Goal: Task Accomplishment & Management: Complete application form

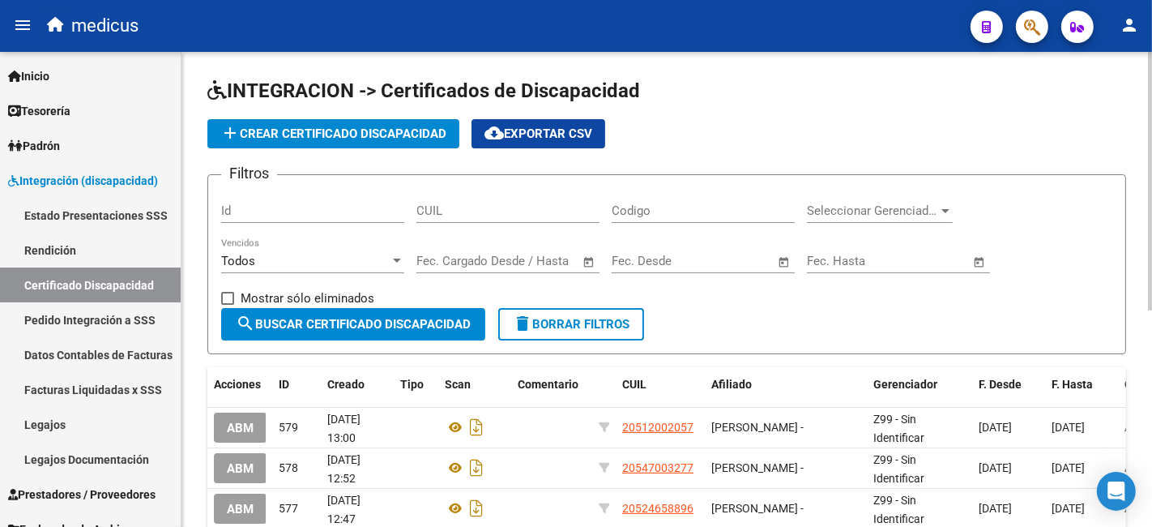
scroll to position [2, 0]
click at [370, 135] on span "add Crear Certificado Discapacidad" at bounding box center [333, 133] width 226 height 15
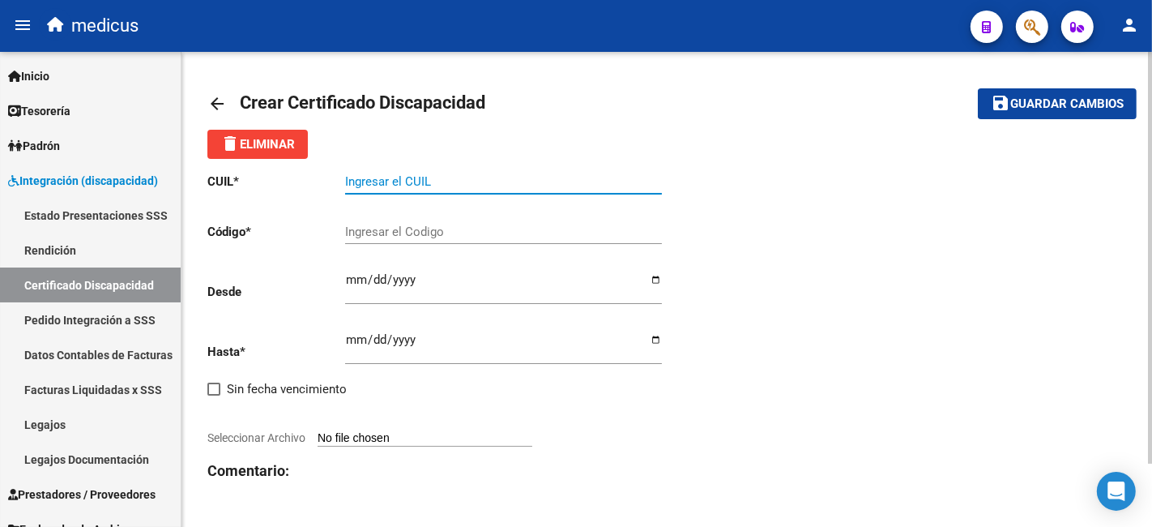
drag, startPoint x: 393, startPoint y: 177, endPoint x: 389, endPoint y: 184, distance: 8.3
click at [393, 179] on input "Ingresar el CUIL" at bounding box center [503, 181] width 317 height 15
drag, startPoint x: 461, startPoint y: 182, endPoint x: 451, endPoint y: 186, distance: 10.5
click at [461, 182] on input "Ingresar el CUIL" at bounding box center [503, 181] width 317 height 15
click at [409, 192] on div "Ingresar el CUIL" at bounding box center [503, 176] width 317 height 35
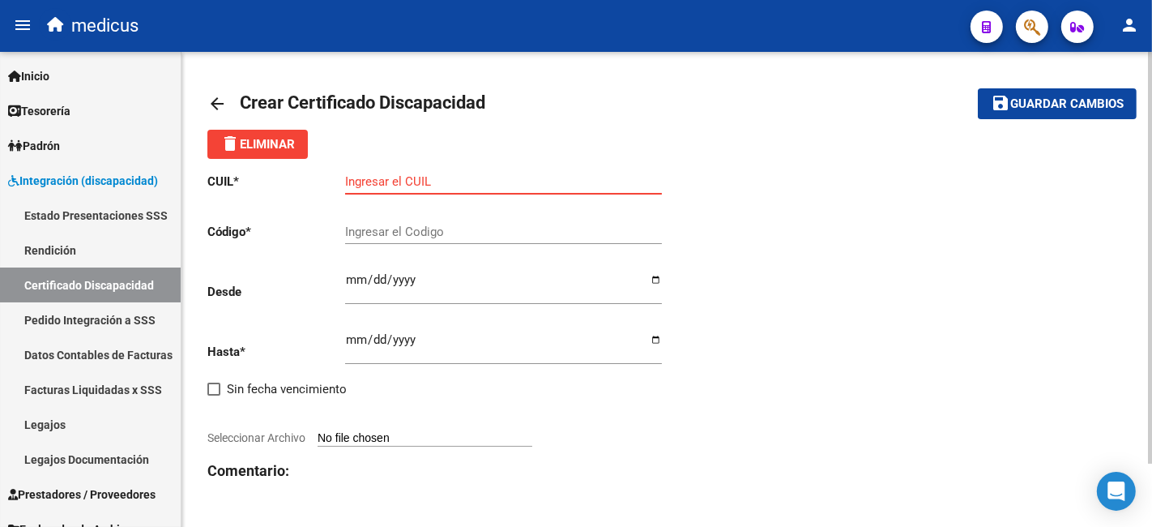
click at [551, 177] on input "Ingresar el CUIL" at bounding box center [503, 181] width 317 height 15
paste input "20-54968311-9"
type input "20-54968311-9"
click at [421, 234] on input "Ingresar el Codigo" at bounding box center [503, 231] width 317 height 15
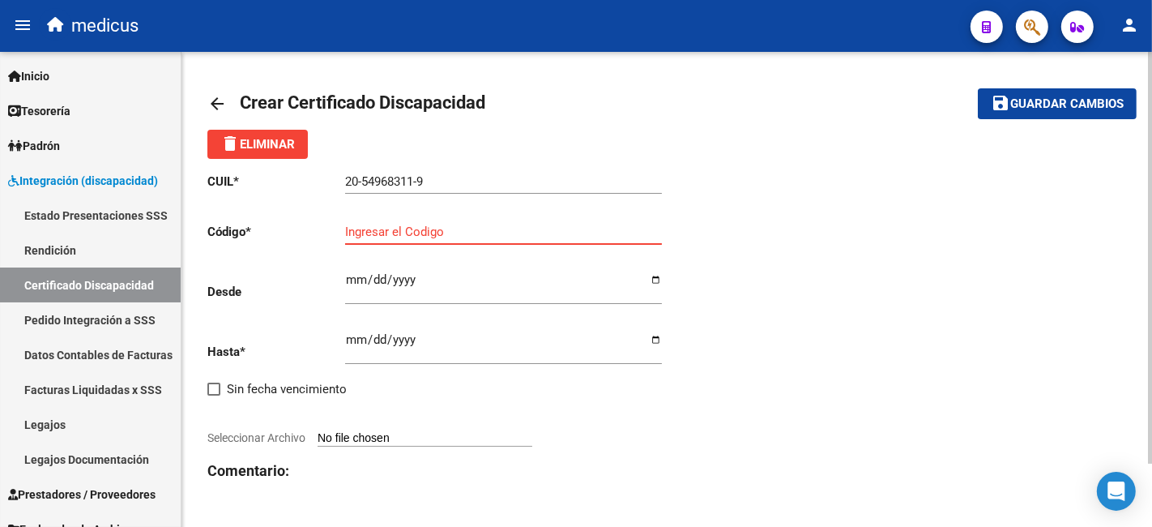
click at [540, 230] on input "Ingresar el Codigo" at bounding box center [503, 231] width 317 height 15
paste input "ARG02000549683112023022520280225BS370"
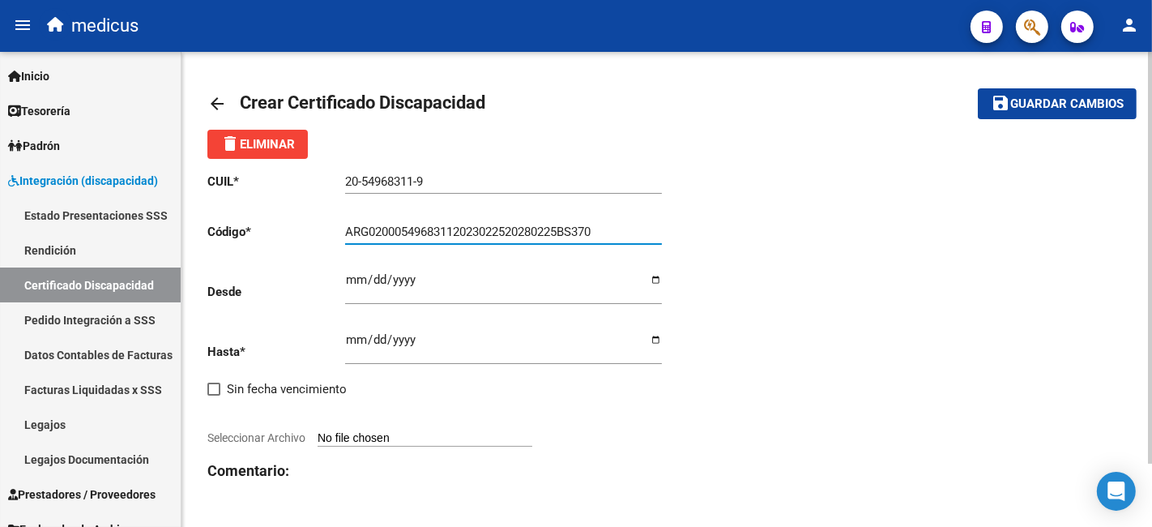
type input "ARG02000549683112023022520280225BS370"
drag, startPoint x: 557, startPoint y: 303, endPoint x: 498, endPoint y: 296, distance: 59.6
click at [556, 303] on div "Ingresar fec. Desde" at bounding box center [503, 281] width 317 height 45
click at [714, 429] on div "CUIL * 20-54968311-9 Ingresar el CUIL Código * ARG02000549683112023022520280225…" at bounding box center [666, 359] width 919 height 401
drag, startPoint x: 395, startPoint y: 274, endPoint x: 336, endPoint y: 427, distance: 164.2
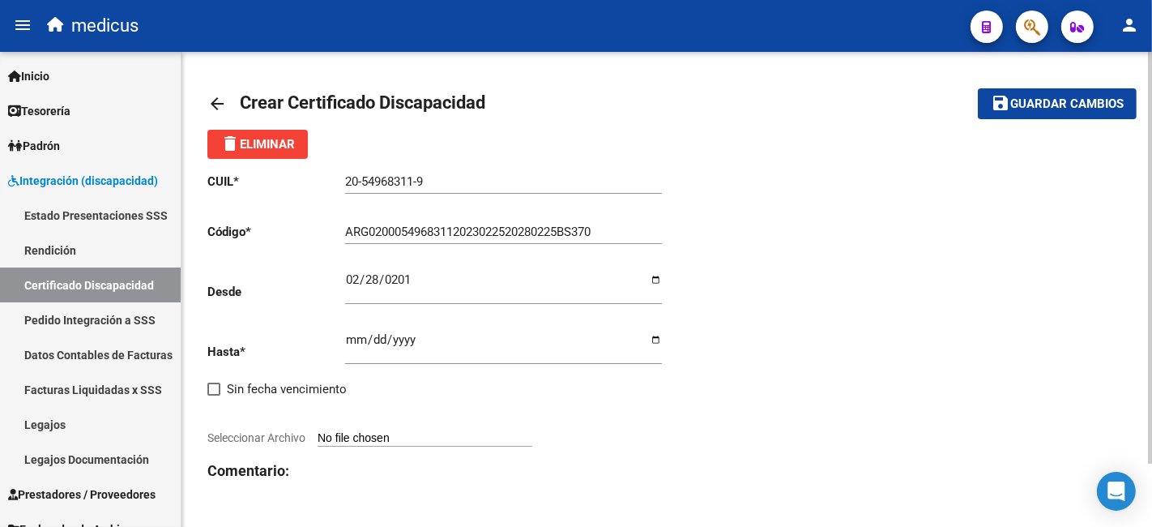
click at [394, 274] on input "0201-02-28" at bounding box center [503, 286] width 317 height 26
click at [674, 436] on div "CUIL * 20-54968311-9 Ingresar el CUIL Código * ARG02000549683112023022520280225…" at bounding box center [666, 359] width 919 height 401
click at [401, 284] on input "0201-02-28" at bounding box center [503, 286] width 317 height 26
type input "[DATE]"
click at [532, 440] on input "Seleccionar Archivo" at bounding box center [425, 438] width 215 height 15
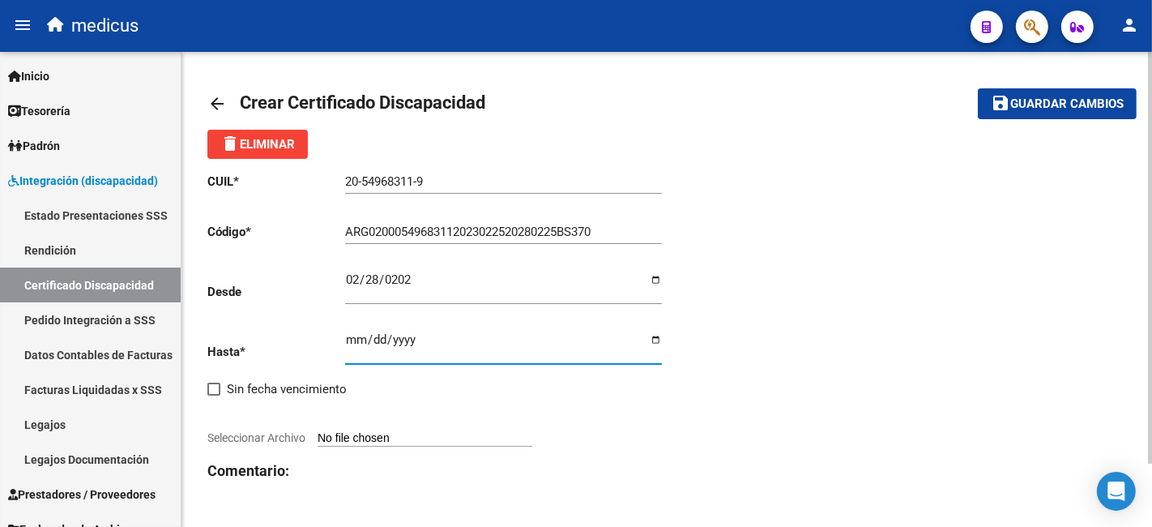
click at [356, 336] on input "Ingresar fec. Hasta" at bounding box center [503, 346] width 317 height 26
click at [601, 425] on div at bounding box center [437, 420] width 460 height 18
click at [391, 340] on input "Ingresar fec. Hasta" at bounding box center [503, 346] width 317 height 26
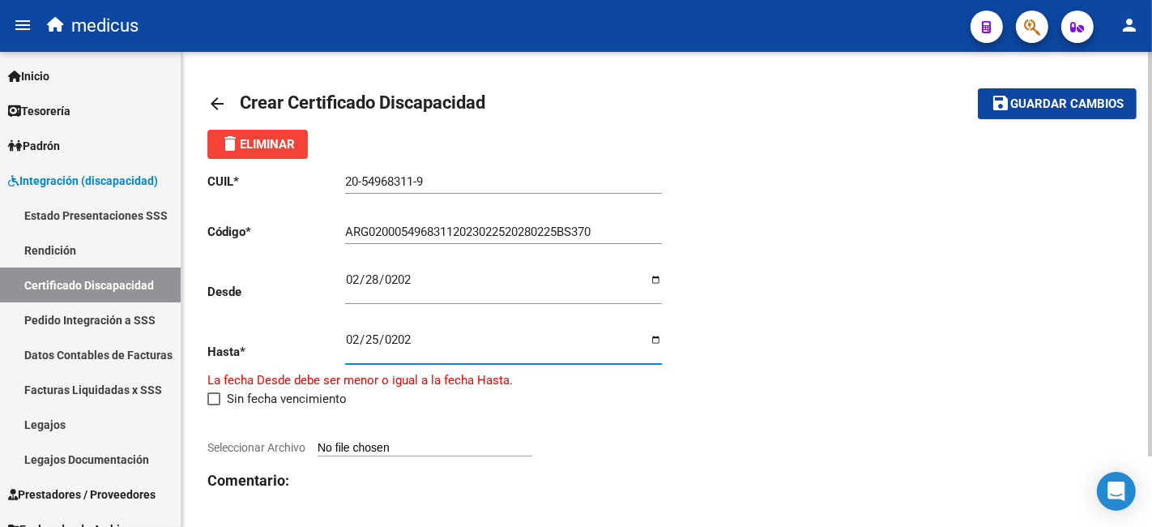
type input "[DATE]"
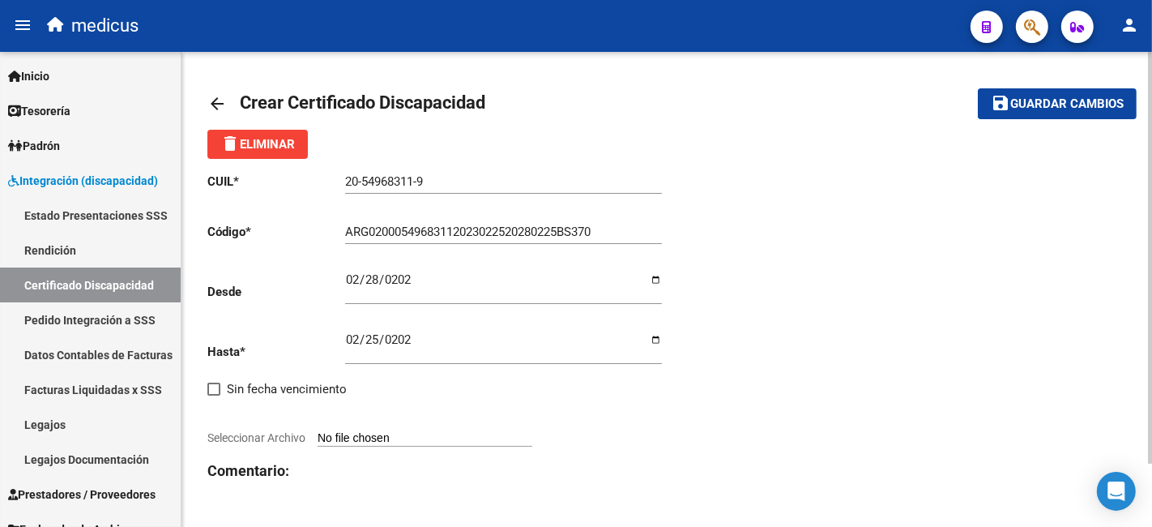
click at [477, 480] on h3 "Comentario:" at bounding box center [437, 471] width 460 height 23
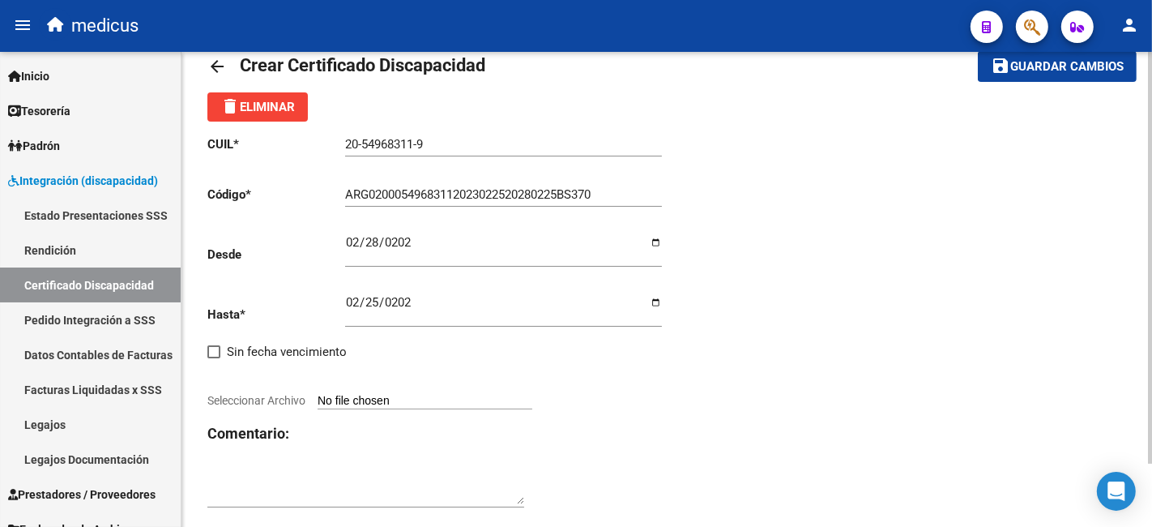
scroll to position [72, 0]
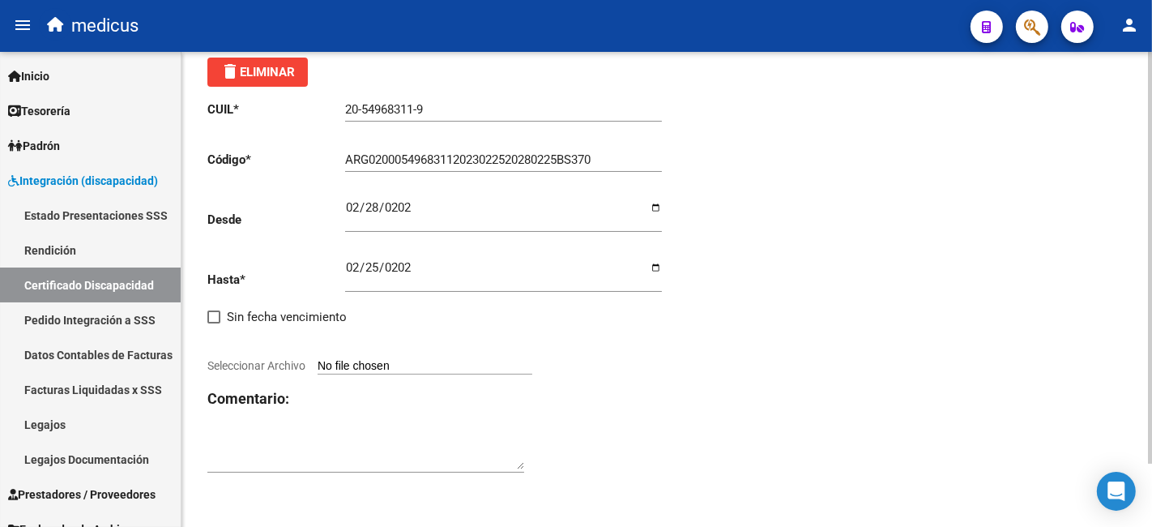
click at [442, 368] on input "Seleccionar Archivo" at bounding box center [425, 366] width 215 height 15
type input "C:\fakepath\[PERSON_NAME] 20549683119 1-1.pdf"
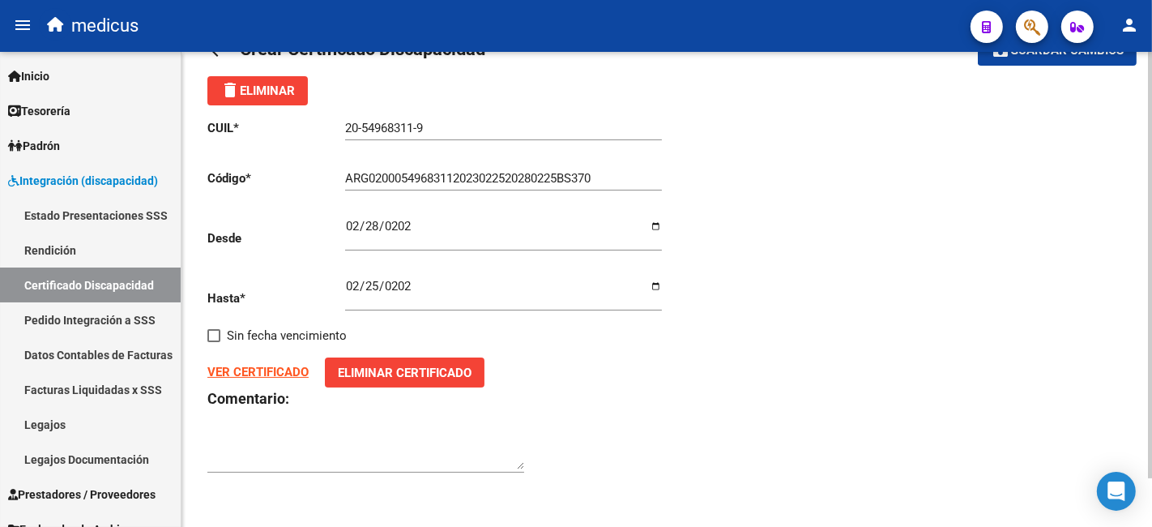
scroll to position [0, 0]
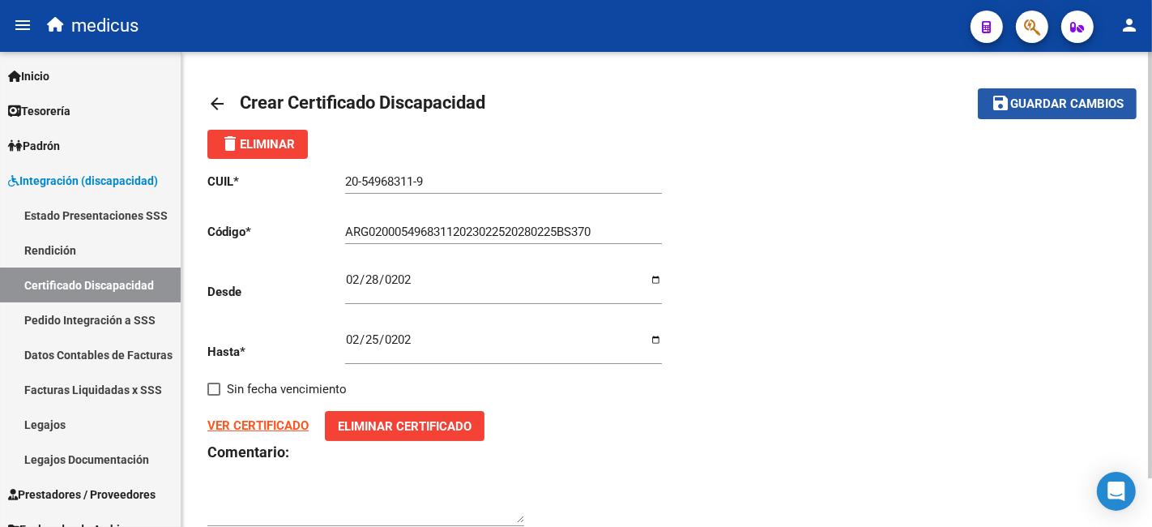
click at [1015, 107] on span "Guardar cambios" at bounding box center [1067, 104] width 113 height 15
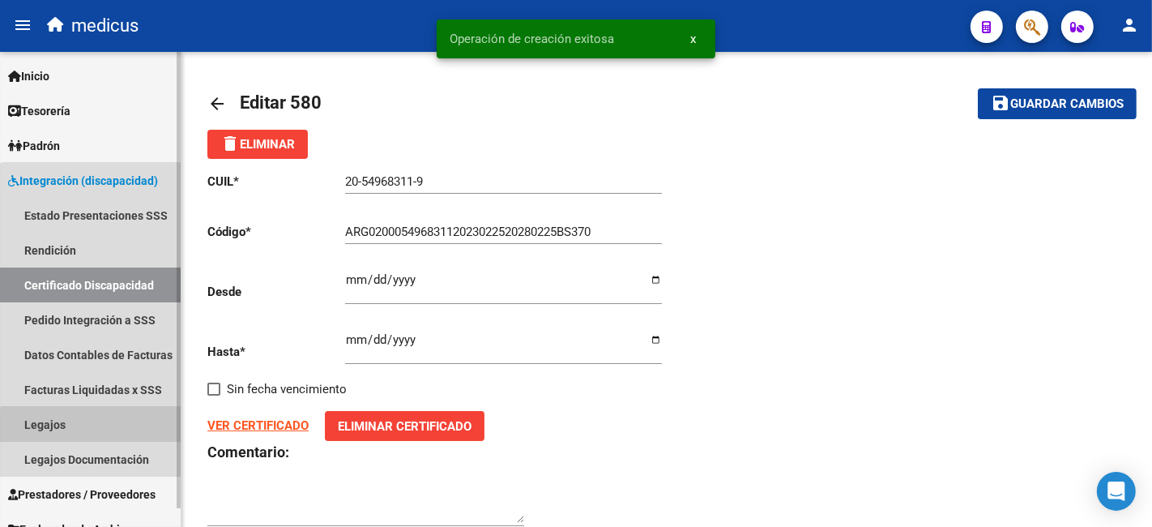
click at [95, 430] on link "Legajos" at bounding box center [90, 424] width 181 height 35
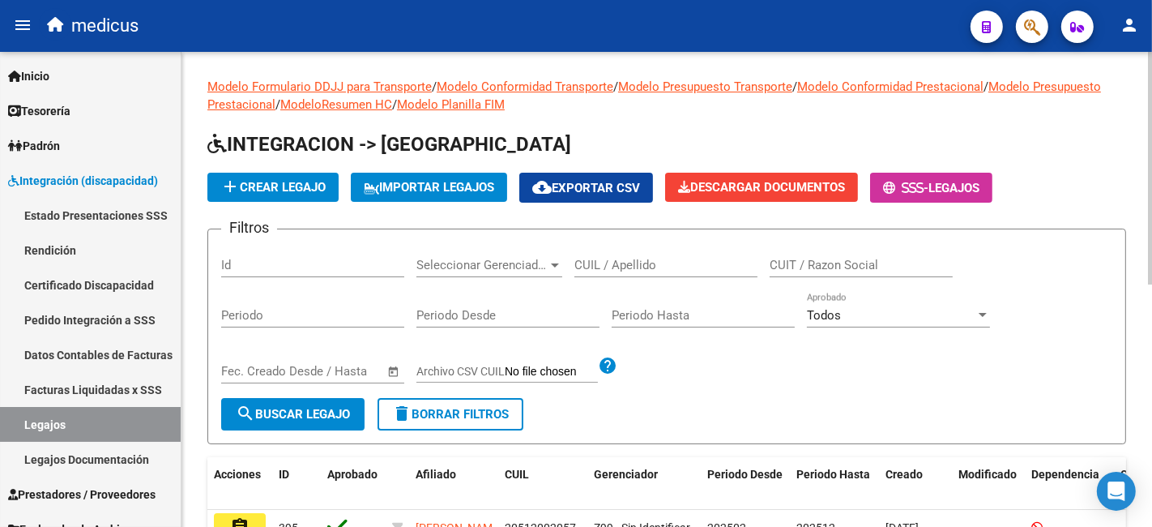
click at [301, 185] on span "add Crear Legajo" at bounding box center [272, 187] width 105 height 15
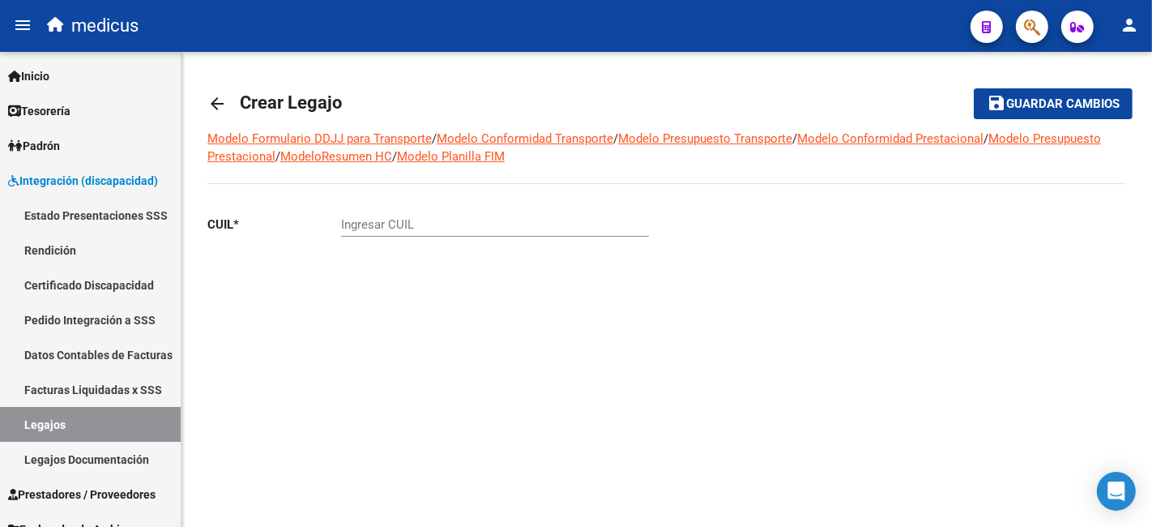
click at [404, 224] on input "Ingresar CUIL" at bounding box center [495, 224] width 308 height 15
click at [605, 220] on input "Ingresar CUIL" at bounding box center [495, 224] width 308 height 15
paste input "20-54968311-9"
type input "20-54968311-9"
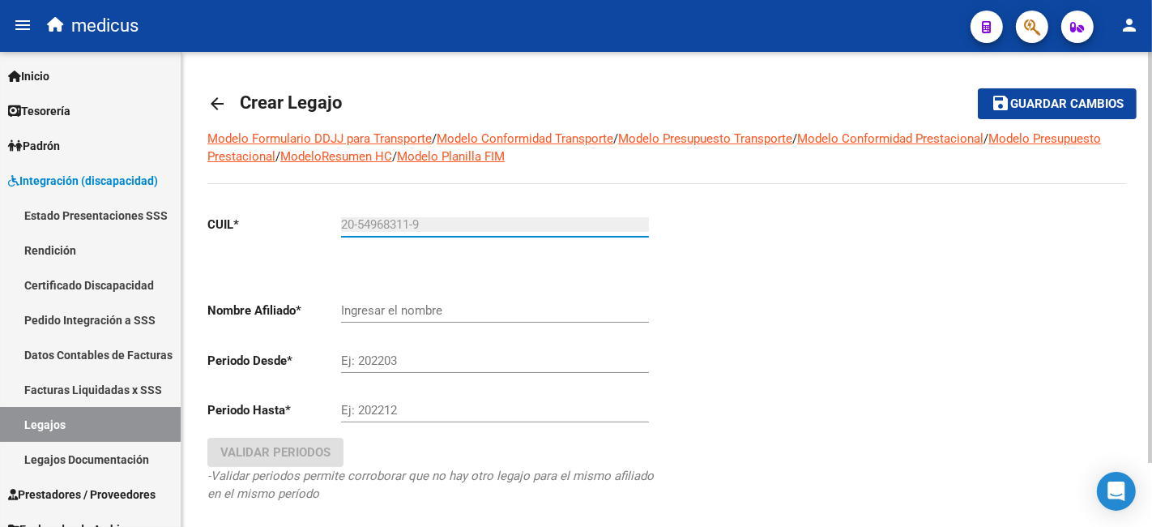
type input "[PERSON_NAME]"
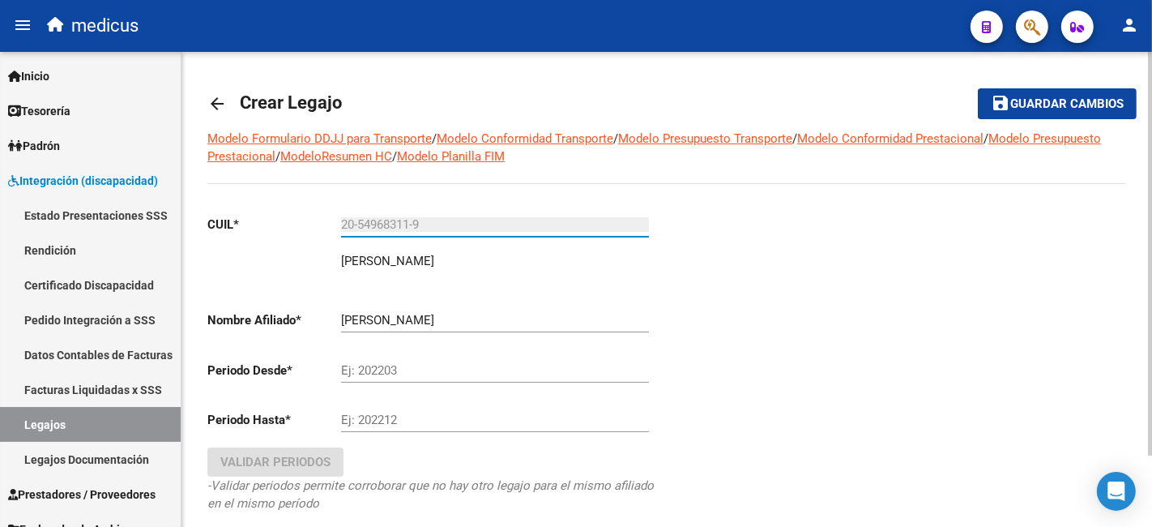
type input "20-54968311-9"
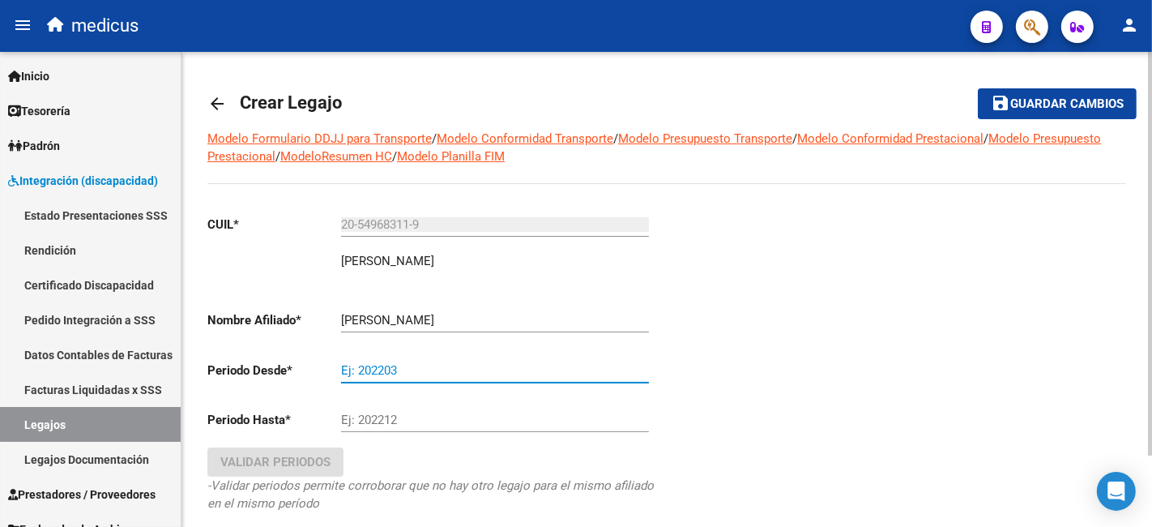
click at [417, 371] on input "Ej: 202203" at bounding box center [495, 370] width 308 height 15
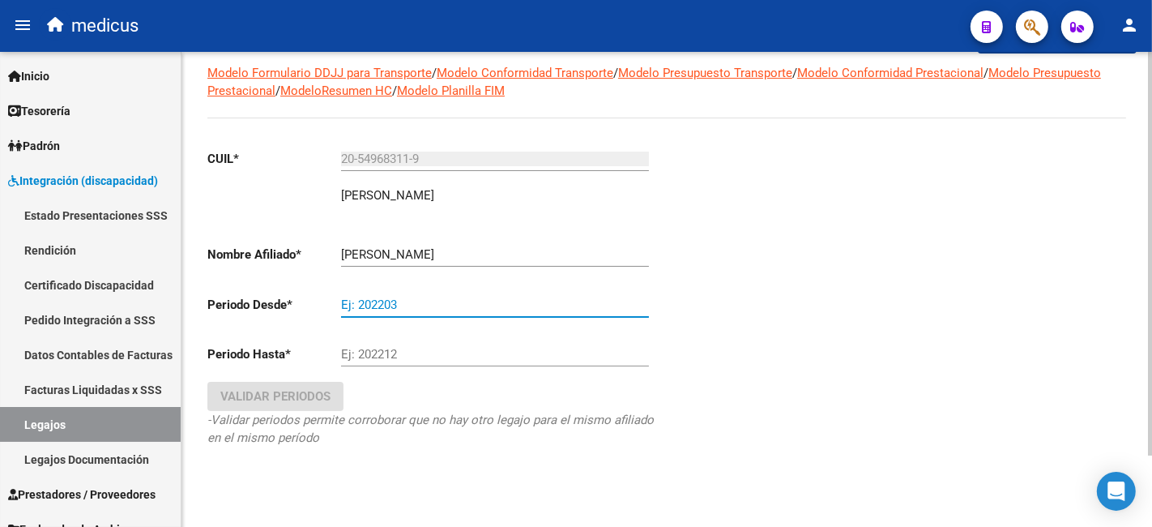
scroll to position [83, 0]
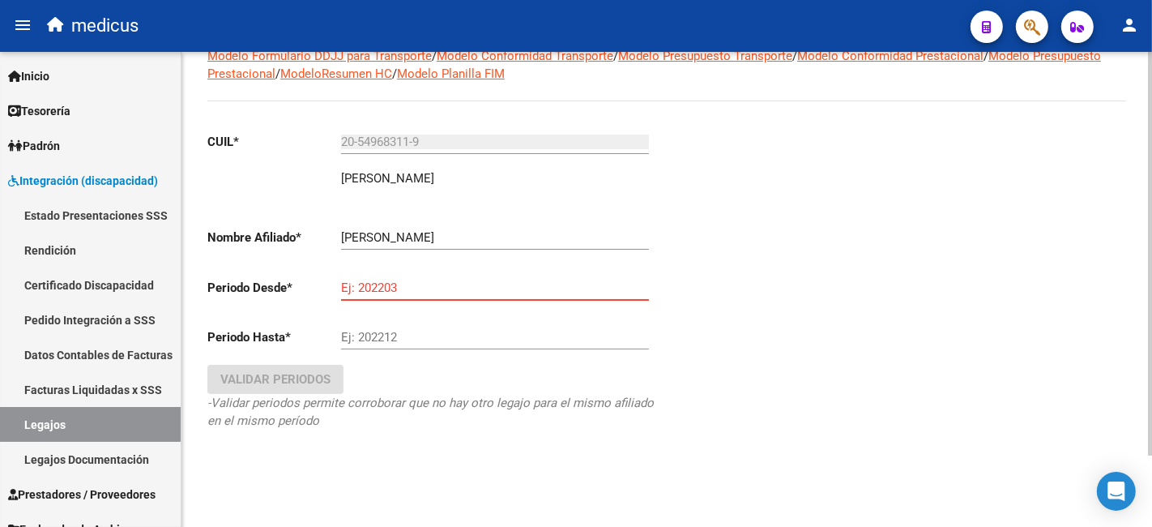
click at [417, 289] on input "Ej: 202203" at bounding box center [495, 287] width 308 height 15
type input "0"
type input "202502"
click at [447, 340] on input "Ej: 202212" at bounding box center [495, 337] width 308 height 15
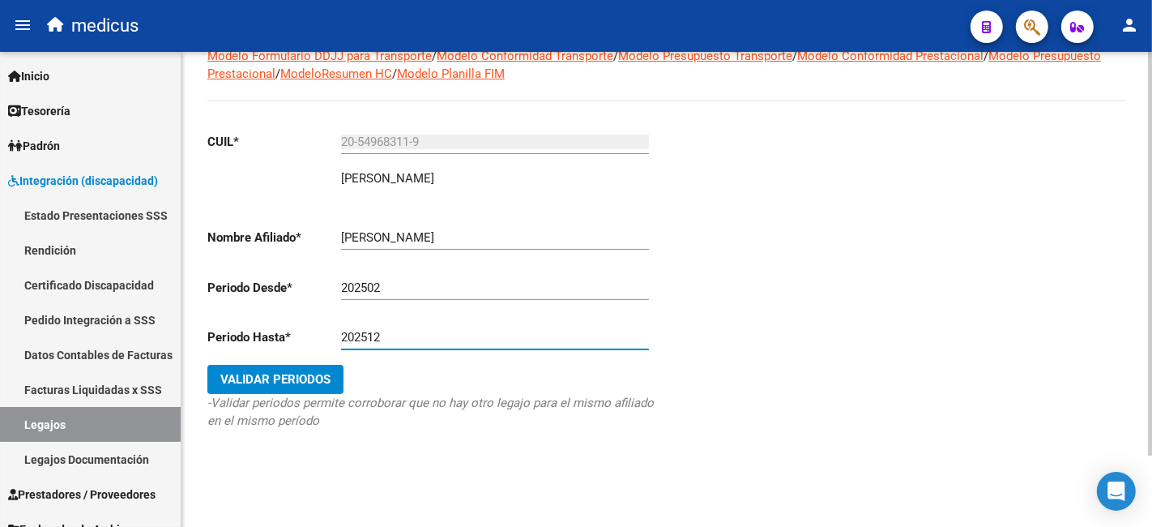
type input "202512"
click at [306, 372] on span "Validar Periodos" at bounding box center [275, 379] width 110 height 15
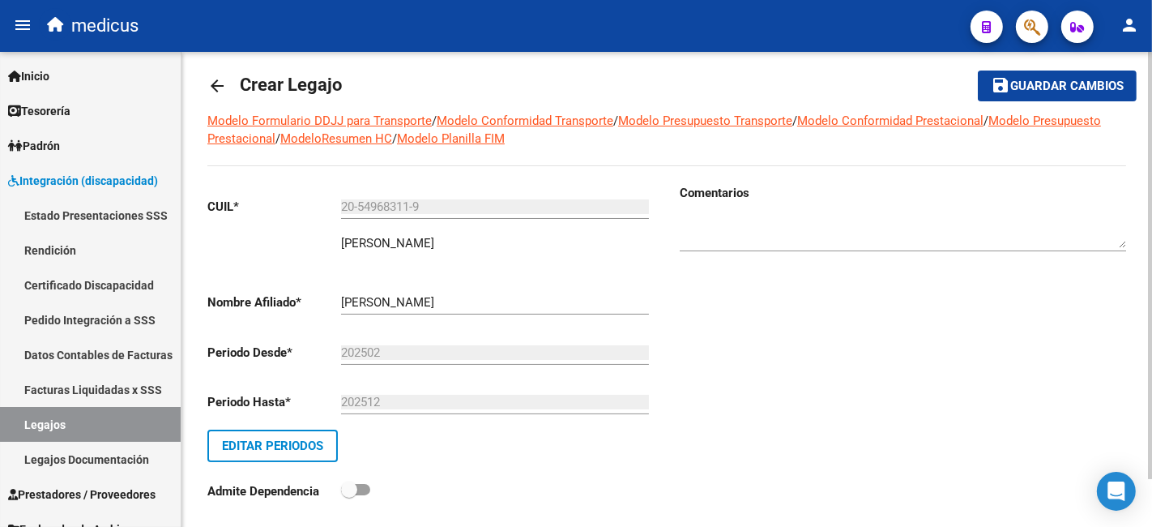
scroll to position [0, 0]
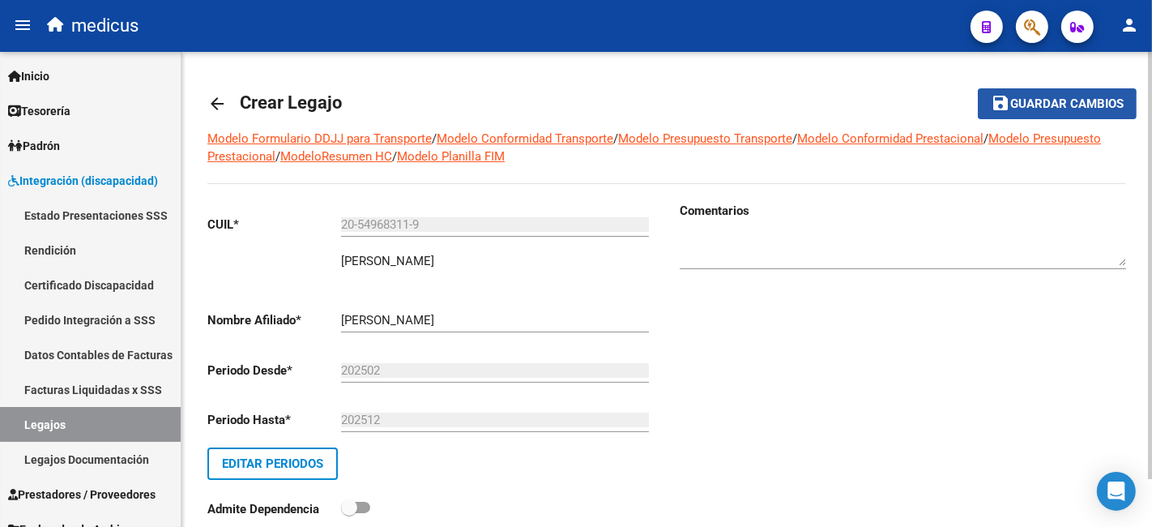
click at [1041, 108] on span "Guardar cambios" at bounding box center [1067, 104] width 113 height 15
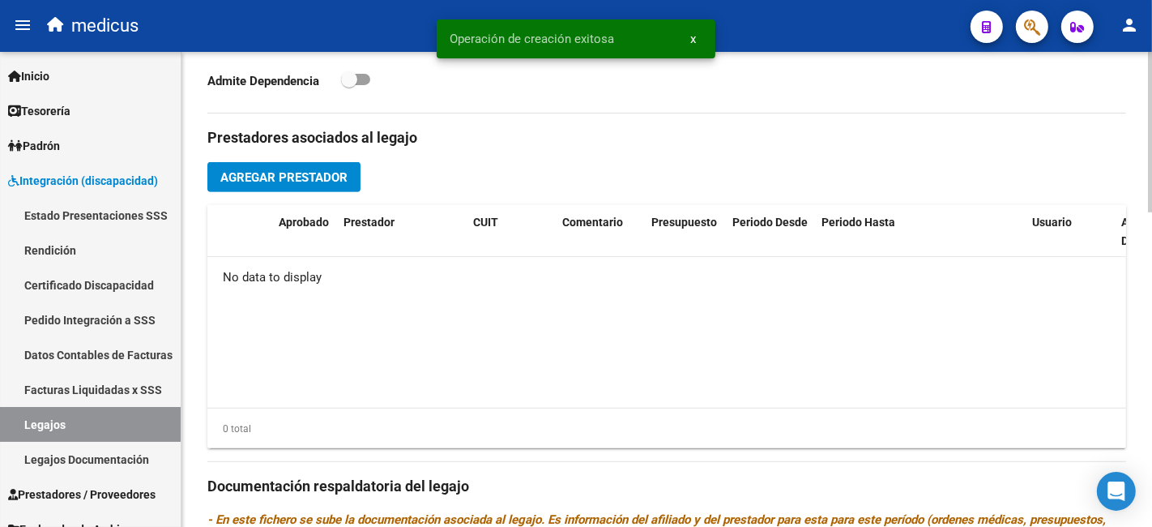
scroll to position [540, 0]
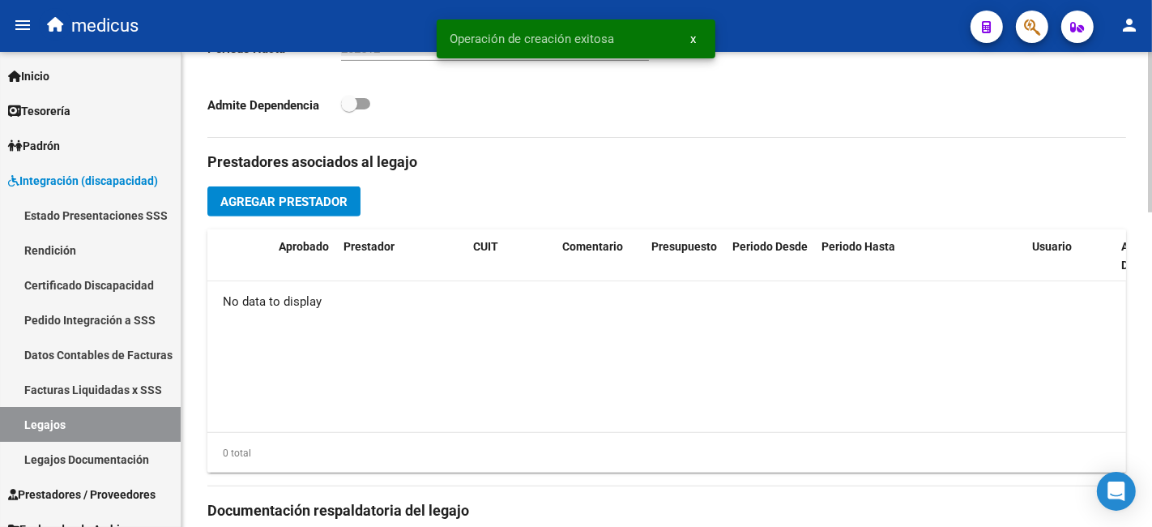
click at [331, 205] on span "Agregar Prestador" at bounding box center [283, 202] width 127 height 15
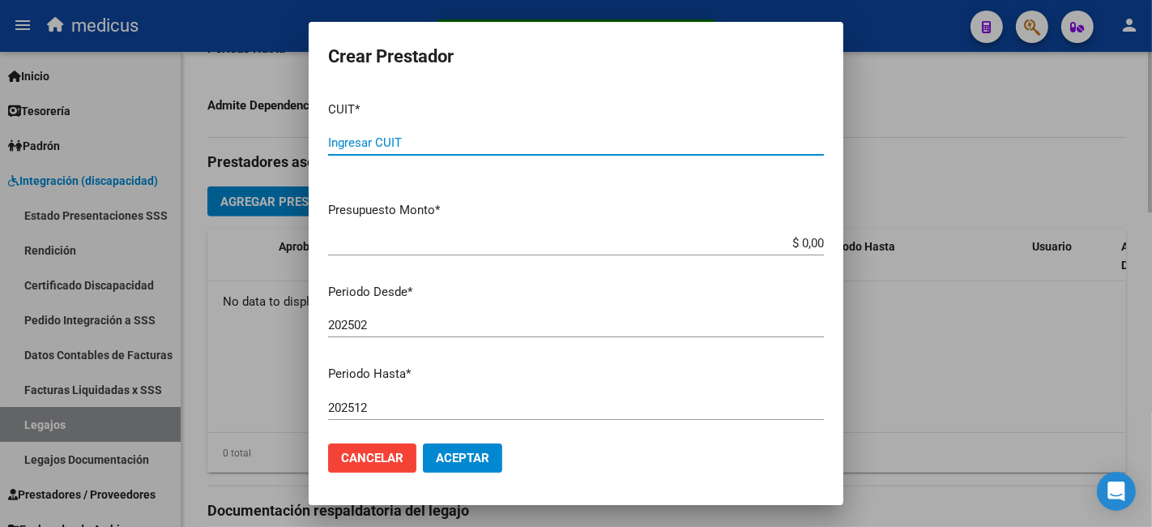
drag, startPoint x: 935, startPoint y: 207, endPoint x: 921, endPoint y: 211, distance: 14.9
click at [935, 208] on div at bounding box center [576, 263] width 1152 height 527
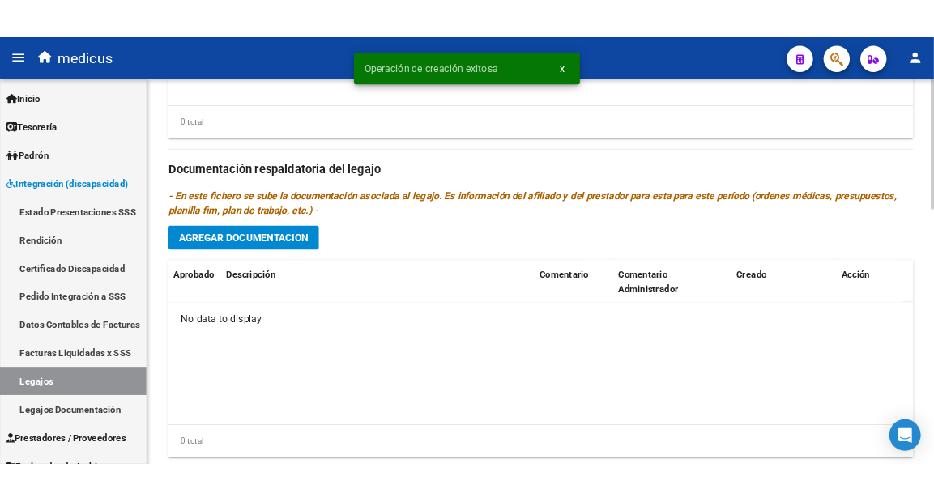
scroll to position [930, 0]
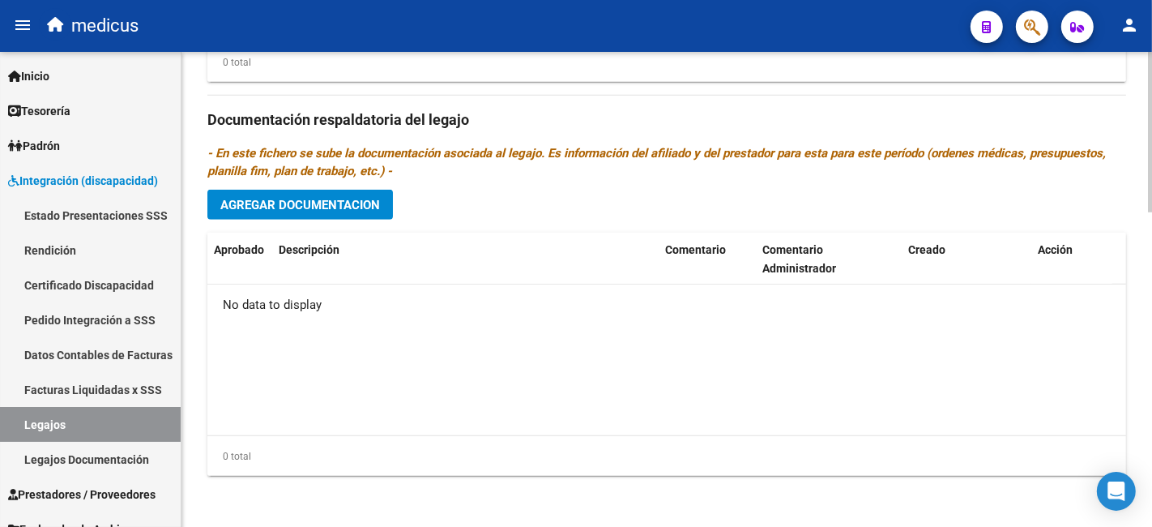
click at [326, 216] on button "Agregar Documentacion" at bounding box center [300, 205] width 186 height 30
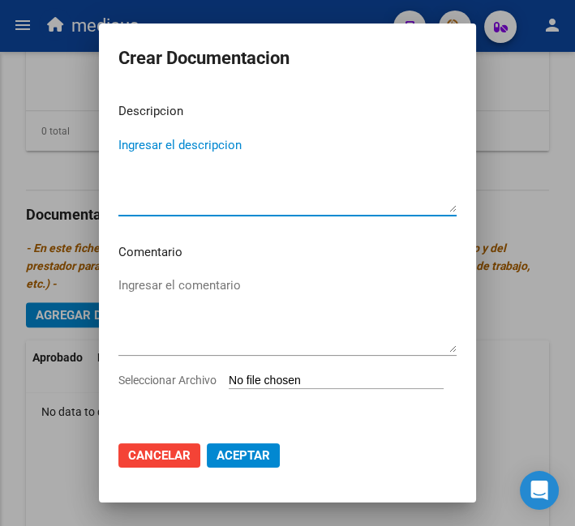
scroll to position [895, 0]
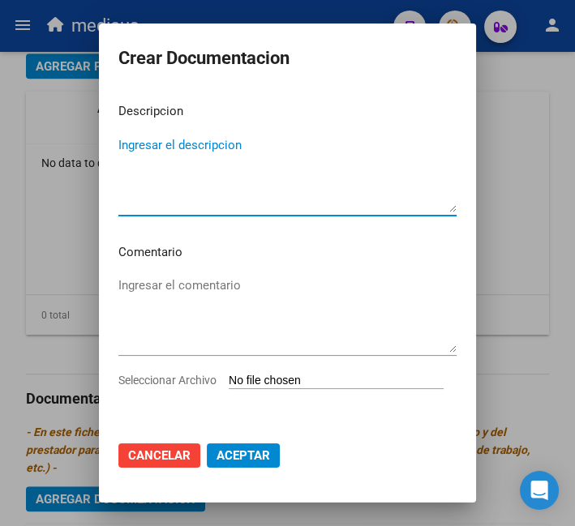
click at [264, 200] on textarea "Ingresar el descripcion" at bounding box center [287, 174] width 338 height 76
click at [252, 301] on textarea "Ingresar el comentario" at bounding box center [287, 314] width 338 height 76
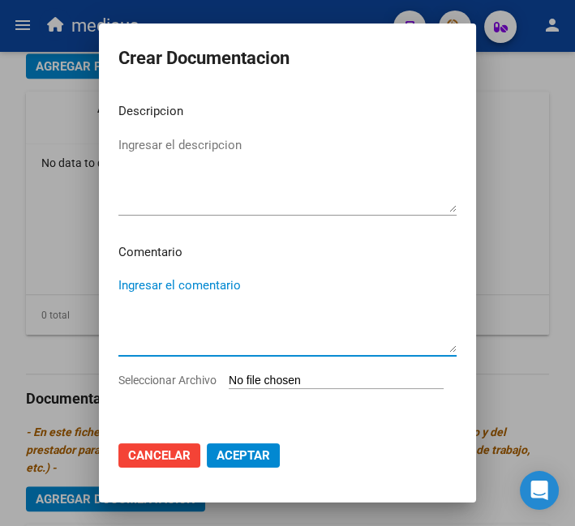
paste textarea "TERAPIA OCUPACIONAL FONOAUDIOLOGIA PSICOLOGIA PSICOPEDAGOGIA"
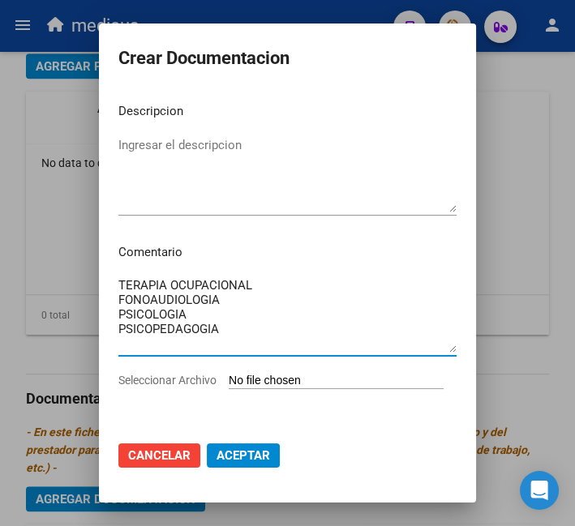
click at [254, 309] on textarea "TERAPIA OCUPACIONAL FONOAUDIOLOGIA PSICOLOGIA PSICOPEDAGOGIA" at bounding box center [287, 314] width 338 height 76
type textarea "TERAPIA OCUPACIONAL FONOAUDIOLOGIA PSICOLOGIA PSICOPEDAGOGIA"
click at [241, 160] on textarea "Ingresar el descripcion" at bounding box center [287, 174] width 338 height 76
click at [220, 163] on textarea "Ingresar el descripcion" at bounding box center [287, 174] width 338 height 76
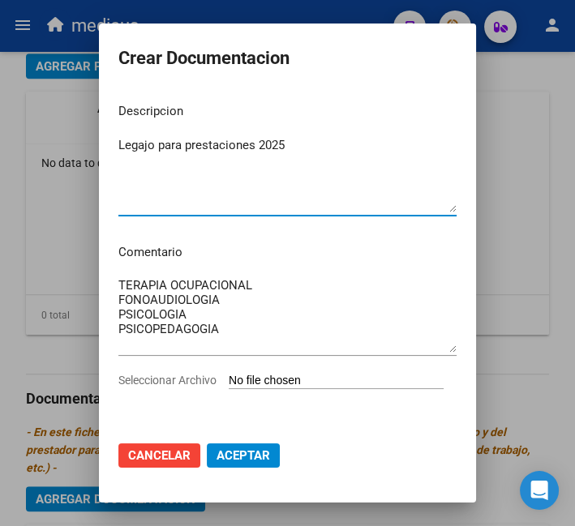
type textarea "Legajo para prestaciones 2025"
click at [260, 378] on input "Seleccionar Archivo" at bounding box center [336, 381] width 215 height 15
type input "C:\fakepath\[PERSON_NAME] 20549683119 1.pdf"
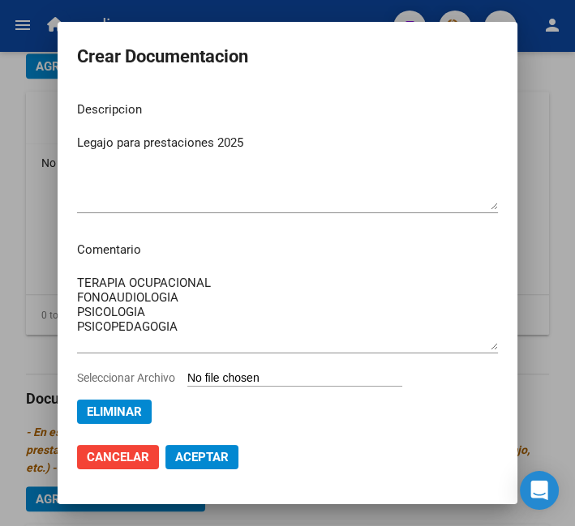
click at [206, 453] on span "Aceptar" at bounding box center [201, 457] width 53 height 15
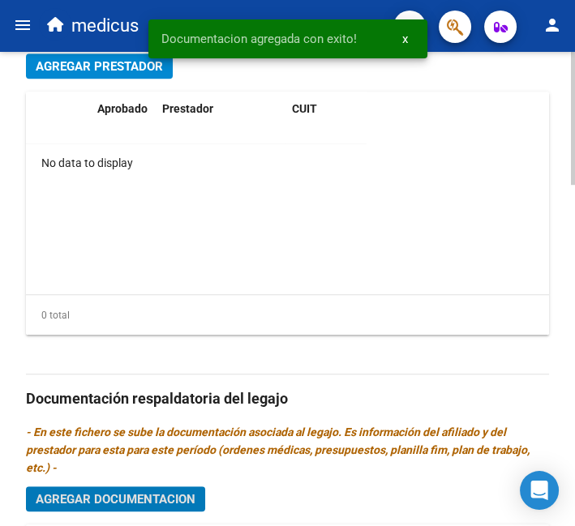
scroll to position [805, 0]
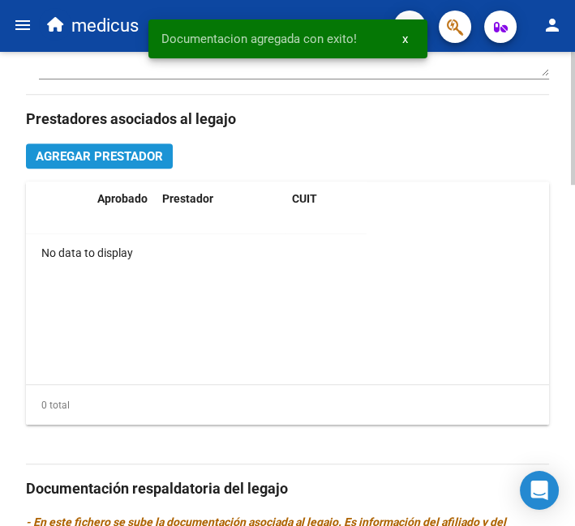
click at [139, 156] on span "Agregar Prestador" at bounding box center [99, 156] width 127 height 15
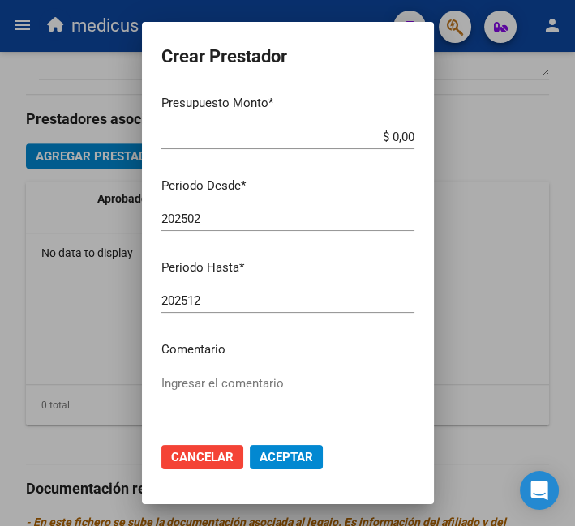
scroll to position [212, 0]
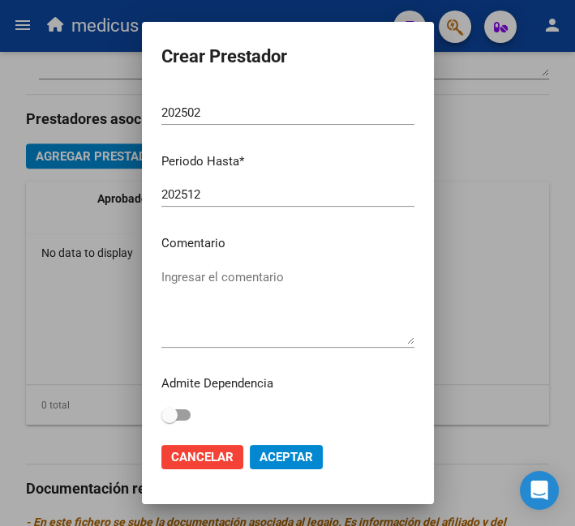
click at [260, 284] on textarea "Ingresar el comentario" at bounding box center [287, 306] width 253 height 76
paste textarea "TERAPIA OCUPACIONAL"
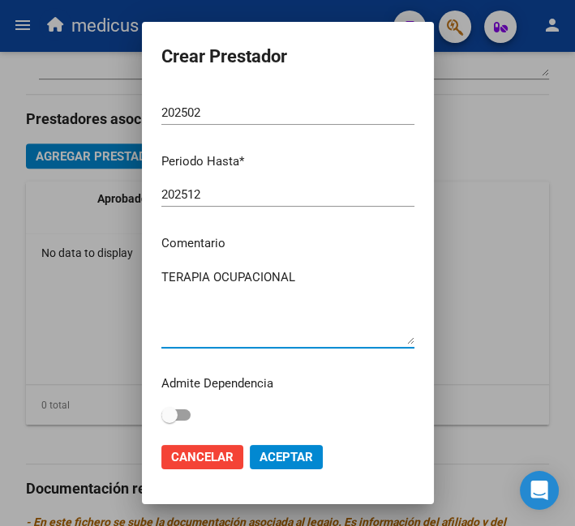
type textarea "TERAPIA OCUPACIONAL"
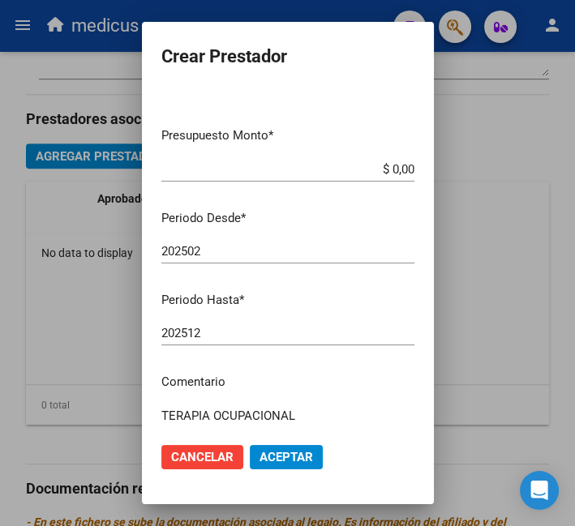
scroll to position [0, 0]
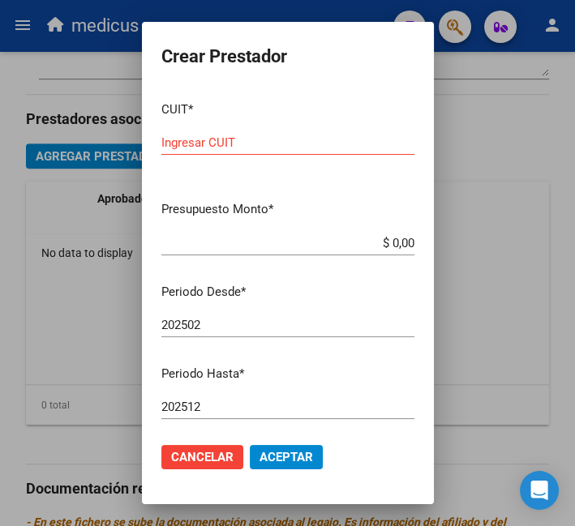
click at [230, 147] on input "Ingresar CUIT" at bounding box center [287, 142] width 253 height 15
paste input "27-32098575-2"
type input "27-32098575-2"
click at [273, 251] on div "$ 0,00 Ingresar el monto" at bounding box center [287, 243] width 253 height 24
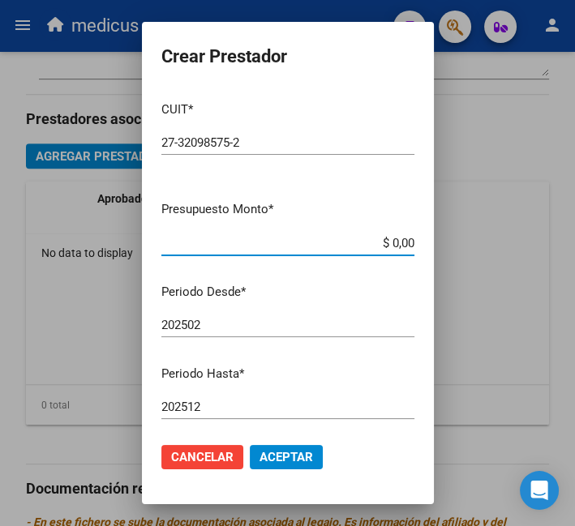
click at [396, 242] on input "$ 0,00" at bounding box center [287, 243] width 253 height 15
drag, startPoint x: 399, startPoint y: 242, endPoint x: 348, endPoint y: 242, distance: 50.2
click at [348, 242] on input "$ 0,00" at bounding box center [287, 243] width 253 height 15
paste input "98.964,88"
type input "$ 98.964,88"
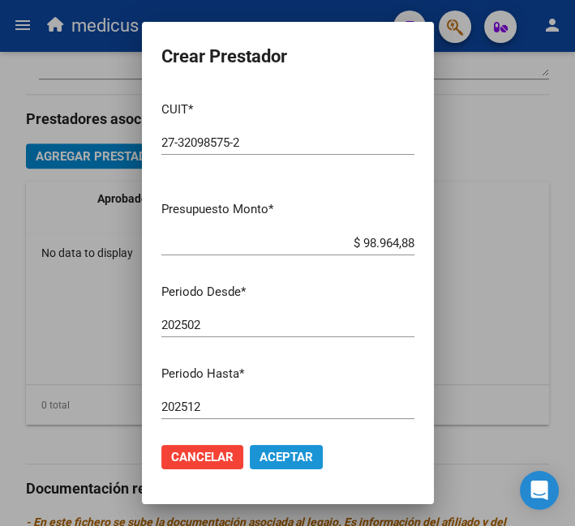
click at [277, 446] on button "Aceptar" at bounding box center [286, 457] width 73 height 24
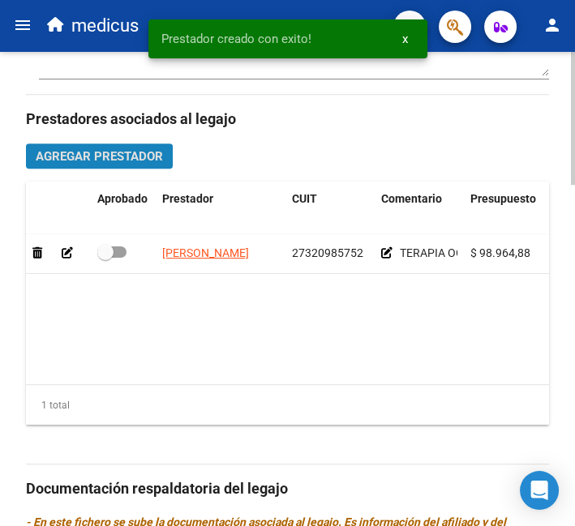
click at [77, 160] on span "Agregar Prestador" at bounding box center [99, 156] width 127 height 15
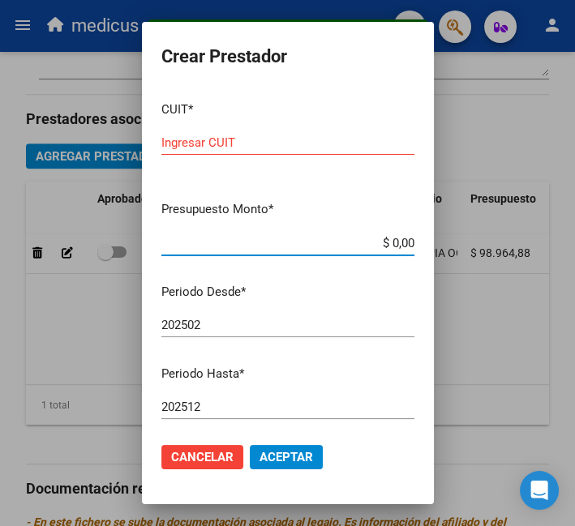
drag, startPoint x: 398, startPoint y: 242, endPoint x: 353, endPoint y: 244, distance: 44.6
click at [353, 244] on input "$ 0,00" at bounding box center [287, 243] width 253 height 15
paste input "98.964,88"
type input "$ 98.964,88"
click at [261, 134] on div "Ingresar CUIT" at bounding box center [287, 142] width 253 height 24
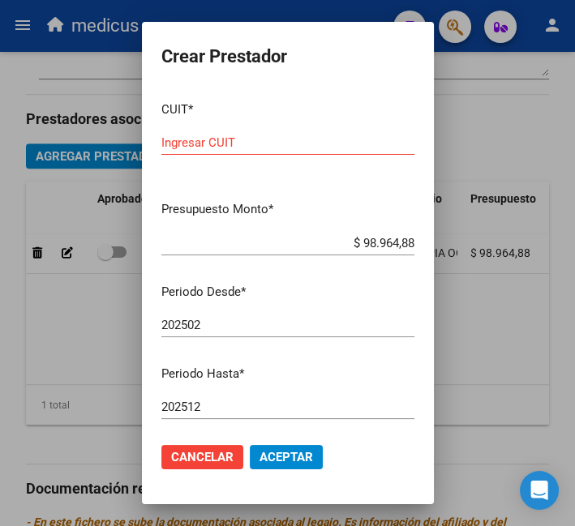
click at [248, 143] on input "Ingresar CUIT" at bounding box center [287, 142] width 253 height 15
paste input "27-25999797-1"
type input "27-25999797-1"
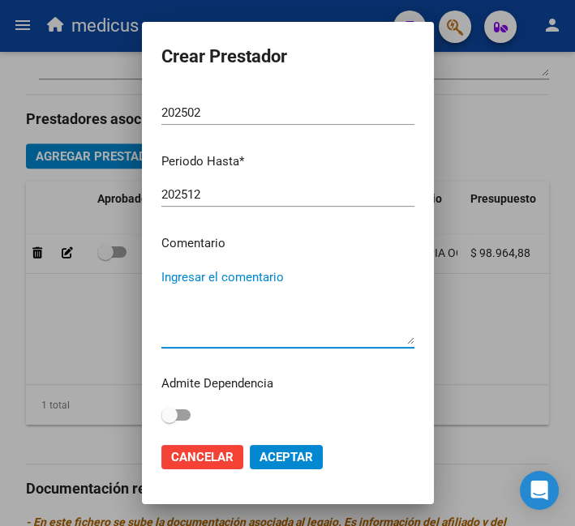
click at [271, 316] on textarea "Ingresar el comentario" at bounding box center [287, 306] width 253 height 76
paste textarea "FONOAUDIOLOGIA"
type textarea "FONOAUDIOLOGIA"
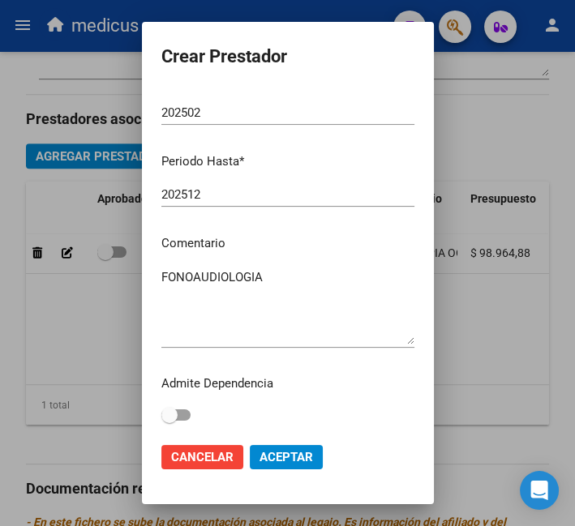
click at [292, 444] on mat-dialog-actions "Cancelar Aceptar" at bounding box center [287, 457] width 253 height 55
click at [291, 462] on span "Aceptar" at bounding box center [285, 457] width 53 height 15
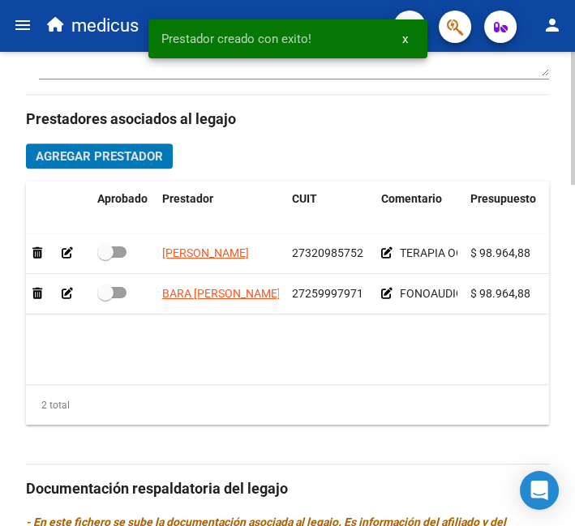
click at [78, 167] on button "Agregar Prestador" at bounding box center [99, 155] width 147 height 25
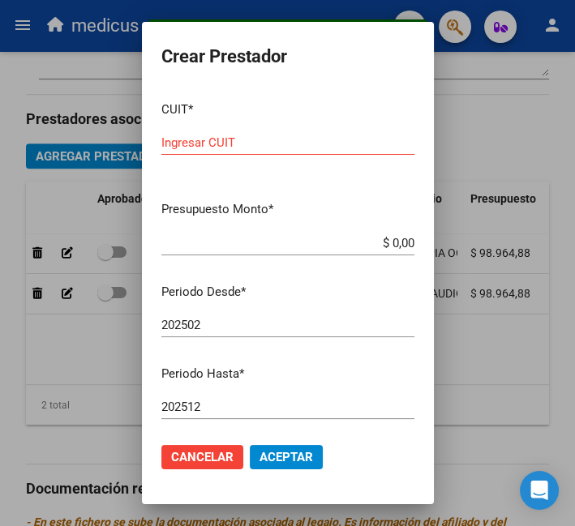
click at [366, 365] on p "Periodo Hasta *" at bounding box center [287, 374] width 253 height 19
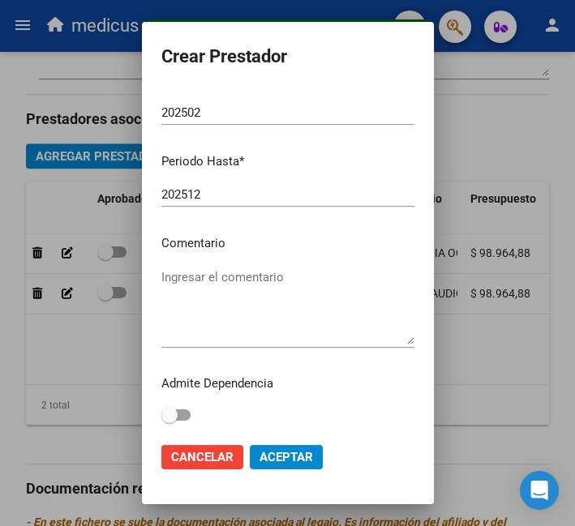
click at [334, 306] on textarea "Ingresar el comentario" at bounding box center [287, 306] width 253 height 76
paste textarea "PSICOLOGIA"
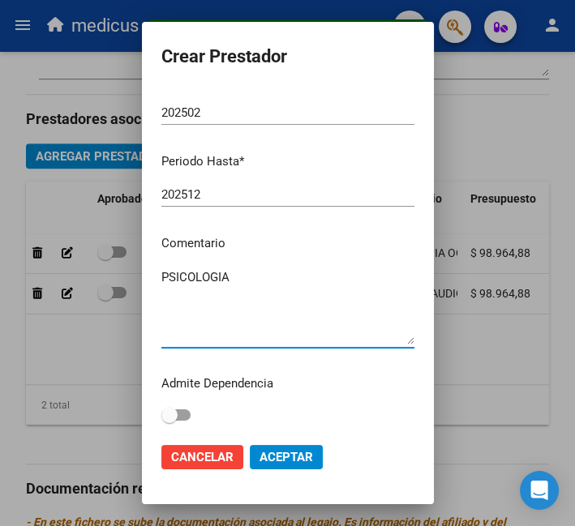
type textarea "PSICOLOGIA"
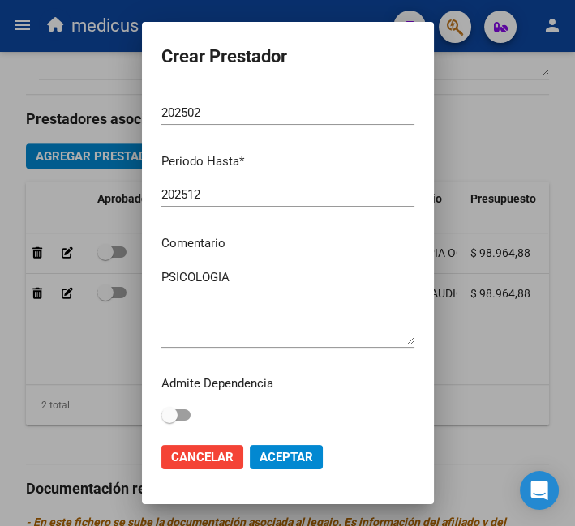
scroll to position [0, 0]
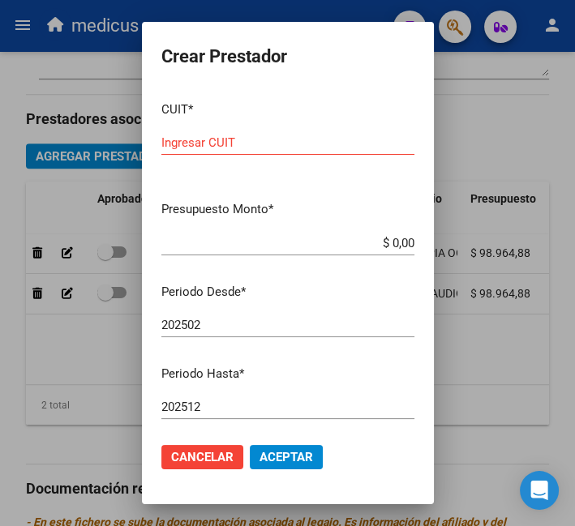
click at [306, 229] on mat-dialog-content "CUIT * Ingresar CUIT Presupuesto Monto * $ 0,00 Ingresar el monto Periodo Desde…" at bounding box center [288, 259] width 292 height 342
click at [310, 156] on div "Ingresar CUIT" at bounding box center [287, 150] width 253 height 40
click at [307, 142] on input "Ingresar CUIT" at bounding box center [287, 142] width 253 height 15
paste input "27-37541704-4"
type input "27-37541704-4"
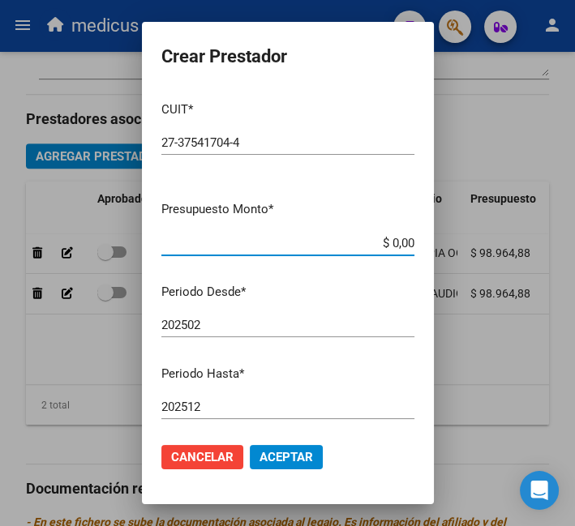
drag, startPoint x: 396, startPoint y: 246, endPoint x: 324, endPoint y: 246, distance: 72.1
click at [324, 246] on input "$ 0,00" at bounding box center [287, 243] width 253 height 15
paste input "98.964,88"
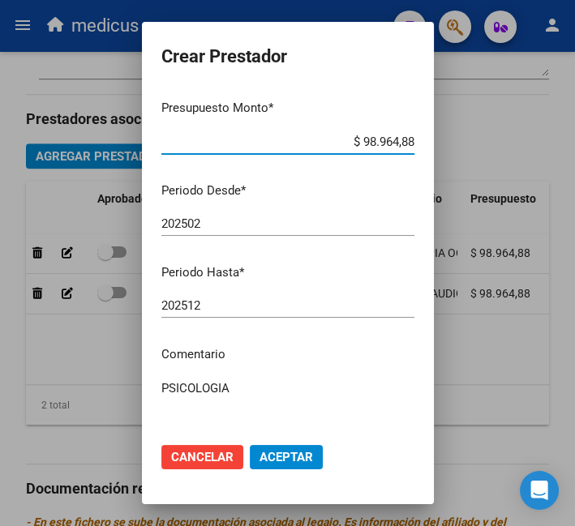
scroll to position [212, 0]
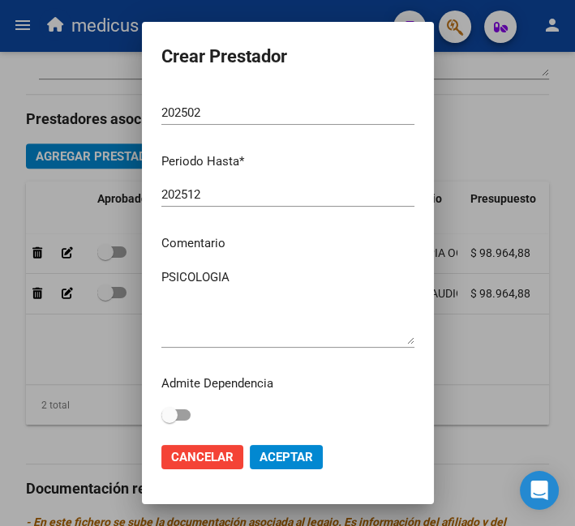
type input "$ 98.964,88"
click at [282, 454] on span "Aceptar" at bounding box center [285, 457] width 53 height 15
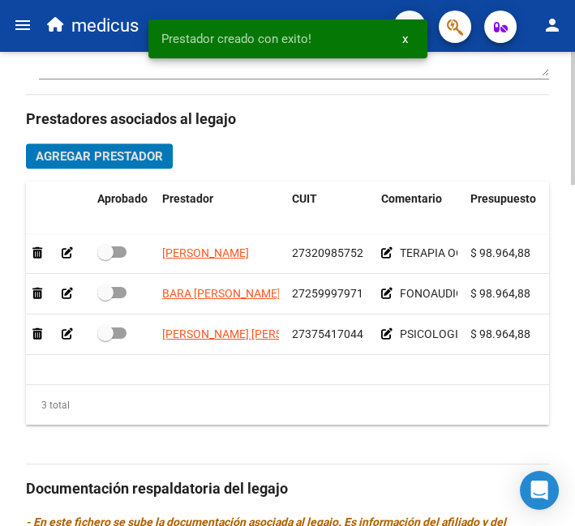
click at [76, 152] on span "Agregar Prestador" at bounding box center [99, 156] width 127 height 15
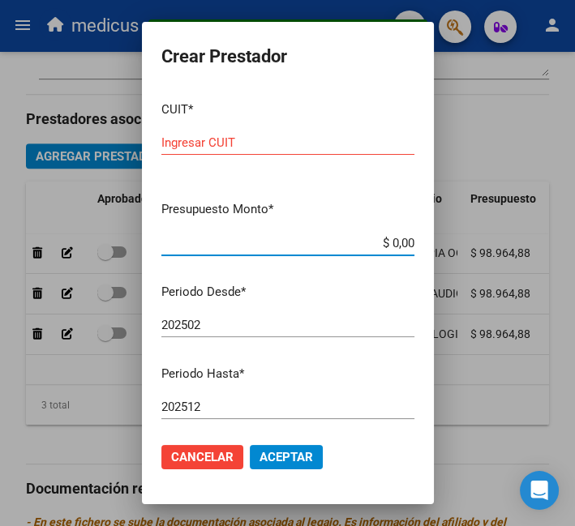
drag, startPoint x: 400, startPoint y: 243, endPoint x: 344, endPoint y: 245, distance: 55.1
click at [344, 245] on input "$ 0,00" at bounding box center [287, 243] width 253 height 15
paste input "98.964,88"
type input "$ 98.964,88"
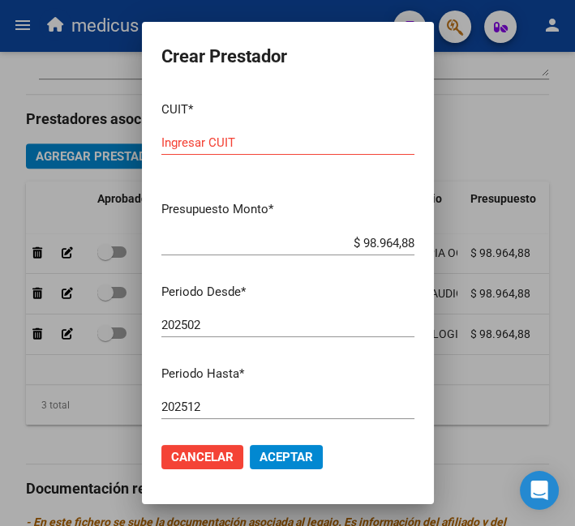
click at [293, 135] on div "Ingresar CUIT" at bounding box center [287, 142] width 253 height 24
click at [296, 144] on input "Ingresar CUIT" at bounding box center [287, 142] width 253 height 15
paste input "27-22823265-9"
type input "27-22823265-9"
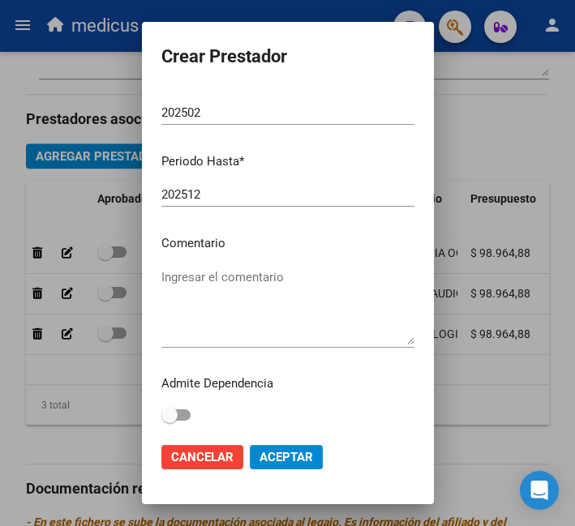
drag, startPoint x: 301, startPoint y: 327, endPoint x: 297, endPoint y: 298, distance: 29.6
click at [300, 314] on textarea "Ingresar el comentario" at bounding box center [287, 306] width 253 height 76
paste textarea "PSICOPEDAGOGIA"
type textarea "PSICOPEDAGOGIA"
click at [300, 457] on span "Aceptar" at bounding box center [285, 457] width 53 height 15
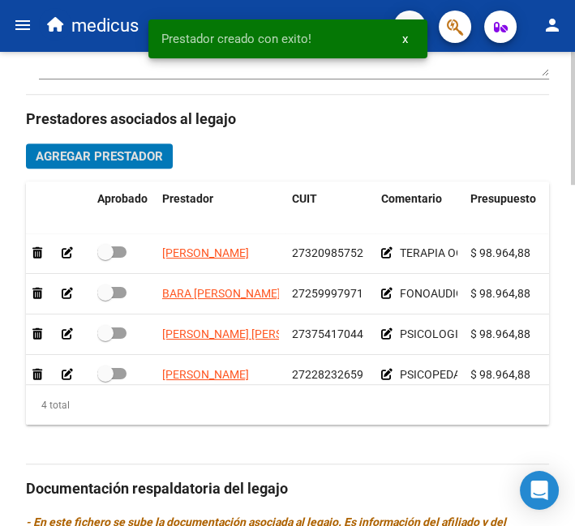
click at [114, 258] on span at bounding box center [111, 251] width 29 height 11
click at [105, 258] on input "checkbox" at bounding box center [105, 258] width 1 height 1
checkbox input "true"
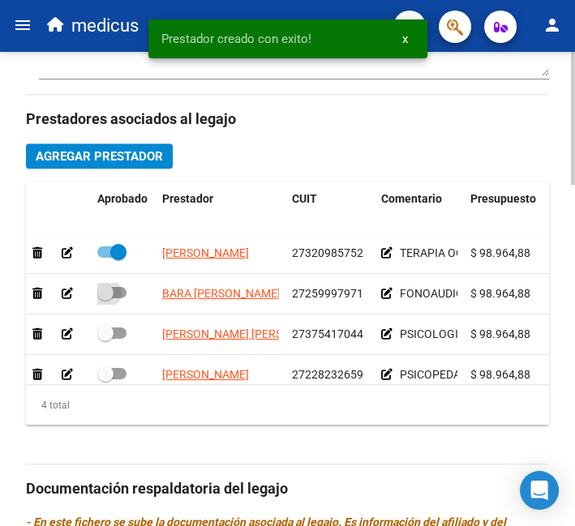
drag, startPoint x: 120, startPoint y: 290, endPoint x: 120, endPoint y: 306, distance: 16.2
click at [120, 293] on span at bounding box center [111, 292] width 29 height 11
click at [105, 298] on input "checkbox" at bounding box center [105, 298] width 1 height 1
checkbox input "true"
click at [122, 332] on span at bounding box center [111, 332] width 29 height 11
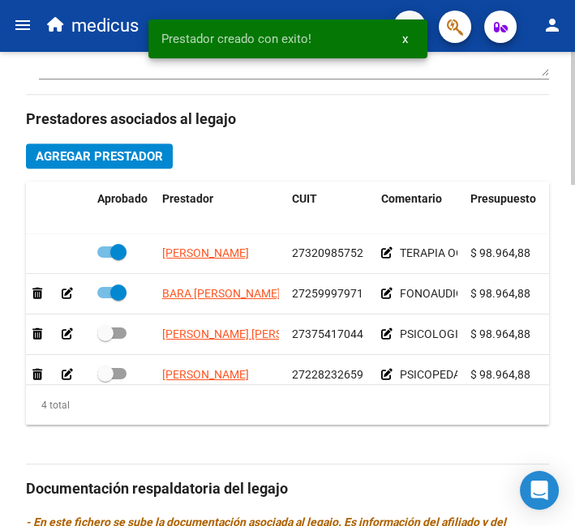
click at [105, 339] on input "checkbox" at bounding box center [105, 339] width 1 height 1
checkbox input "true"
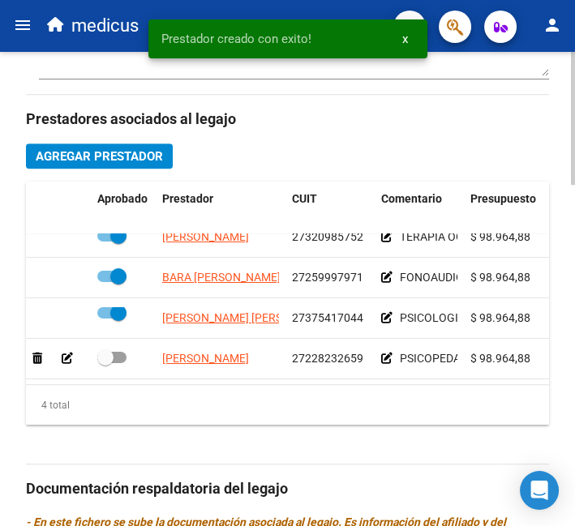
scroll to position [30, 0]
click at [117, 352] on span at bounding box center [111, 357] width 29 height 11
click at [105, 363] on input "checkbox" at bounding box center [105, 363] width 1 height 1
checkbox input "true"
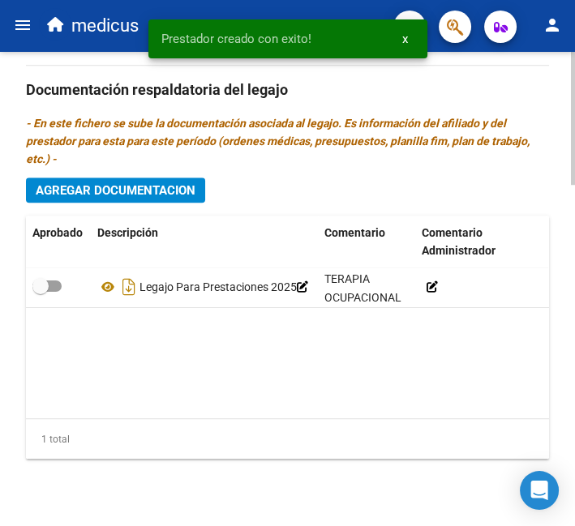
scroll to position [1216, 0]
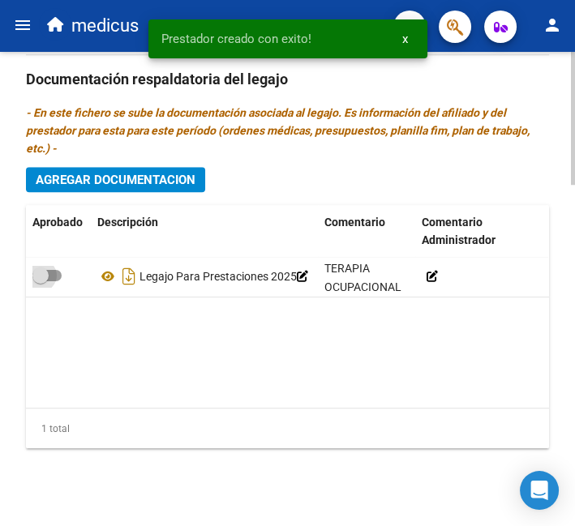
click at [45, 270] on span at bounding box center [40, 275] width 16 height 16
click at [41, 281] on input "checkbox" at bounding box center [40, 281] width 1 height 1
checkbox input "true"
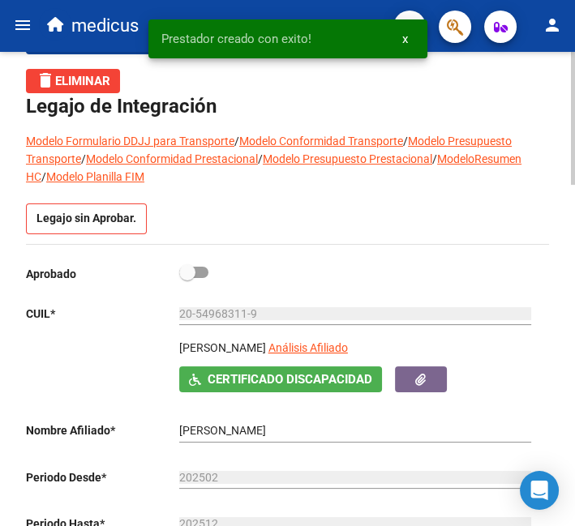
scroll to position [45, 0]
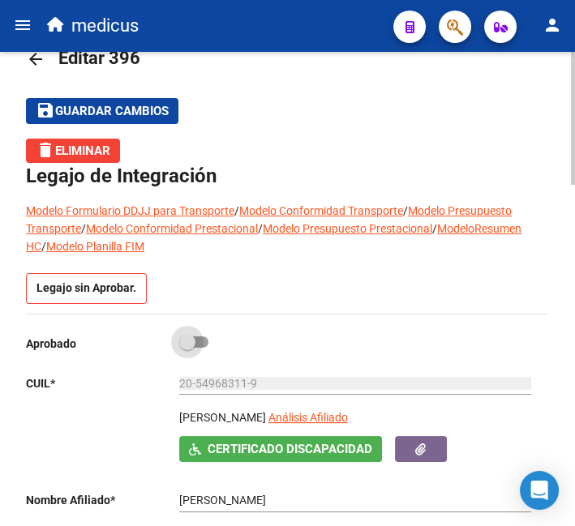
click at [199, 339] on span at bounding box center [193, 341] width 29 height 11
click at [187, 348] on input "checkbox" at bounding box center [186, 348] width 1 height 1
checkbox input "true"
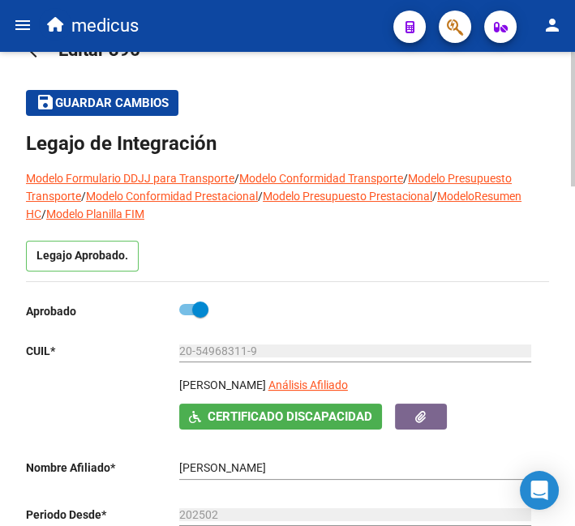
scroll to position [0, 0]
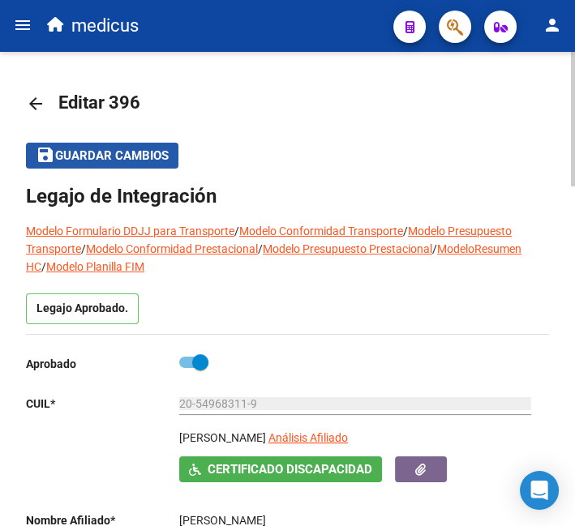
click at [99, 161] on span "Guardar cambios" at bounding box center [111, 156] width 113 height 15
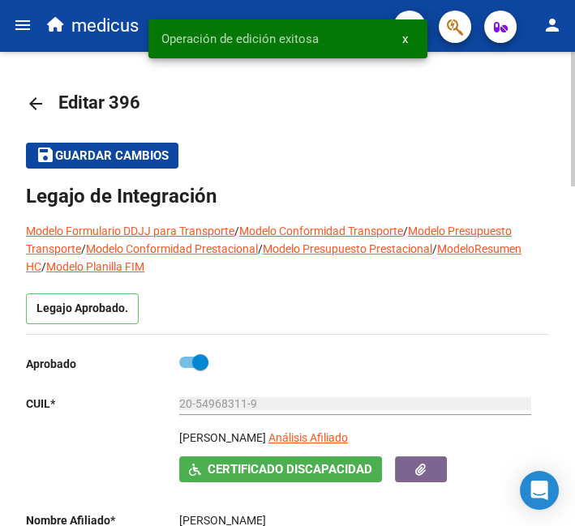
click at [34, 101] on mat-icon "arrow_back" at bounding box center [35, 103] width 19 height 19
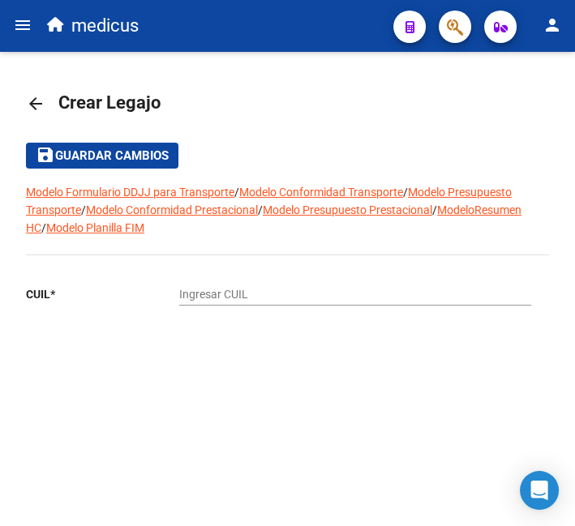
click at [33, 98] on mat-icon "arrow_back" at bounding box center [35, 103] width 19 height 19
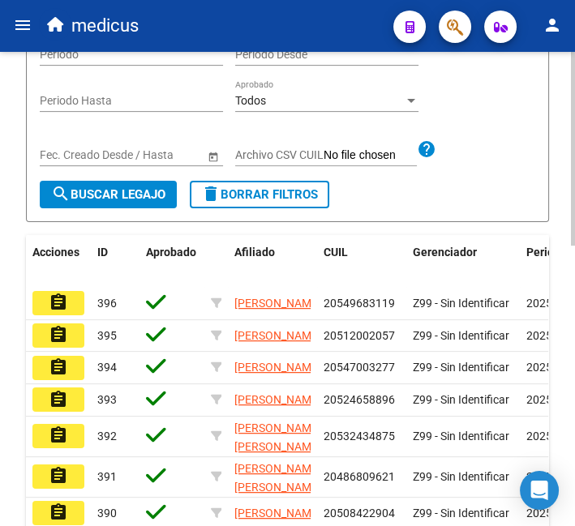
scroll to position [236, 0]
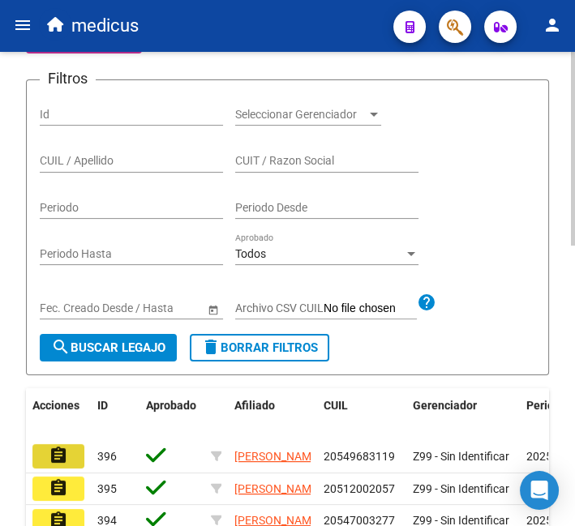
click at [66, 452] on mat-icon "assignment" at bounding box center [58, 455] width 19 height 19
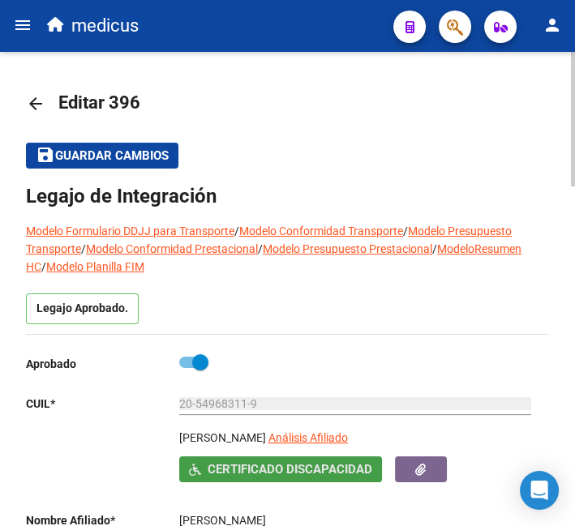
click at [319, 468] on span "Certificado Discapacidad" at bounding box center [289, 470] width 165 height 15
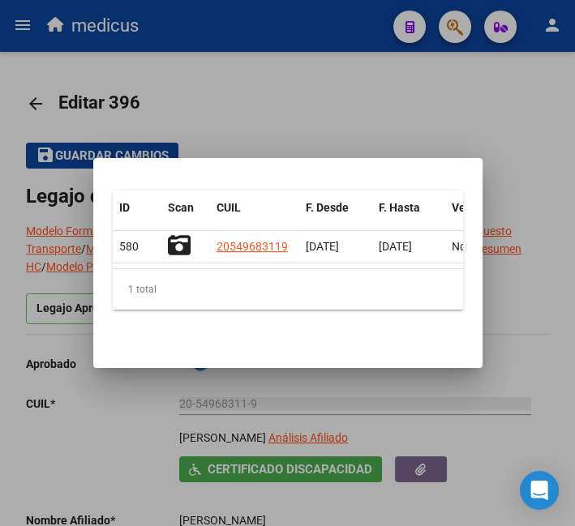
click at [265, 118] on div at bounding box center [287, 263] width 575 height 526
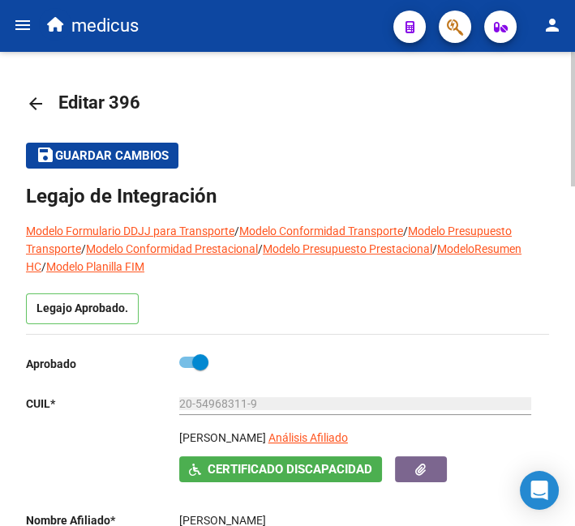
click at [34, 105] on mat-icon "arrow_back" at bounding box center [35, 103] width 19 height 19
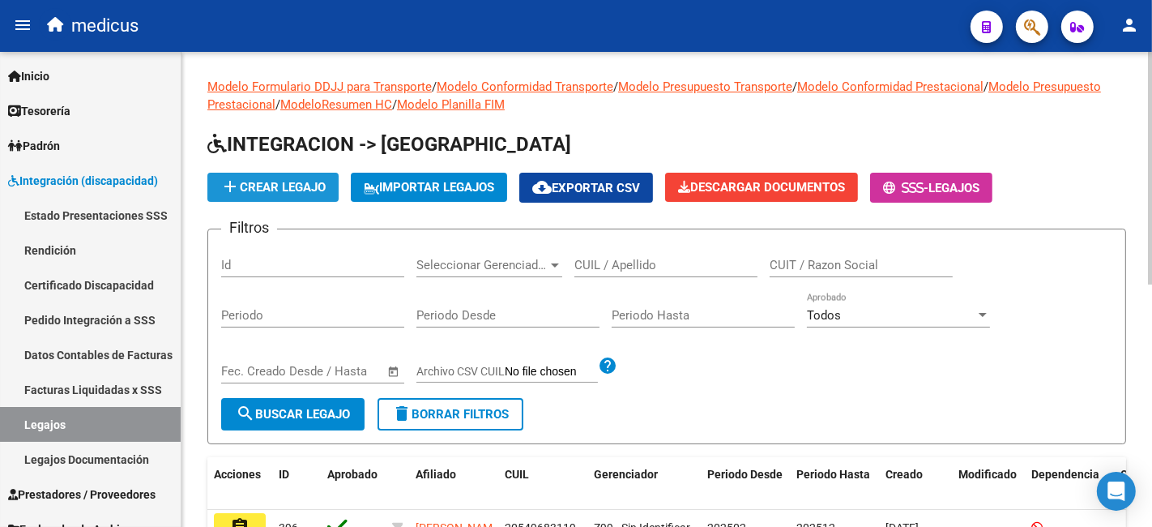
click at [298, 178] on button "add Crear Legajo" at bounding box center [272, 187] width 131 height 29
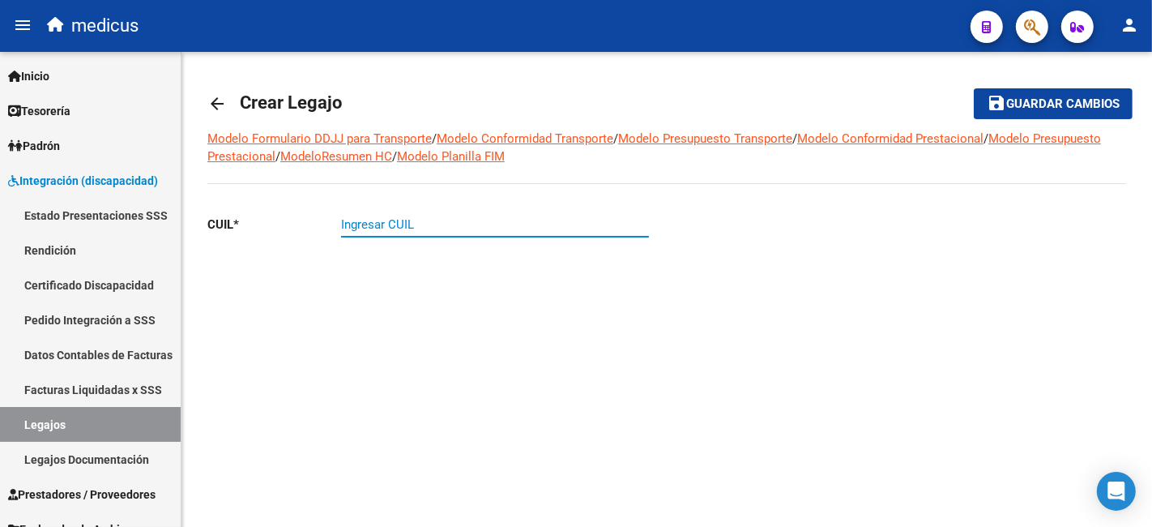
click at [498, 223] on input "Ingresar CUIL" at bounding box center [495, 224] width 308 height 15
paste input "20-55986325-5"
type input "20-55986325-5"
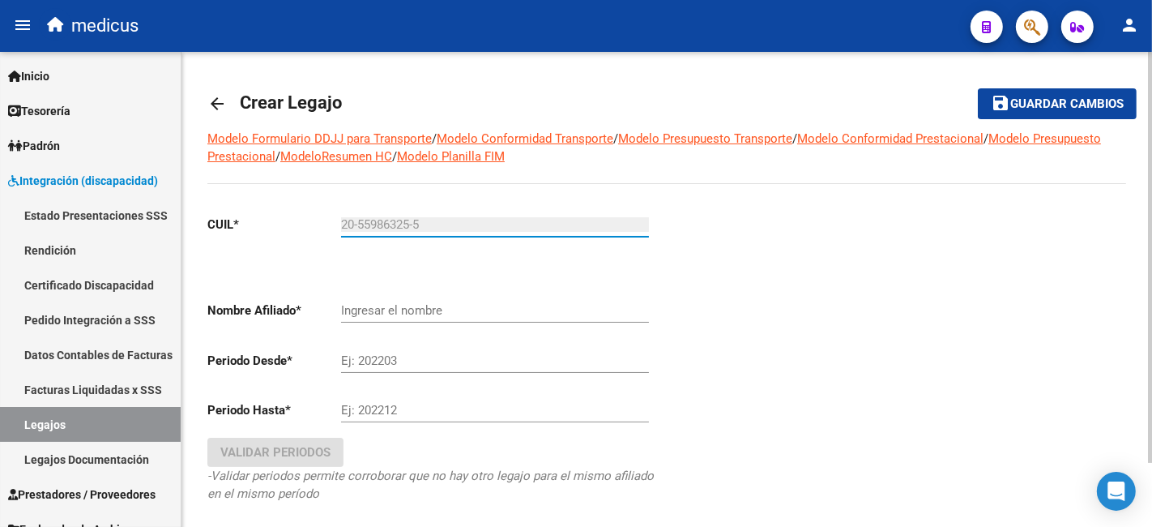
type input "[PERSON_NAME]"
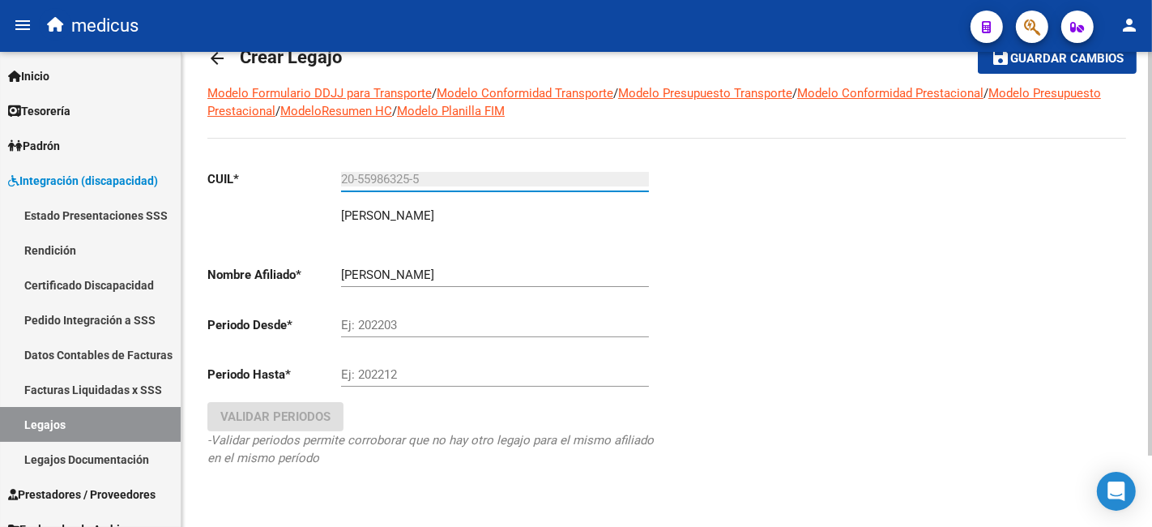
scroll to position [83, 0]
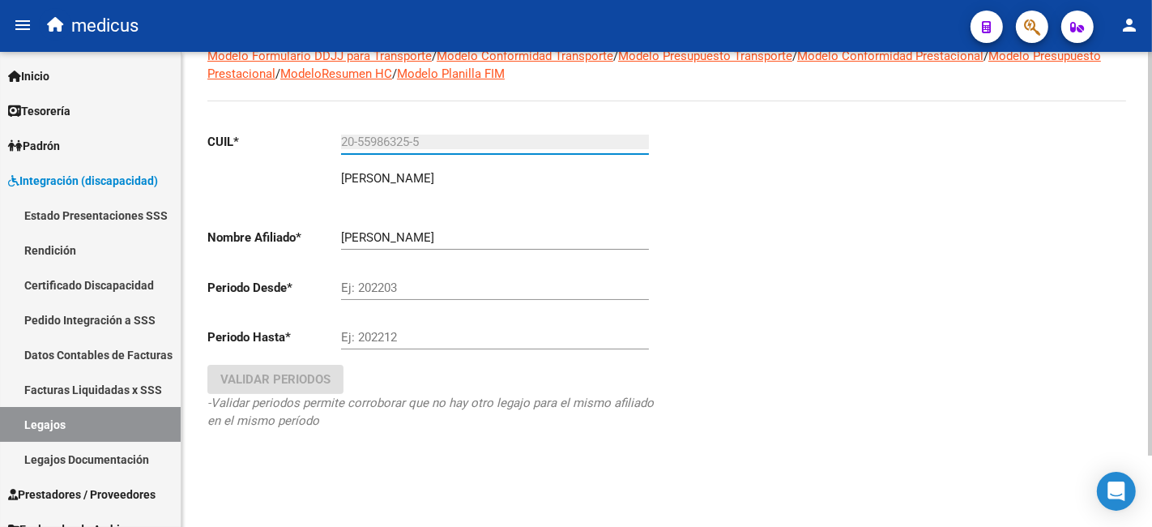
type input "20-55986325-5"
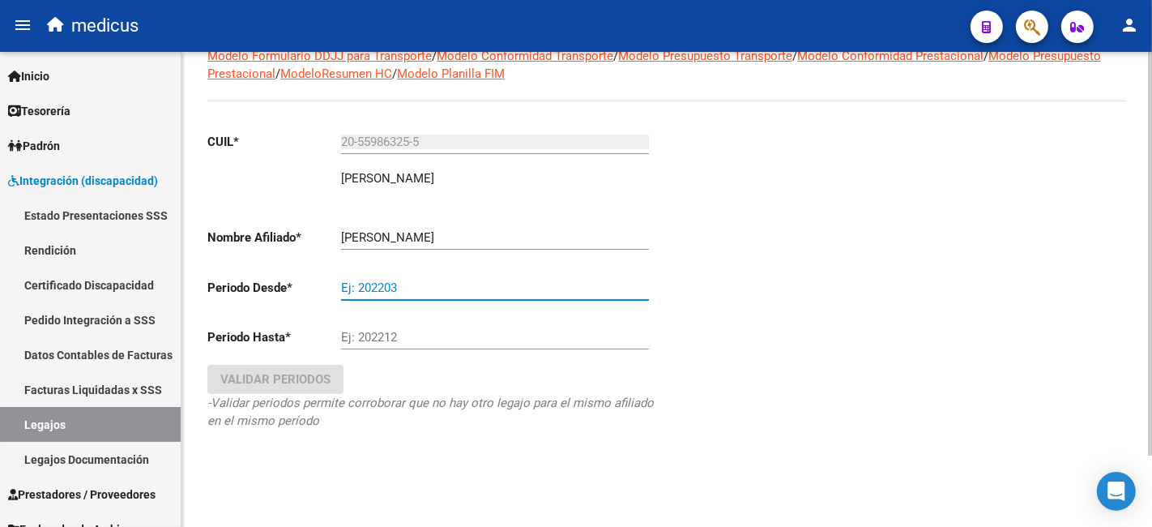
click at [342, 287] on input "Ej: 202203" at bounding box center [495, 287] width 308 height 15
type input "202502"
click at [371, 327] on div "Ej: 202212" at bounding box center [495, 331] width 308 height 35
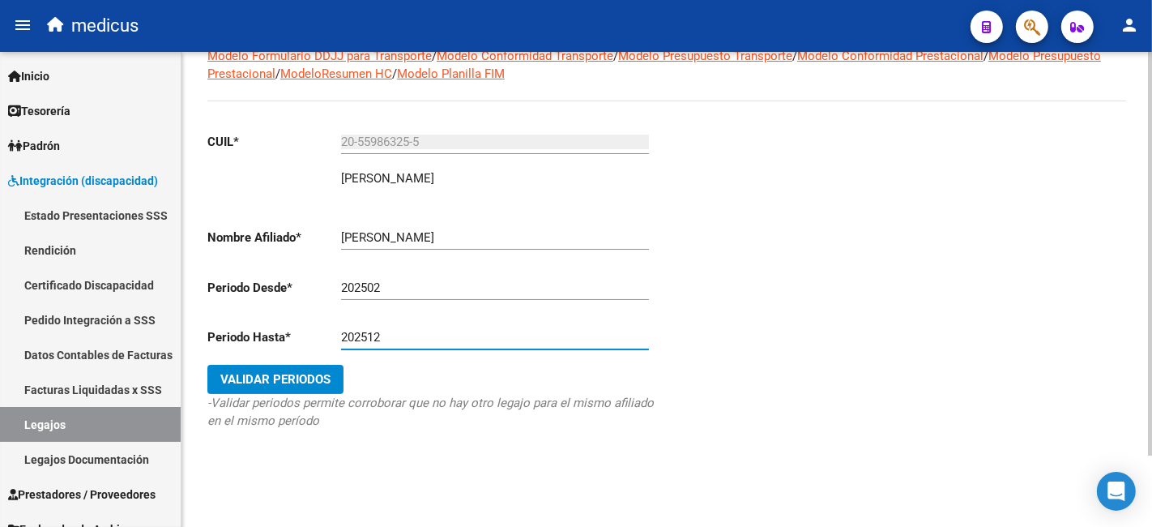
type input "202512"
click at [314, 377] on span "Validar Periodos" at bounding box center [275, 379] width 110 height 15
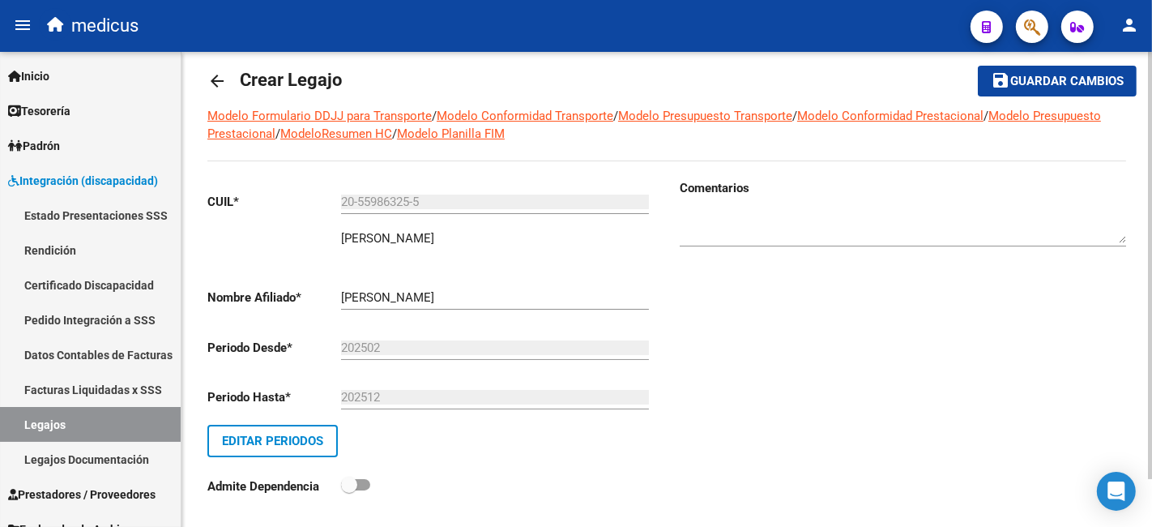
scroll to position [0, 0]
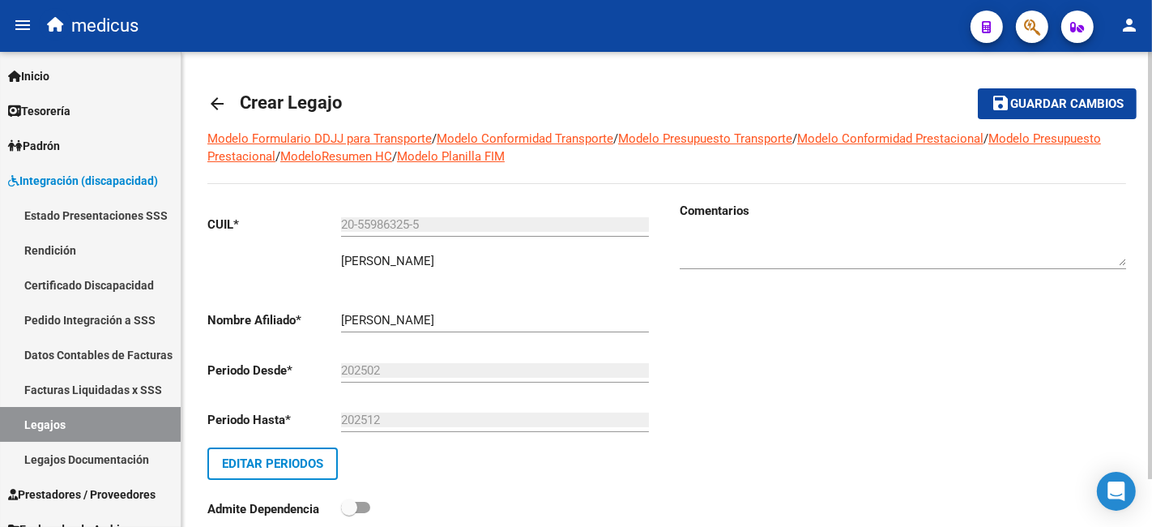
click at [1015, 103] on span "Guardar cambios" at bounding box center [1067, 104] width 113 height 15
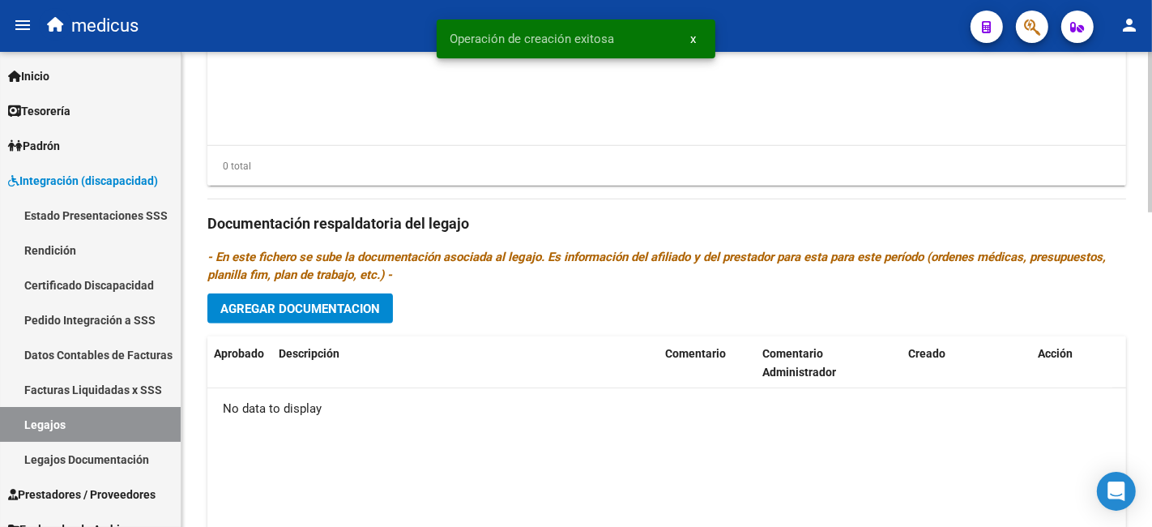
scroll to position [930, 0]
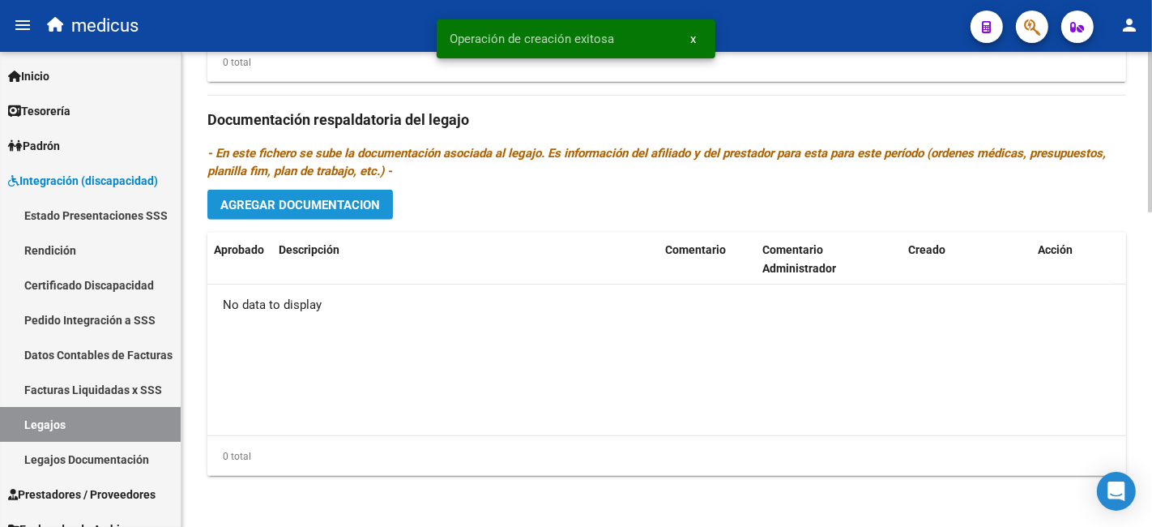
click at [320, 205] on span "Agregar Documentacion" at bounding box center [300, 205] width 160 height 15
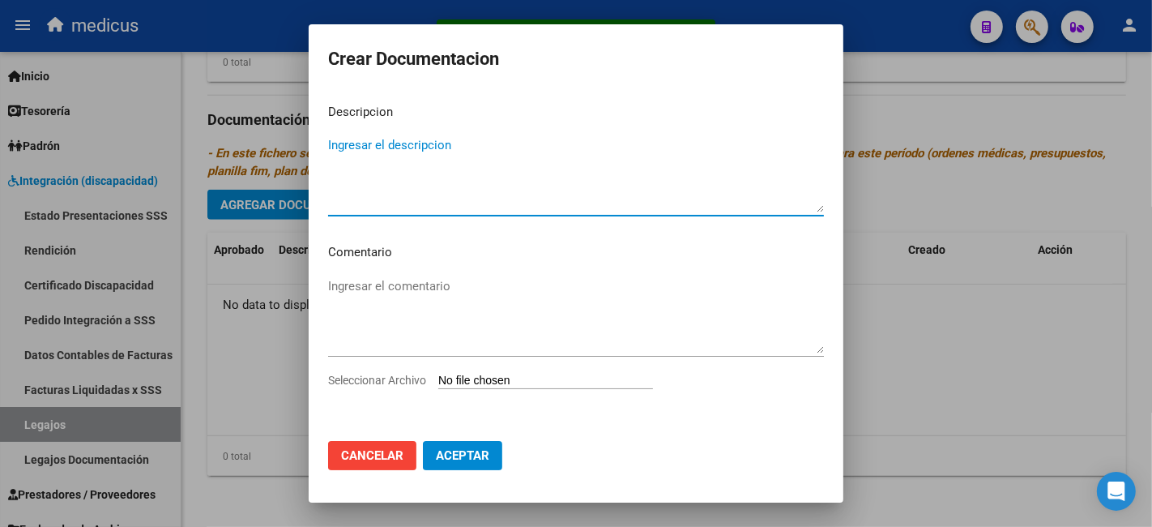
click at [435, 176] on textarea "Ingresar el descripcion" at bounding box center [576, 174] width 496 height 76
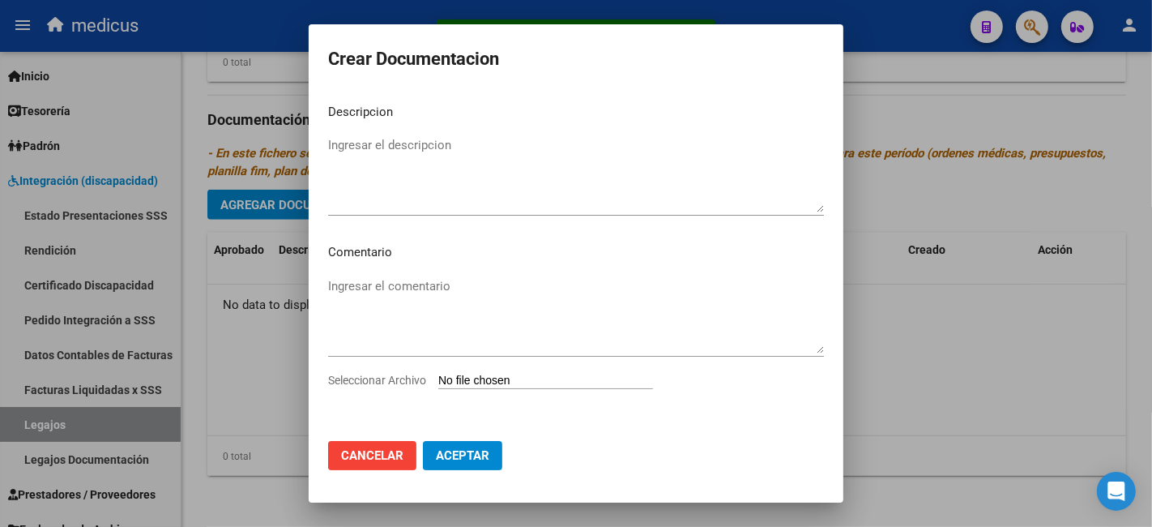
click at [444, 267] on mat-dialog-content "Descripcion Ingresar el descripcion Comentario Ingresar el comentario Seleccion…" at bounding box center [576, 260] width 535 height 338
click at [382, 190] on textarea "Ingresar el descripcion" at bounding box center [576, 174] width 496 height 76
click at [362, 457] on span "Cancelar" at bounding box center [372, 455] width 62 height 15
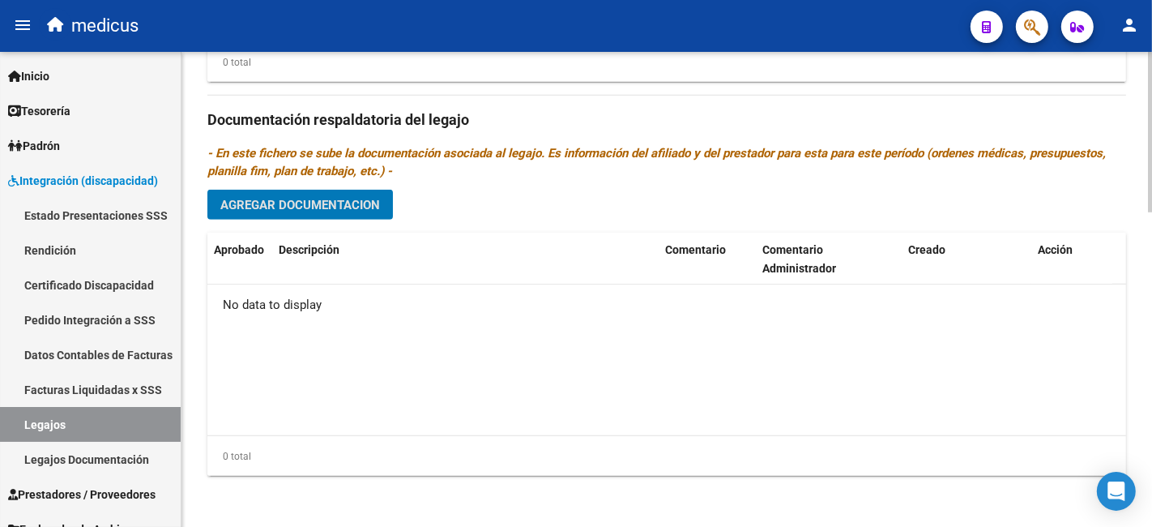
click at [336, 203] on span "Agregar Documentacion" at bounding box center [300, 205] width 160 height 15
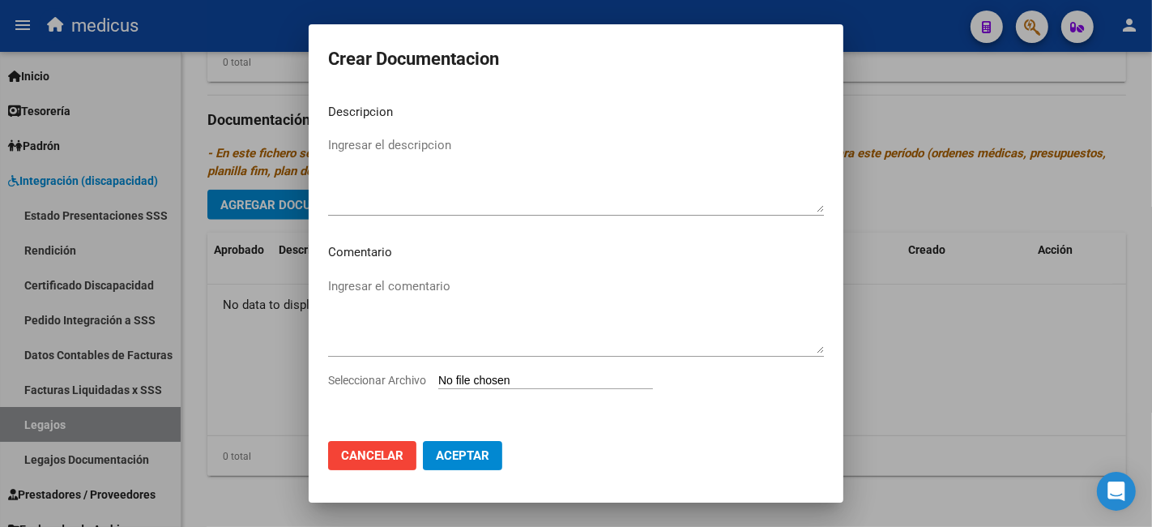
click at [569, 204] on textarea "Ingresar el descripcion" at bounding box center [576, 174] width 496 height 76
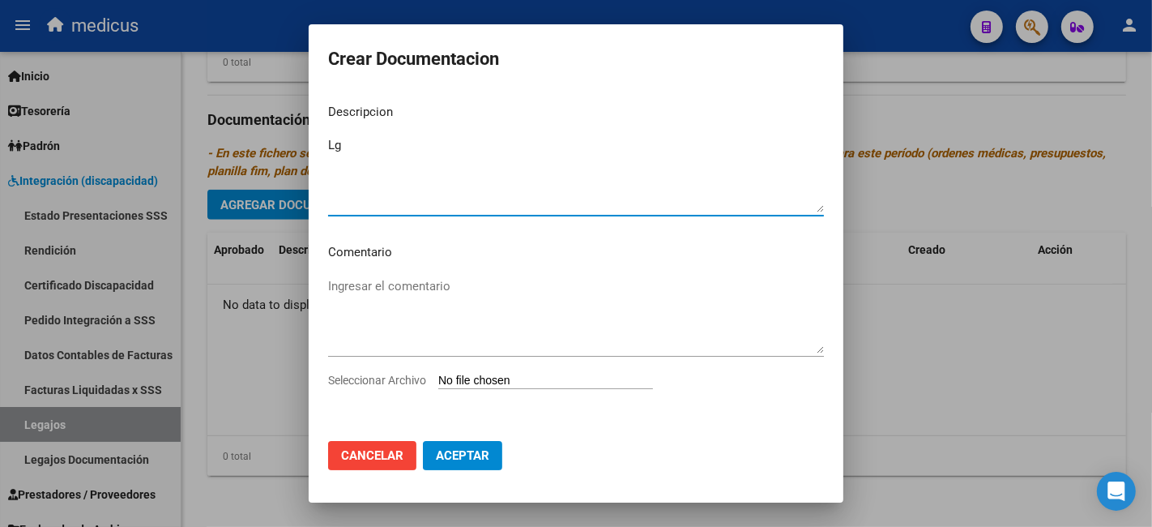
type textarea "L"
type textarea "p"
type textarea "Legajo de prestaciones 2025"
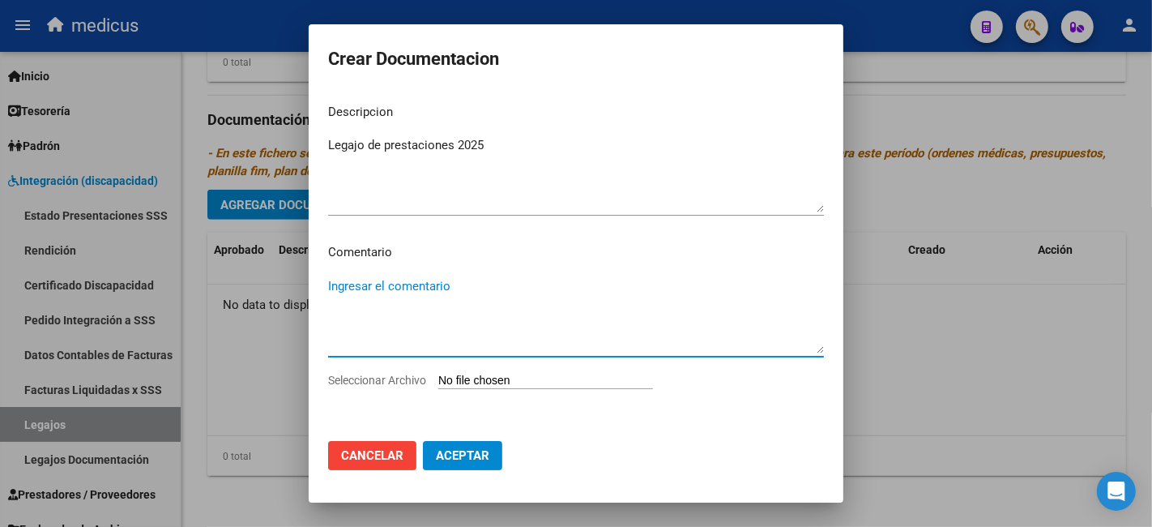
click at [421, 282] on textarea "Ingresar el comentario" at bounding box center [576, 315] width 496 height 76
type textarea "B"
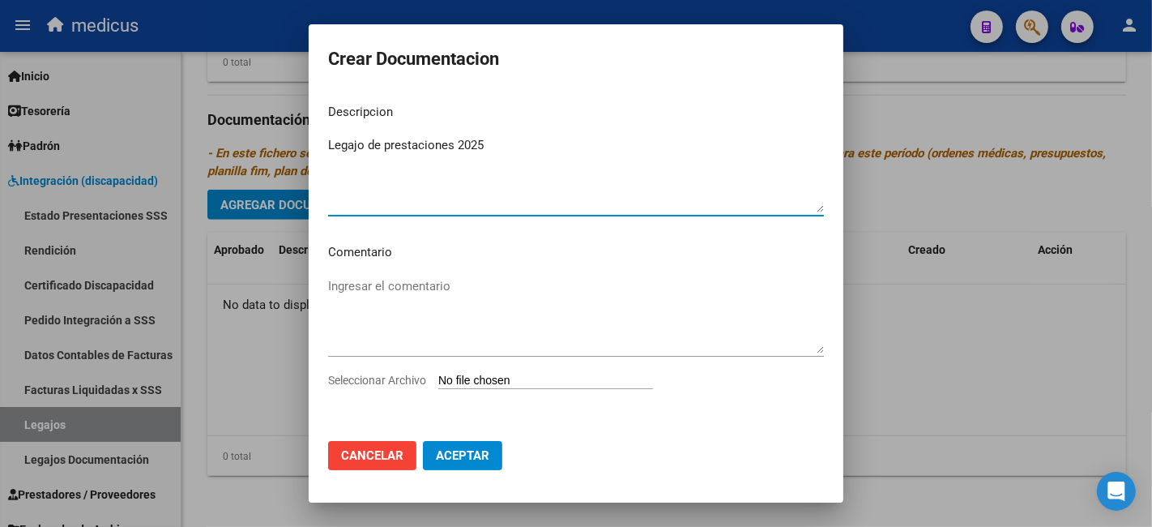
click at [553, 149] on textarea "Legajo de prestaciones 2025" at bounding box center [576, 174] width 496 height 76
click at [428, 328] on textarea "Ingresar el comentario" at bounding box center [576, 315] width 496 height 76
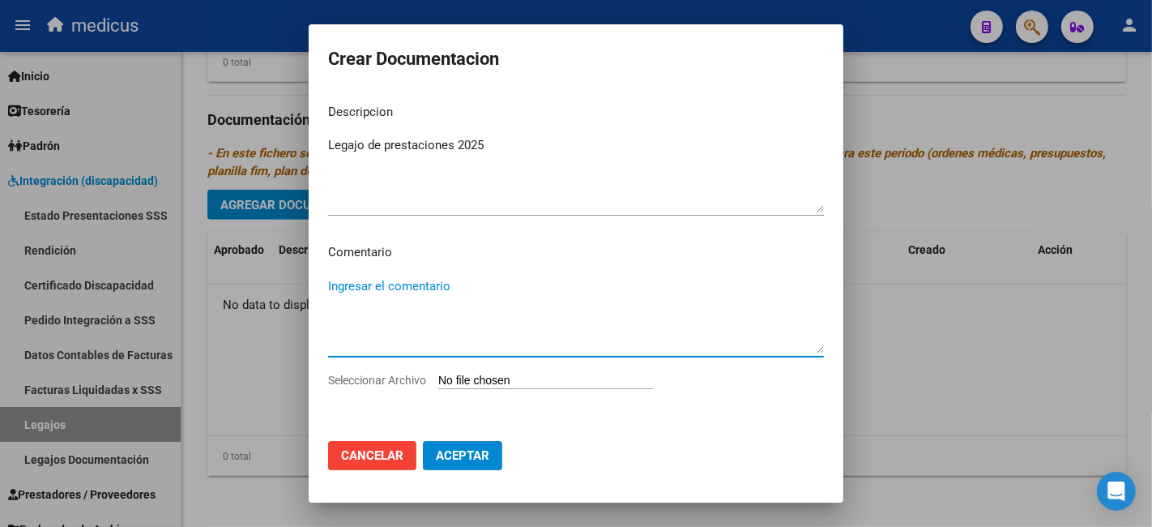
click at [400, 284] on textarea "Ingresar el comentario" at bounding box center [576, 315] width 496 height 76
paste textarea "MAIE MII: PSICOPEDAGOGIA MII: FONOAUDIOLOGIA"
click at [417, 294] on textarea "MAIE MII: PSICOPEDAGOGIA MII: FONOAUDIOLOGIA" at bounding box center [576, 315] width 496 height 76
drag, startPoint x: 433, startPoint y: 309, endPoint x: 354, endPoint y: 161, distance: 167.1
click at [354, 161] on mat-dialog-content "Descripcion Legajo de prestaciones 2025 Ingresar el descripcion Comentario MAIE…" at bounding box center [576, 260] width 535 height 338
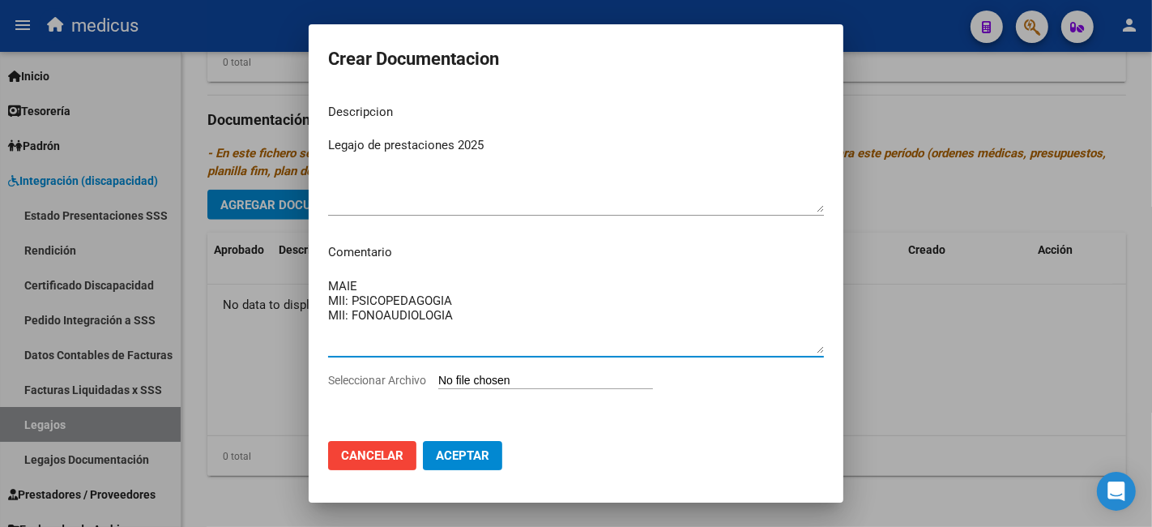
type textarea "MAIE MII: PSICOPEDAGOGIA MII: FONOAUDIOLOGIA"
click at [354, 161] on textarea "Legajo de prestaciones 2025" at bounding box center [576, 174] width 496 height 76
drag, startPoint x: 406, startPoint y: 297, endPoint x: 400, endPoint y: 285, distance: 13.4
click at [400, 285] on textarea "MAIE MII: PSICOPEDAGOGIA MII: FONOAUDIOLOGIA" at bounding box center [576, 315] width 496 height 76
click at [404, 288] on textarea "MAIE MII: PSICOPEDAGOGIA MII: FONOAUDIOLOGIA" at bounding box center [576, 315] width 496 height 76
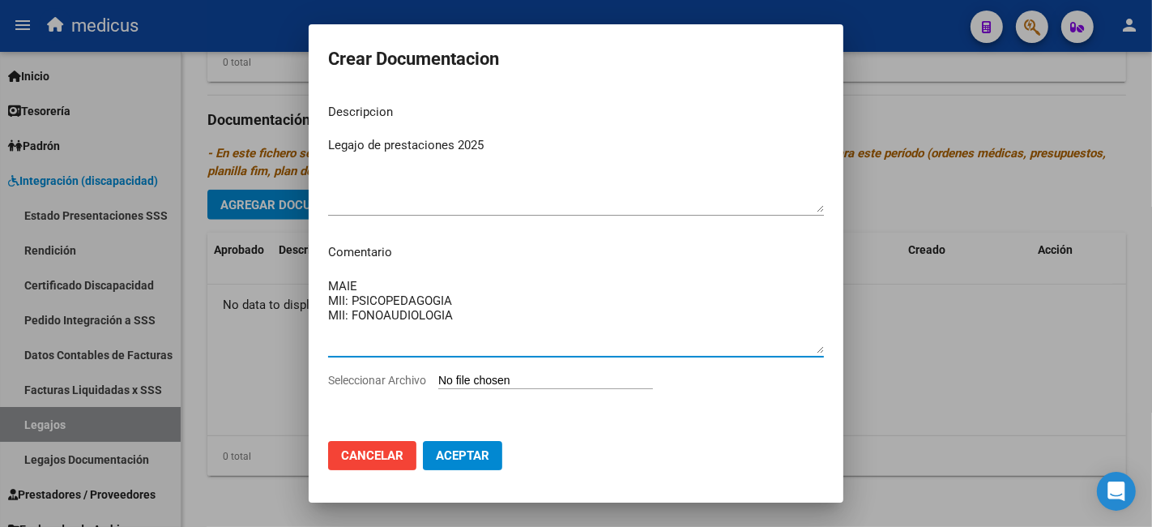
drag, startPoint x: 410, startPoint y: 326, endPoint x: 371, endPoint y: 253, distance: 82.7
click at [374, 258] on app-form-text-field "Comentario MAIE MII: PSICOPEDAGOGIA MII: FONOAUDIOLOGIA Ingresar el comentario" at bounding box center [582, 297] width 509 height 109
click at [370, 251] on p "Comentario" at bounding box center [576, 252] width 496 height 19
drag, startPoint x: 315, startPoint y: 276, endPoint x: 439, endPoint y: 320, distance: 131.5
click at [439, 320] on mat-dialog-content "Descripcion Legajo de prestaciones 2025 Ingresar el descripcion Comentario MAIE…" at bounding box center [576, 260] width 535 height 338
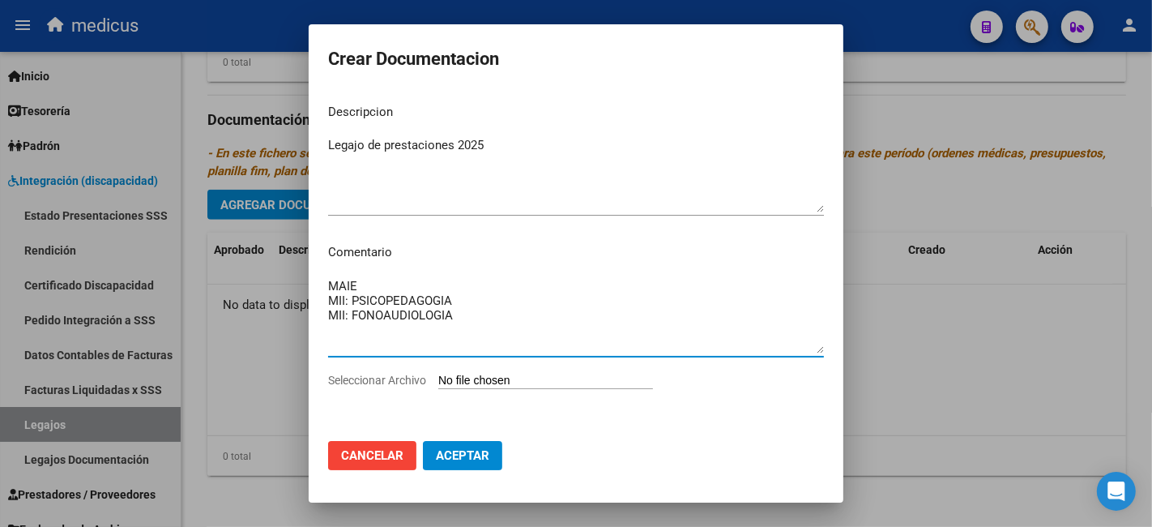
drag, startPoint x: 397, startPoint y: 305, endPoint x: 344, endPoint y: 259, distance: 70.7
click at [344, 260] on app-form-text-field "Comentario MAIE MII: PSICOPEDAGOGIA MII: FONOAUDIOLOGIA Ingresar el comentario" at bounding box center [582, 297] width 509 height 109
drag, startPoint x: 340, startPoint y: 251, endPoint x: 412, endPoint y: 335, distance: 109.8
click at [412, 335] on app-form-text-field "Comentario MAIE MII: PSICOPEDAGOGIA MII: FONOAUDIOLOGIA Ingresar el comentario" at bounding box center [582, 297] width 509 height 109
click at [412, 327] on textarea "MAIE MII: PSICOPEDAGOGIA MII: FONOAUDIOLOGIA" at bounding box center [576, 315] width 496 height 76
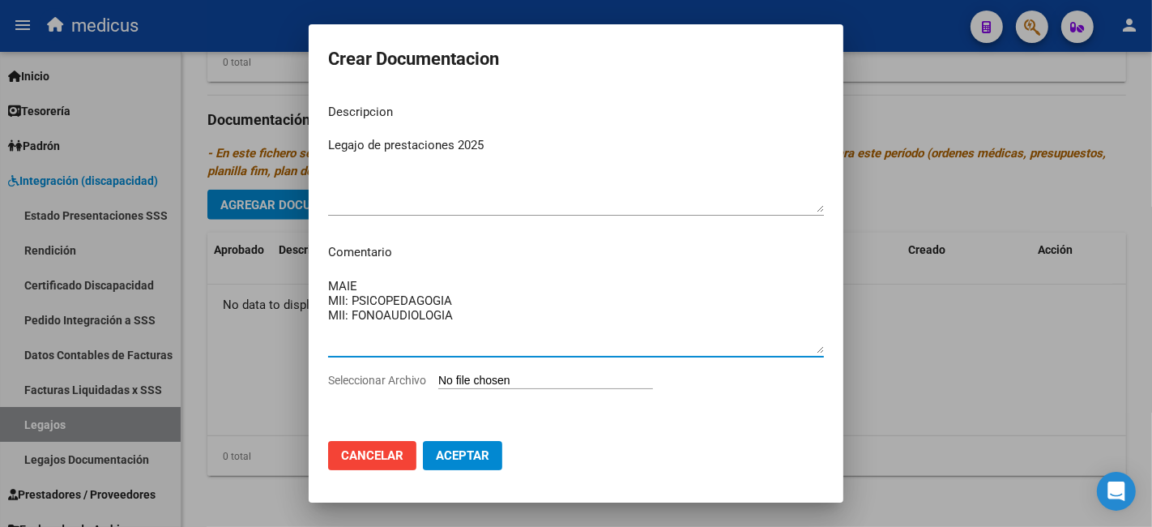
drag, startPoint x: 397, startPoint y: 310, endPoint x: 343, endPoint y: 256, distance: 76.2
click at [343, 256] on app-form-text-field "Comentario MAIE MII: PSICOPEDAGOGIA MII: FONOAUDIOLOGIA Ingresar el comentario" at bounding box center [582, 297] width 509 height 109
drag, startPoint x: 341, startPoint y: 244, endPoint x: 389, endPoint y: 314, distance: 84.5
click at [389, 314] on app-form-text-field "Comentario MAIE MII: PSICOPEDAGOGIA MII: FONOAUDIOLOGIA Ingresar el comentario" at bounding box center [582, 297] width 509 height 109
click at [389, 314] on textarea "MAIE MII: PSICOPEDAGOGIA MII: FONOAUDIOLOGIA" at bounding box center [576, 315] width 496 height 76
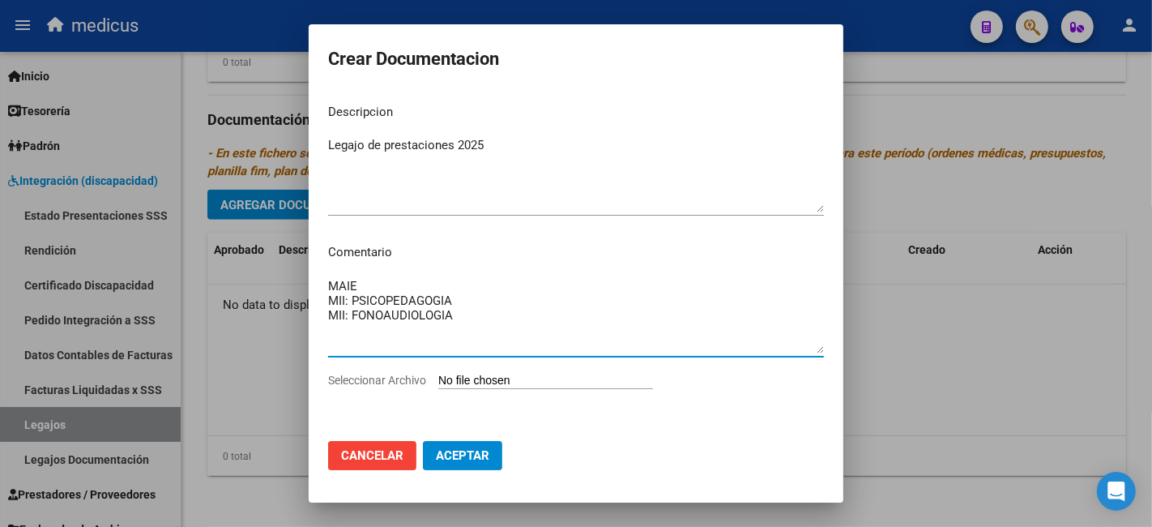
drag, startPoint x: 389, startPoint y: 314, endPoint x: 366, endPoint y: 265, distance: 53.7
click at [366, 265] on mat-dialog-content "Descripcion Legajo de prestaciones 2025 Ingresar el descripcion Comentario MAIE…" at bounding box center [576, 260] width 535 height 338
click at [358, 250] on p "Comentario" at bounding box center [576, 252] width 496 height 19
drag, startPoint x: 368, startPoint y: 287, endPoint x: 384, endPoint y: 334, distance: 49.7
click at [384, 334] on mat-dialog-content "Descripcion Legajo de prestaciones 2025 Ingresar el descripcion Comentario MAIE…" at bounding box center [576, 260] width 535 height 338
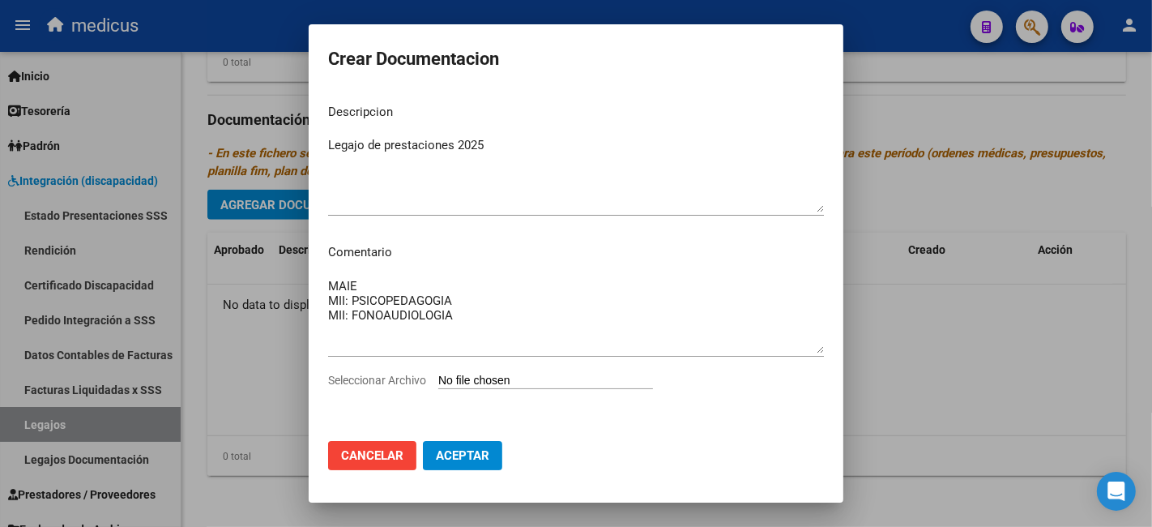
drag, startPoint x: 354, startPoint y: 259, endPoint x: 360, endPoint y: 323, distance: 64.3
click at [360, 323] on mat-dialog-content "Descripcion Legajo de prestaciones 2025 Ingresar el descripcion Comentario MAIE…" at bounding box center [576, 260] width 535 height 338
click at [360, 323] on textarea "MAIE MII: PSICOPEDAGOGIA MII: FONOAUDIOLOGIA" at bounding box center [576, 315] width 496 height 76
drag, startPoint x: 363, startPoint y: 306, endPoint x: 349, endPoint y: 263, distance: 45.9
click at [349, 263] on mat-dialog-content "Descripcion Legajo de prestaciones 2025 Ingresar el descripcion Comentario MAIE…" at bounding box center [576, 260] width 535 height 338
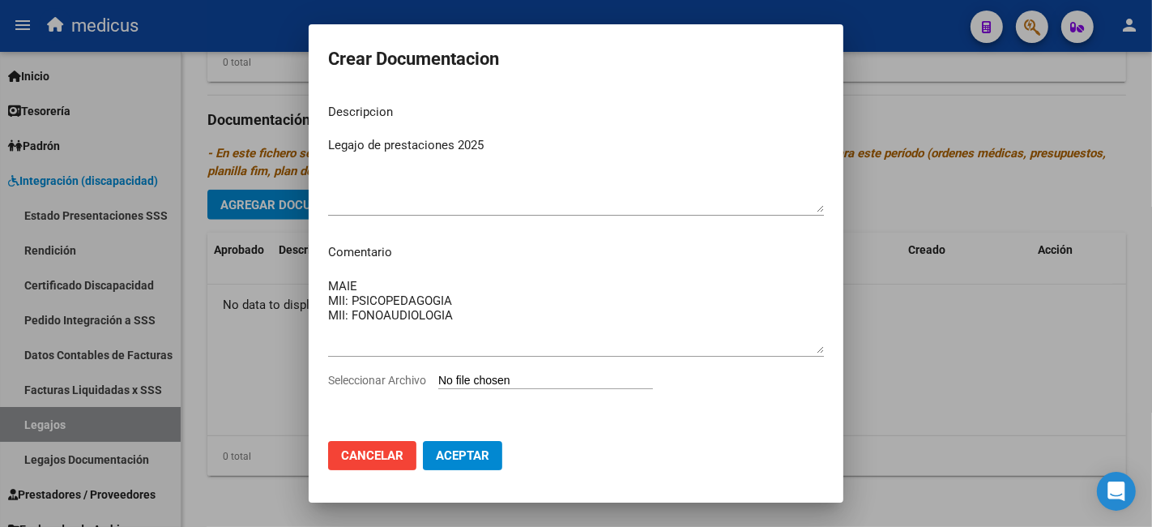
click at [349, 263] on mat-dialog-content "Descripcion Legajo de prestaciones 2025 Ingresar el descripcion Comentario MAIE…" at bounding box center [576, 260] width 535 height 338
click at [255, 344] on div at bounding box center [576, 263] width 1152 height 527
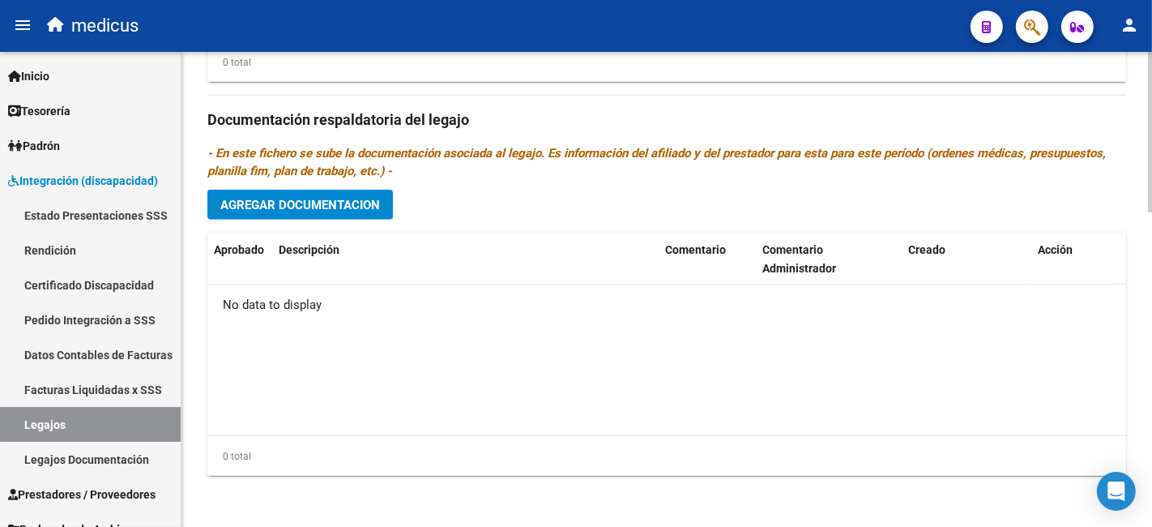
click at [396, 306] on div "No data to display" at bounding box center [666, 304] width 919 height 41
click at [361, 214] on button "Agregar Documentacion" at bounding box center [300, 205] width 186 height 30
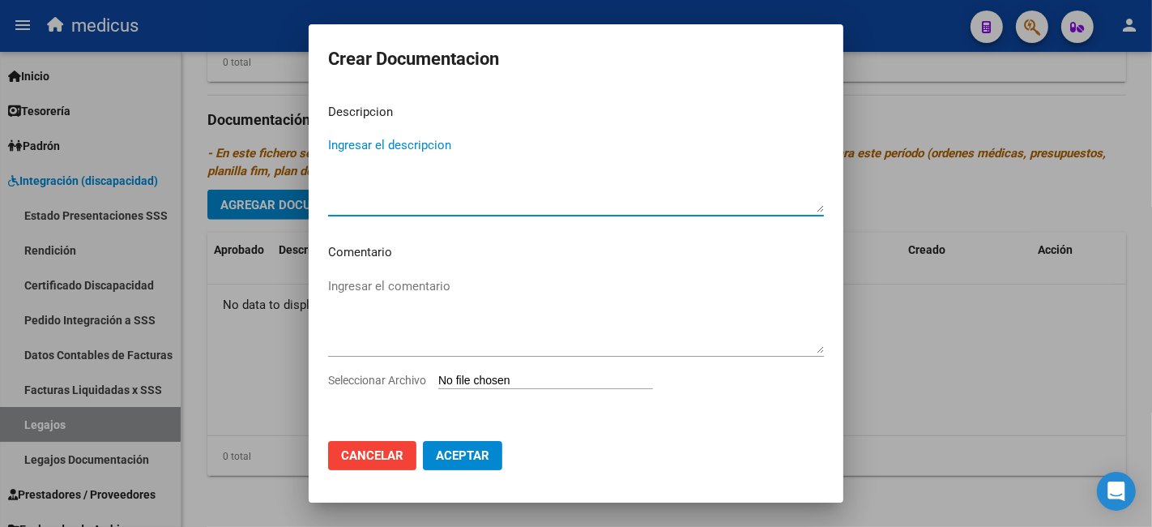
click at [421, 168] on textarea "Ingresar el descripcion" at bounding box center [576, 174] width 496 height 76
click at [420, 150] on textarea "Ingresar el descripcion" at bounding box center [576, 174] width 496 height 76
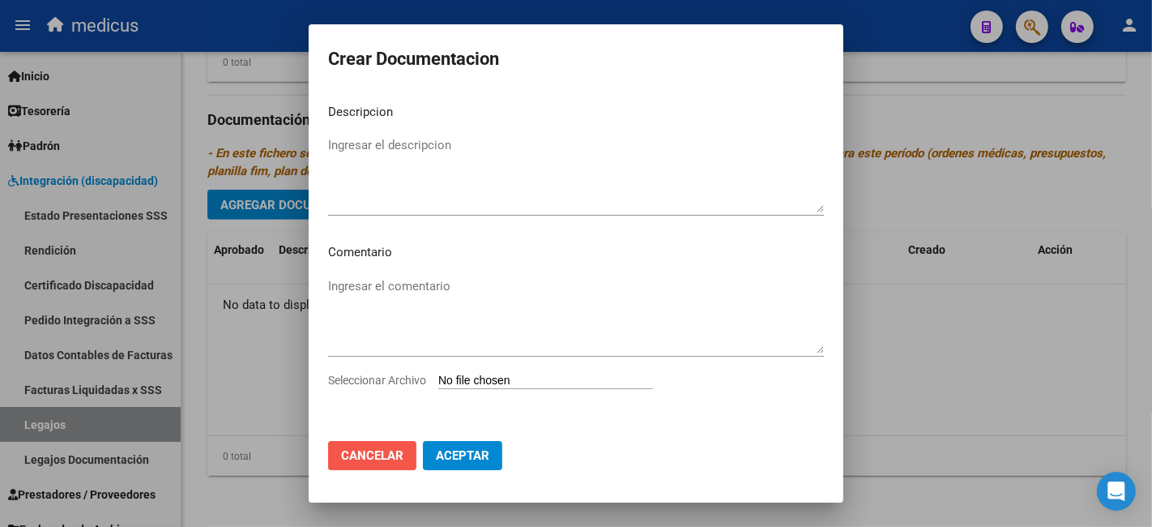
click at [401, 455] on span "Cancelar" at bounding box center [372, 455] width 62 height 15
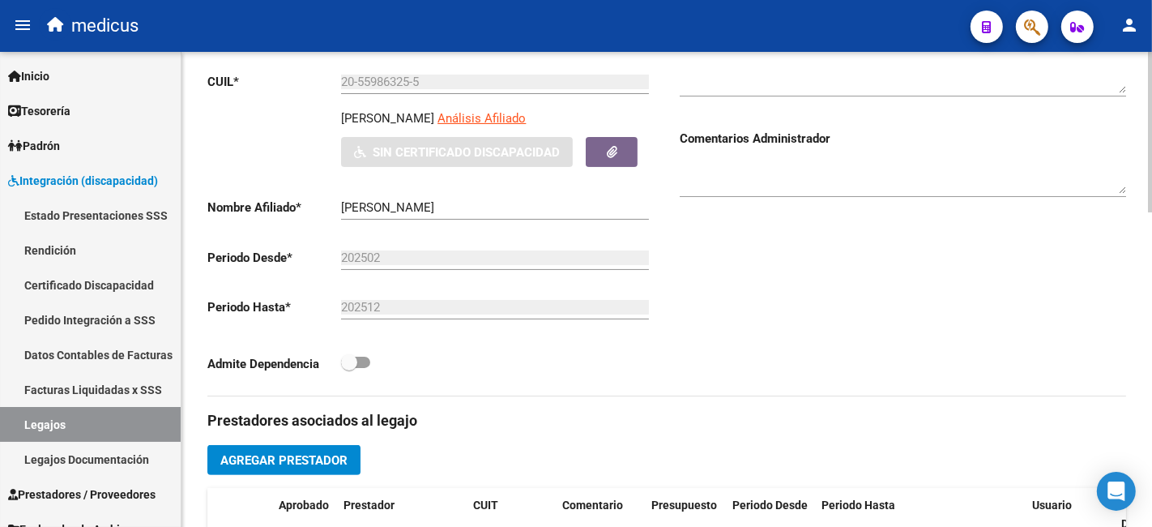
scroll to position [0, 0]
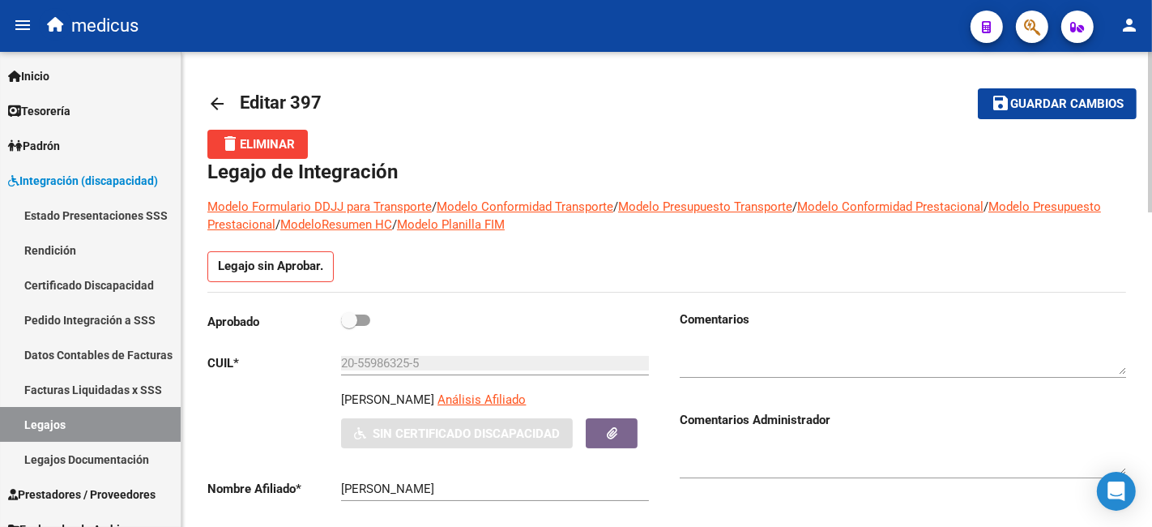
drag, startPoint x: 407, startPoint y: 242, endPoint x: 453, endPoint y: 350, distance: 118.0
click at [456, 323] on div "Aprobado" at bounding box center [430, 325] width 447 height 30
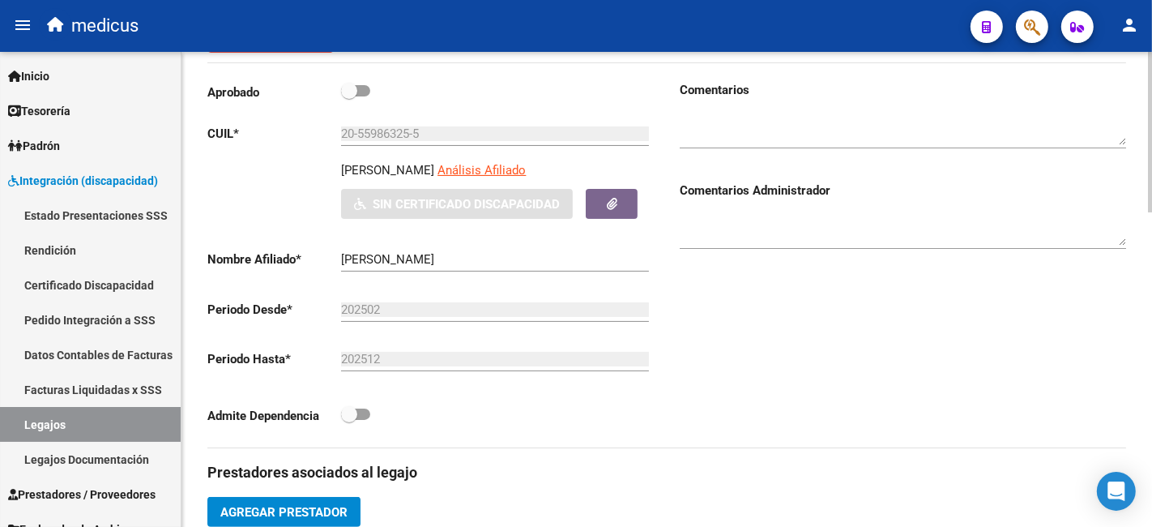
scroll to position [360, 0]
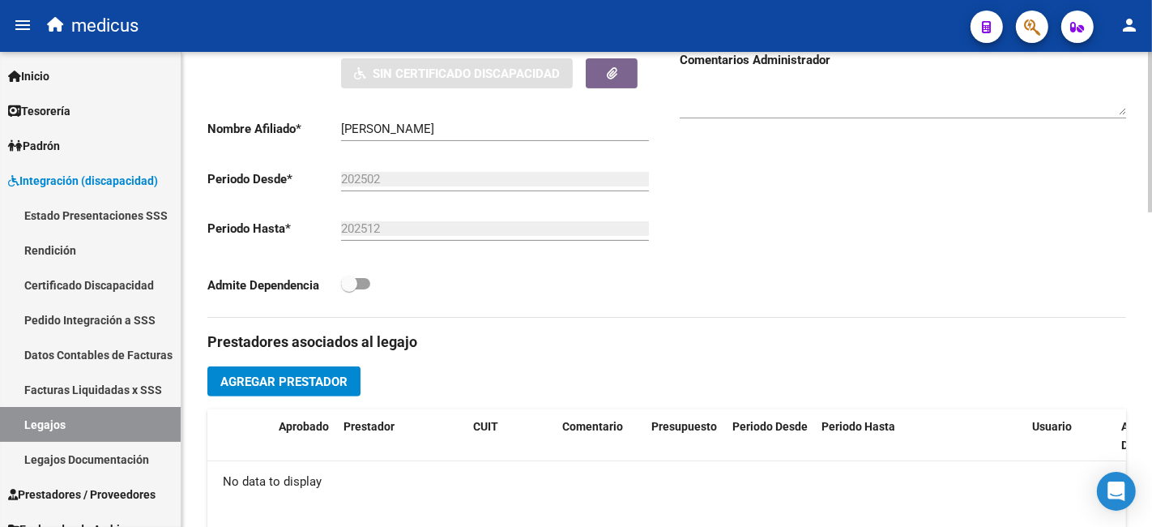
click at [263, 466] on div "No data to display" at bounding box center [666, 481] width 919 height 41
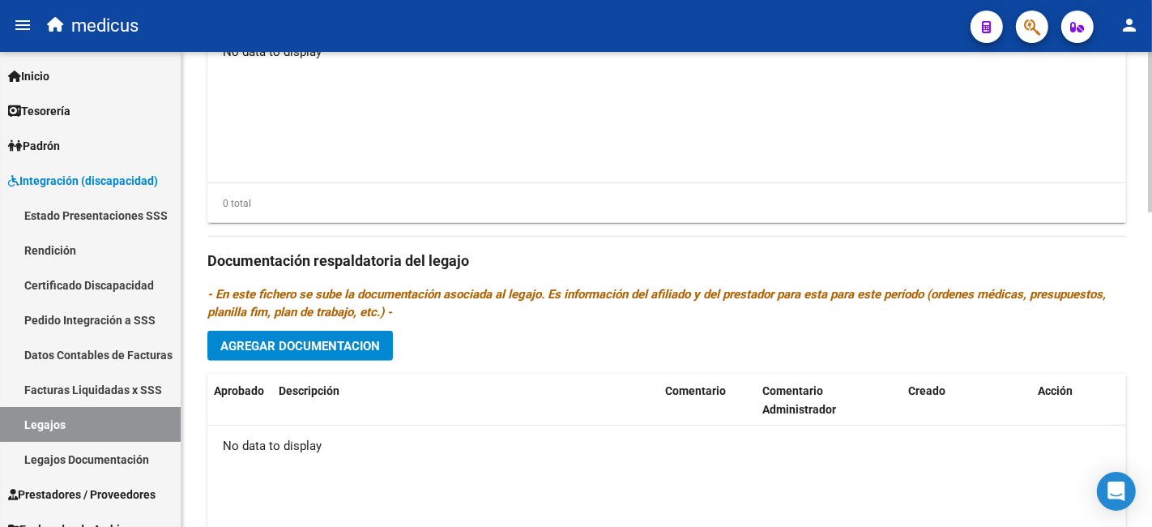
scroll to position [930, 0]
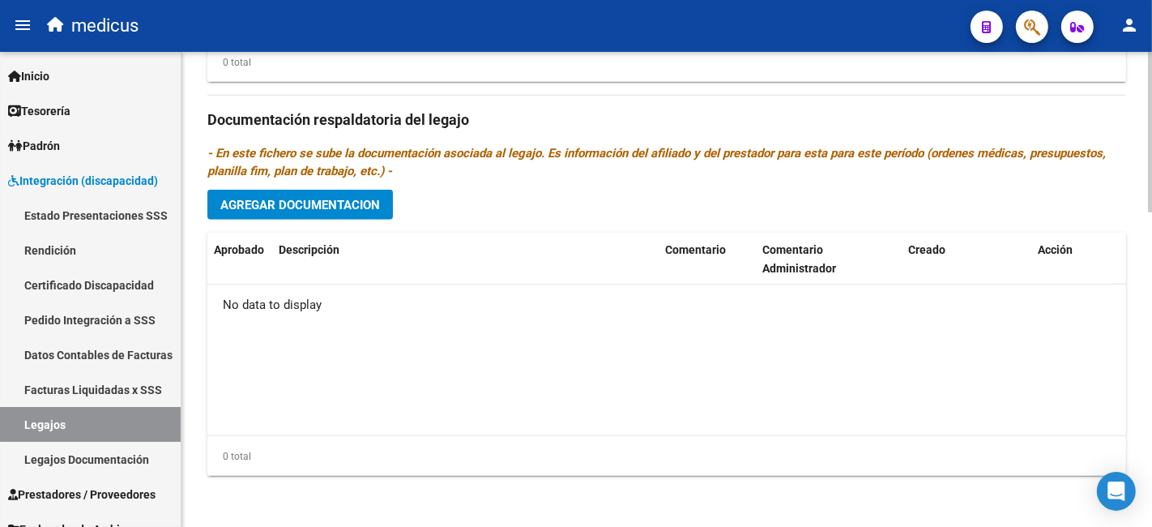
click at [335, 207] on span "Agregar Documentacion" at bounding box center [300, 205] width 160 height 15
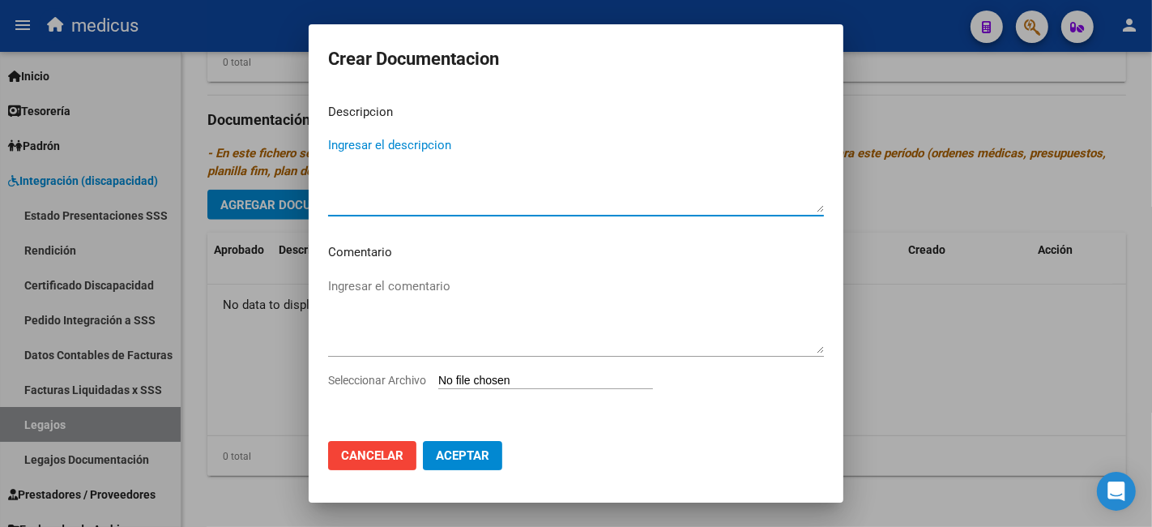
click at [445, 164] on textarea "Ingresar el descripcion" at bounding box center [576, 174] width 496 height 76
type textarea "Legajos de prestaciones 2025"
click at [405, 274] on div "Ingresar el comentario" at bounding box center [576, 315] width 496 height 83
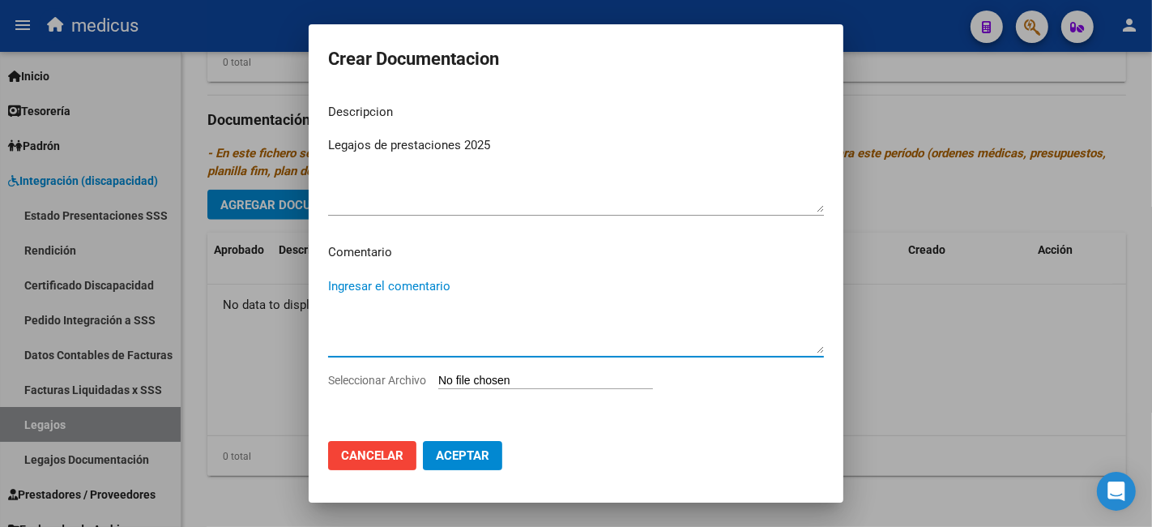
click at [399, 172] on textarea "Legajos de prestaciones 2025" at bounding box center [576, 174] width 496 height 76
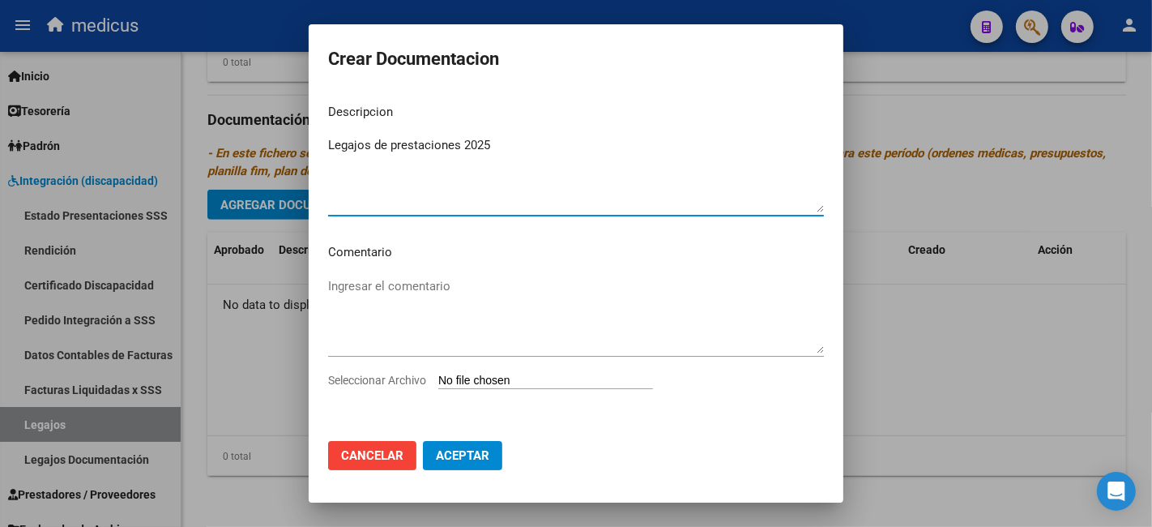
click at [463, 382] on input "Seleccionar Archivo" at bounding box center [545, 381] width 215 height 15
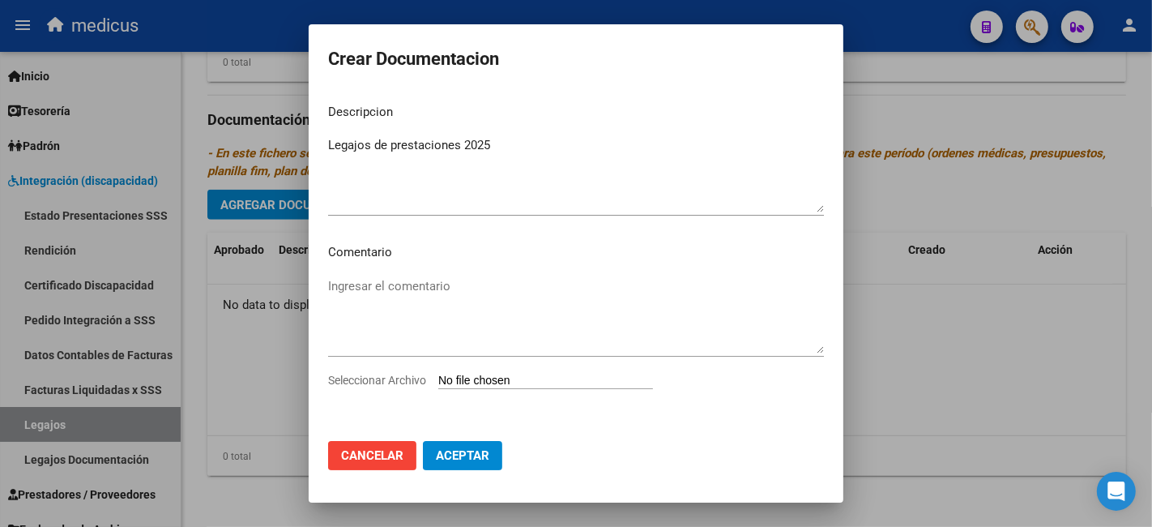
type input "C:\fakepath\[PERSON_NAME] 20559863255 1-1.pdf"
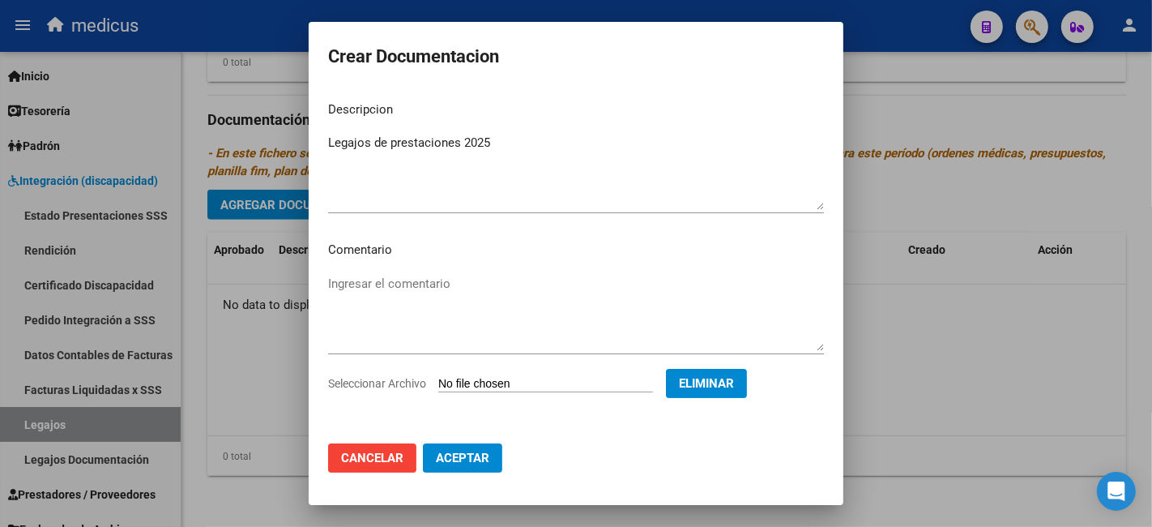
click at [731, 413] on mat-dialog-content "Descripcion Legajos de prestaciones 2025 Ingresar el descripcion Comentario Ing…" at bounding box center [576, 259] width 535 height 343
click at [733, 385] on span "Eliminar" at bounding box center [706, 383] width 55 height 15
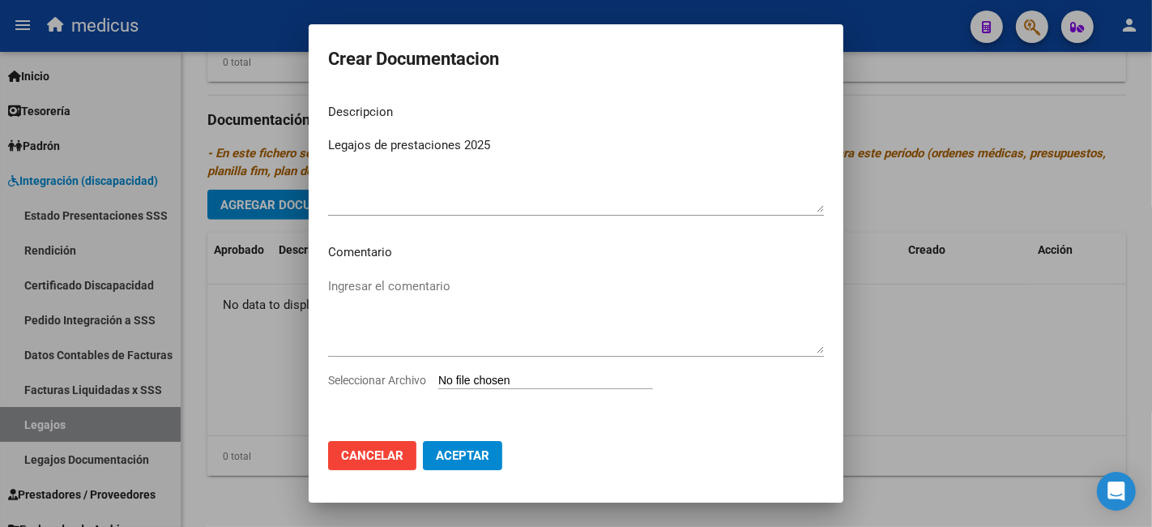
click at [522, 374] on input "Seleccionar Archivo" at bounding box center [545, 381] width 215 height 15
click at [357, 327] on textarea "Ingresar el comentario" at bounding box center [576, 315] width 496 height 76
click at [479, 385] on input "Seleccionar Archivo" at bounding box center [545, 381] width 215 height 15
type input "C:\fakepath\[PERSON_NAME] 20559863255 1.pdf"
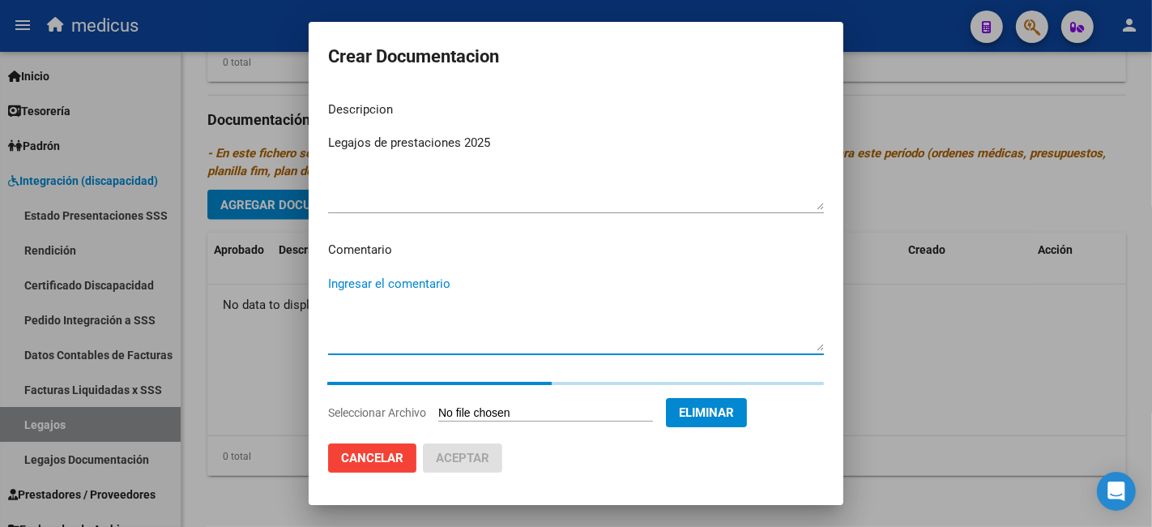
click at [524, 297] on textarea "Ingresar el comentario" at bounding box center [576, 313] width 496 height 76
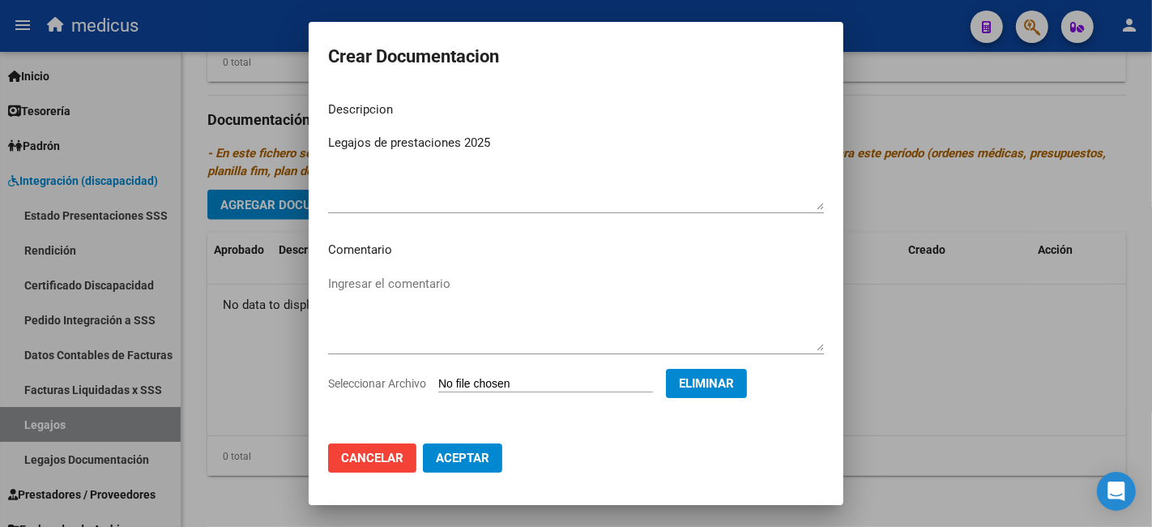
click at [492, 293] on textarea "Ingresar el comentario" at bounding box center [576, 313] width 496 height 76
paste textarea "MAIE MII: PSICOPEDAGOGIA MII: FONOAUDIOLOGIA"
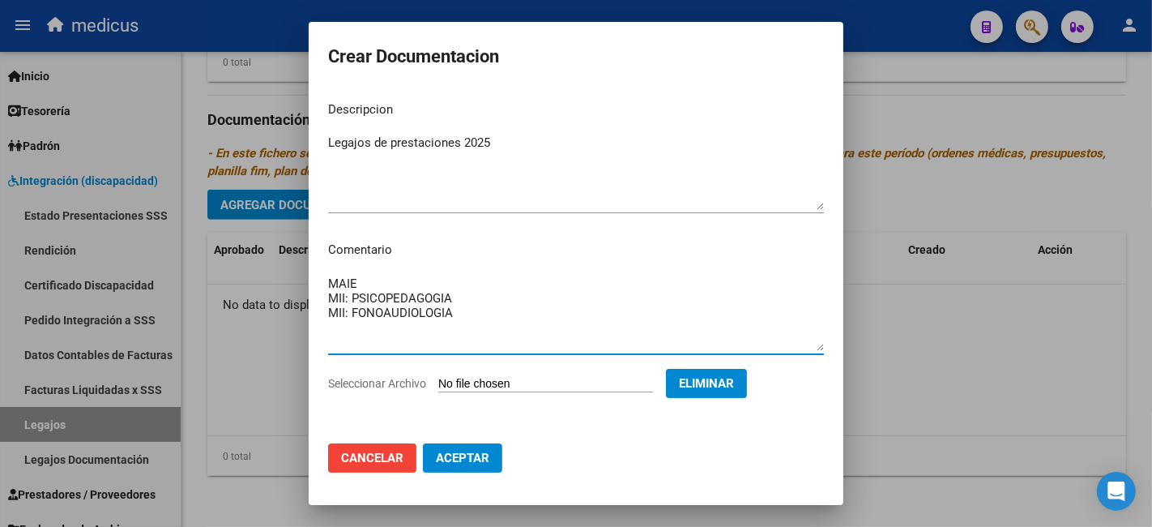
click at [493, 312] on textarea "MAIE MII: PSICOPEDAGOGIA MII: FONOAUDIOLOGIA" at bounding box center [576, 313] width 496 height 76
type textarea "MAIE MII: PSICOPEDAGOGIA MII: FONOAUDIOLOGIA"
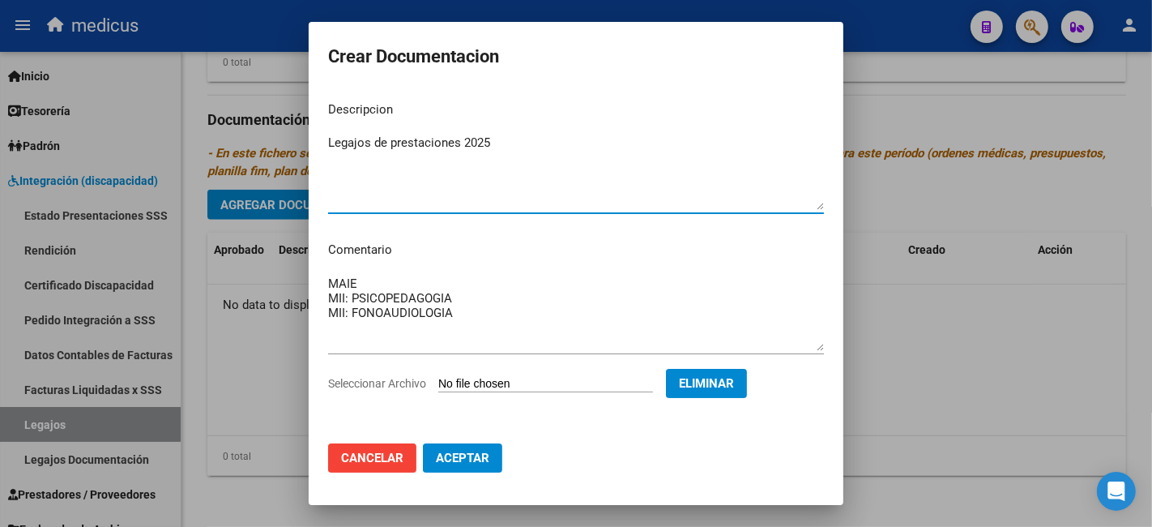
click at [452, 174] on textarea "Legajos de prestaciones 2025" at bounding box center [576, 172] width 496 height 76
drag, startPoint x: 425, startPoint y: 133, endPoint x: 437, endPoint y: 190, distance: 58.8
click at [437, 190] on textarea "Legajos de prestaciones 2025" at bounding box center [576, 172] width 496 height 76
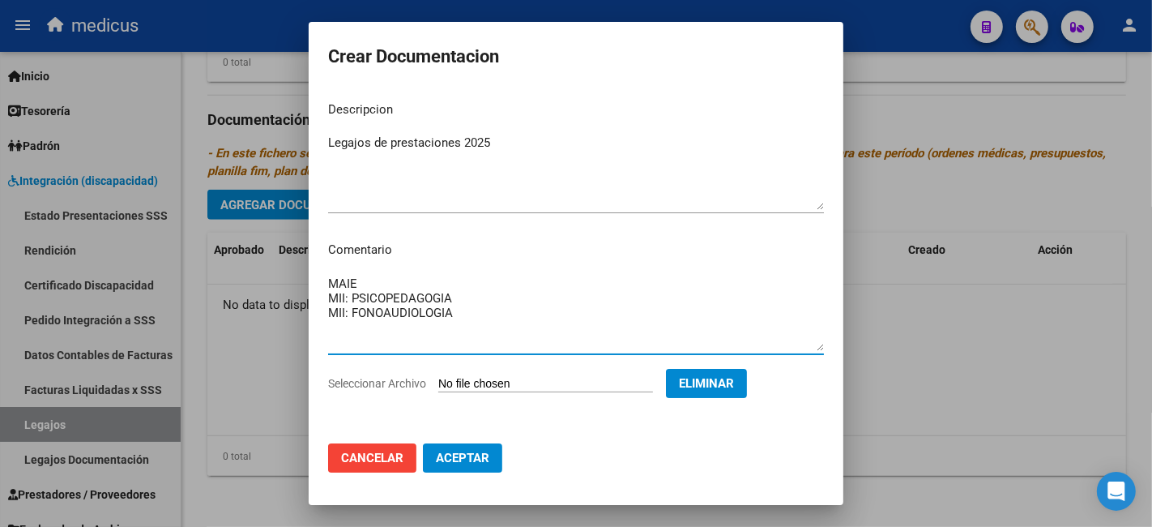
click at [489, 305] on textarea "MAIE MII: PSICOPEDAGOGIA MII: FONOAUDIOLOGIA" at bounding box center [576, 313] width 496 height 76
drag, startPoint x: 470, startPoint y: 323, endPoint x: 406, endPoint y: 182, distance: 155.6
click at [406, 182] on mat-dialog-content "Descripcion Legajos de prestaciones 2025 Ingresar el descripcion Comentario MAI…" at bounding box center [576, 259] width 535 height 343
click at [391, 142] on textarea "Legajos de prestaciones 2025" at bounding box center [576, 172] width 496 height 76
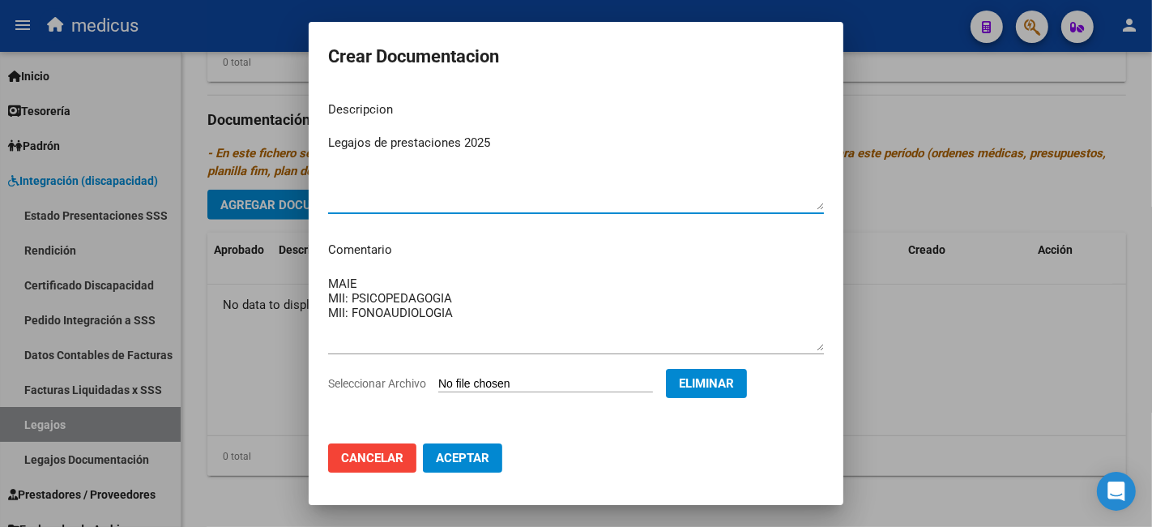
drag, startPoint x: 387, startPoint y: 135, endPoint x: 461, endPoint y: 316, distance: 196.0
click at [461, 316] on mat-dialog-content "Descripcion Legajos de prestaciones 2025 Ingresar el descripcion Comentario MAI…" at bounding box center [576, 259] width 535 height 343
click at [460, 308] on textarea "MAIE MII: PSICOPEDAGOGIA MII: FONOAUDIOLOGIA" at bounding box center [576, 313] width 496 height 76
click at [606, 374] on div "Seleccionar Archivo Eliminar" at bounding box center [576, 387] width 496 height 36
click at [607, 374] on div "Seleccionar Archivo Eliminar" at bounding box center [576, 387] width 496 height 36
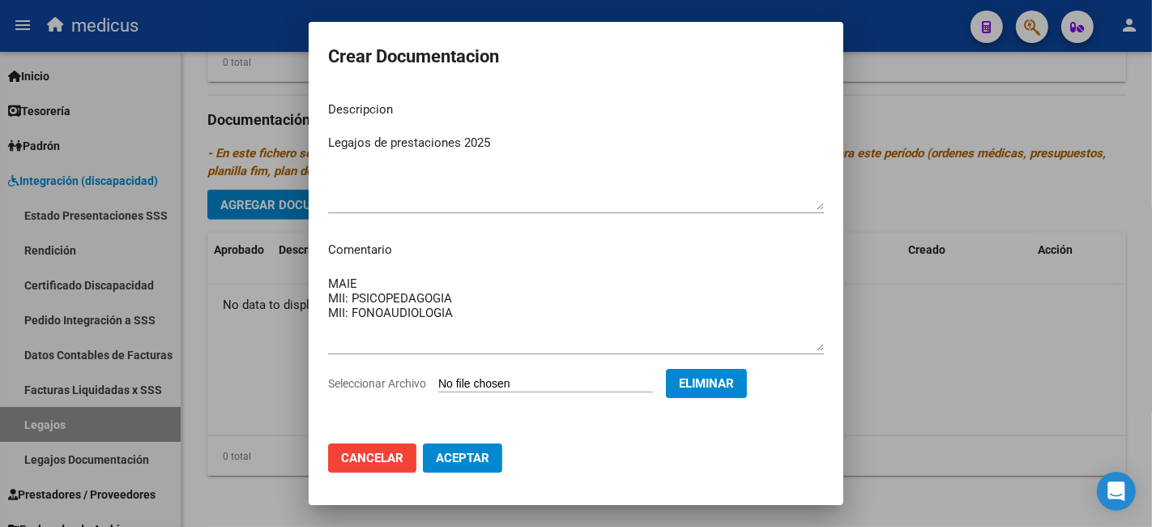
click at [476, 392] on div "Seleccionar Archivo Eliminar" at bounding box center [576, 387] width 496 height 36
click at [471, 469] on button "Aceptar" at bounding box center [462, 457] width 79 height 29
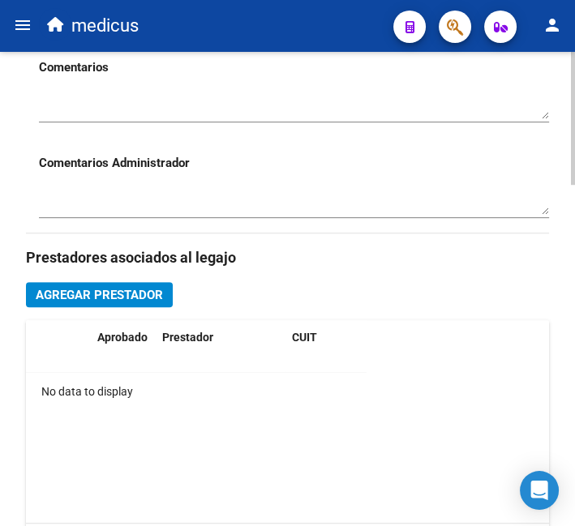
scroll to position [803, 0]
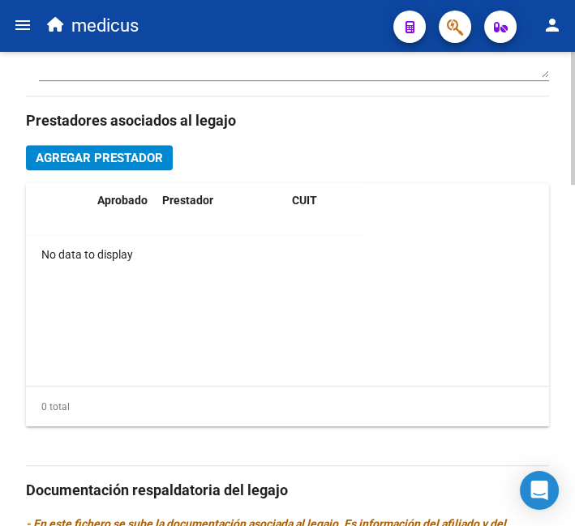
click at [118, 167] on button "Agregar Prestador" at bounding box center [99, 157] width 147 height 25
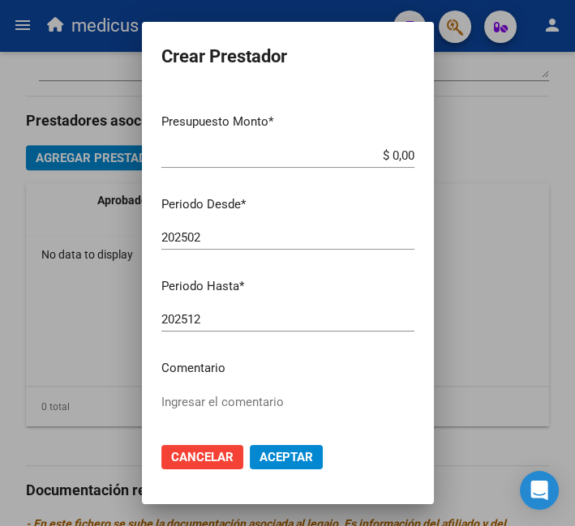
scroll to position [212, 0]
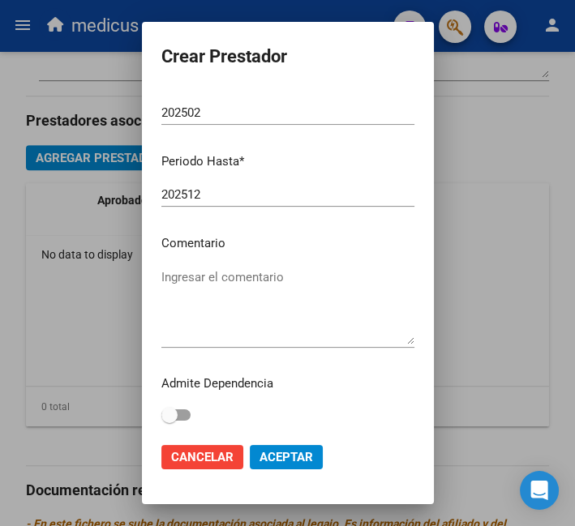
click at [239, 313] on textarea "Ingresar el comentario" at bounding box center [287, 306] width 253 height 76
paste textarea "MAIE"
type textarea "MAIE"
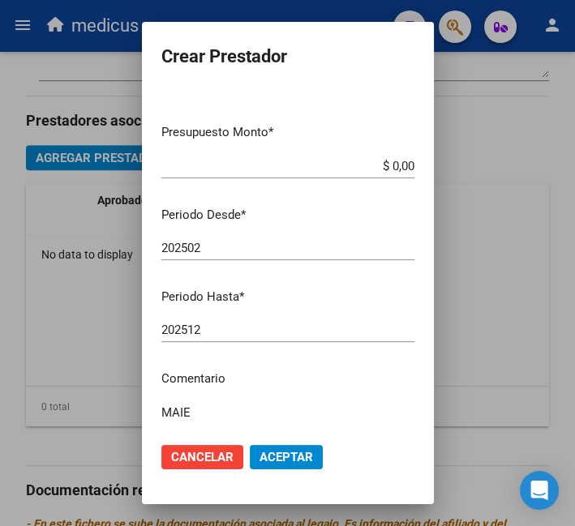
scroll to position [0, 0]
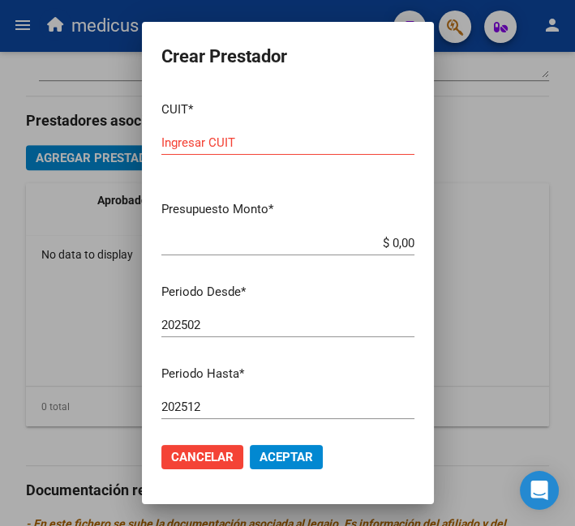
click at [228, 144] on input "Ingresar CUIT" at bounding box center [287, 142] width 253 height 15
paste input "33-70756344-9"
type input "33-70756344-9"
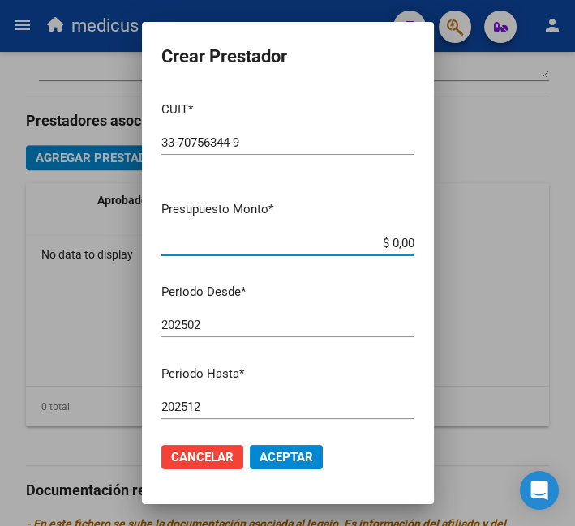
drag, startPoint x: 397, startPoint y: 242, endPoint x: 323, endPoint y: 244, distance: 73.8
click at [325, 242] on input "$ 0,00" at bounding box center [287, 243] width 253 height 15
paste input "475.830,36"
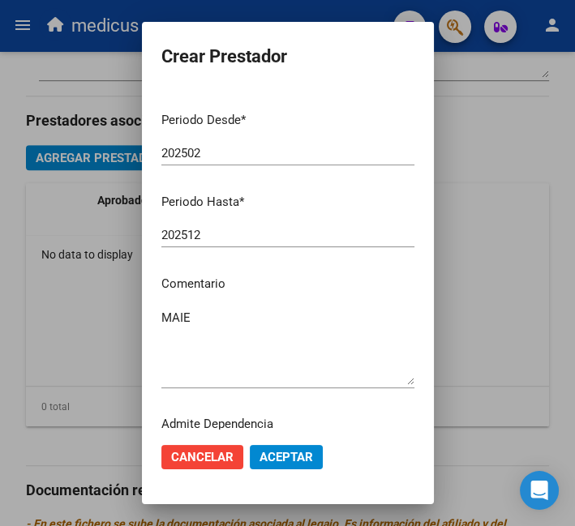
scroll to position [212, 0]
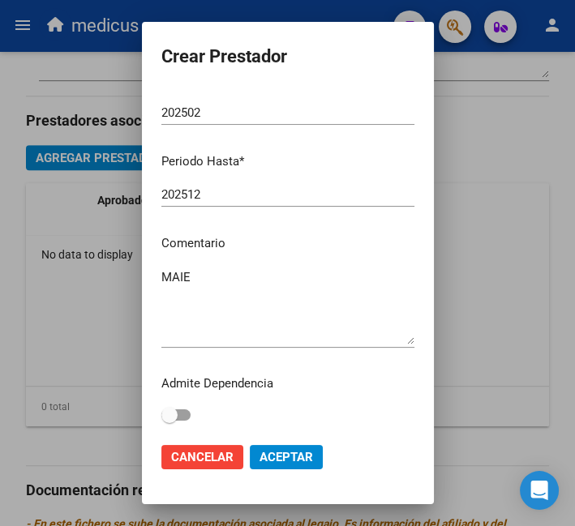
type input "$ 475.830,36"
click at [276, 458] on span "Aceptar" at bounding box center [285, 457] width 53 height 15
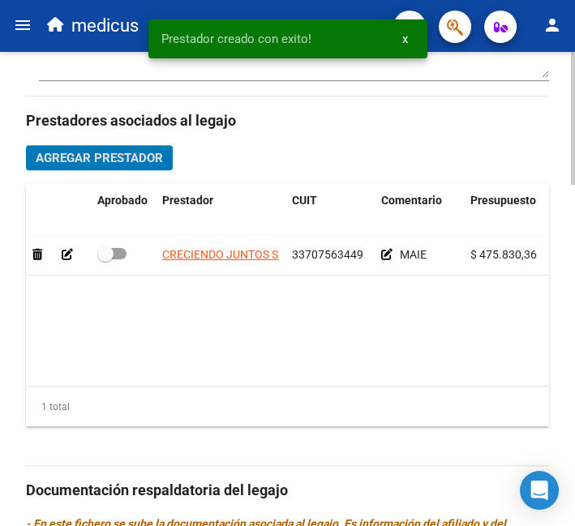
click at [109, 158] on span "Agregar Prestador" at bounding box center [99, 158] width 127 height 15
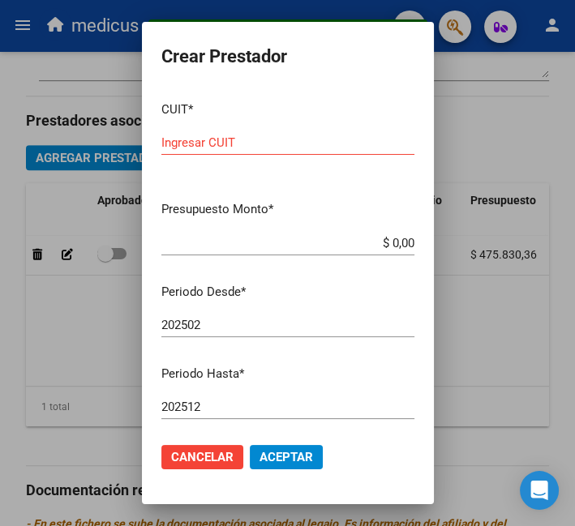
drag, startPoint x: 398, startPoint y: 239, endPoint x: 336, endPoint y: 239, distance: 61.6
click at [336, 239] on input "$ 0,00" at bounding box center [287, 243] width 253 height 15
paste input "197.929,76"
type input "$ 197.929,76"
click at [214, 144] on input "Ingresar CUIT" at bounding box center [287, 142] width 253 height 15
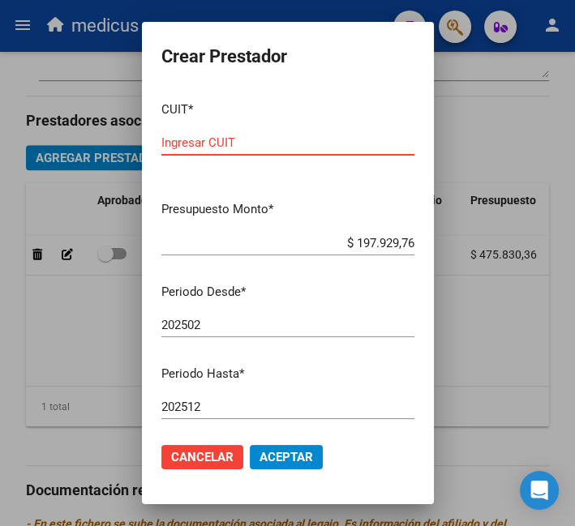
paste input "27-35910345-5"
type input "27-35910345-5"
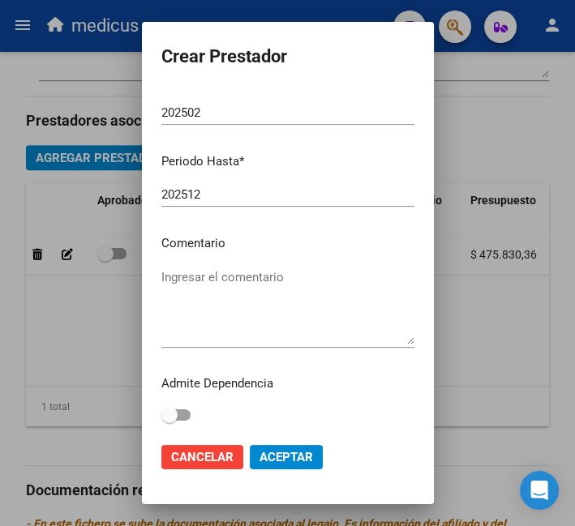
click at [264, 306] on textarea "Ingresar el comentario" at bounding box center [287, 306] width 253 height 76
paste textarea "MII: PSICOPEDAGOGIA"
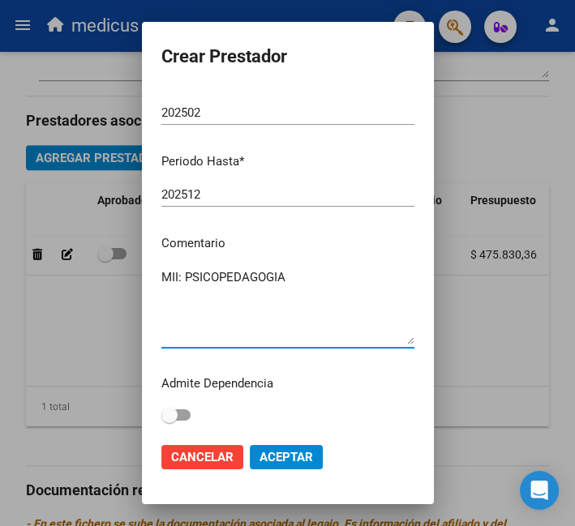
type textarea "MII: PSICOPEDAGOGIA"
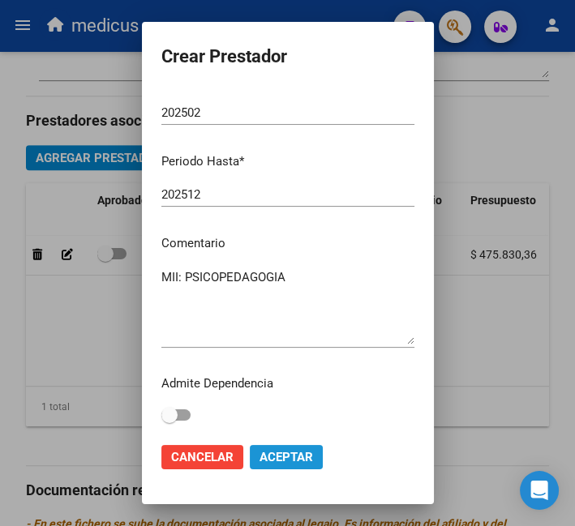
click at [293, 460] on span "Aceptar" at bounding box center [285, 457] width 53 height 15
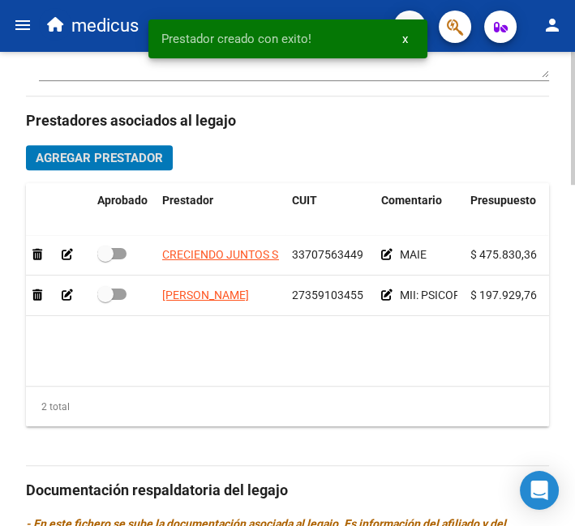
click at [88, 157] on span "Agregar Prestador" at bounding box center [99, 158] width 127 height 15
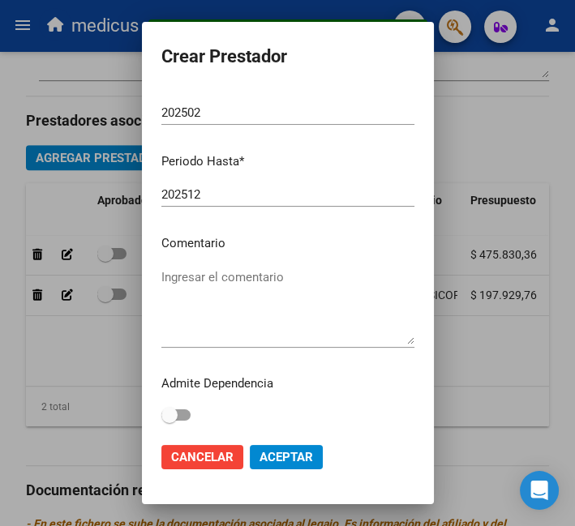
click at [249, 292] on textarea "Ingresar el comentario" at bounding box center [287, 306] width 253 height 76
paste textarea "MII: FONOAUDIOLOGIA"
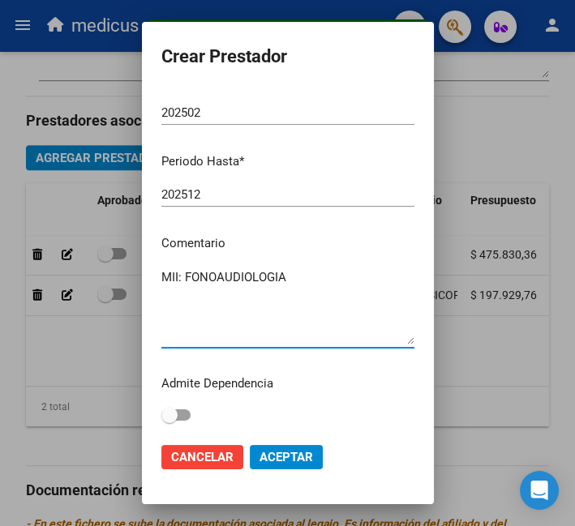
type textarea "MII: FONOAUDIOLOGIA"
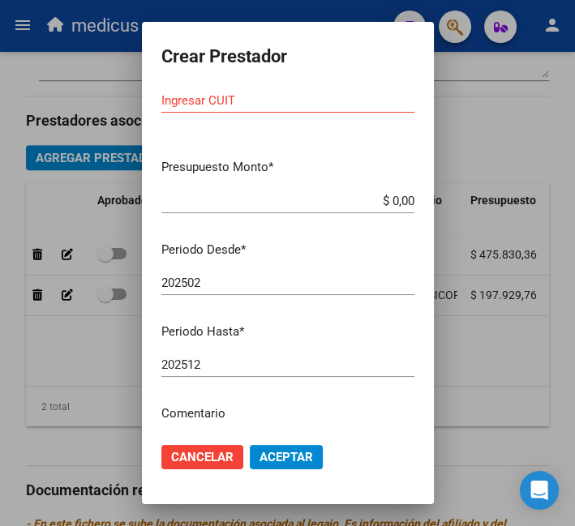
scroll to position [0, 0]
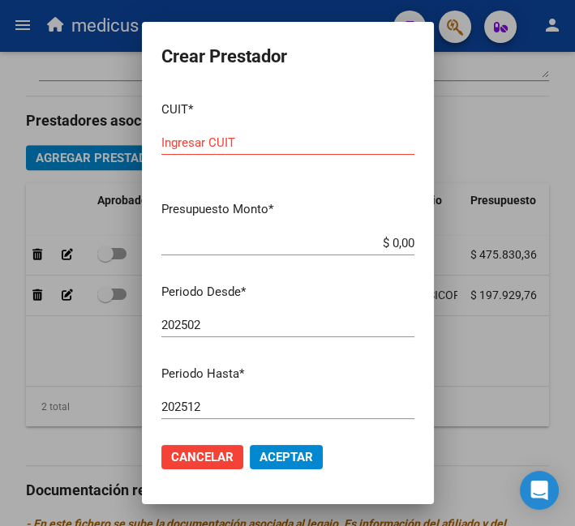
click at [252, 144] on input "Ingresar CUIT" at bounding box center [287, 142] width 253 height 15
paste input "27-31313995-1"
type input "27-31313995-1"
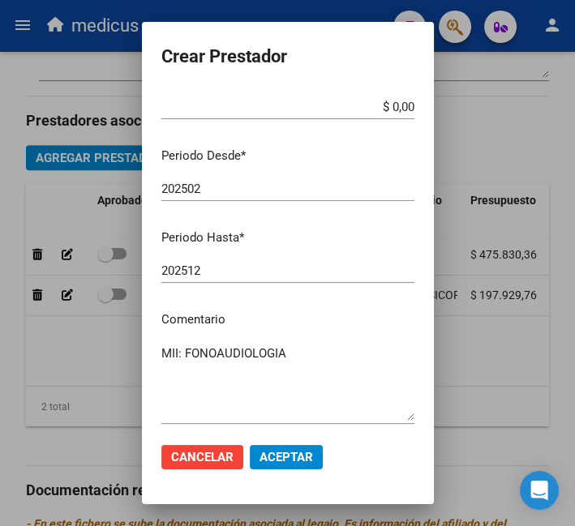
scroll to position [212, 0]
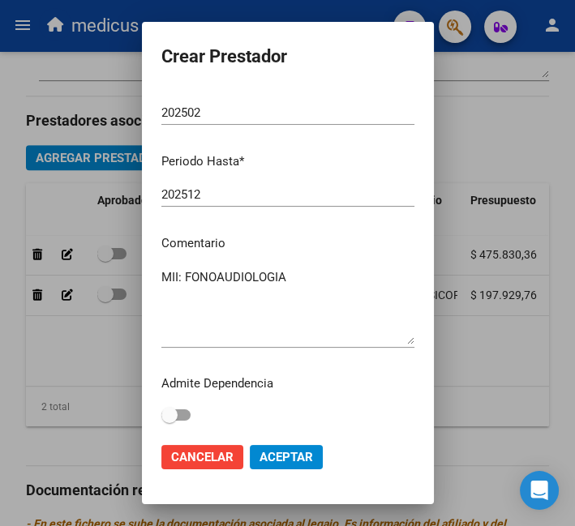
click at [287, 318] on textarea "MII: FONOAUDIOLOGIA" at bounding box center [287, 306] width 253 height 76
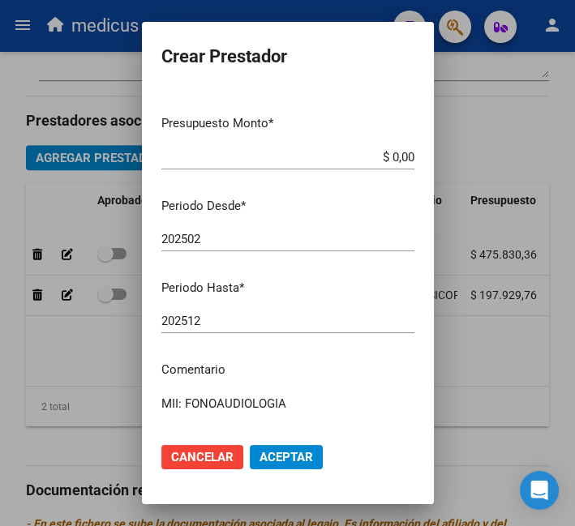
scroll to position [0, 0]
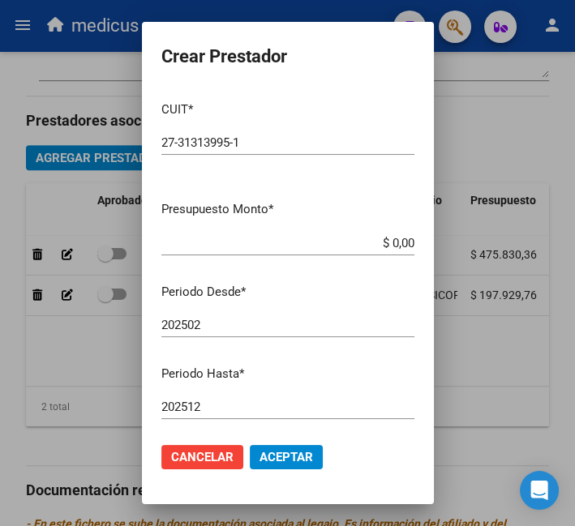
click at [277, 235] on div "$ 0,00 Ingresar el monto" at bounding box center [287, 243] width 253 height 24
paste input "$ 197.929,76"
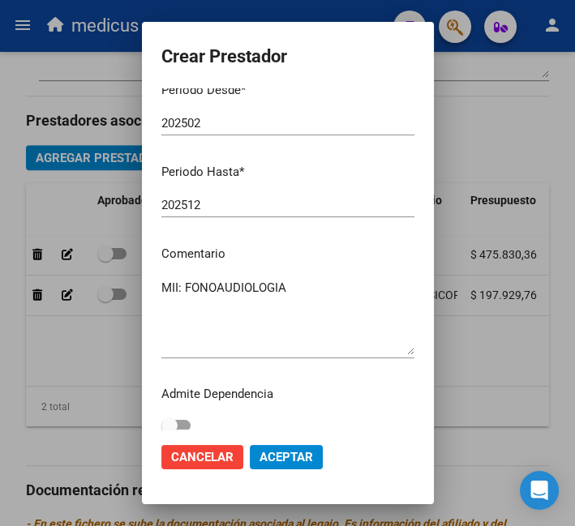
scroll to position [212, 0]
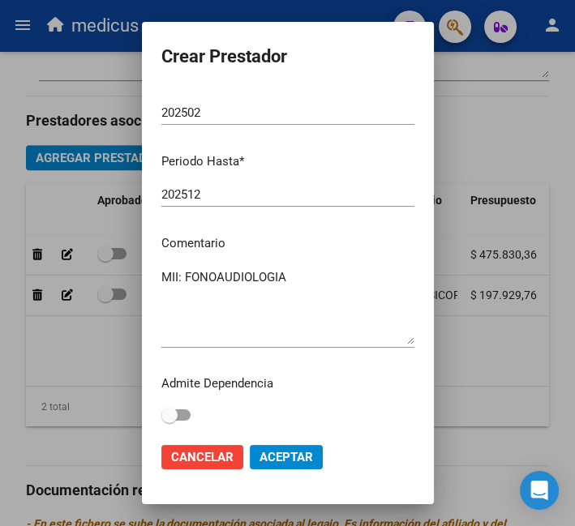
type input "$ 197.929,76"
click at [307, 452] on span "Aceptar" at bounding box center [285, 457] width 53 height 15
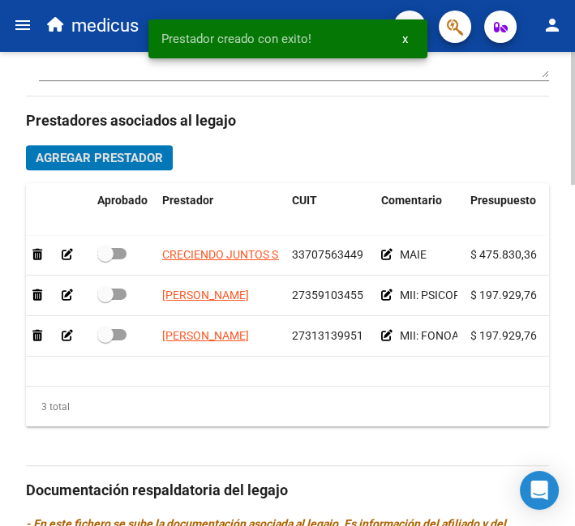
click at [114, 242] on datatable-body-cell at bounding box center [123, 255] width 65 height 40
click at [115, 281] on datatable-body-cell at bounding box center [123, 296] width 65 height 40
click at [115, 329] on label at bounding box center [111, 334] width 29 height 19
click at [105, 340] on input "checkbox" at bounding box center [105, 340] width 1 height 1
checkbox input "true"
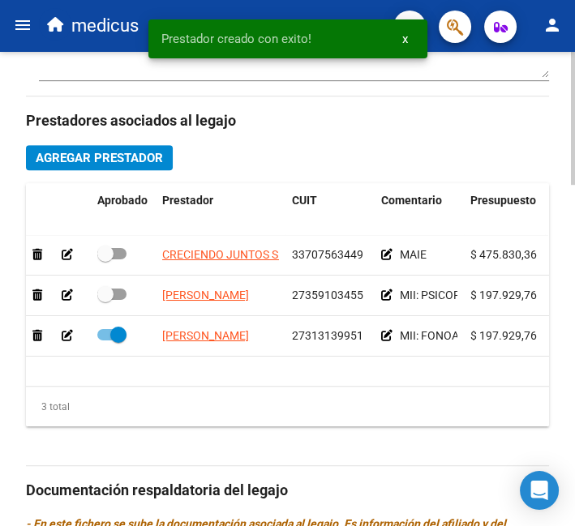
click at [125, 297] on span at bounding box center [111, 294] width 29 height 11
click at [105, 300] on input "checkbox" at bounding box center [105, 300] width 1 height 1
checkbox input "true"
click at [111, 256] on span at bounding box center [105, 254] width 16 height 16
click at [105, 259] on input "checkbox" at bounding box center [105, 259] width 1 height 1
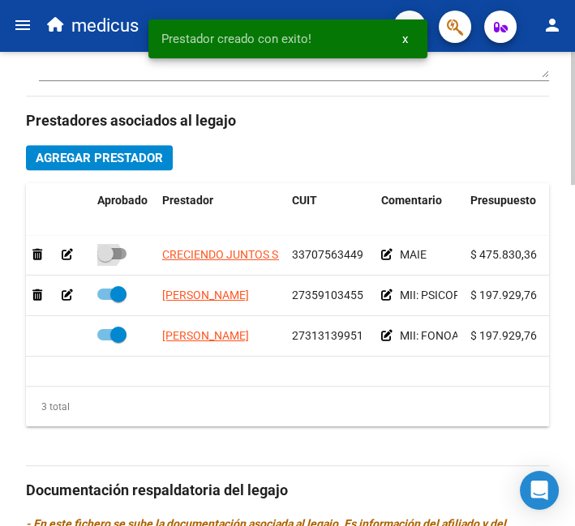
checkbox input "true"
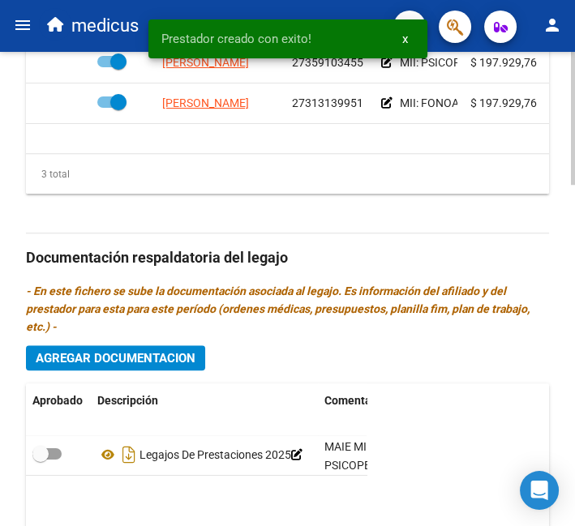
scroll to position [1216, 0]
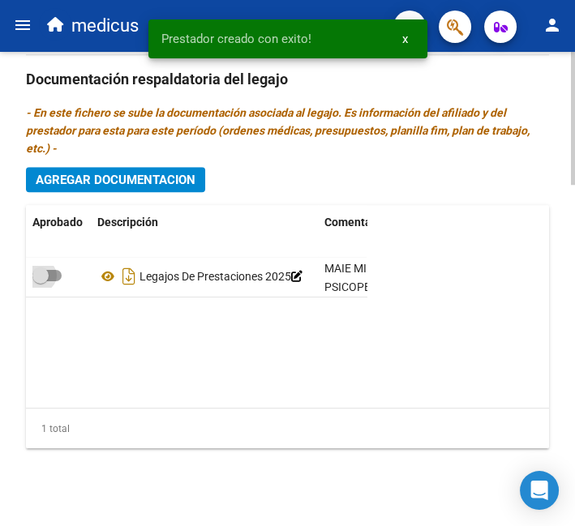
click at [50, 272] on span at bounding box center [46, 275] width 29 height 11
click at [41, 281] on input "checkbox" at bounding box center [40, 281] width 1 height 1
checkbox input "true"
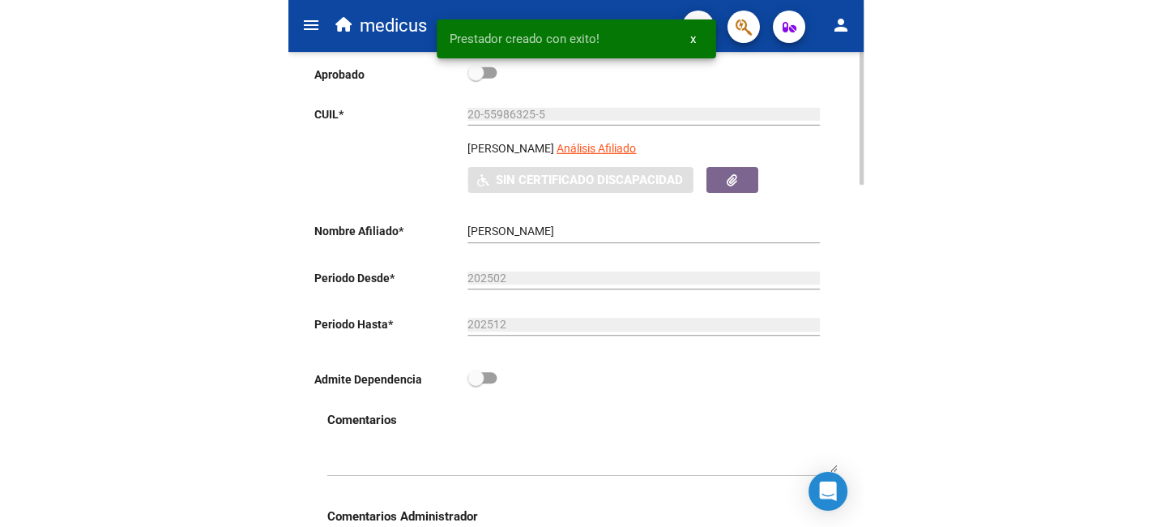
scroll to position [0, 0]
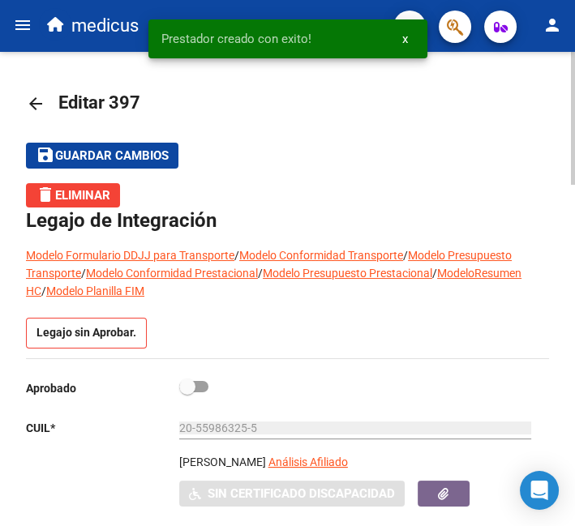
click at [199, 383] on span at bounding box center [193, 386] width 29 height 11
click at [187, 392] on input "checkbox" at bounding box center [186, 392] width 1 height 1
checkbox input "true"
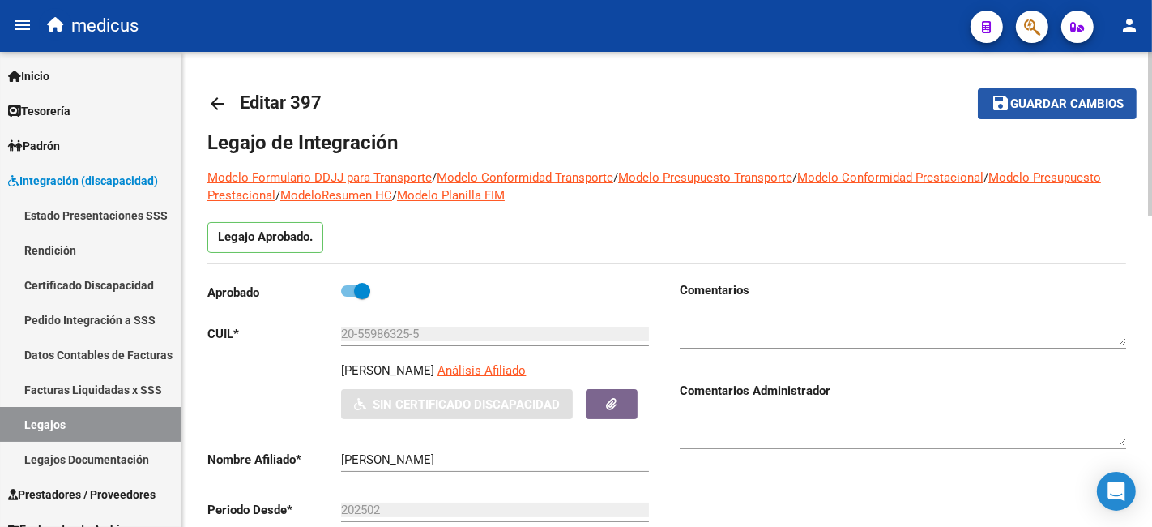
click at [1048, 108] on span "Guardar cambios" at bounding box center [1067, 104] width 113 height 15
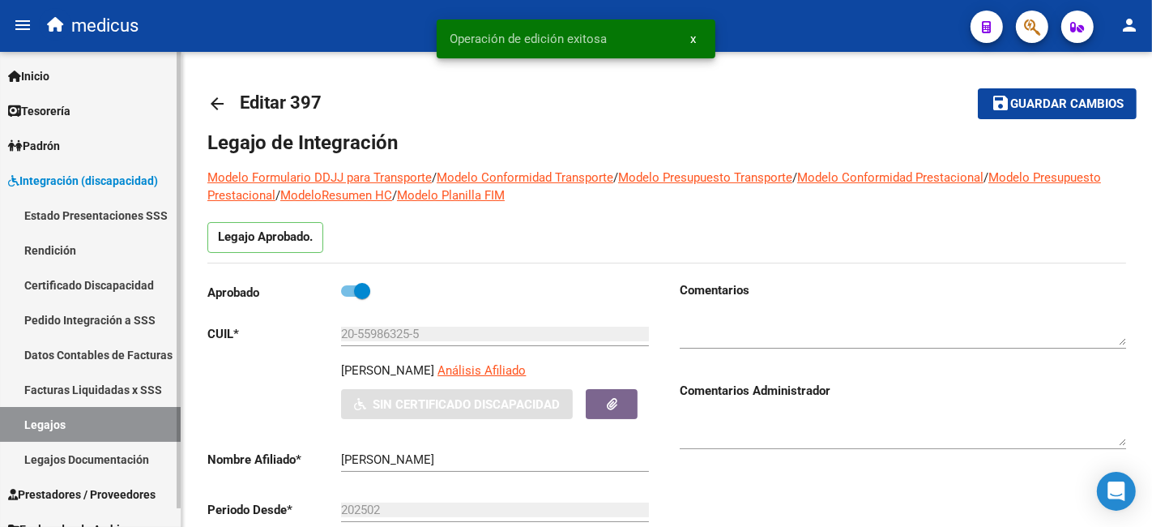
click at [72, 283] on link "Certificado Discapacidad" at bounding box center [90, 284] width 181 height 35
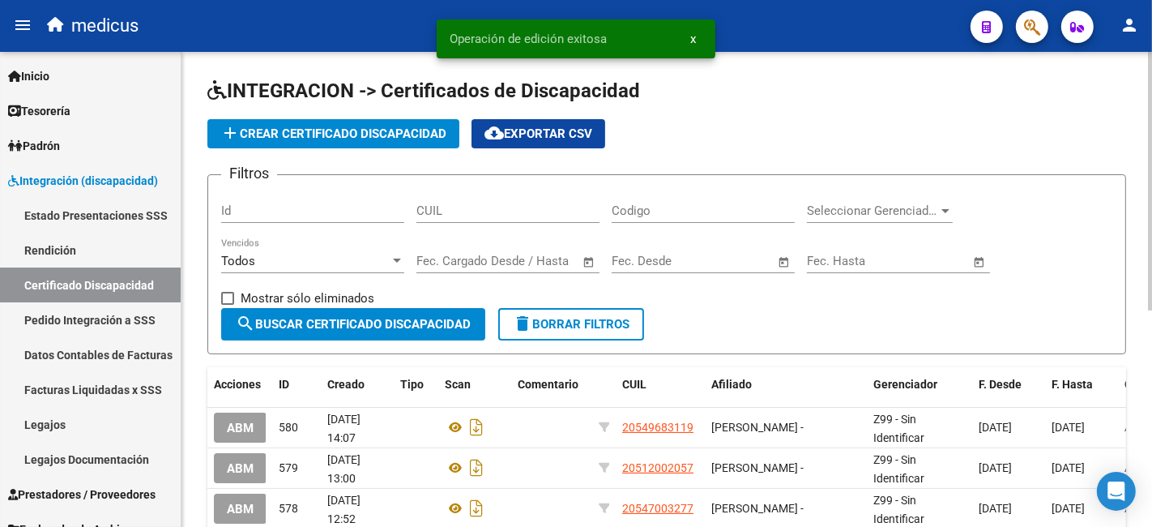
click at [403, 135] on span "add Crear Certificado Discapacidad" at bounding box center [333, 133] width 226 height 15
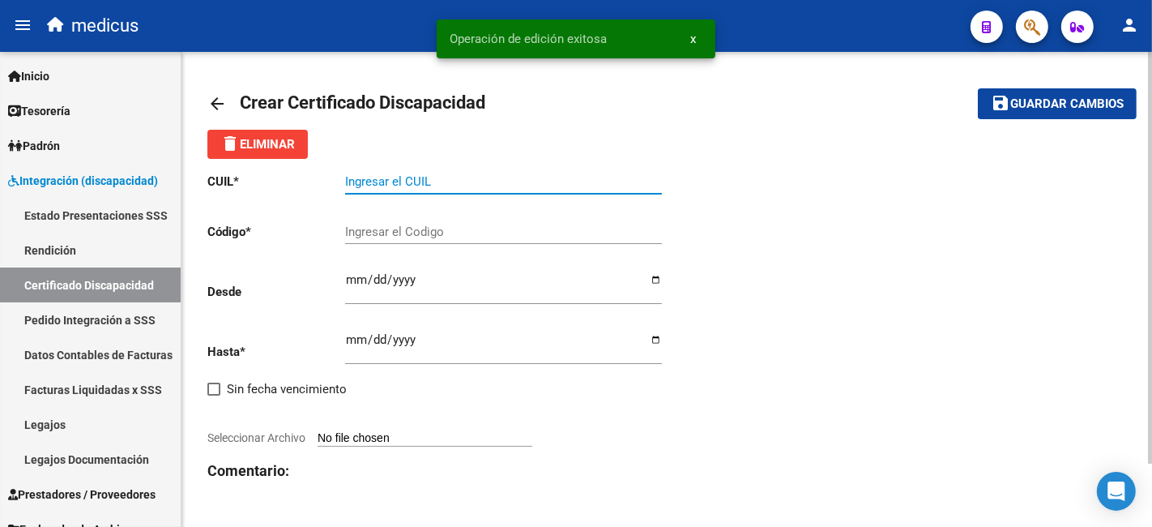
drag, startPoint x: 429, startPoint y: 174, endPoint x: 403, endPoint y: 355, distance: 182.6
click at [429, 174] on input "Ingresar el CUIL" at bounding box center [503, 181] width 317 height 15
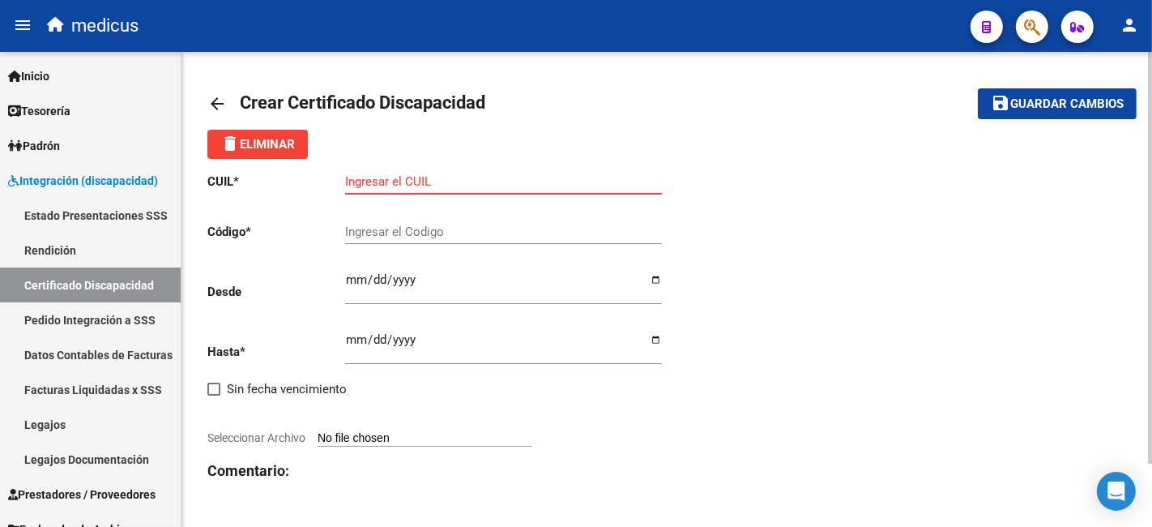
click at [387, 192] on div "Ingresar el CUIL" at bounding box center [503, 176] width 317 height 35
paste input "20-55986325-5"
type input "20-55986325-5"
click at [388, 232] on input "Ingresar el Codigo" at bounding box center [503, 231] width 317 height 15
click at [564, 190] on div "20-55986325-5 Ingresar el CUIL" at bounding box center [503, 176] width 317 height 35
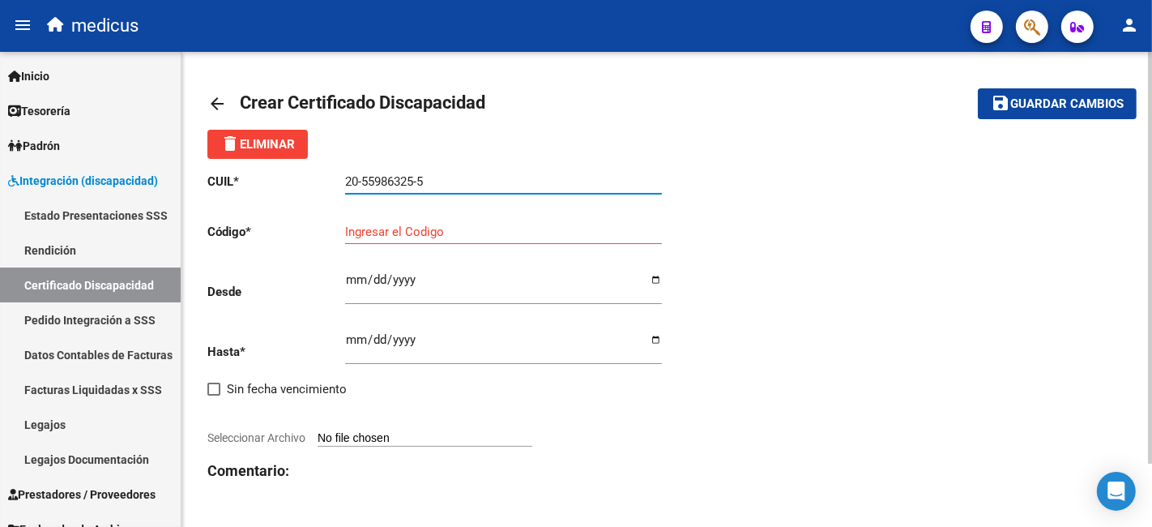
click at [532, 236] on input "Ingresar el Codigo" at bounding box center [503, 231] width 317 height 15
paste input "ARG02000559863252022050520270505CBA536"
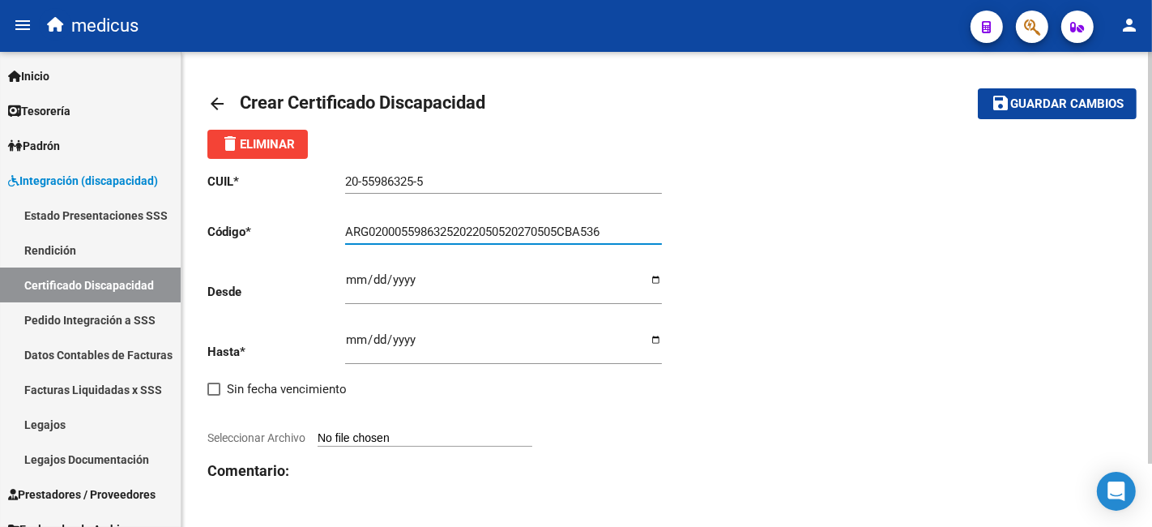
type input "ARG02000559863252022050520270505CBA536"
drag, startPoint x: 579, startPoint y: 358, endPoint x: 422, endPoint y: 291, distance: 171.0
click at [579, 358] on input "Ingresar fec. Hasta" at bounding box center [503, 346] width 317 height 26
click at [344, 283] on div "CUIL * 20-55986325-5 Ingresar el CUIL Código * ARG02000559863252022050520270505…" at bounding box center [437, 359] width 460 height 401
click at [352, 285] on input "Ingresar fec. Desde" at bounding box center [503, 286] width 317 height 26
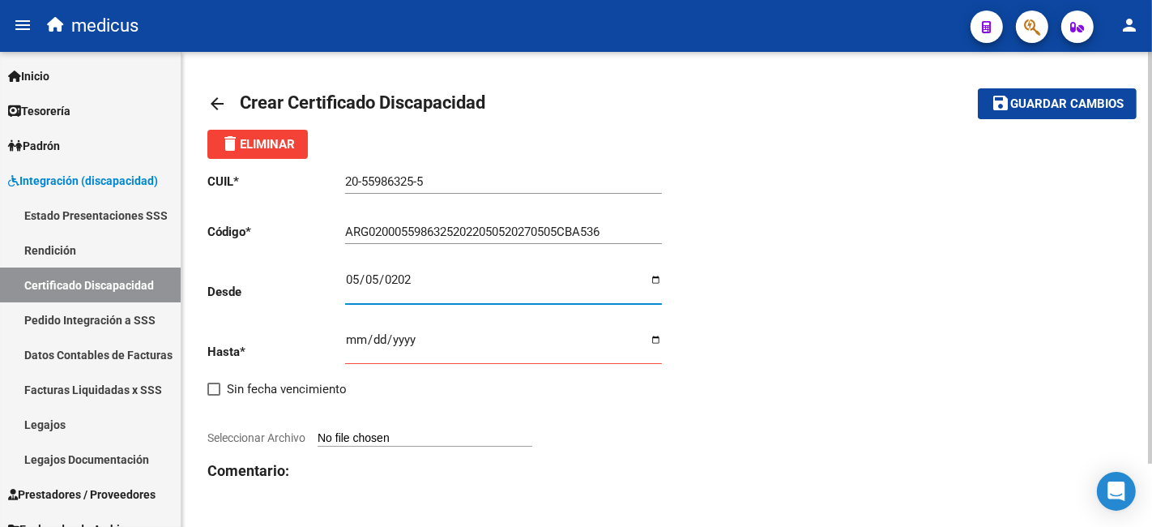
type input "[DATE]"
click at [347, 348] on input "Ingresar fec. Hasta" at bounding box center [503, 346] width 317 height 26
click at [532, 434] on input "Seleccionar Archivo" at bounding box center [425, 438] width 215 height 15
click at [403, 341] on input "Ingresar fec. Hasta" at bounding box center [503, 346] width 317 height 26
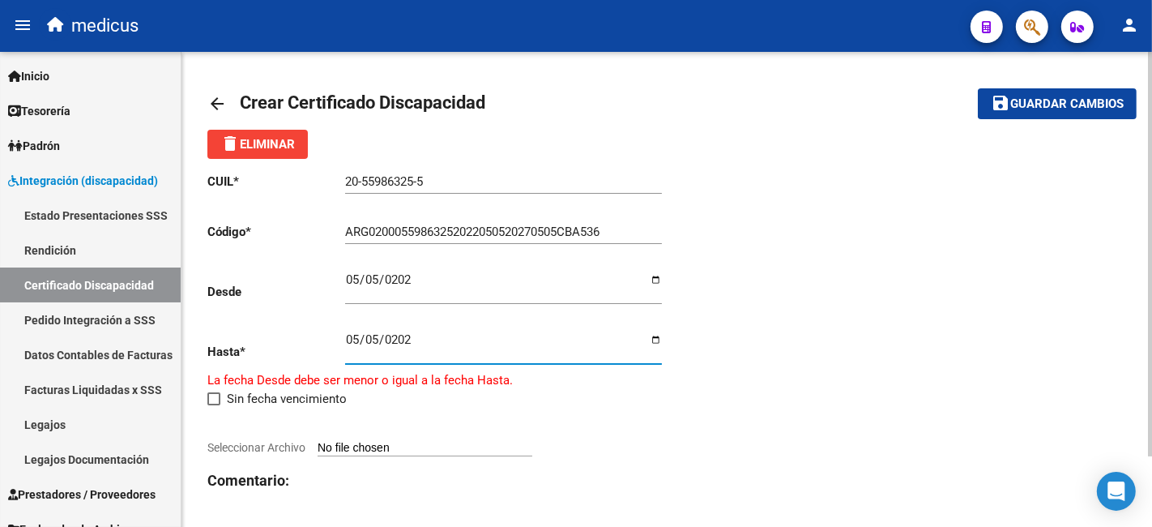
type input "[DATE]"
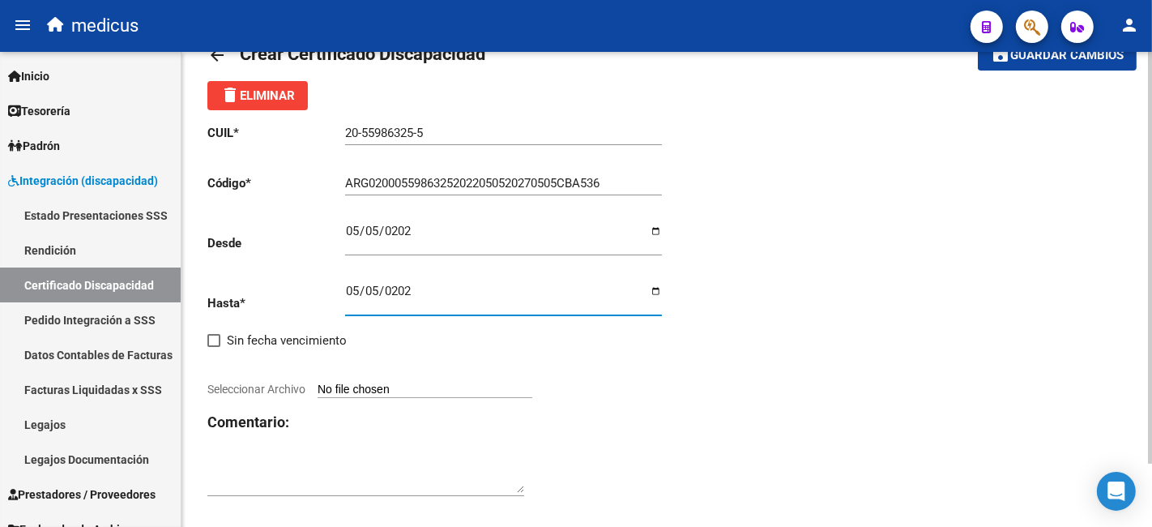
scroll to position [72, 0]
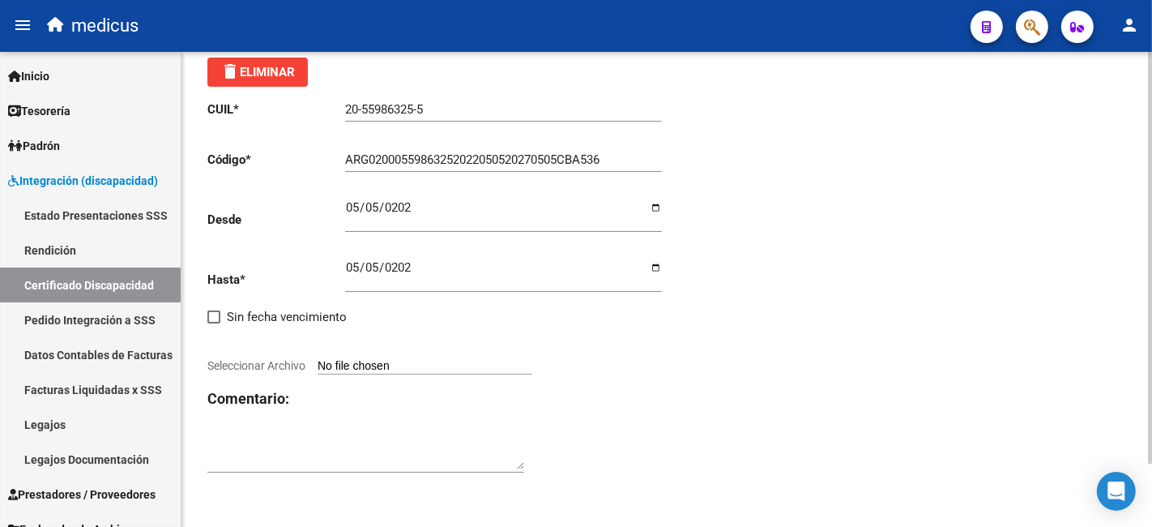
click at [455, 365] on input "Seleccionar Archivo" at bounding box center [425, 366] width 215 height 15
type input "C:\fakepath\[PERSON_NAME] 20559863255 1.pdf"
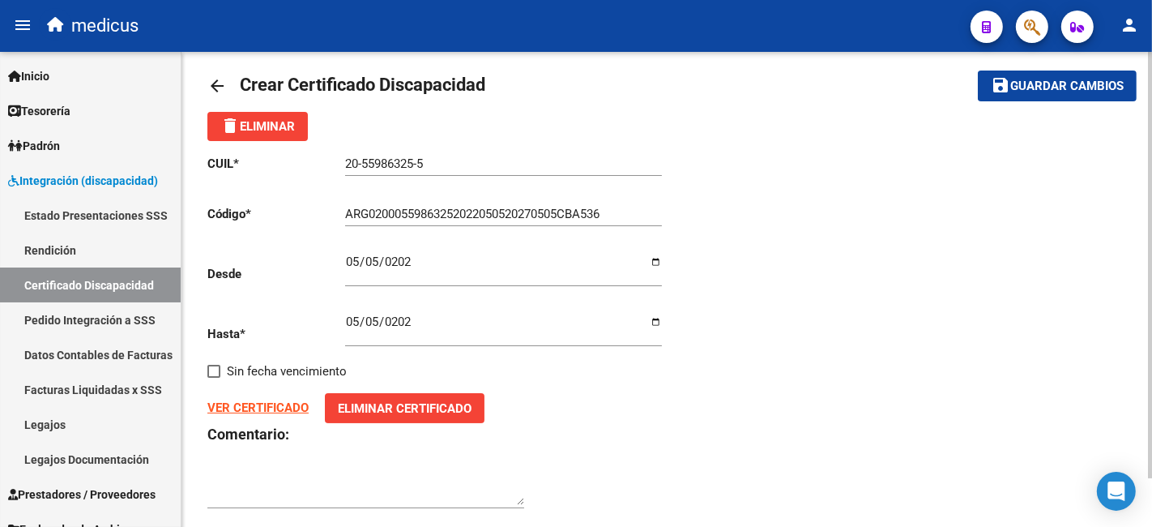
scroll to position [0, 0]
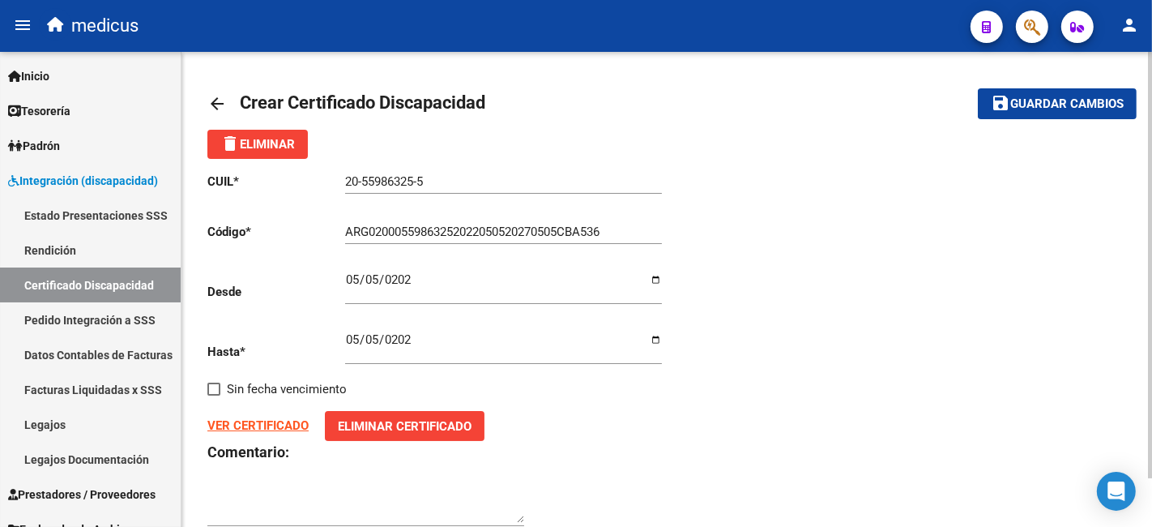
click at [1016, 92] on button "save Guardar cambios" at bounding box center [1057, 103] width 159 height 30
drag, startPoint x: 619, startPoint y: 38, endPoint x: 460, endPoint y: 61, distance: 161.3
click at [485, 152] on div "delete Eliminar" at bounding box center [666, 144] width 919 height 29
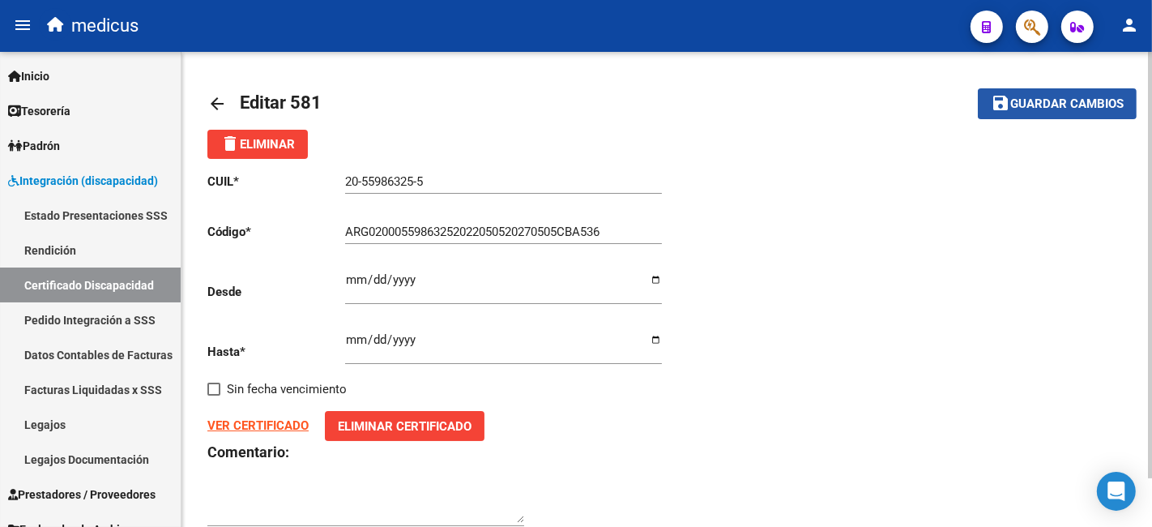
click at [1024, 91] on button "save Guardar cambios" at bounding box center [1057, 103] width 159 height 30
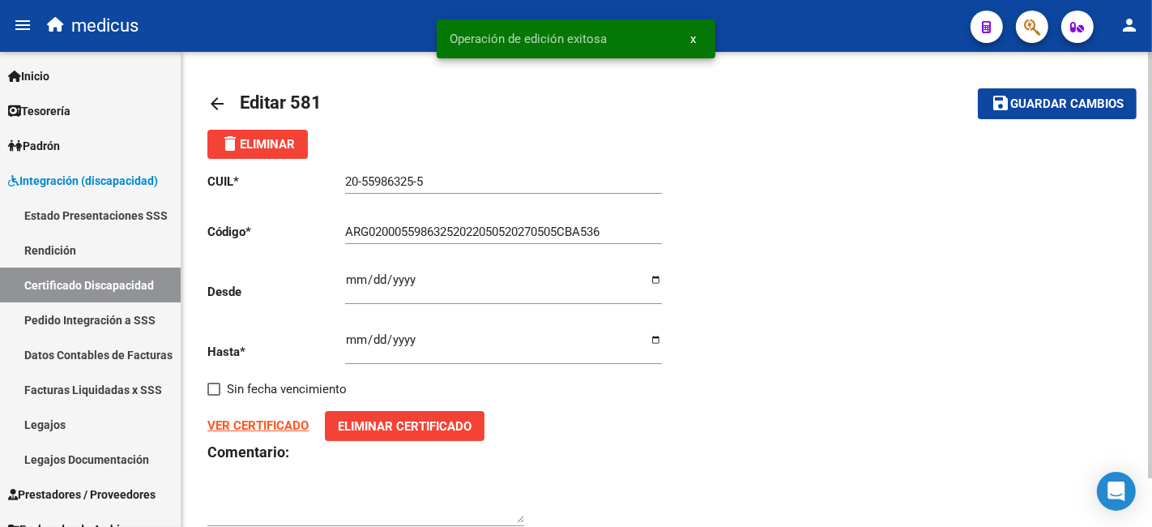
click at [215, 100] on mat-icon "arrow_back" at bounding box center [216, 103] width 19 height 19
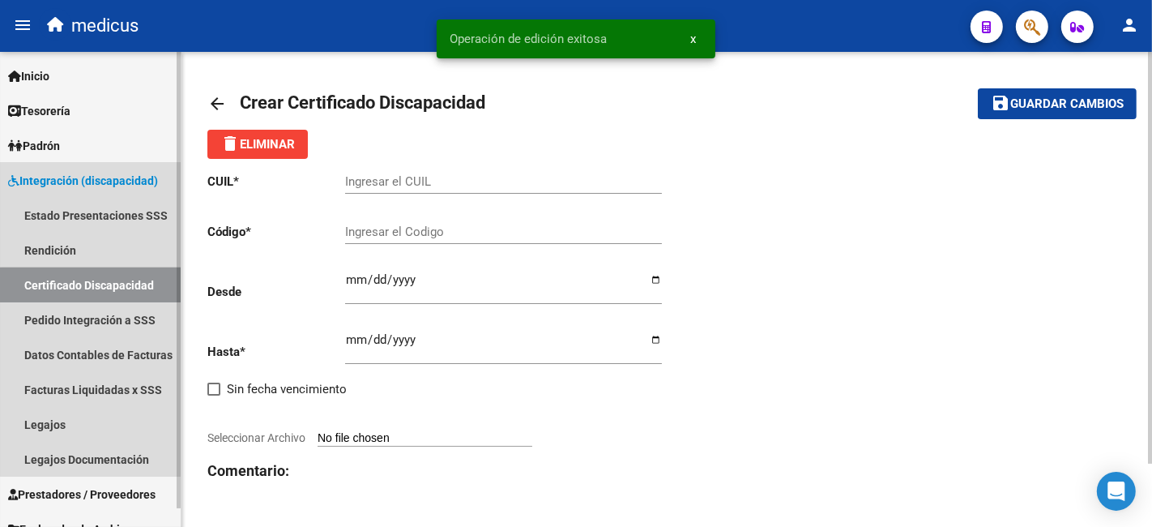
click at [141, 288] on link "Certificado Discapacidad" at bounding box center [90, 284] width 181 height 35
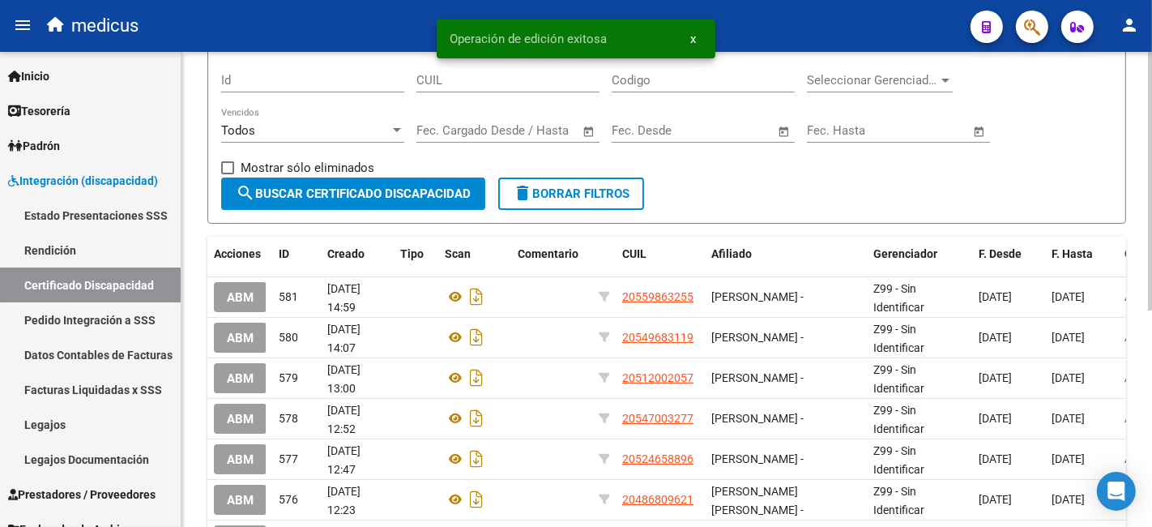
scroll to position [396, 0]
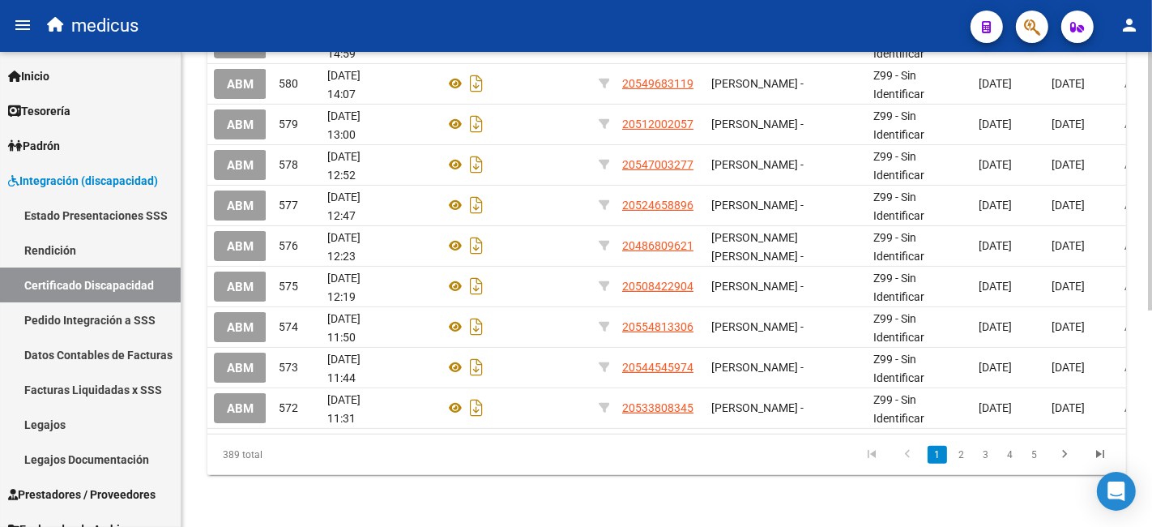
drag, startPoint x: 398, startPoint y: 84, endPoint x: 552, endPoint y: 475, distance: 419.9
click at [552, 475] on div "INTEGRACION -> Certificados de Discapacidad add Crear Certificado Discapacidad …" at bounding box center [666, 84] width 919 height 781
click at [552, 475] on div "389 total 1 2 3 4 5" at bounding box center [666, 454] width 919 height 41
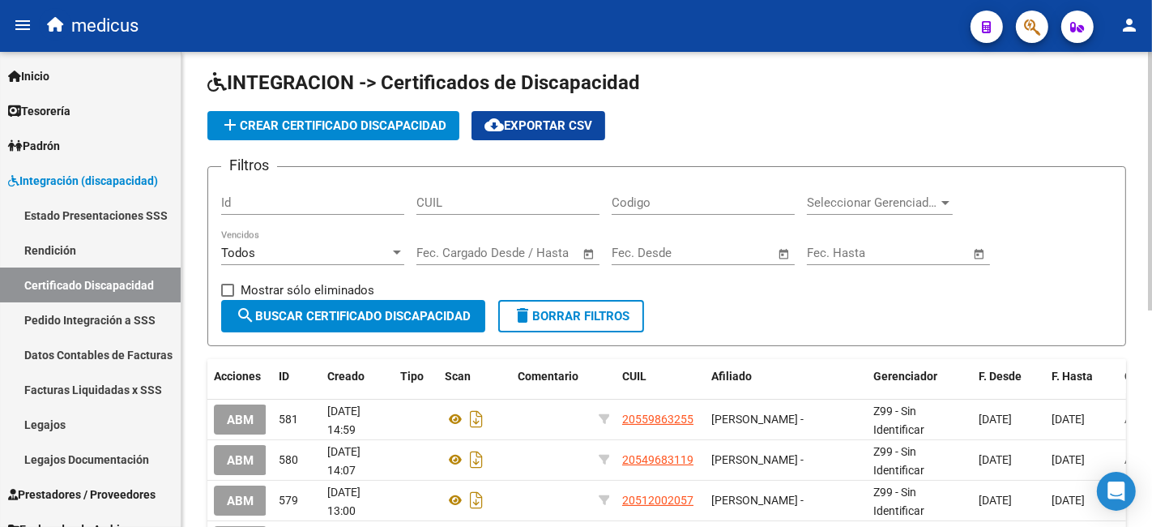
scroll to position [0, 0]
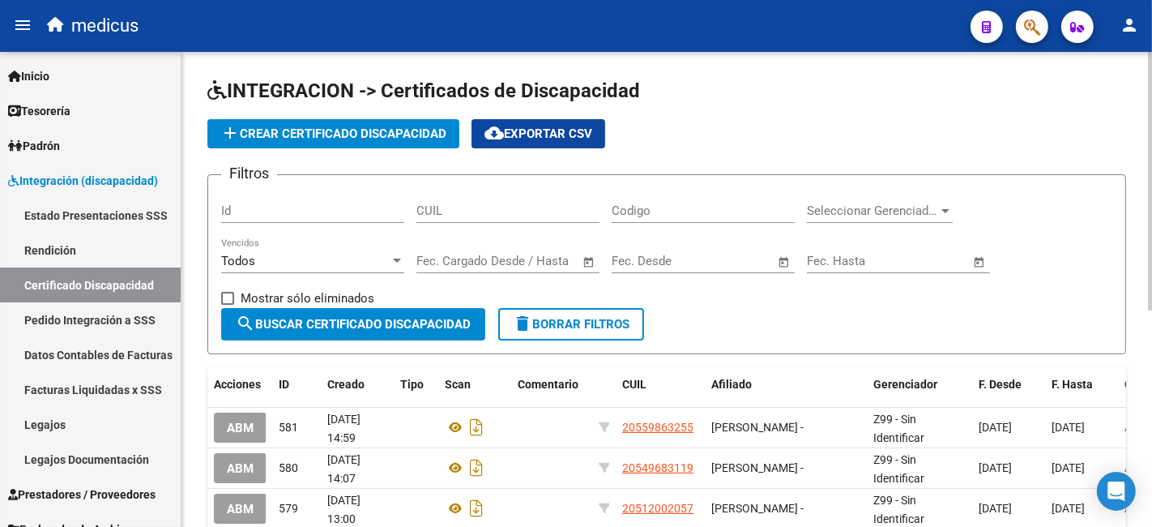
drag, startPoint x: 552, startPoint y: 475, endPoint x: 319, endPoint y: 89, distance: 450.5
click at [319, 89] on div "INTEGRACION -> Certificados de Discapacidad add Crear Certificado Discapacidad …" at bounding box center [666, 468] width 919 height 781
click at [319, 89] on span "INTEGRACION -> Certificados de Discapacidad" at bounding box center [423, 90] width 433 height 23
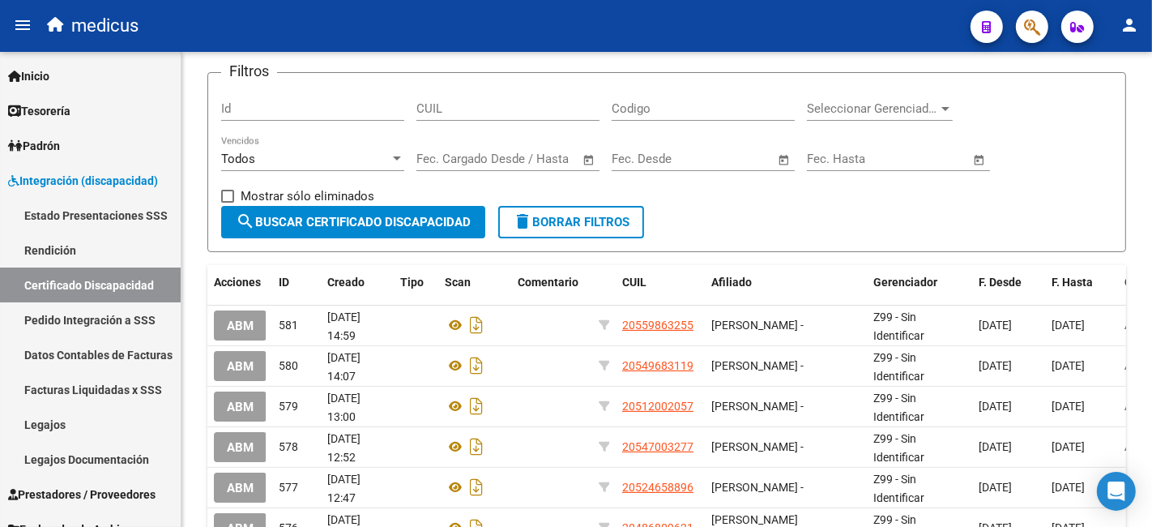
scroll to position [396, 0]
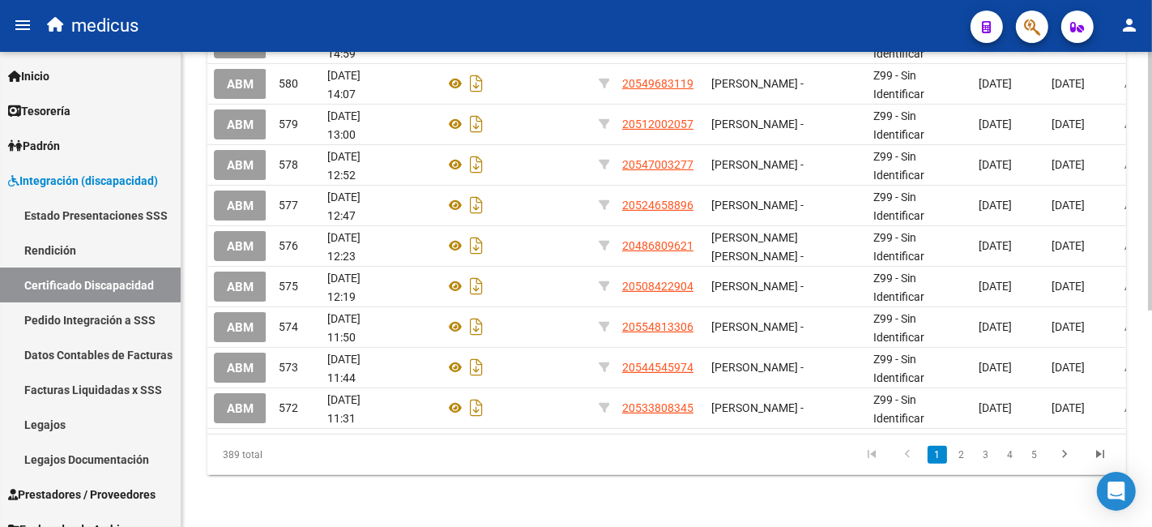
drag, startPoint x: 319, startPoint y: 89, endPoint x: 407, endPoint y: 479, distance: 399.5
click at [379, 526] on html "menu medicus person Firma Express Inicio Calendario SSS Instructivos Contacto O…" at bounding box center [576, 263] width 1152 height 527
click at [407, 479] on div "INTEGRACION -> Certificados de Discapacidad add Crear Certificado Discapacidad …" at bounding box center [667, 97] width 971 height 859
click at [129, 252] on link "Rendición" at bounding box center [90, 250] width 181 height 35
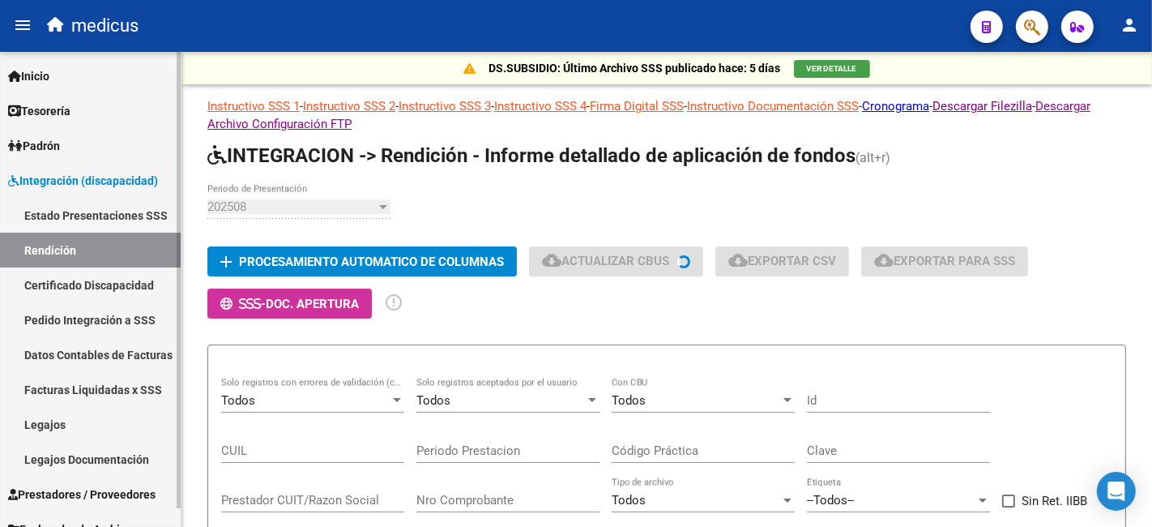
click at [126, 216] on link "Estado Presentaciones SSS" at bounding box center [90, 215] width 181 height 35
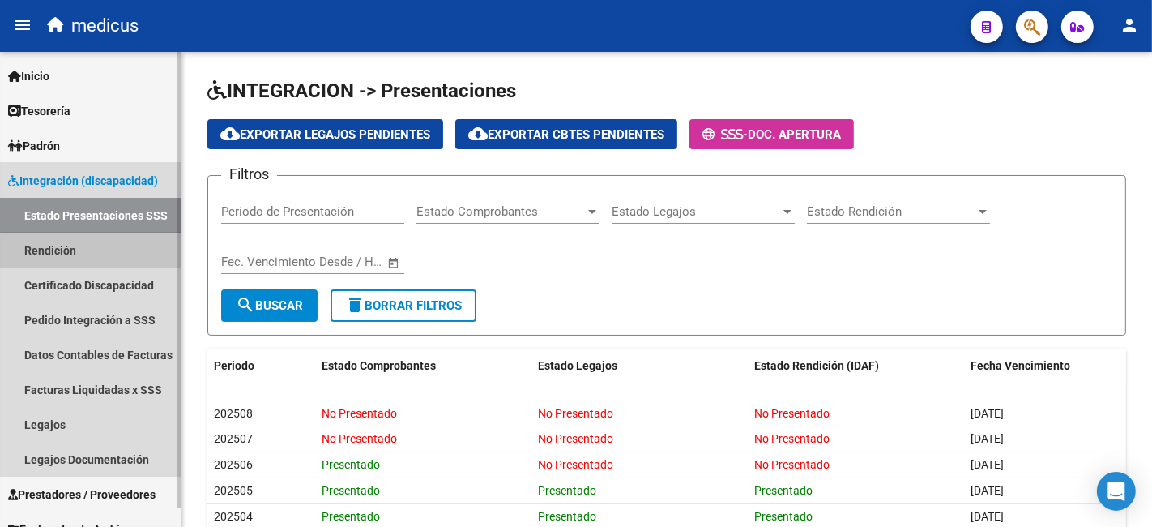
click at [106, 255] on link "Rendición" at bounding box center [90, 250] width 181 height 35
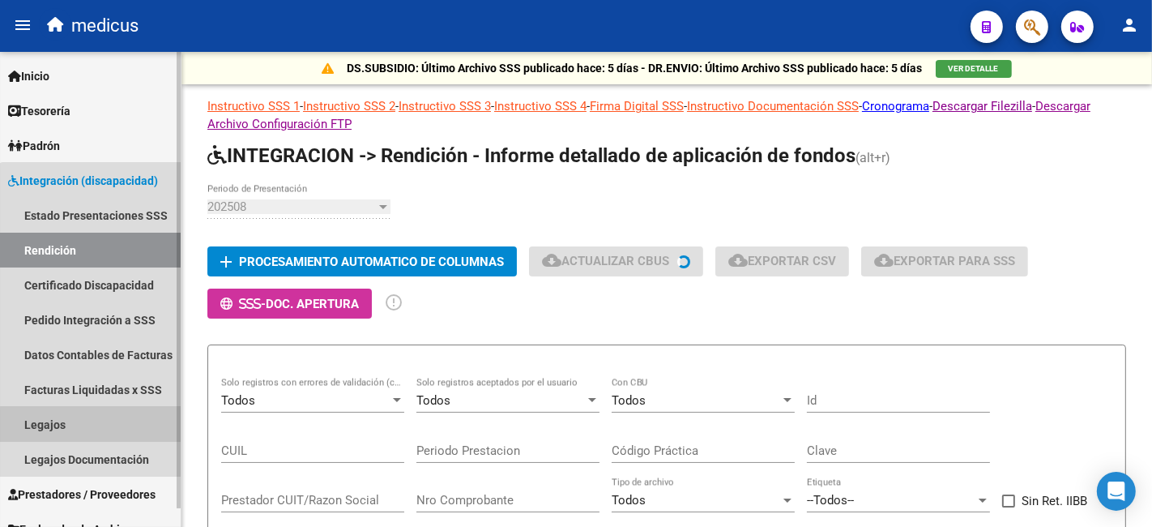
click at [108, 428] on link "Legajos" at bounding box center [90, 424] width 181 height 35
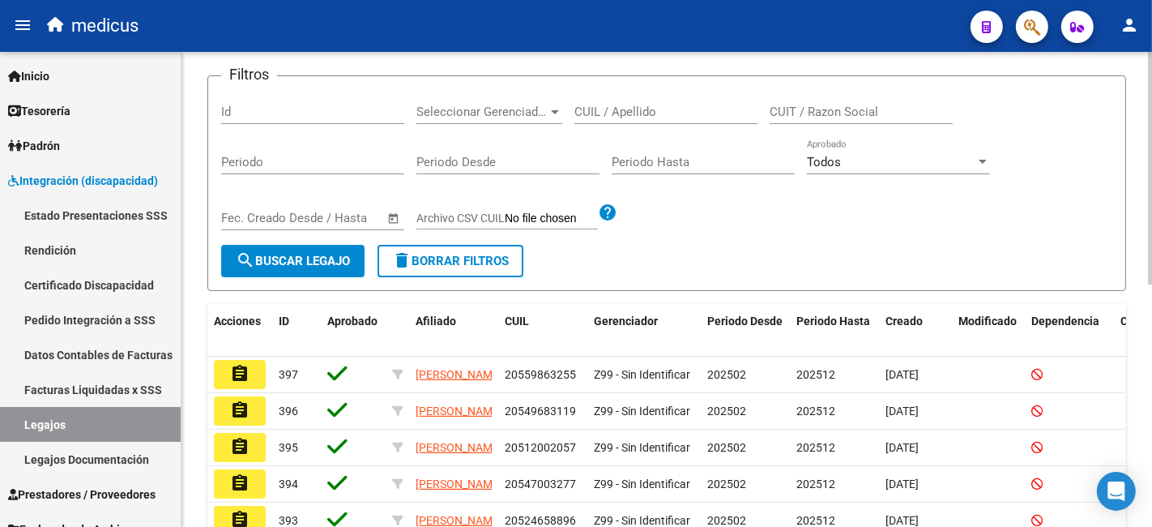
scroll to position [360, 0]
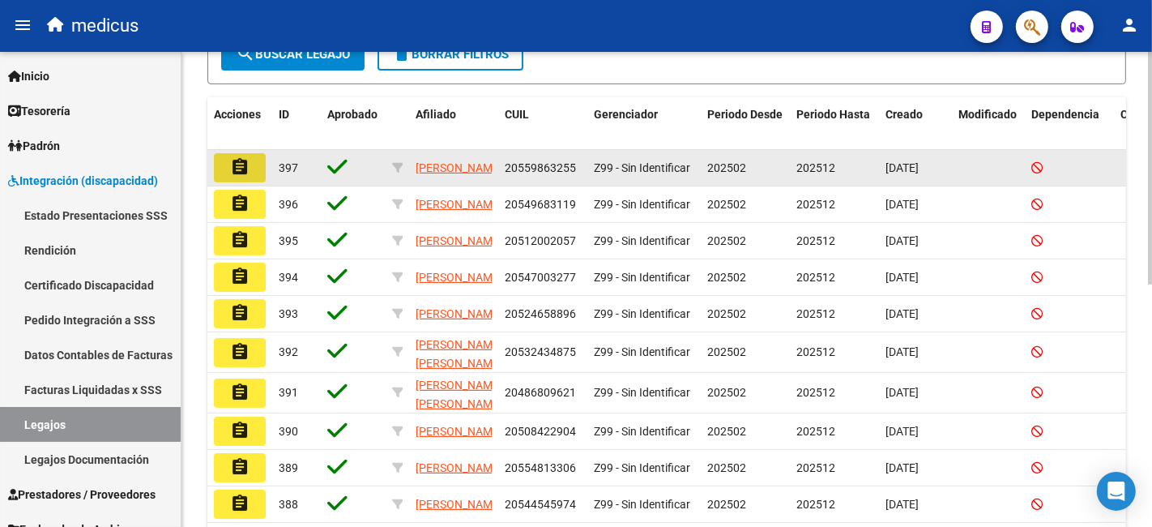
click at [220, 160] on button "assignment" at bounding box center [240, 167] width 52 height 29
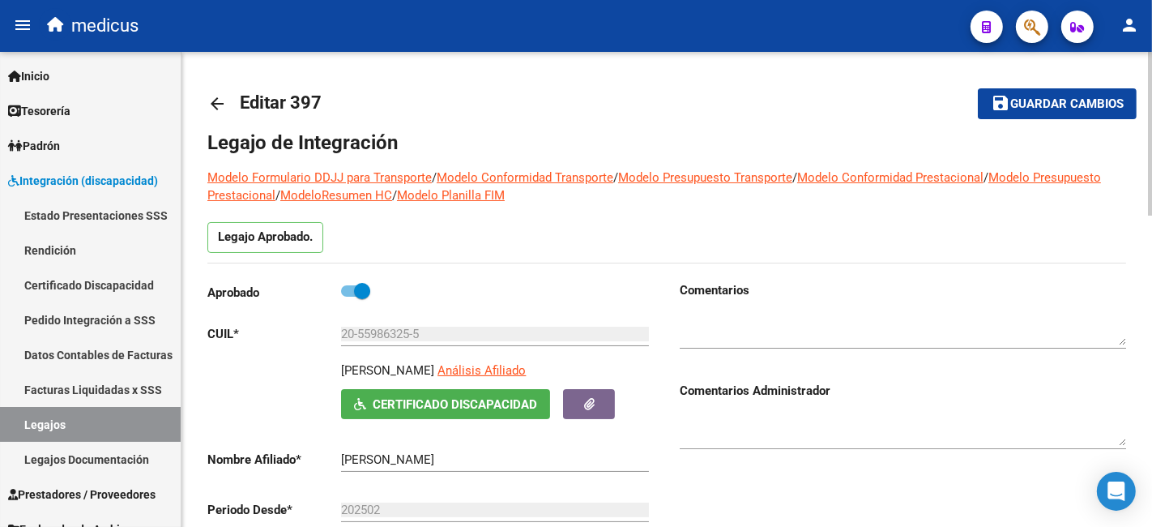
click at [213, 113] on link "arrow_back" at bounding box center [223, 103] width 32 height 38
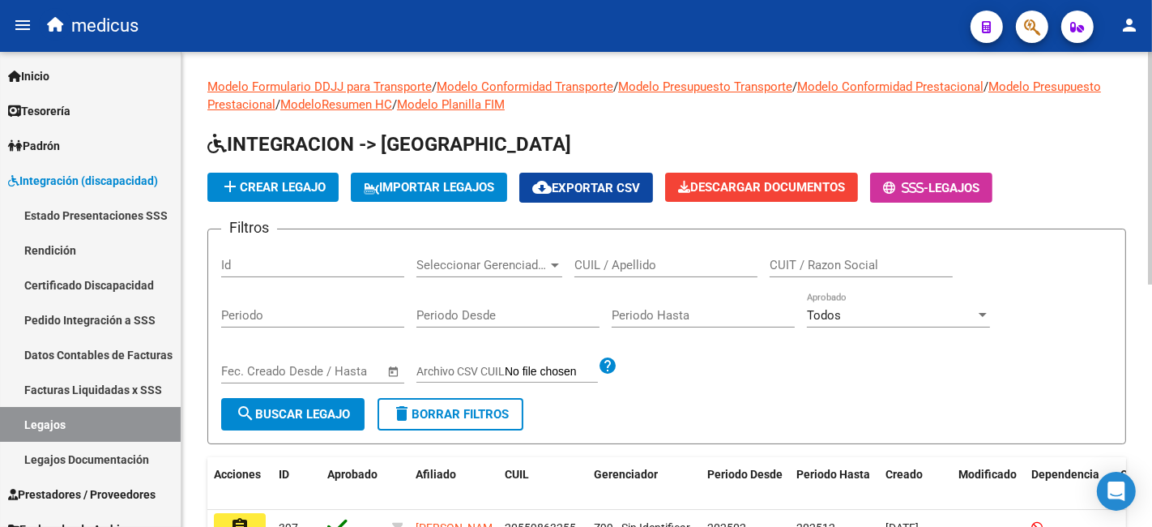
drag, startPoint x: 296, startPoint y: 146, endPoint x: 407, endPoint y: 145, distance: 111.0
click at [407, 145] on span "INTEGRACION -> [GEOGRAPHIC_DATA]" at bounding box center [389, 144] width 364 height 23
drag, startPoint x: 447, startPoint y: 140, endPoint x: 293, endPoint y: 133, distance: 154.2
click at [294, 133] on span "INTEGRACION -> [GEOGRAPHIC_DATA]" at bounding box center [389, 144] width 364 height 23
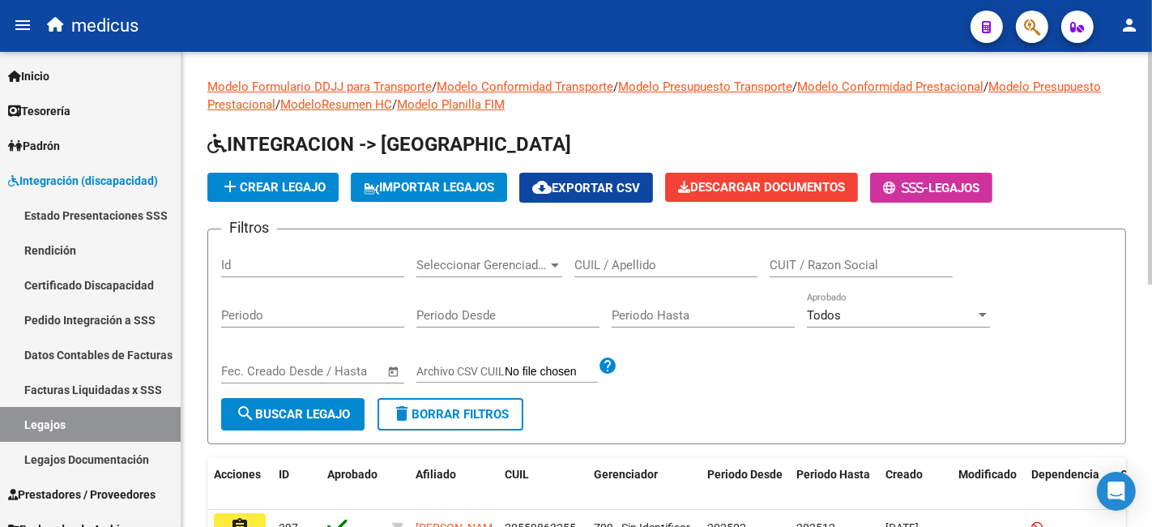
click at [289, 133] on span "INTEGRACION -> [GEOGRAPHIC_DATA]" at bounding box center [389, 144] width 364 height 23
click at [316, 180] on span "add Crear Legajo" at bounding box center [272, 187] width 105 height 15
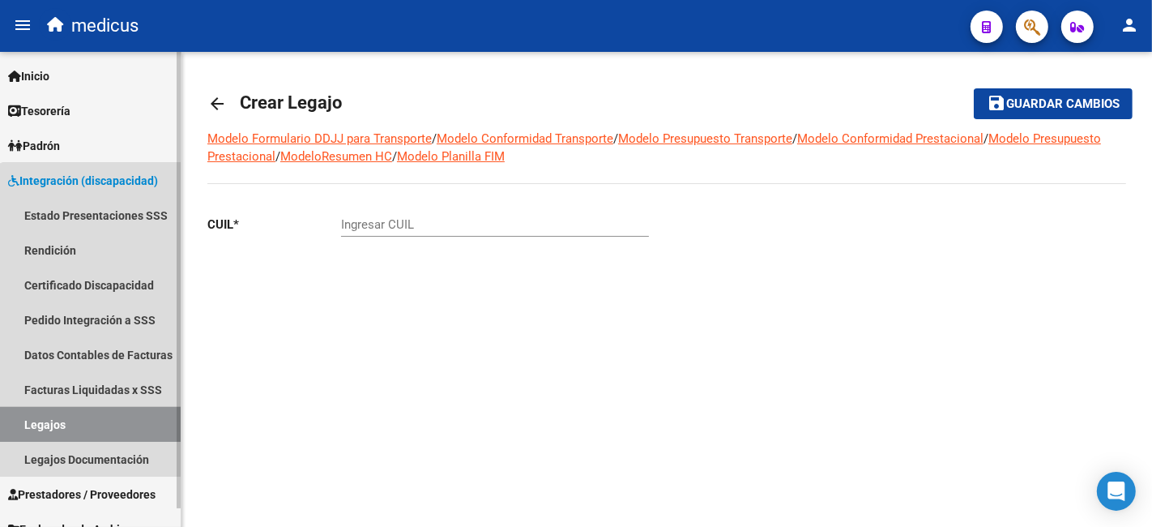
click at [114, 417] on link "Legajos" at bounding box center [90, 424] width 181 height 35
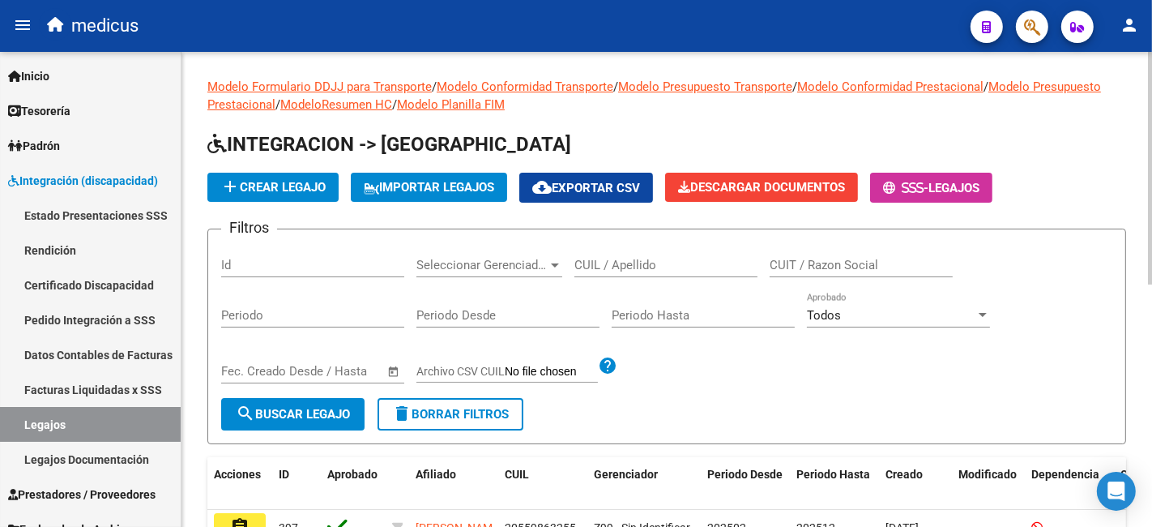
click at [270, 186] on span "add Crear Legajo" at bounding box center [272, 187] width 105 height 15
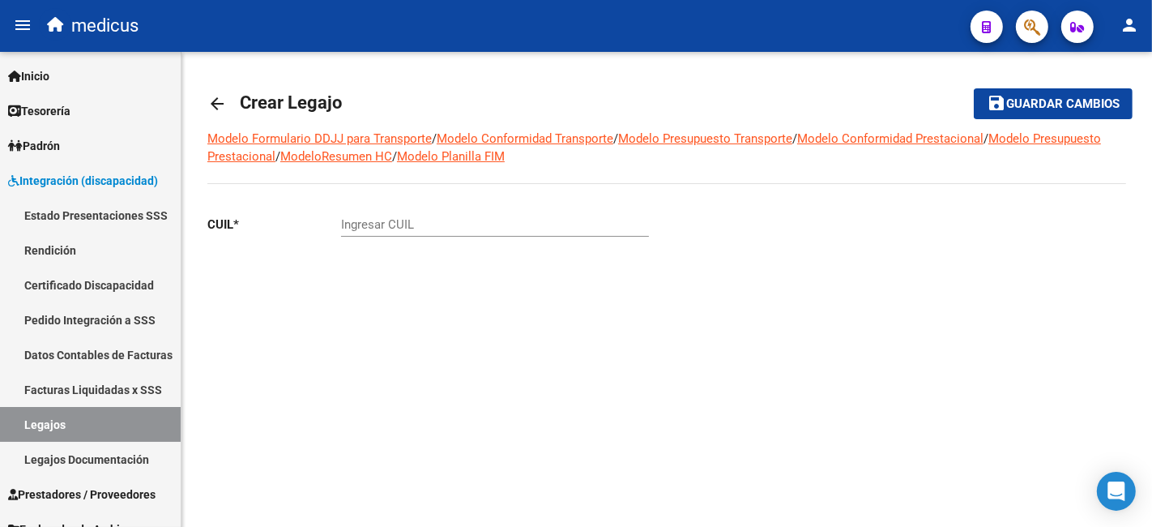
drag, startPoint x: 751, startPoint y: 391, endPoint x: 498, endPoint y: 430, distance: 256.6
click at [751, 391] on mat-sidenav-content "arrow_back Crear Legajo save Guardar cambios Modelo Formulario DDJJ para Transp…" at bounding box center [667, 289] width 971 height 475
click at [478, 223] on input "Ingresar CUIL" at bounding box center [495, 224] width 308 height 15
click at [414, 220] on input "Ingresar CUIL" at bounding box center [495, 224] width 308 height 15
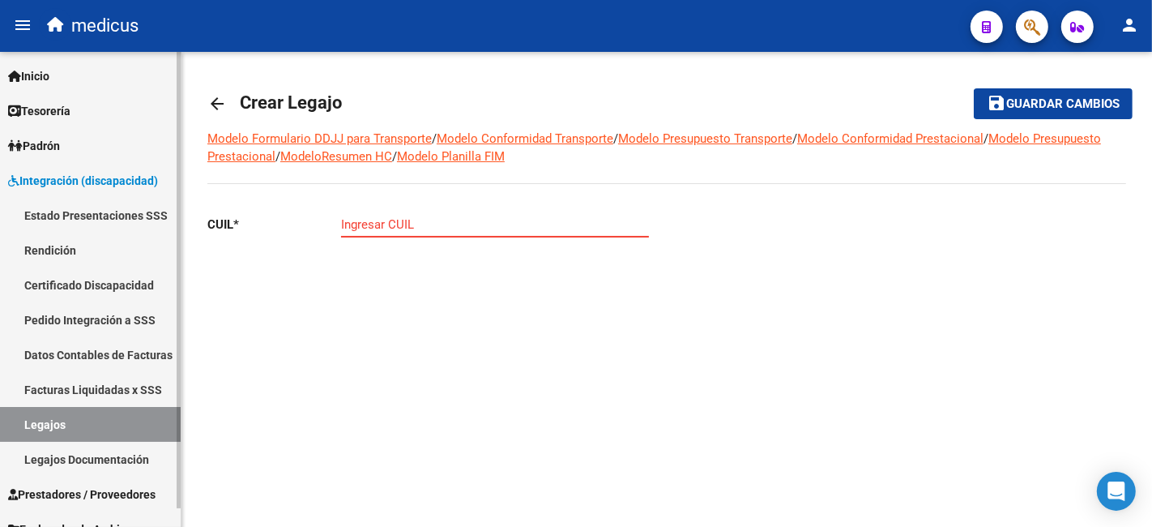
click at [101, 276] on link "Certificado Discapacidad" at bounding box center [90, 284] width 181 height 35
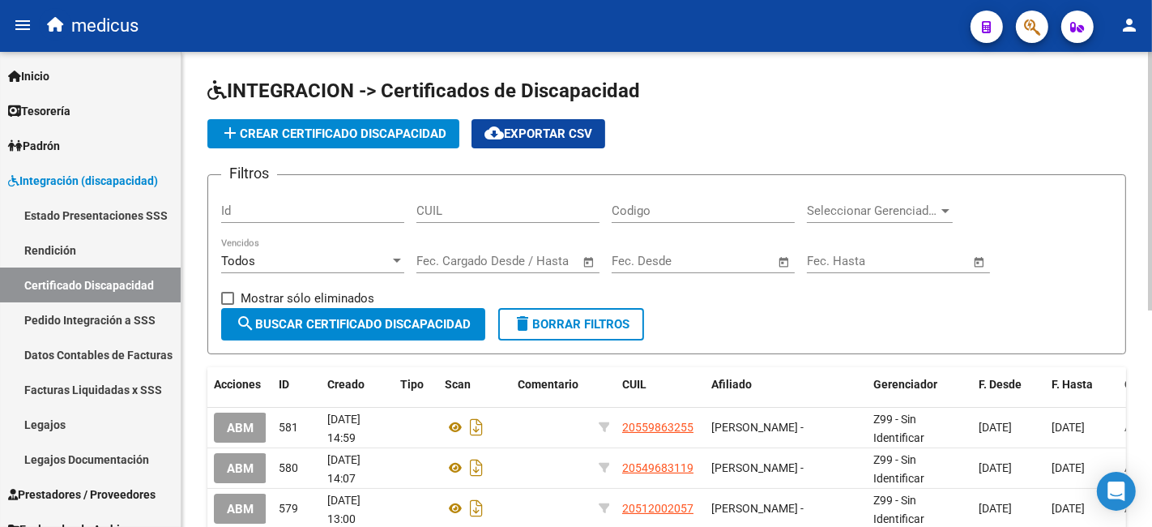
click at [377, 137] on span "add Crear Certificado Discapacidad" at bounding box center [333, 133] width 226 height 15
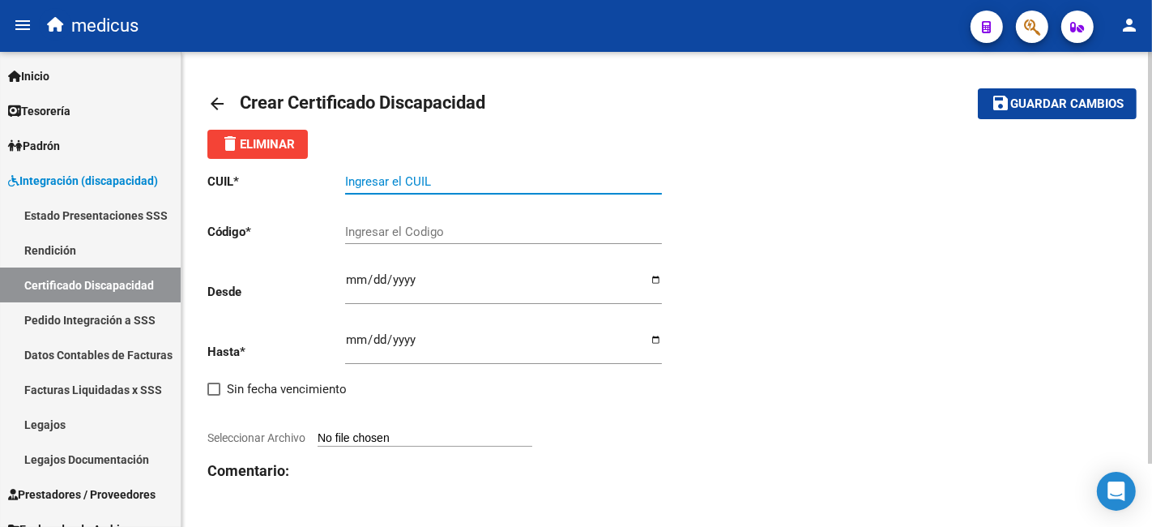
click at [590, 188] on input "Ingresar el CUIL" at bounding box center [503, 181] width 317 height 15
paste input "20-54757897-0"
type input "20-54757897-0"
click at [417, 227] on input "Ingresar el Codigo" at bounding box center [503, 231] width 317 height 15
click at [668, 285] on div "CUIL * 20-54757897-0 Ingresar el CUIL Código * Ingresar el Codigo Desde Ingresa…" at bounding box center [666, 359] width 919 height 401
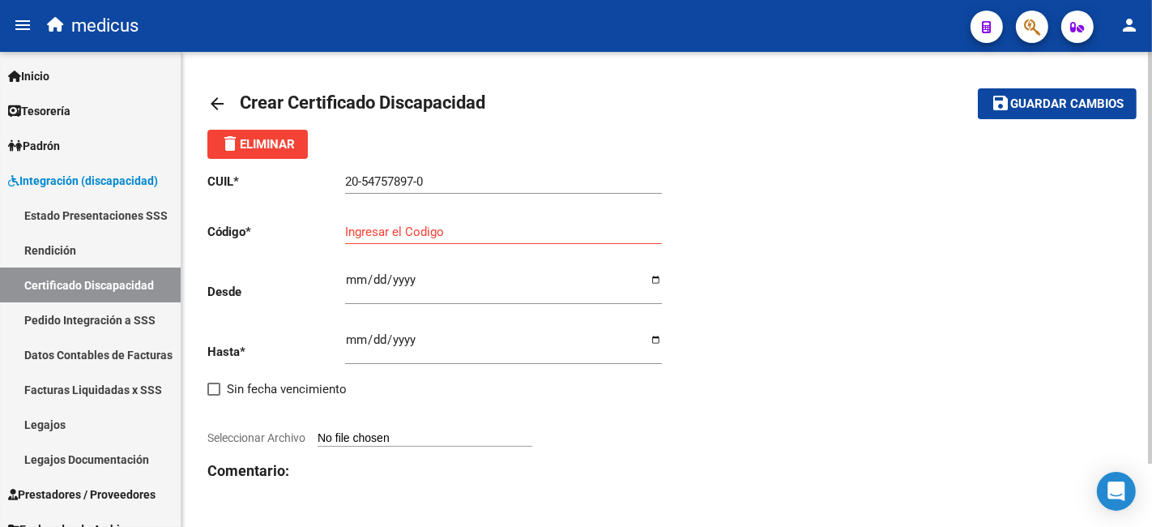
click at [551, 235] on input "Ingresar el Codigo" at bounding box center [503, 231] width 317 height 15
paste input "ARG02000547578972019081420230814COR466"
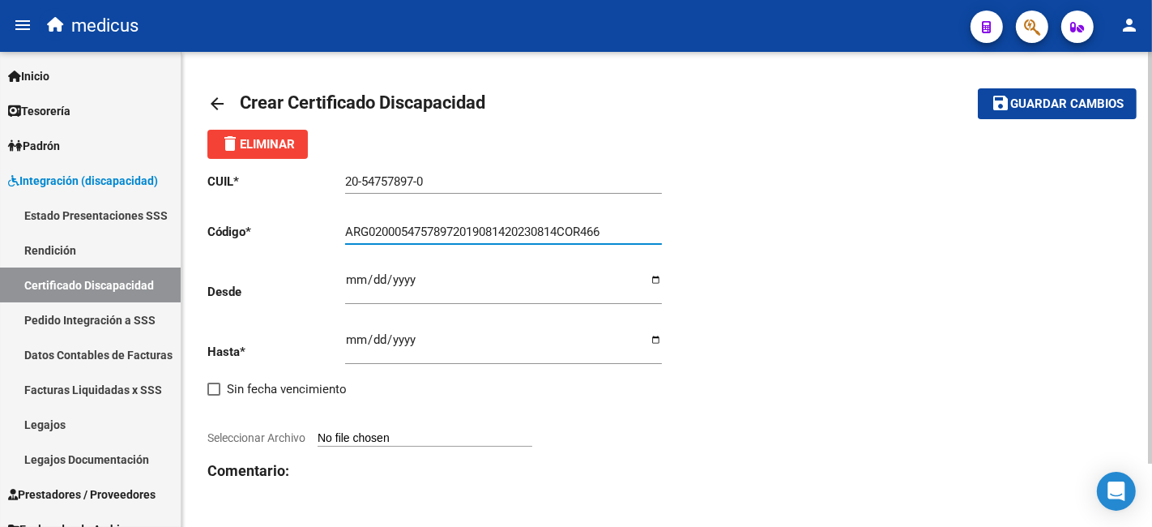
type input "ARG02000547578972019081420230814COR466"
click at [600, 352] on input "Ingresar fec. Hasta" at bounding box center [503, 346] width 317 height 26
click at [363, 288] on input "Ingresar fec. Desde" at bounding box center [503, 286] width 317 height 26
click at [581, 455] on div "CUIL * 20-54757897-0 Ingresar el CUIL Código * ARG02000547578972019081420230814…" at bounding box center [437, 359] width 460 height 401
click at [402, 289] on input "Ingresar fec. Desde" at bounding box center [503, 286] width 317 height 26
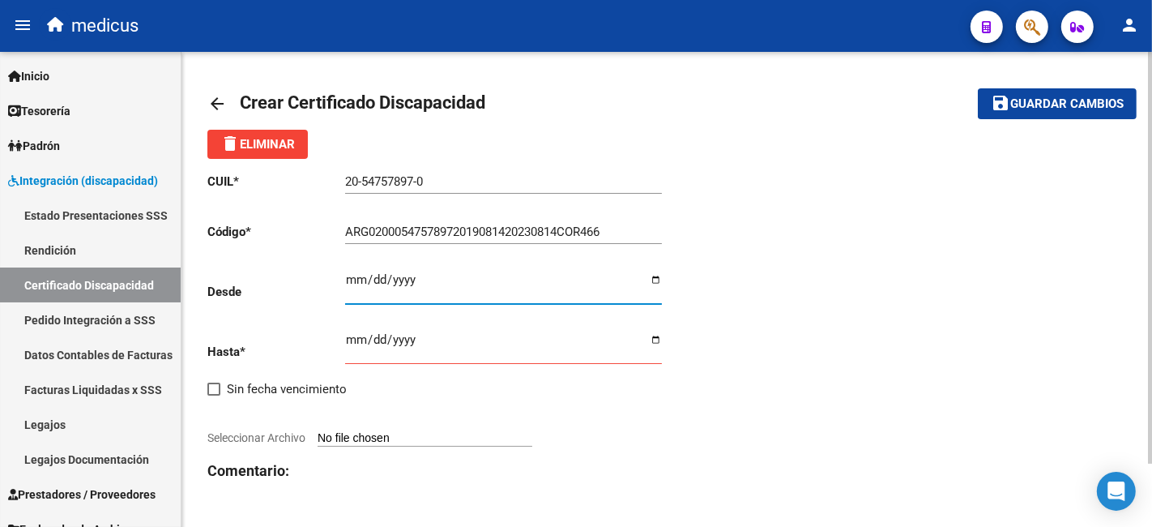
click at [405, 276] on input "Ingresar fec. Desde" at bounding box center [503, 286] width 317 height 26
type input "[DATE]"
click at [532, 437] on input "Seleccionar Archivo" at bounding box center [425, 438] width 215 height 15
click at [357, 344] on input "Ingresar fec. Hasta" at bounding box center [503, 346] width 317 height 26
drag, startPoint x: 619, startPoint y: 453, endPoint x: 544, endPoint y: 420, distance: 82.4
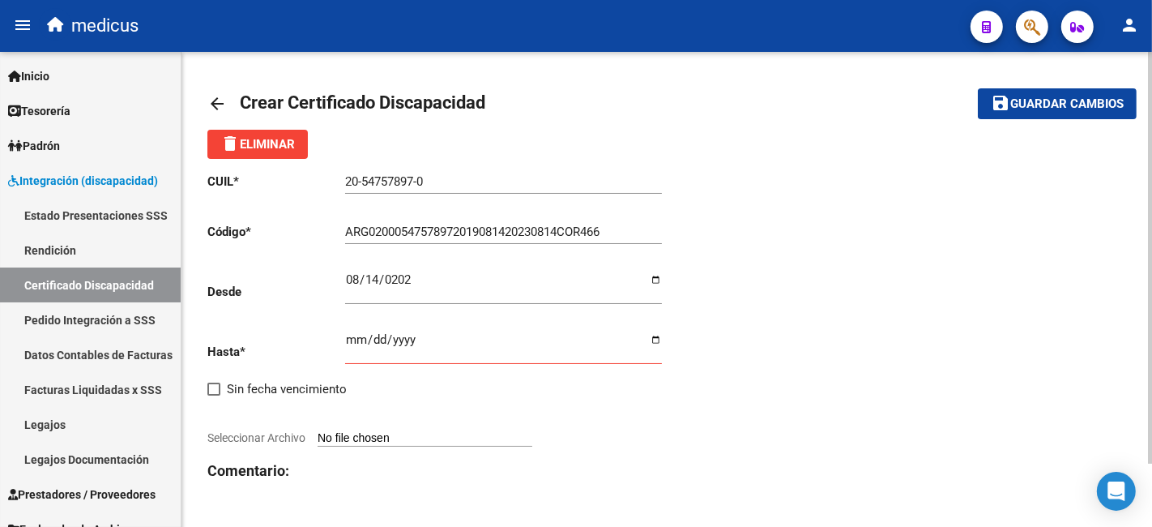
click at [619, 453] on div "CUIL * 20-54757897-0 Ingresar el CUIL Código * ARG02000547578972019081420230814…" at bounding box center [437, 359] width 460 height 401
click at [400, 339] on input "Ingresar fec. Hasta" at bounding box center [503, 346] width 317 height 26
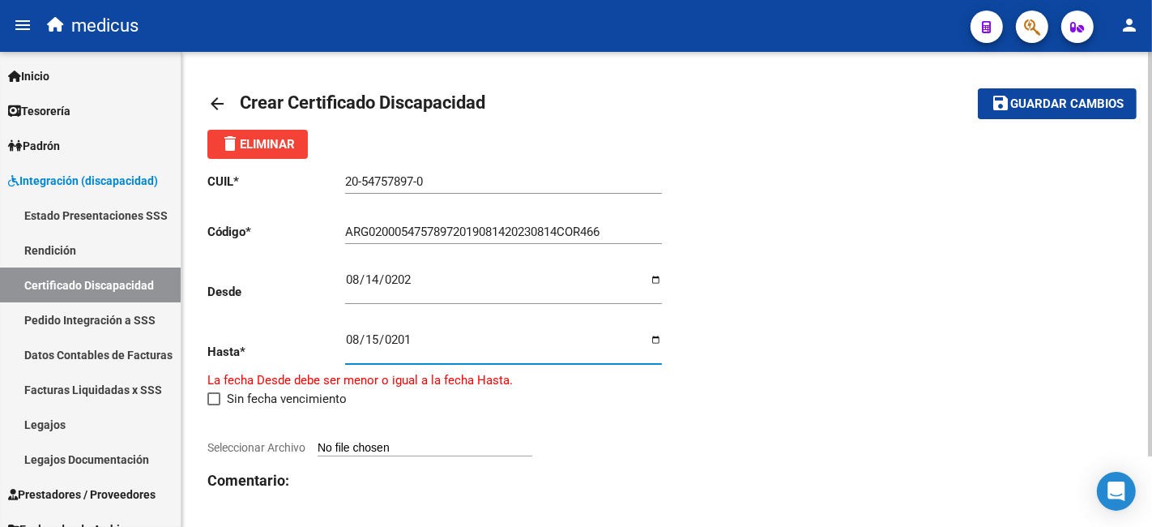
type input "[DATE]"
click at [398, 452] on input "Seleccionar Archivo" at bounding box center [425, 448] width 215 height 15
click at [368, 436] on div at bounding box center [437, 430] width 460 height 18
click at [373, 447] on input "Seleccionar Archivo" at bounding box center [425, 448] width 215 height 15
type input "C:\fakepath\[PERSON_NAME] 20547578970 1.pdf"
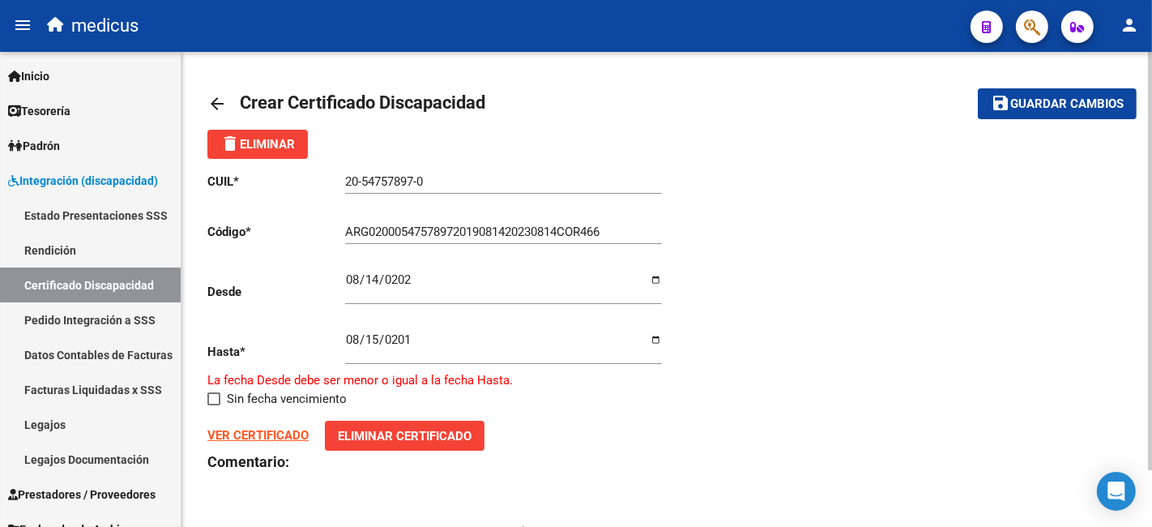
click at [289, 432] on strong "VER CERTIFICADO" at bounding box center [257, 435] width 101 height 15
click at [405, 430] on span "Eliminar Certificado" at bounding box center [405, 436] width 134 height 15
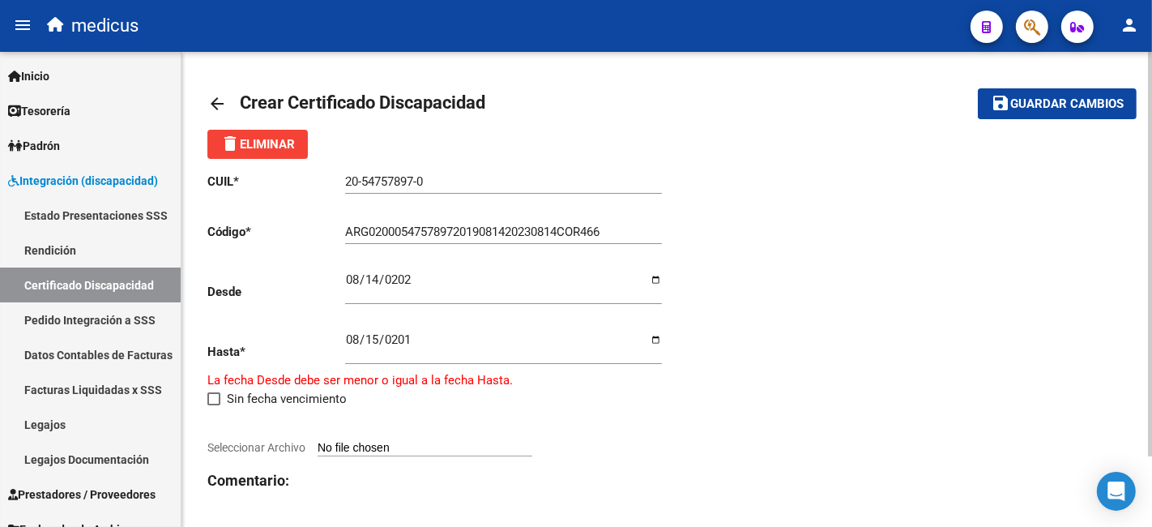
click at [285, 447] on span "Seleccionar Archivo" at bounding box center [256, 447] width 98 height 13
click at [318, 447] on input "Seleccionar Archivo" at bounding box center [425, 448] width 215 height 15
type input "C:\fakepath\CUD - VENCIDO.pdf"
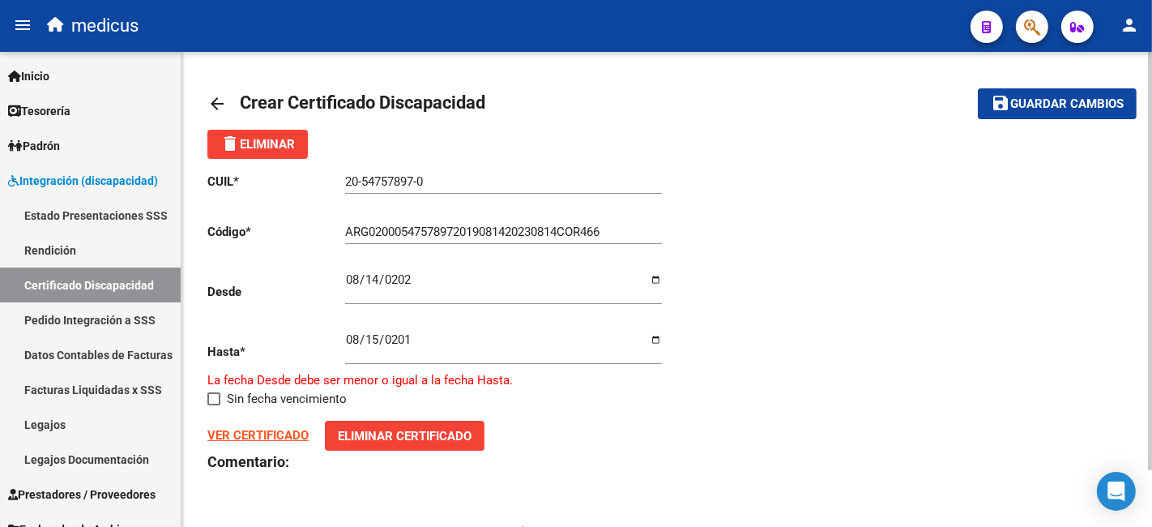
click at [1033, 96] on span "save Guardar cambios" at bounding box center [1057, 103] width 133 height 15
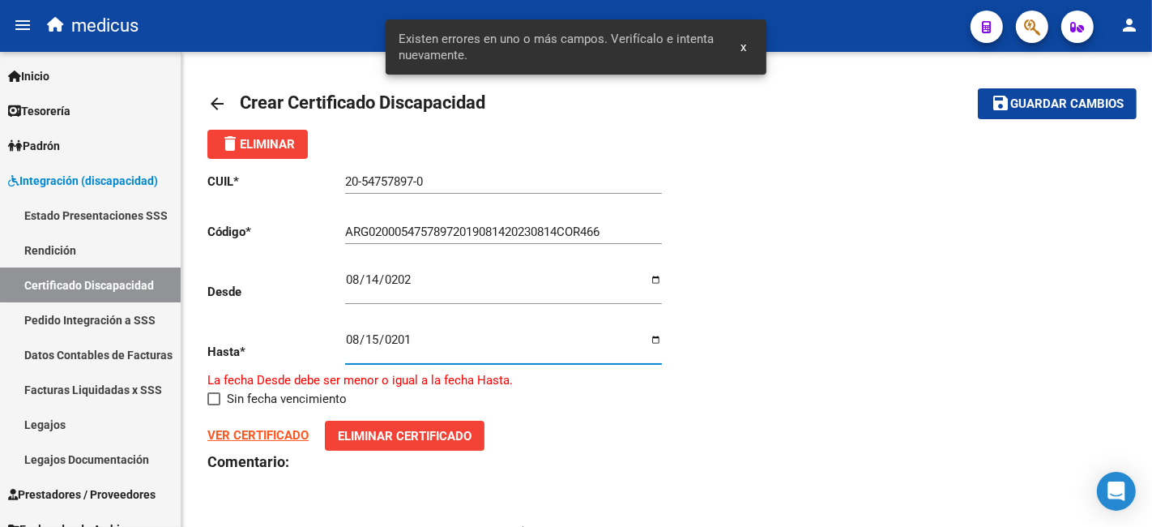
click at [442, 359] on input "[DATE]" at bounding box center [503, 346] width 317 height 26
click at [402, 338] on input "[DATE]" at bounding box center [503, 346] width 317 height 26
click at [400, 285] on input "[DATE]" at bounding box center [503, 286] width 317 height 26
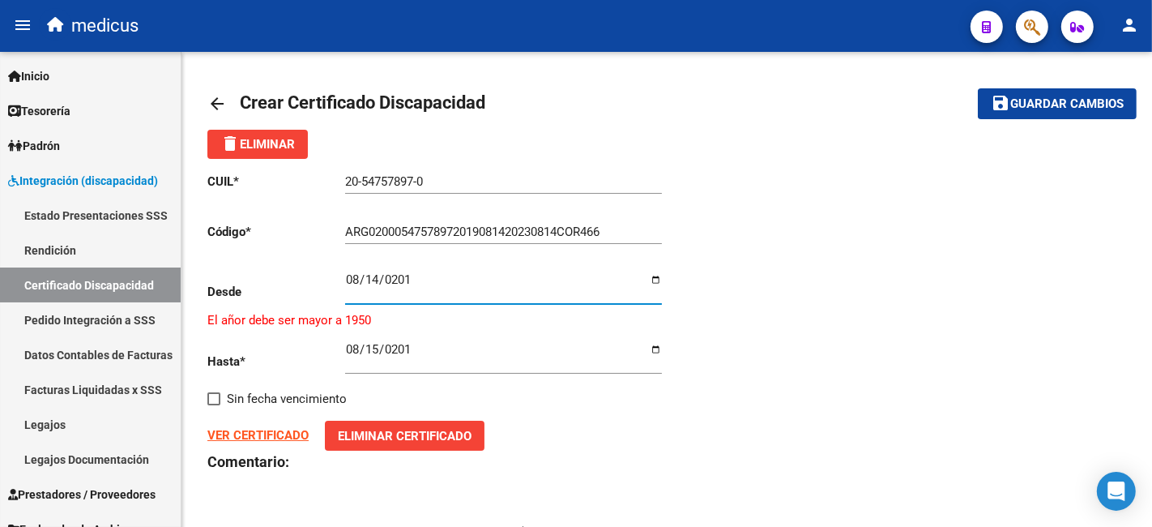
type input "[DATE]"
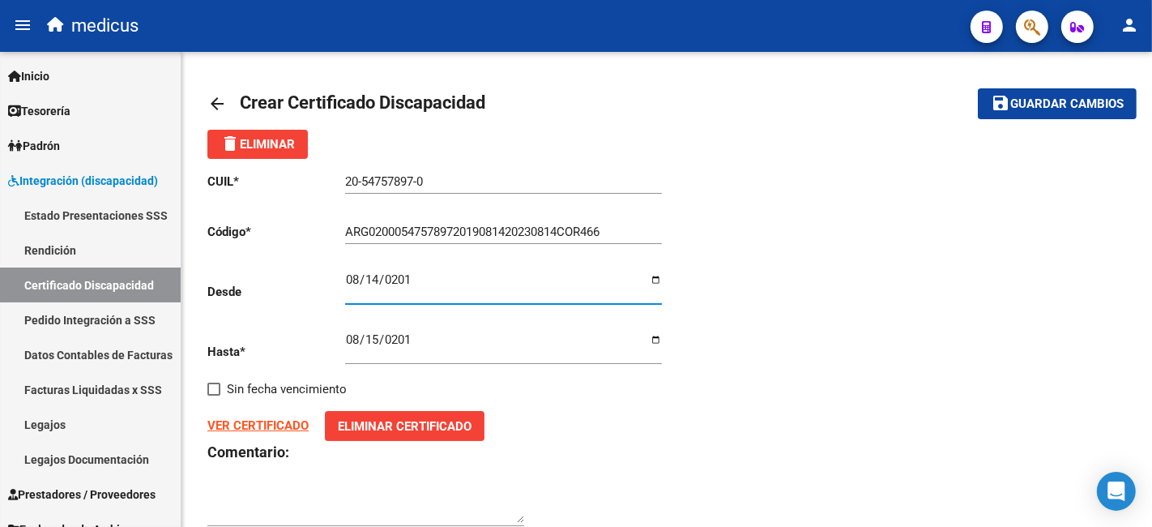
click at [404, 340] on input "[DATE]" at bounding box center [503, 346] width 317 height 26
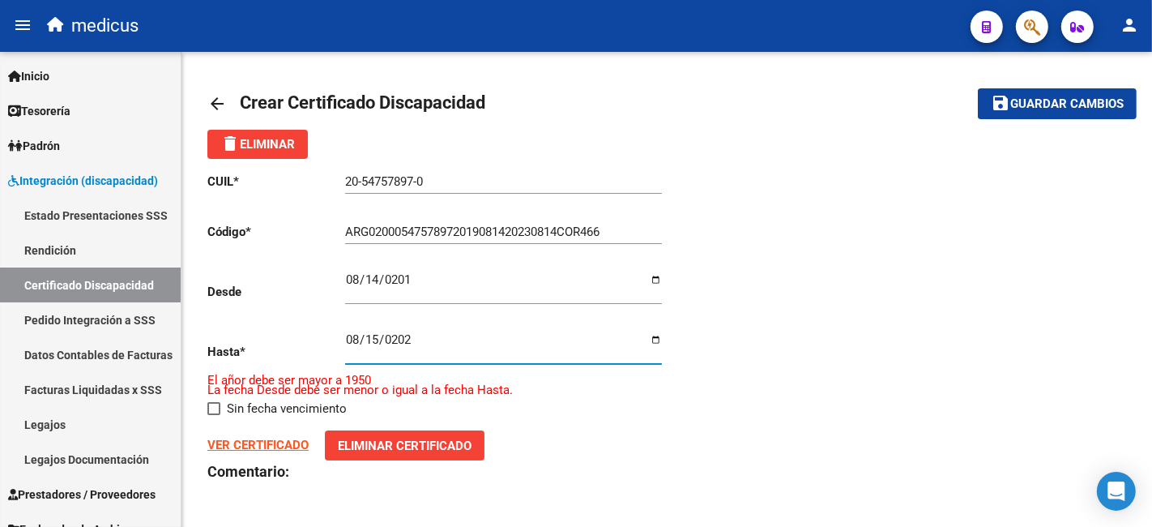
type input "[DATE]"
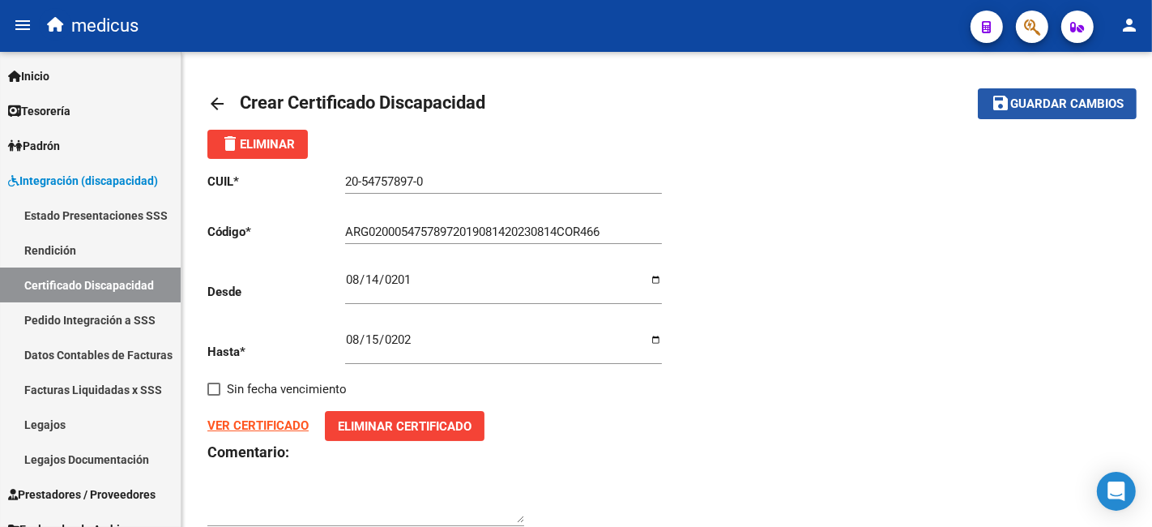
click at [1041, 100] on span "Guardar cambios" at bounding box center [1067, 104] width 113 height 15
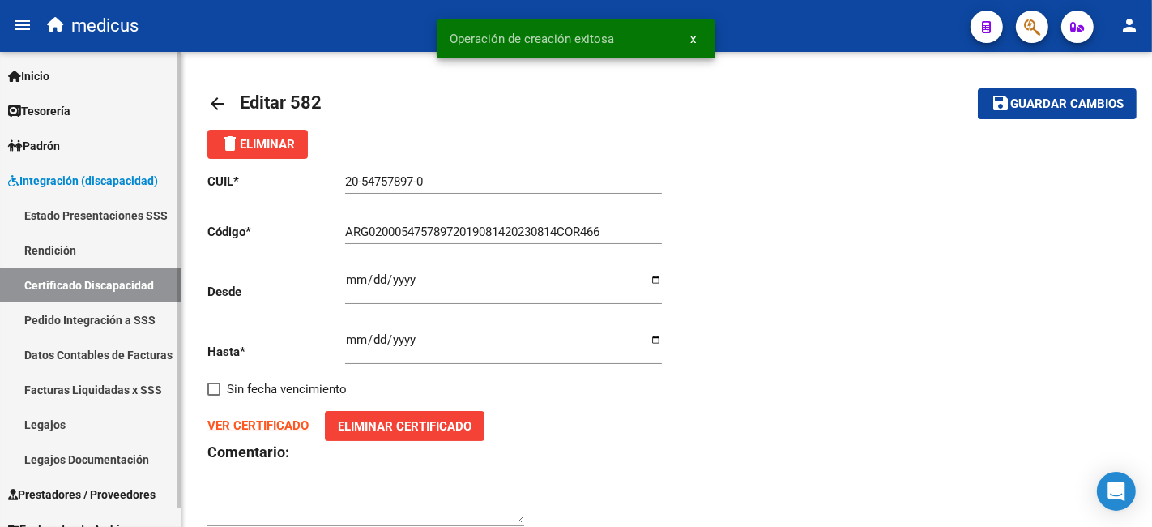
click at [109, 427] on link "Legajos" at bounding box center [90, 424] width 181 height 35
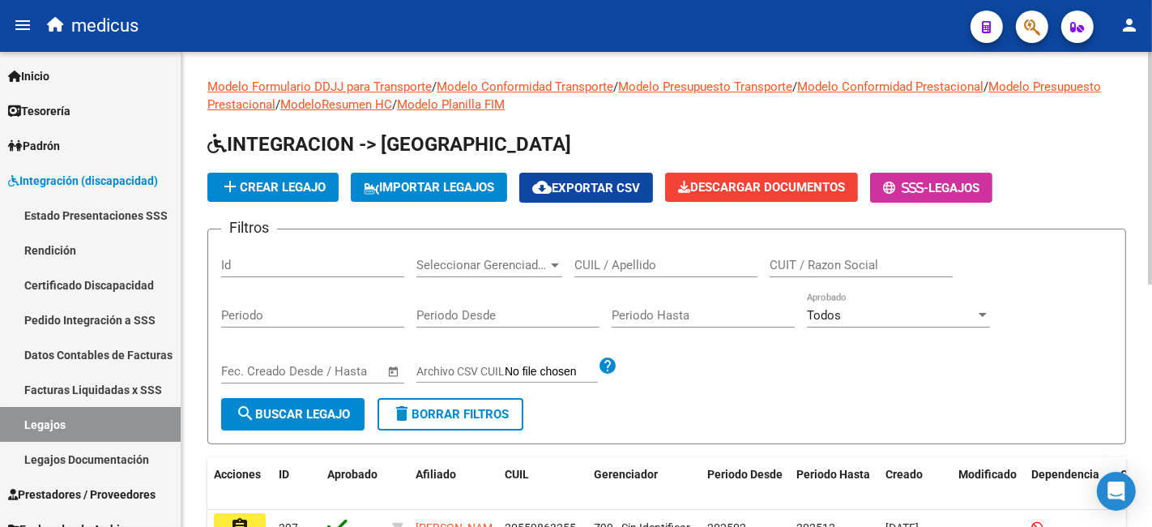
click at [609, 259] on input "CUIL / Apellido" at bounding box center [666, 265] width 183 height 15
click at [648, 267] on input "CUIL / Apellido" at bounding box center [666, 265] width 183 height 15
paste input "20547578970"
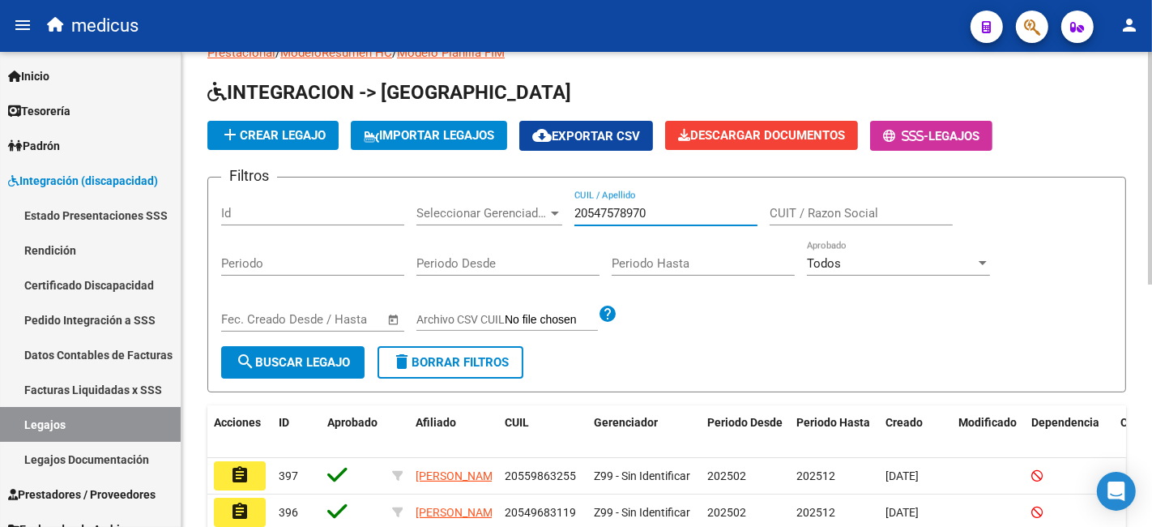
scroll to position [90, 0]
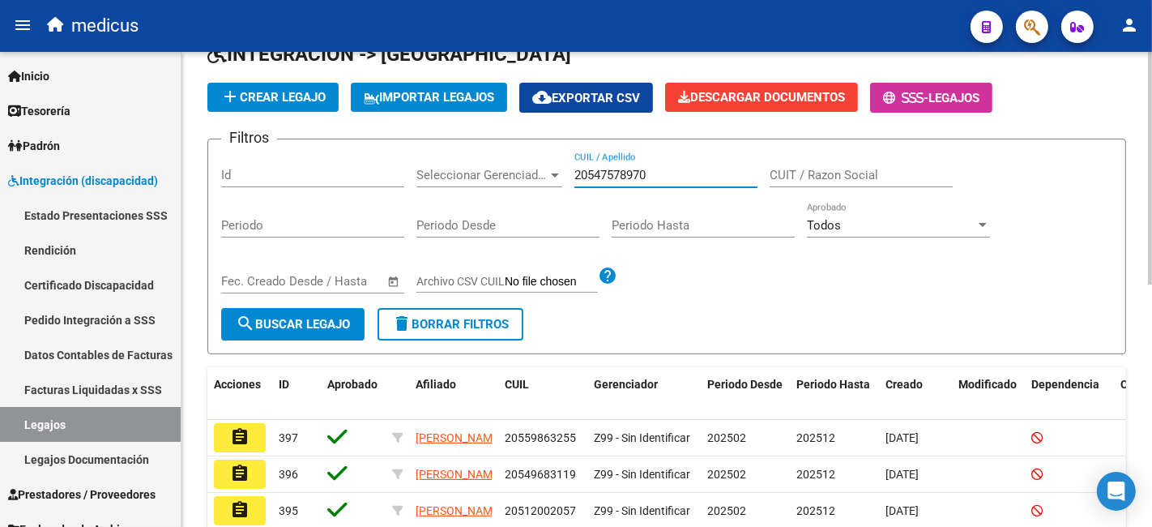
type input "20547578970"
click at [296, 328] on span "search Buscar Legajo" at bounding box center [293, 324] width 114 height 15
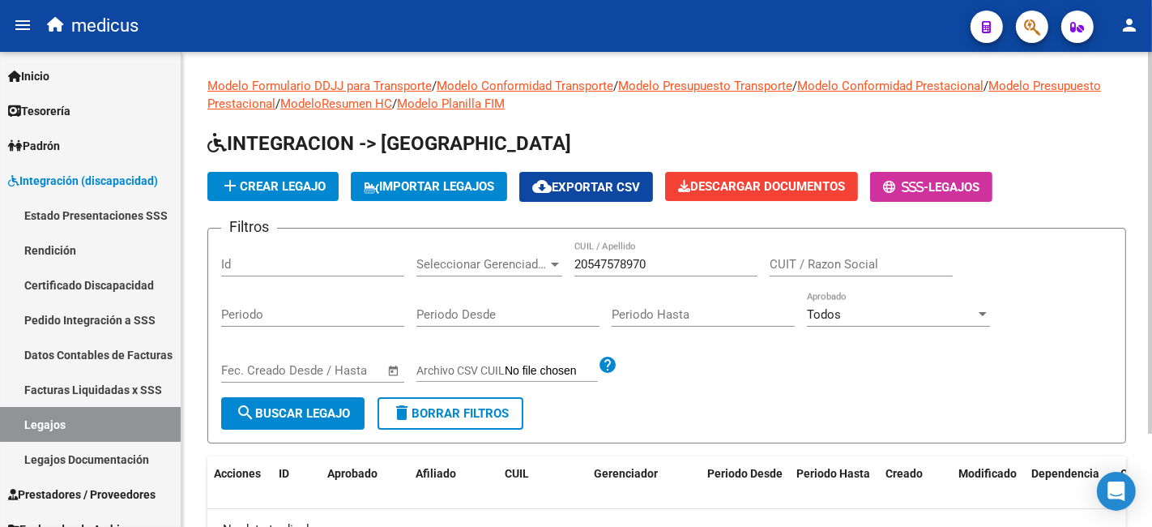
scroll to position [0, 0]
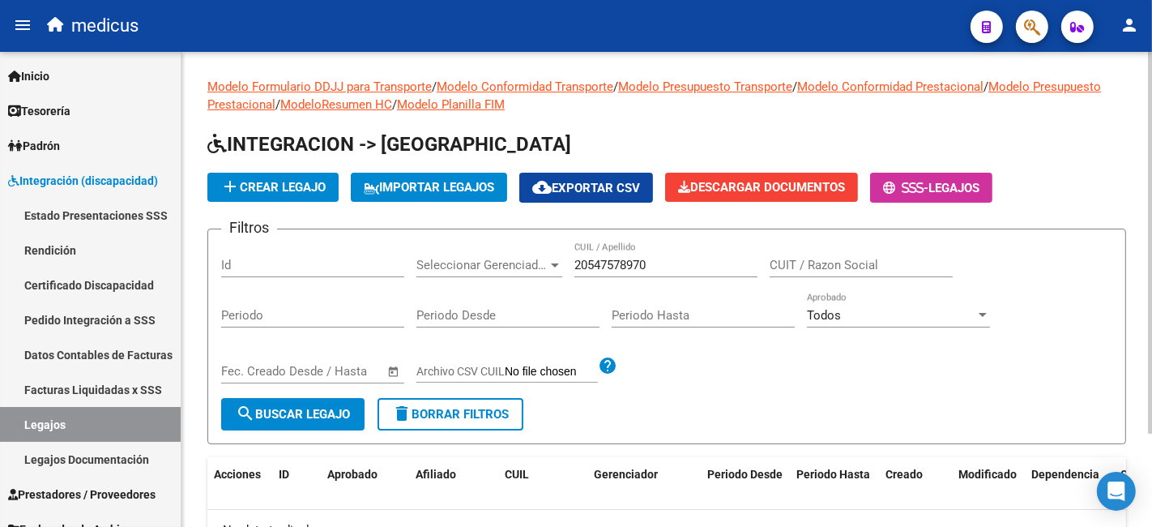
click at [263, 191] on span "add Crear Legajo" at bounding box center [272, 187] width 105 height 15
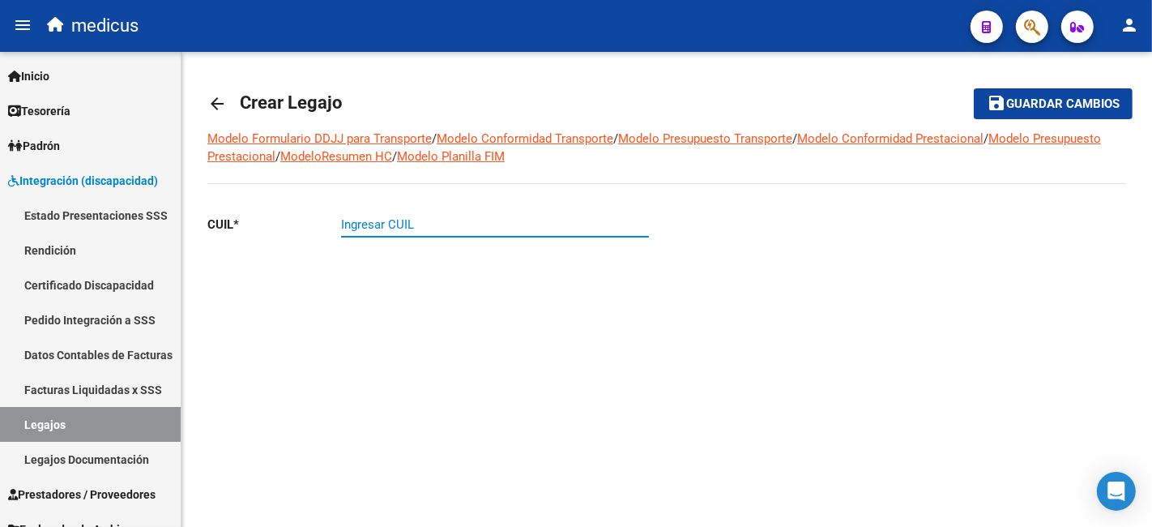
click at [502, 222] on input "Ingresar CUIL" at bounding box center [495, 224] width 308 height 15
paste input "20-54757897-0"
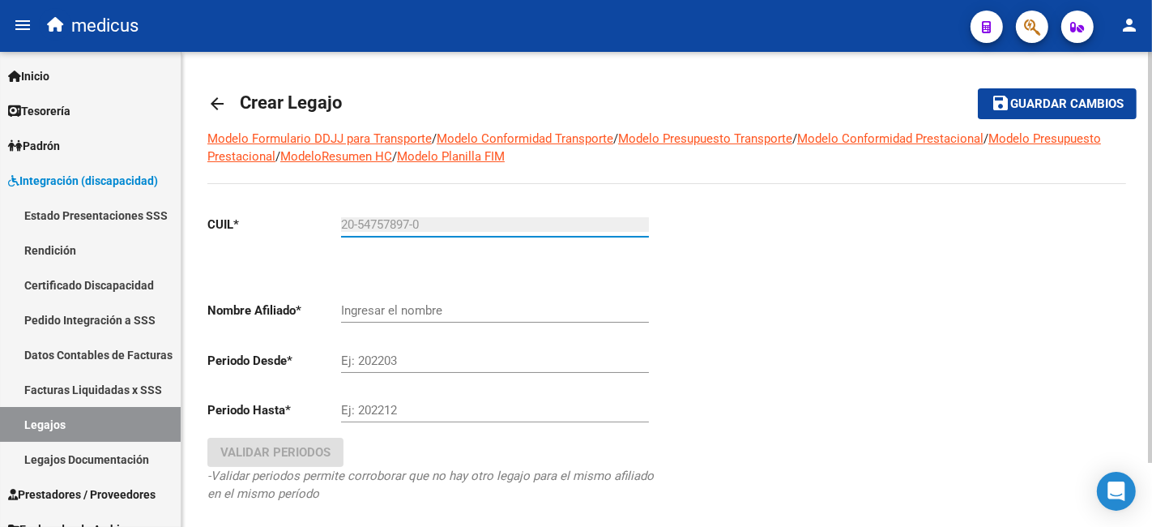
type input "20-54757897-0"
click at [410, 310] on input "Ingresar el nombre" at bounding box center [495, 310] width 308 height 15
type input "[PERSON_NAME]"
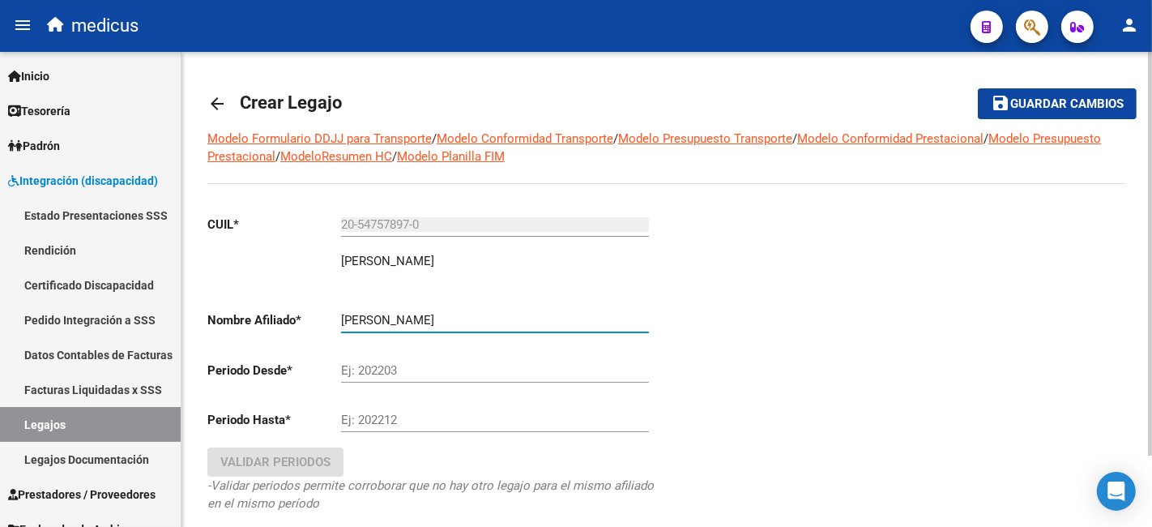
click at [454, 379] on div "Ej: 202203" at bounding box center [495, 365] width 308 height 35
click at [690, 362] on div at bounding box center [897, 386] width 460 height 369
click at [374, 365] on input "Ej: 202203" at bounding box center [495, 370] width 308 height 15
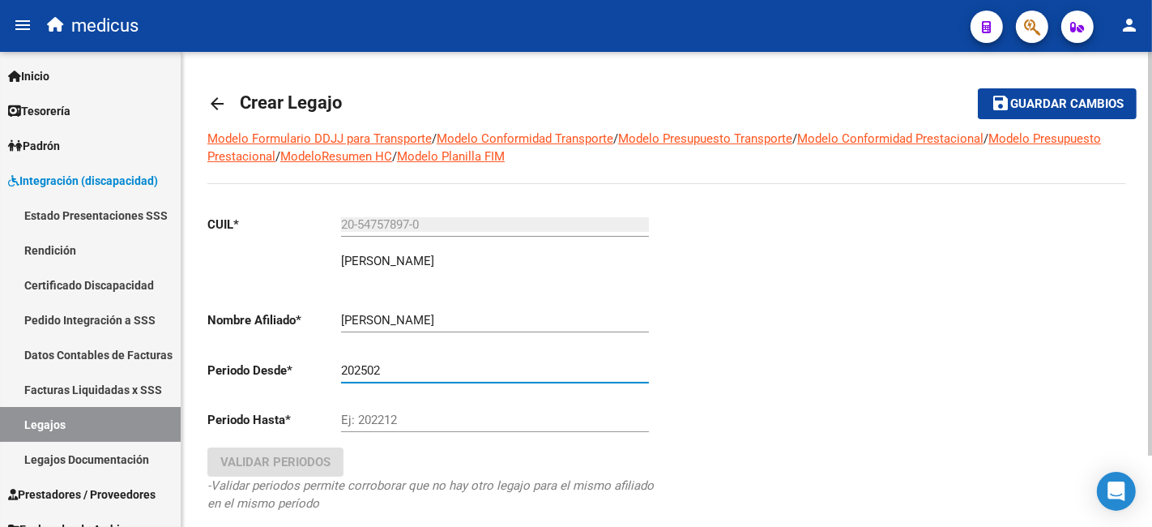
type input "202502"
click at [498, 415] on input "Ej: 202212" at bounding box center [495, 420] width 308 height 15
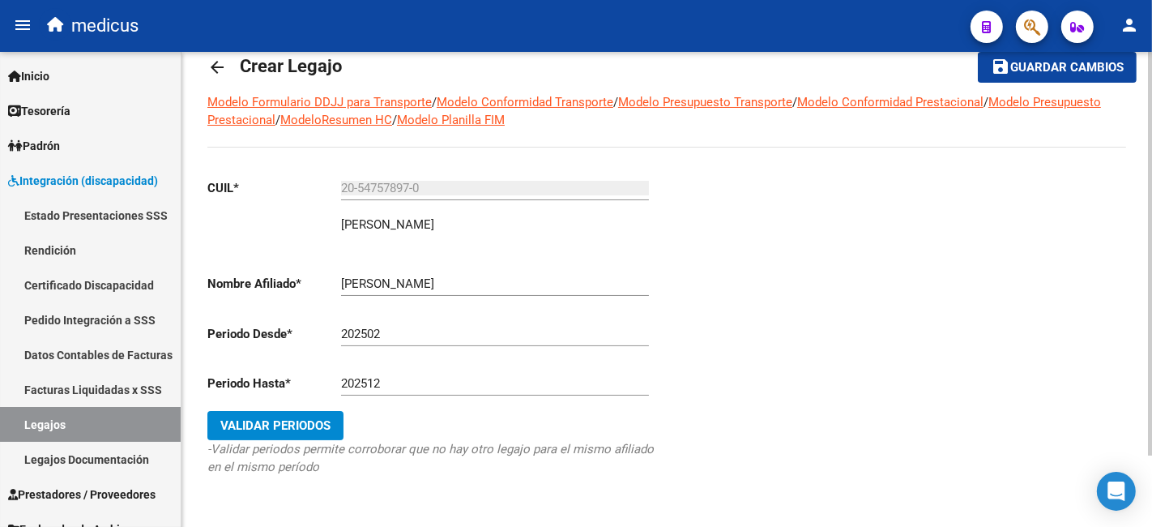
scroll to position [83, 0]
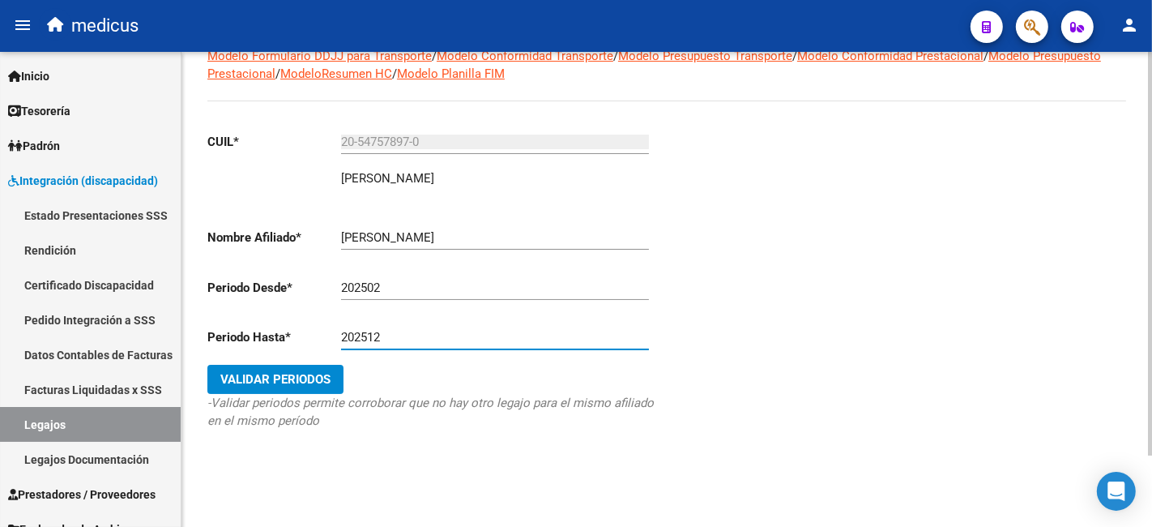
click at [405, 344] on input "202512" at bounding box center [495, 337] width 308 height 15
type input "202508"
click at [269, 383] on span "Validar Periodos" at bounding box center [275, 379] width 110 height 15
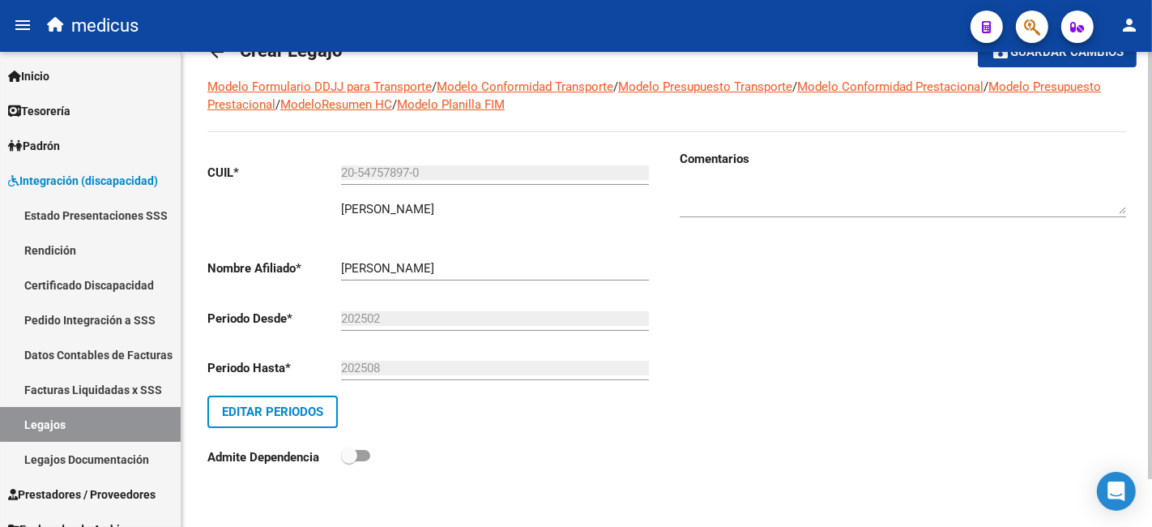
scroll to position [0, 0]
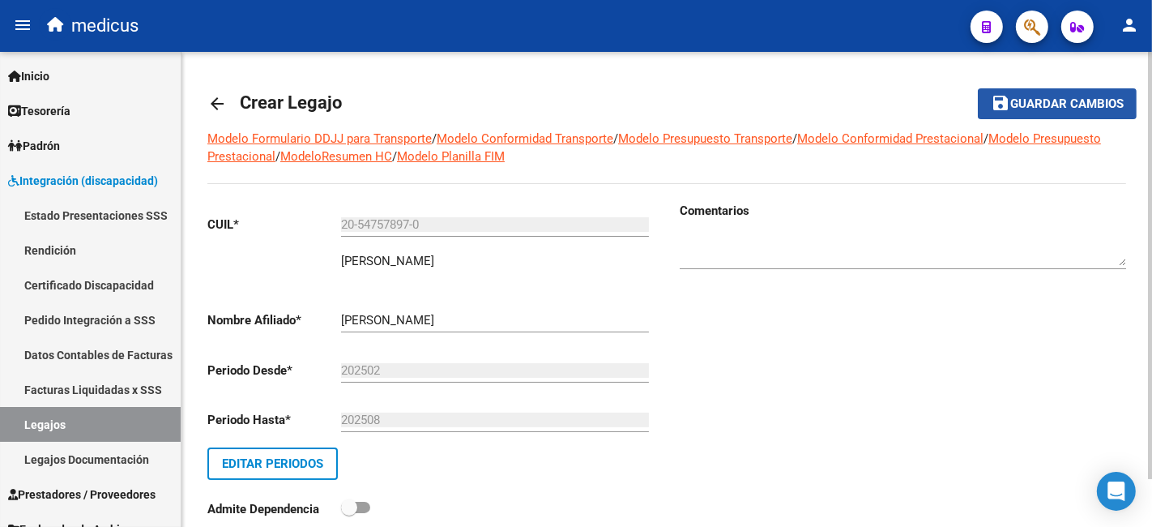
click at [1037, 102] on span "Guardar cambios" at bounding box center [1067, 104] width 113 height 15
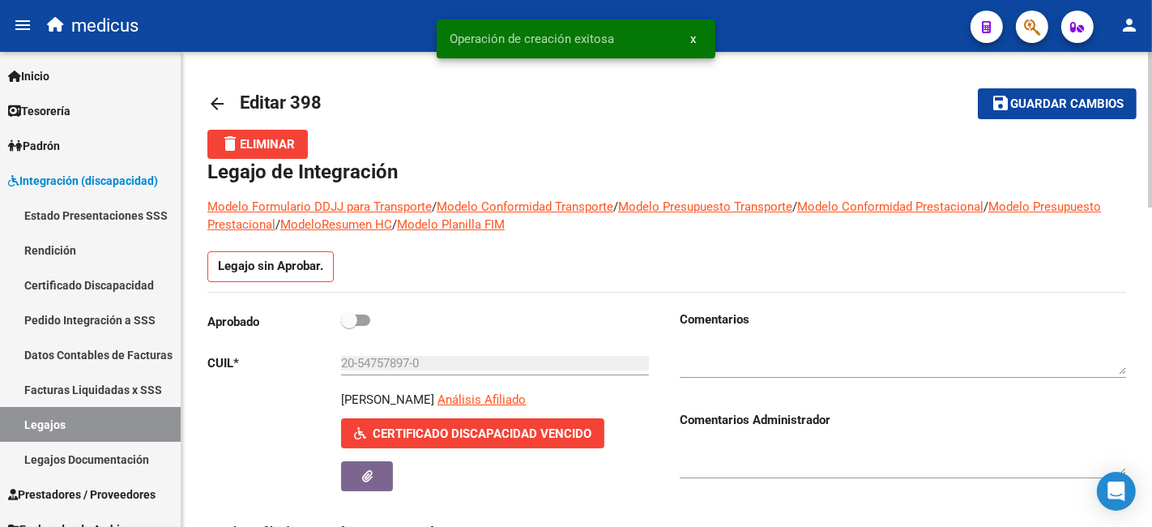
drag, startPoint x: 681, startPoint y: 289, endPoint x: 752, endPoint y: 421, distance: 150.1
click at [703, 434] on div at bounding box center [903, 453] width 447 height 49
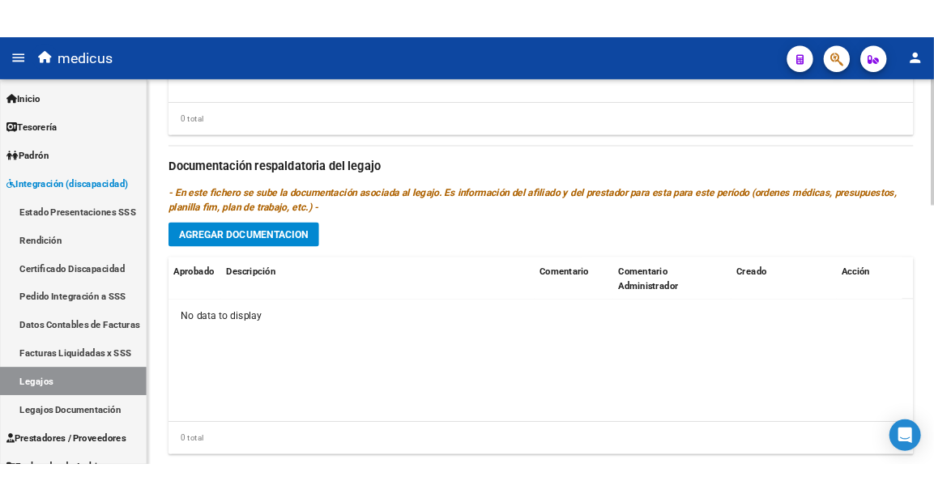
scroll to position [974, 0]
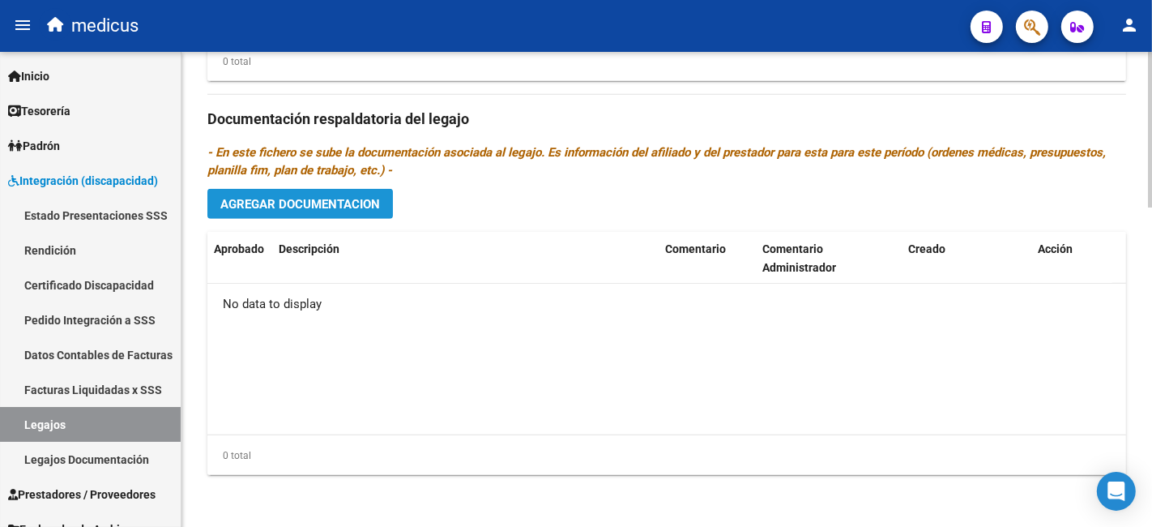
click at [325, 208] on span "Agregar Documentacion" at bounding box center [300, 204] width 160 height 15
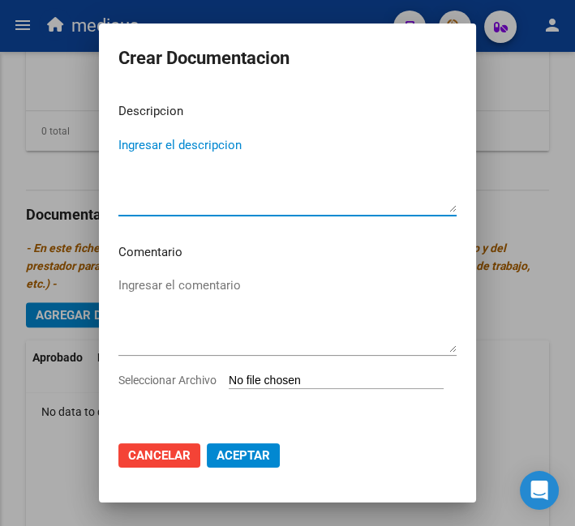
scroll to position [895, 0]
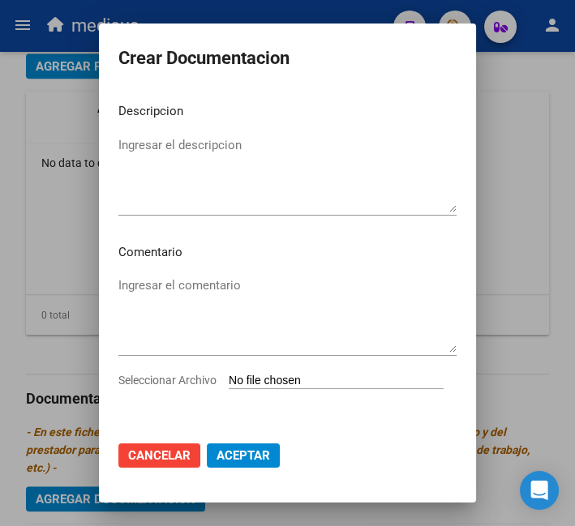
click at [298, 260] on p "Comentario" at bounding box center [287, 252] width 338 height 19
click at [309, 297] on textarea "Ingresar el comentario" at bounding box center [287, 314] width 338 height 76
paste textarea "MIS: PSICOPEDAGOGIA MIS: FONOAUDIOLOGIA"
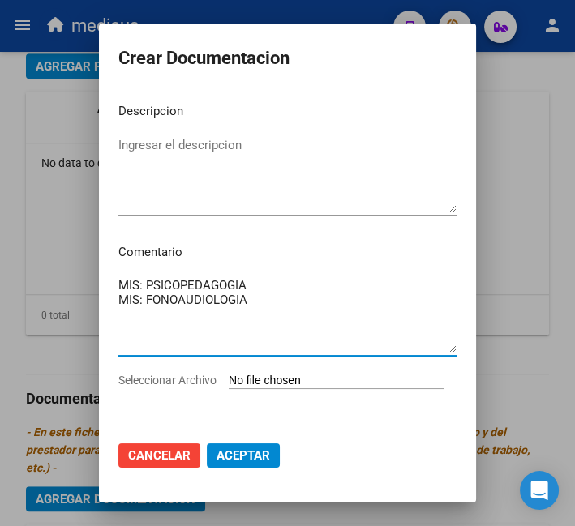
type textarea "MIS: PSICOPEDAGOGIA MIS: FONOAUDIOLOGIA"
click at [244, 156] on textarea "Ingresar el descripcion" at bounding box center [287, 174] width 338 height 76
click at [246, 288] on textarea "MIS: PSICOPEDAGOGIA MIS: FONOAUDIOLOGIA" at bounding box center [287, 314] width 338 height 76
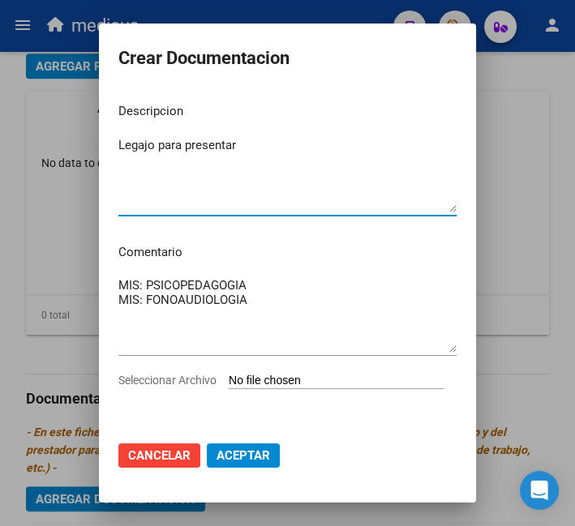
click at [238, 152] on textarea "Legajo para presentar" at bounding box center [287, 174] width 338 height 76
type textarea "Legajo para presentar 2025"
click at [310, 385] on input "Seleccionar Archivo" at bounding box center [336, 381] width 215 height 15
type input "C:\fakepath\[PERSON_NAME] 20547578970 1.pdf"
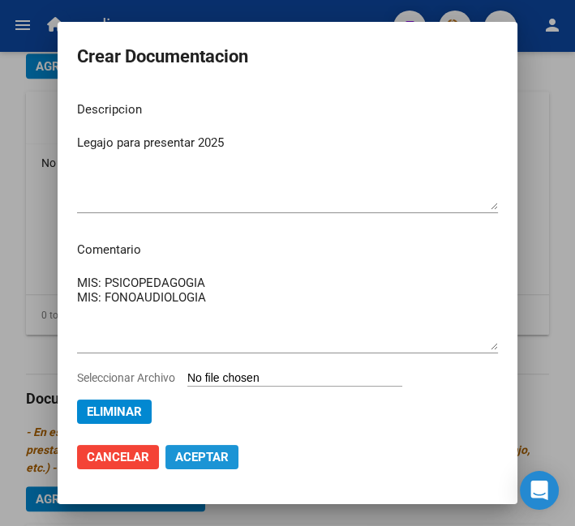
click at [185, 453] on span "Aceptar" at bounding box center [201, 457] width 53 height 15
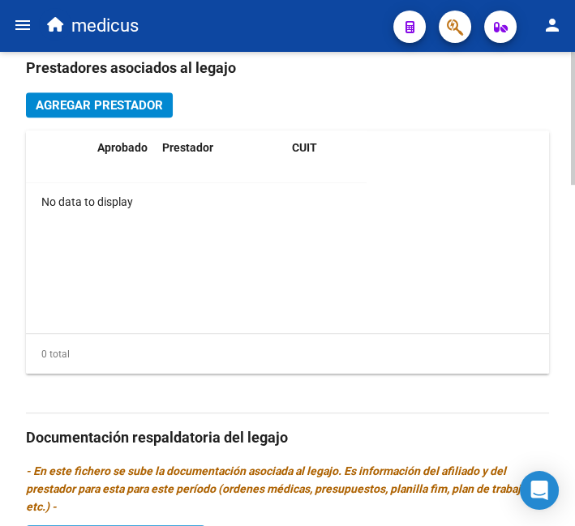
scroll to position [585, 0]
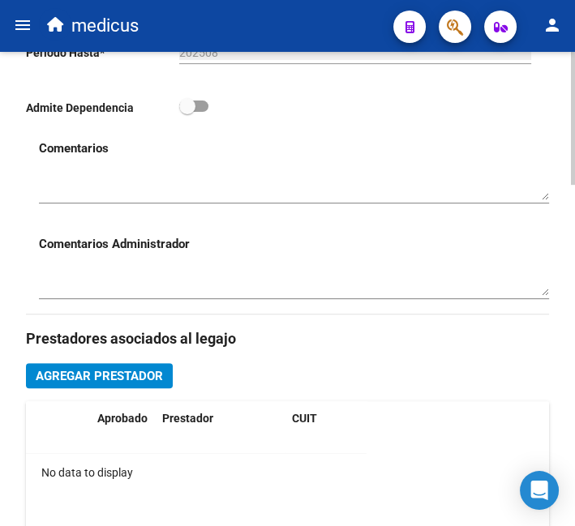
click at [150, 378] on span "Agregar Prestador" at bounding box center [99, 376] width 127 height 15
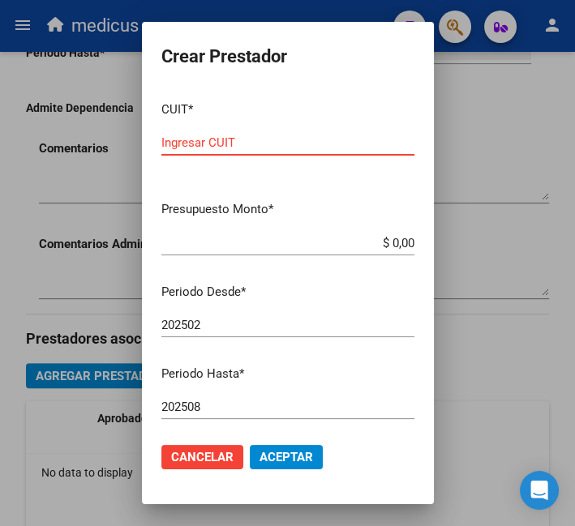
click at [317, 152] on div "Ingresar CUIT" at bounding box center [287, 142] width 253 height 24
click at [223, 139] on input "Ingresar CUIT" at bounding box center [287, 142] width 253 height 15
paste input "23-38746501-4"
drag, startPoint x: 243, startPoint y: 140, endPoint x: 160, endPoint y: 165, distance: 86.9
click at [85, 141] on div "Crear Prestador CUIT * 23-38746501-4 Ingresar CUIT ARCA Padrón Presupuesto Mont…" at bounding box center [287, 263] width 575 height 526
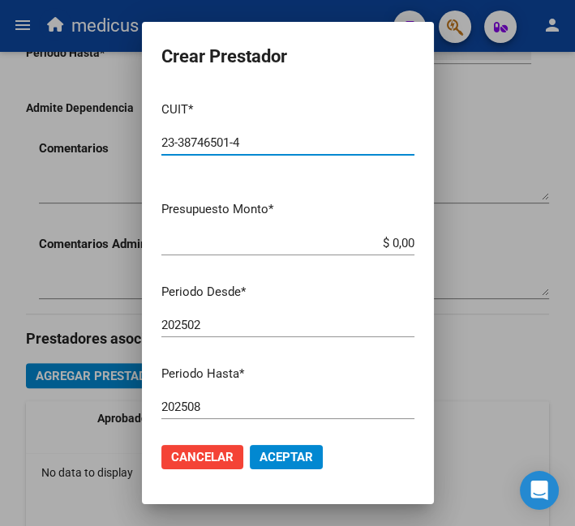
paste input "7-39969387-5"
type input "27-39969387-5"
drag, startPoint x: 400, startPoint y: 242, endPoint x: 357, endPoint y: 241, distance: 43.8
click at [357, 241] on app-form-text-field "Presupuesto Monto * $ 0,00 Ingresar el monto" at bounding box center [294, 225] width 266 height 50
click at [398, 232] on div "$ 0,00 Ingresar el monto" at bounding box center [287, 243] width 253 height 24
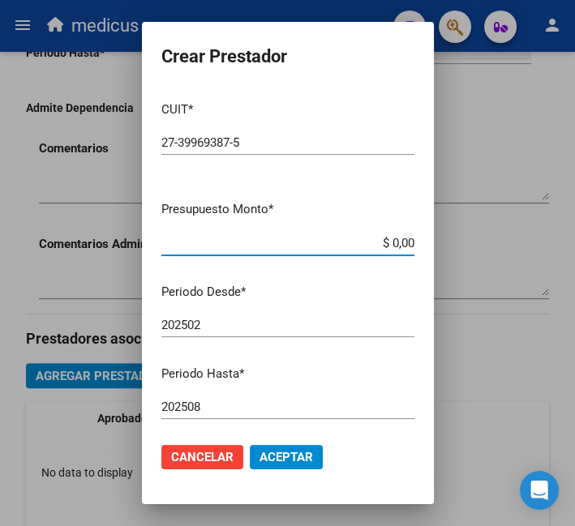
drag, startPoint x: 398, startPoint y: 246, endPoint x: 359, endPoint y: 246, distance: 38.9
click at [359, 246] on input "$ 0,00" at bounding box center [287, 243] width 253 height 15
paste input "98.964,88"
type input "$ 98.964,88"
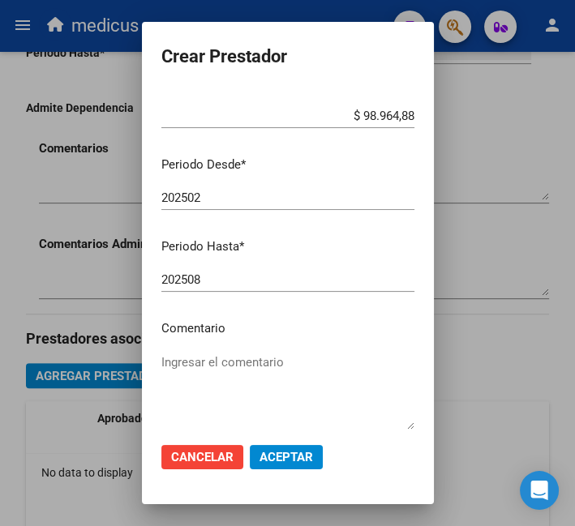
scroll to position [212, 0]
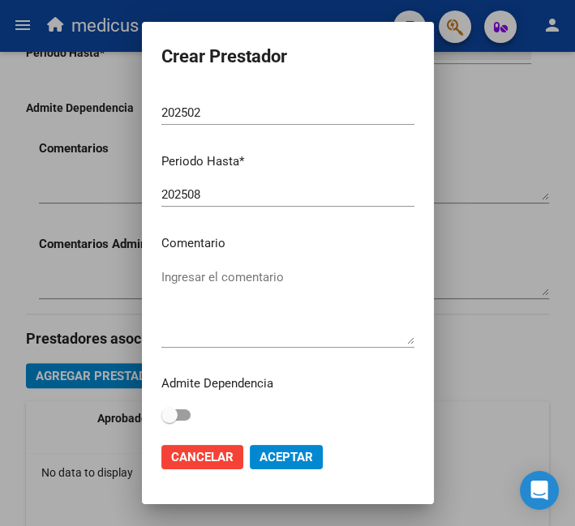
drag, startPoint x: 280, startPoint y: 297, endPoint x: 428, endPoint y: 275, distance: 150.0
click at [279, 297] on textarea "Ingresar el comentario" at bounding box center [287, 306] width 253 height 76
click at [247, 279] on textarea "Ingresar el comentario" at bounding box center [287, 306] width 253 height 76
click at [220, 276] on textarea "Ingresar el comentario" at bounding box center [287, 306] width 253 height 76
click at [229, 274] on textarea "Ingresar el comentario" at bounding box center [287, 306] width 253 height 76
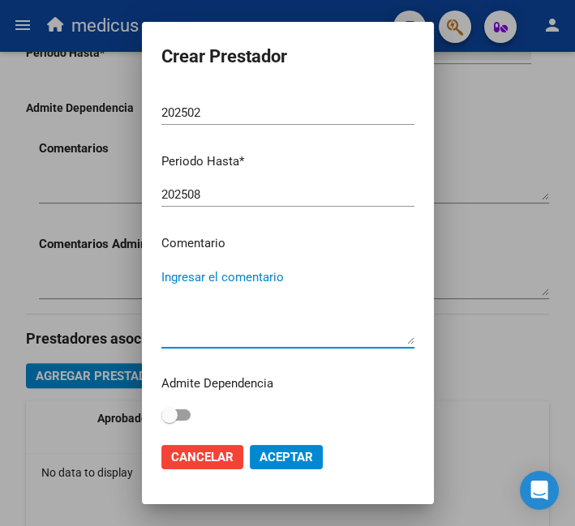
paste textarea "MIS: PSICOPEDAGOGIA"
type textarea "MIS: PSICOPEDAGOGIA"
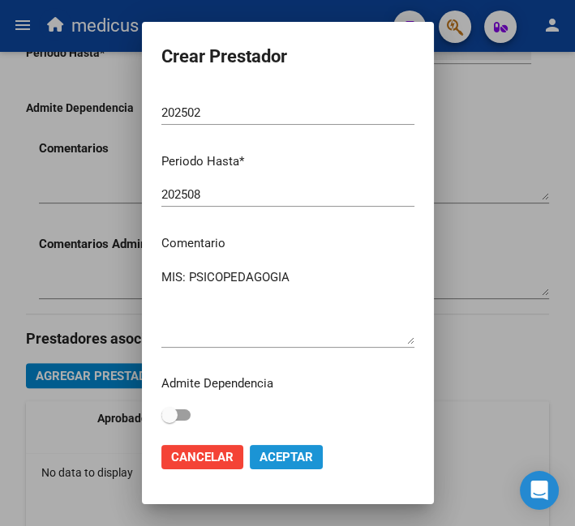
click at [292, 454] on span "Aceptar" at bounding box center [285, 457] width 53 height 15
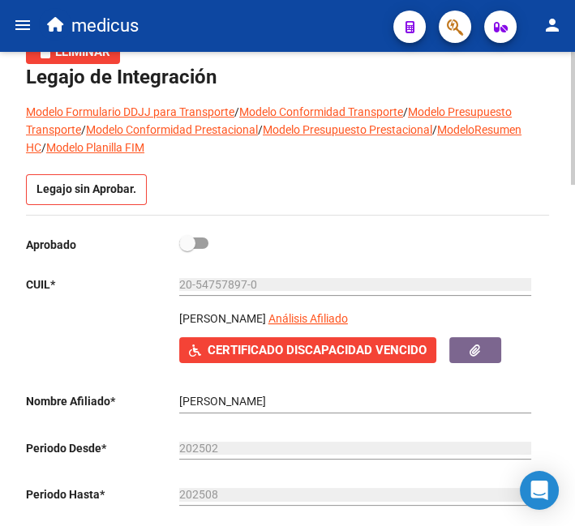
drag, startPoint x: 328, startPoint y: 272, endPoint x: 331, endPoint y: 219, distance: 52.8
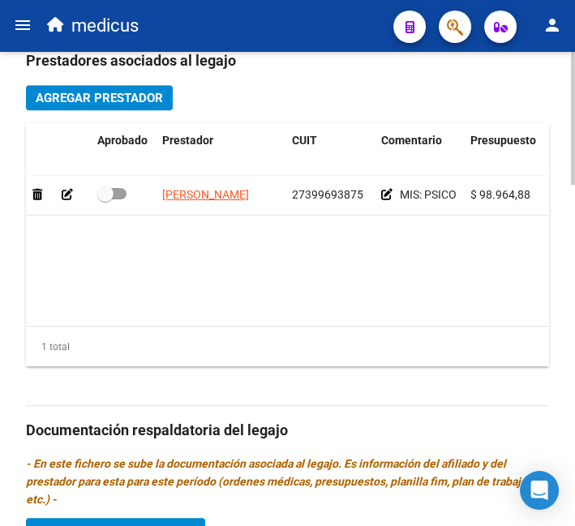
scroll to position [856, 0]
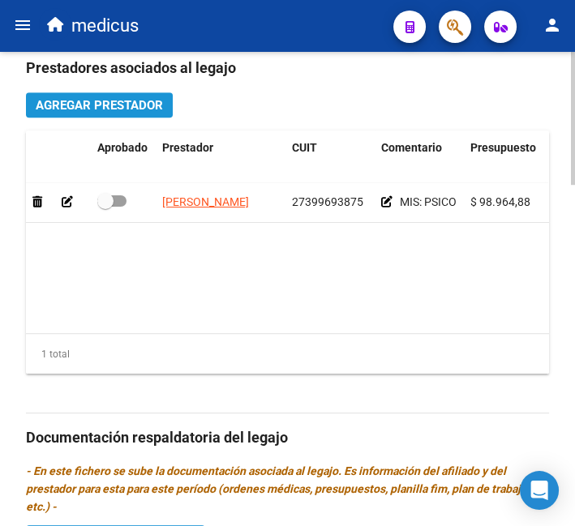
click at [120, 100] on span "Agregar Prestador" at bounding box center [99, 105] width 127 height 15
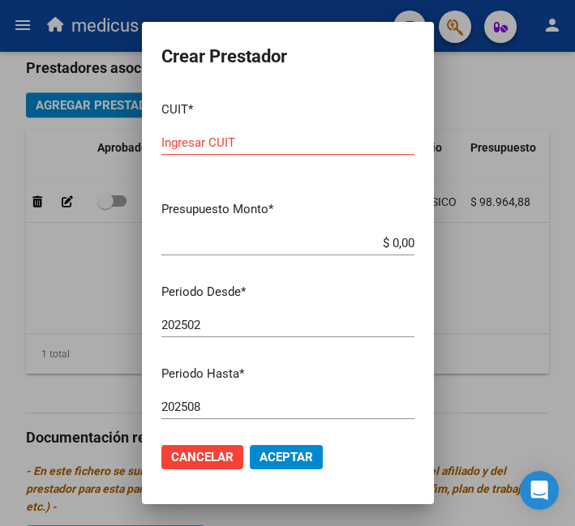
click at [271, 140] on input "Ingresar CUIT" at bounding box center [287, 142] width 253 height 15
paste input "text"
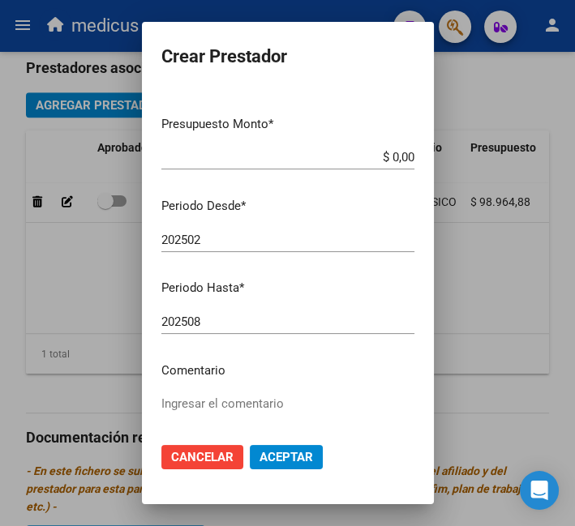
scroll to position [223, 0]
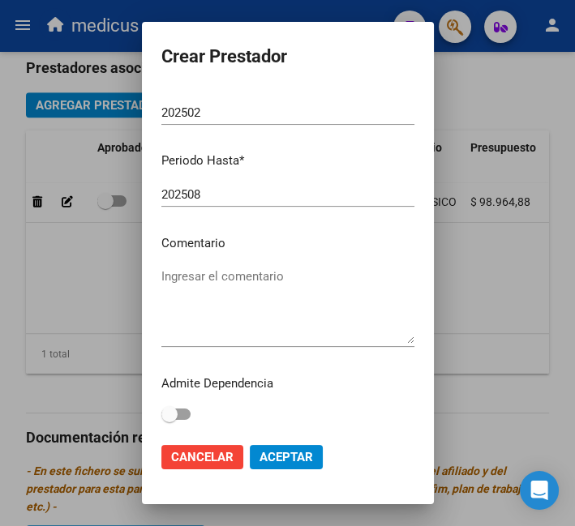
click at [252, 288] on textarea "Ingresar el comentario" at bounding box center [287, 305] width 253 height 76
paste textarea "MIS: FONOAUDIOLOGIA"
type textarea "MIS: FONOAUDIOLOGIA"
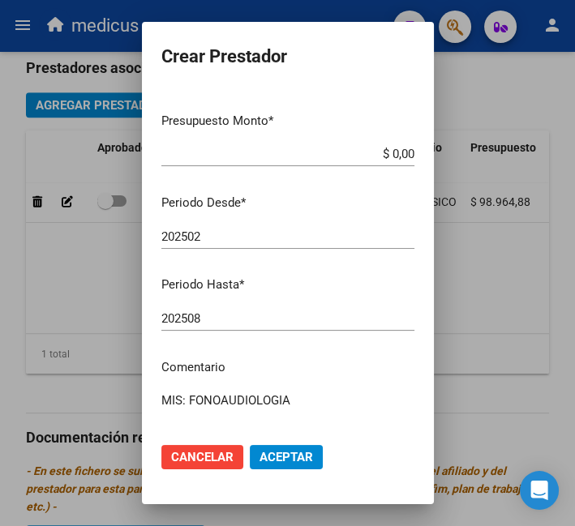
scroll to position [0, 0]
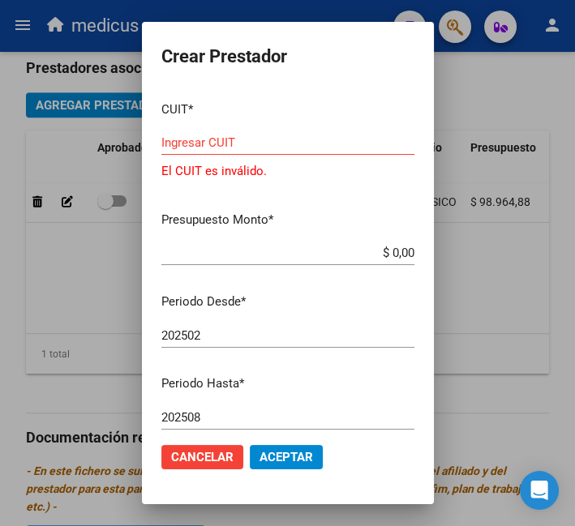
click at [261, 144] on input "Ingresar CUIT" at bounding box center [287, 142] width 253 height 15
paste input "23-38746501-4"
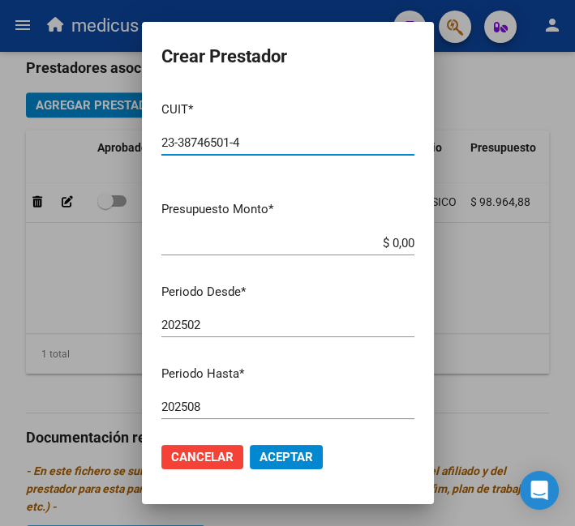
type input "23-38746501-4"
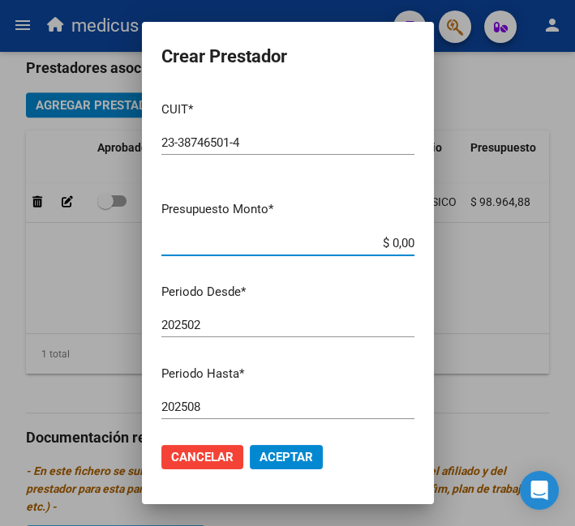
drag, startPoint x: 396, startPoint y: 242, endPoint x: 250, endPoint y: 242, distance: 145.9
click at [250, 242] on input "$ 0,00" at bounding box center [287, 243] width 253 height 15
paste input "98.964,88"
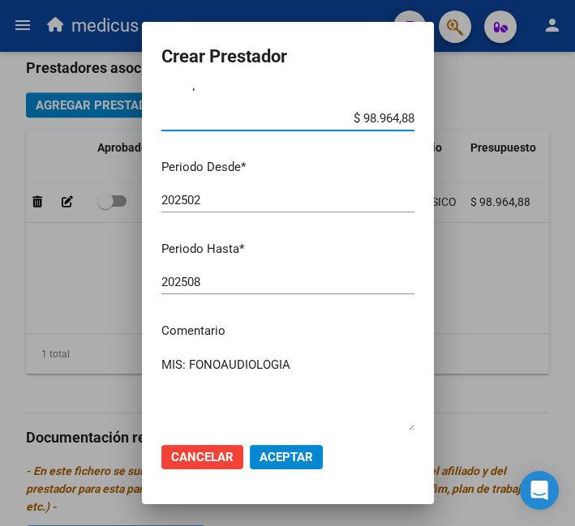
scroll to position [212, 0]
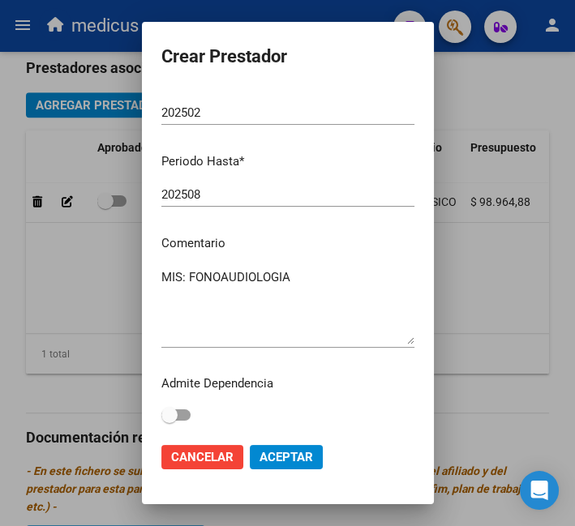
type input "$ 98.964,88"
click at [281, 448] on button "Aceptar" at bounding box center [286, 457] width 73 height 24
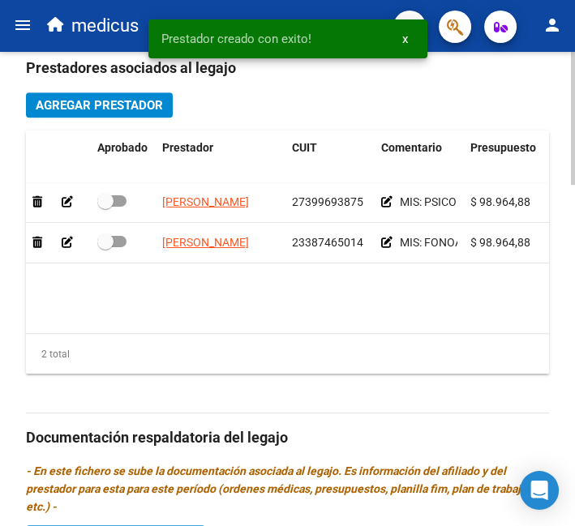
click at [102, 231] on datatable-body-cell at bounding box center [123, 243] width 65 height 40
click at [109, 207] on span at bounding box center [105, 201] width 16 height 16
click at [105, 207] on input "checkbox" at bounding box center [105, 207] width 1 height 1
checkbox input "true"
click at [116, 243] on span at bounding box center [111, 241] width 29 height 11
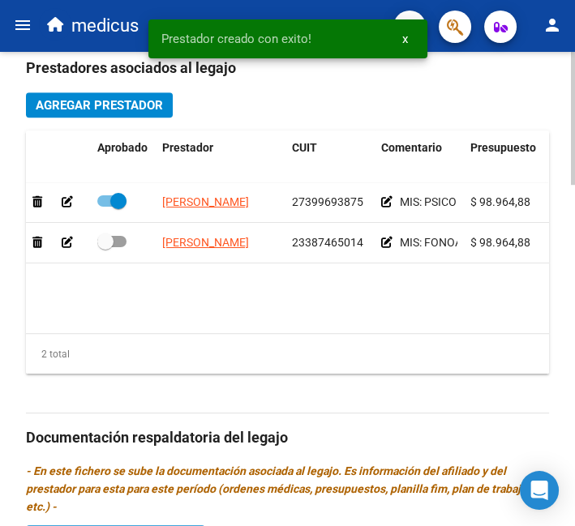
click at [105, 247] on input "checkbox" at bounding box center [105, 247] width 1 height 1
checkbox input "true"
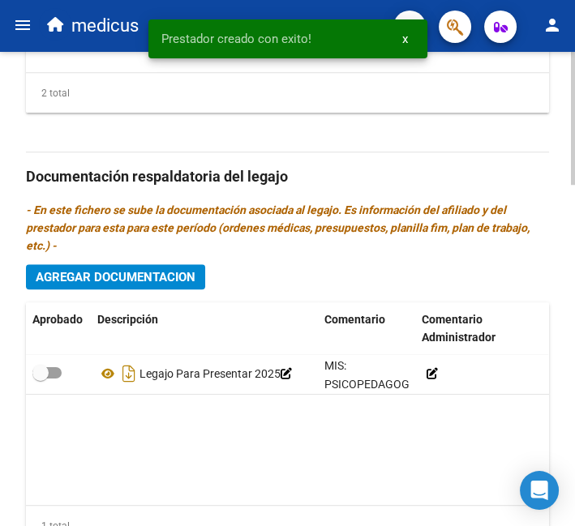
scroll to position [1216, 0]
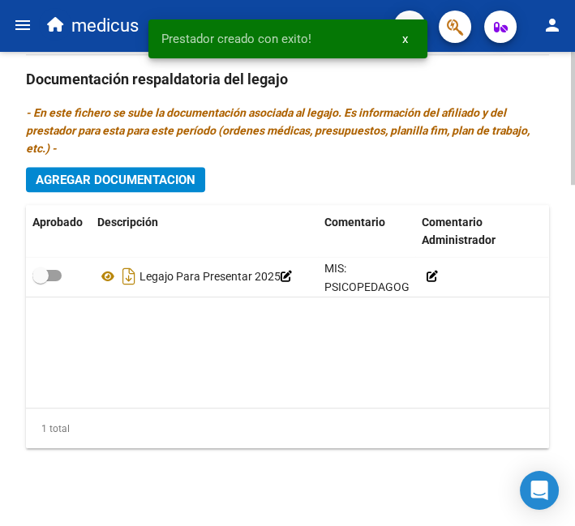
click at [49, 272] on span at bounding box center [46, 275] width 29 height 11
click at [41, 281] on input "checkbox" at bounding box center [40, 281] width 1 height 1
checkbox input "true"
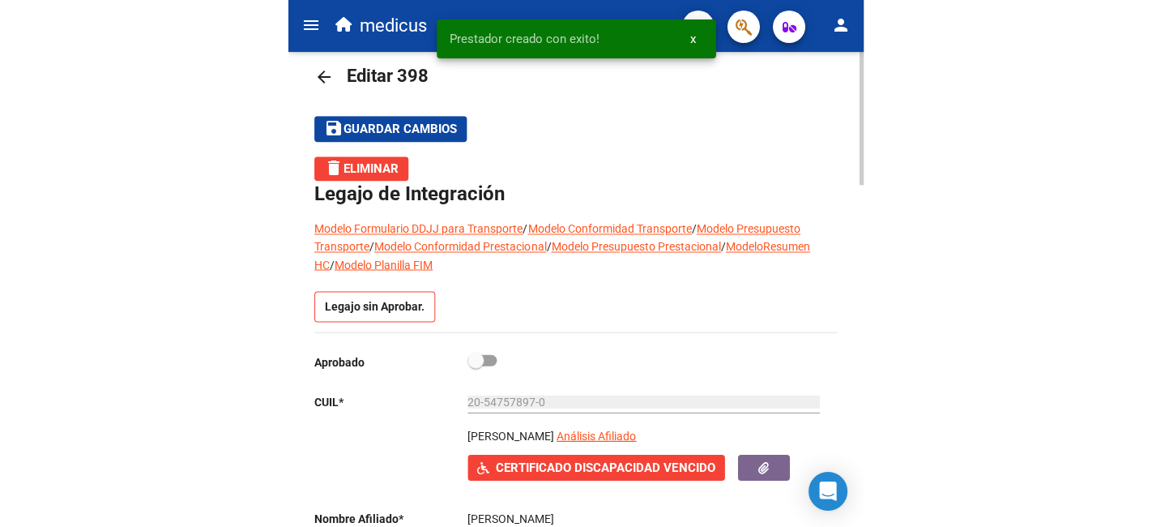
scroll to position [0, 0]
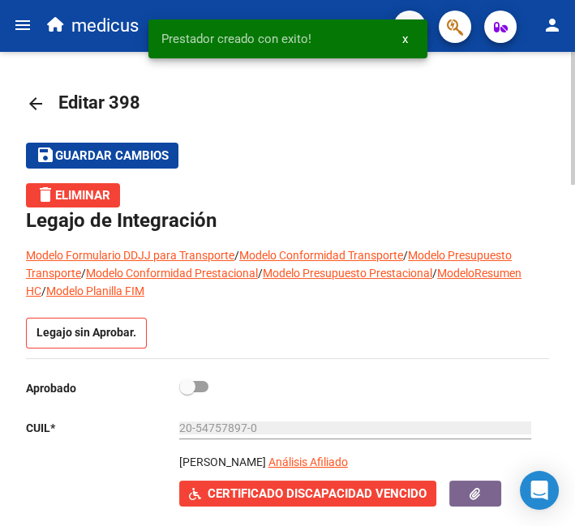
click at [189, 379] on span at bounding box center [187, 386] width 16 height 16
click at [187, 392] on input "checkbox" at bounding box center [186, 392] width 1 height 1
checkbox input "true"
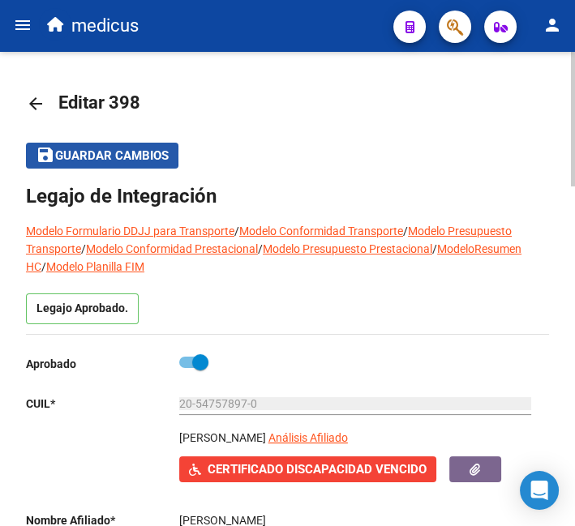
click at [88, 154] on span "Guardar cambios" at bounding box center [111, 156] width 113 height 15
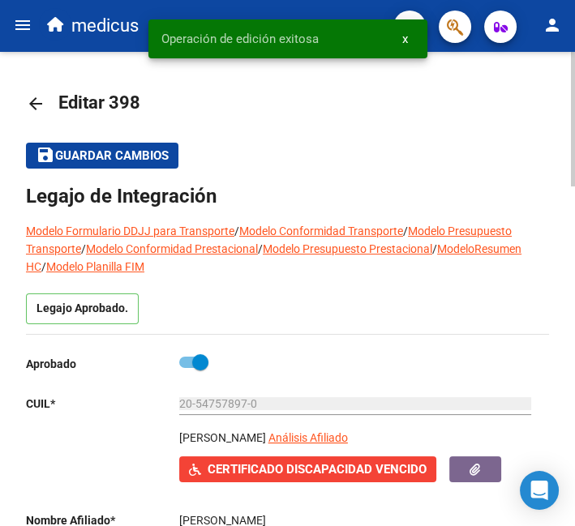
click at [37, 98] on mat-icon "arrow_back" at bounding box center [35, 103] width 19 height 19
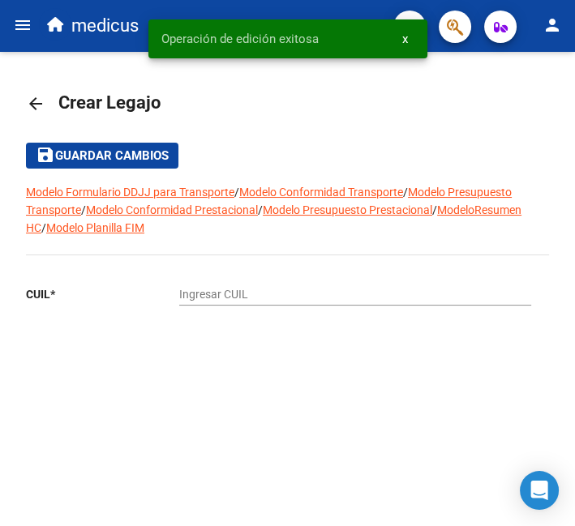
click at [24, 96] on div "arrow_back Crear Legajo save Guardar cambios Modelo Formulario DDJJ para Transp…" at bounding box center [287, 247] width 575 height 391
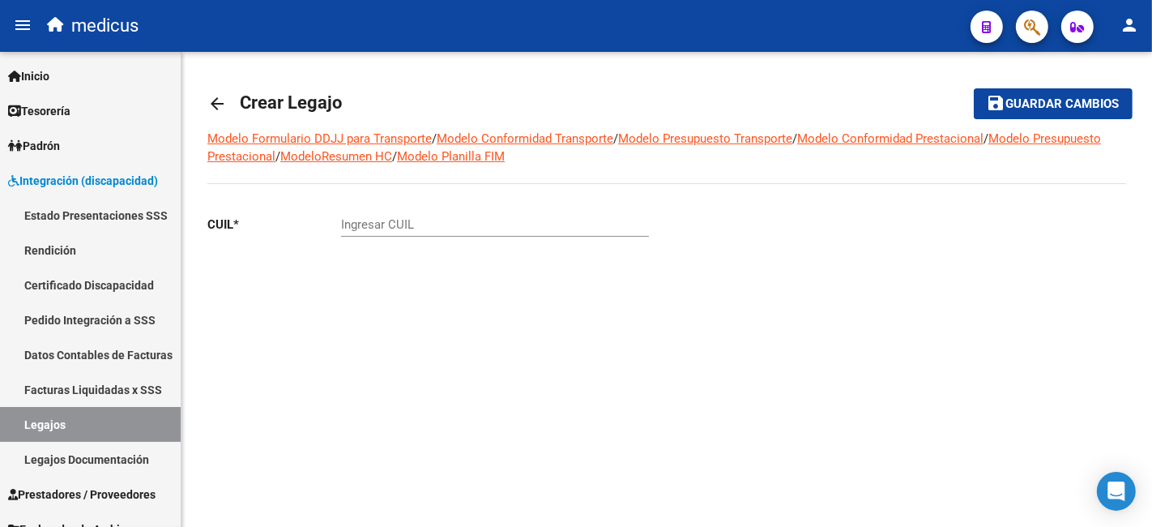
drag, startPoint x: 652, startPoint y: 325, endPoint x: 562, endPoint y: 293, distance: 95.6
click at [652, 325] on div "CUIL * Ingresar CUIL" at bounding box center [437, 269] width 460 height 135
click at [378, 213] on div "Ingresar CUIL" at bounding box center [495, 219] width 308 height 35
paste input "20-52703102-9"
type input "20-52703102-9"
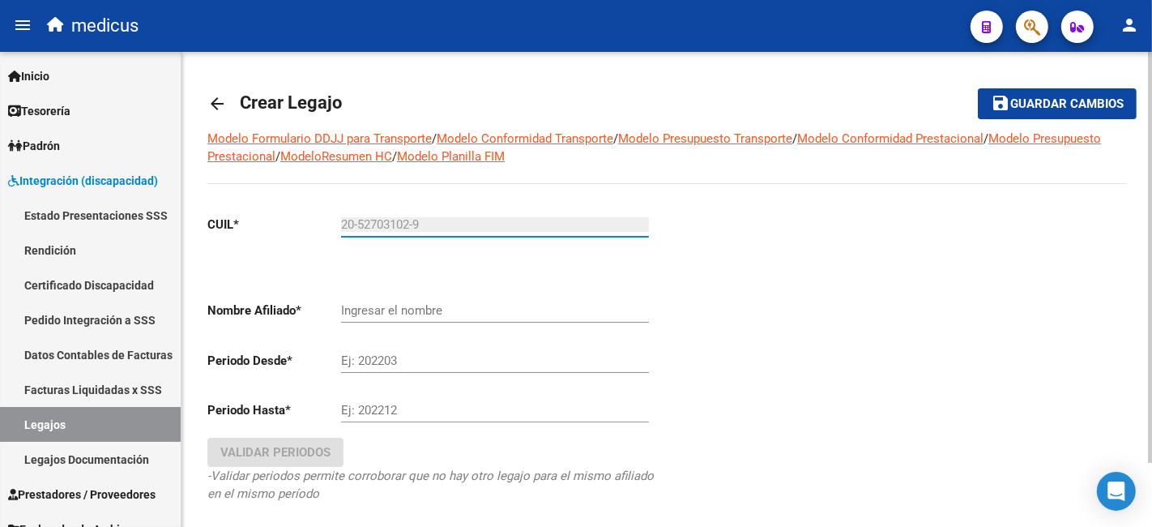
type input "[PERSON_NAME]"
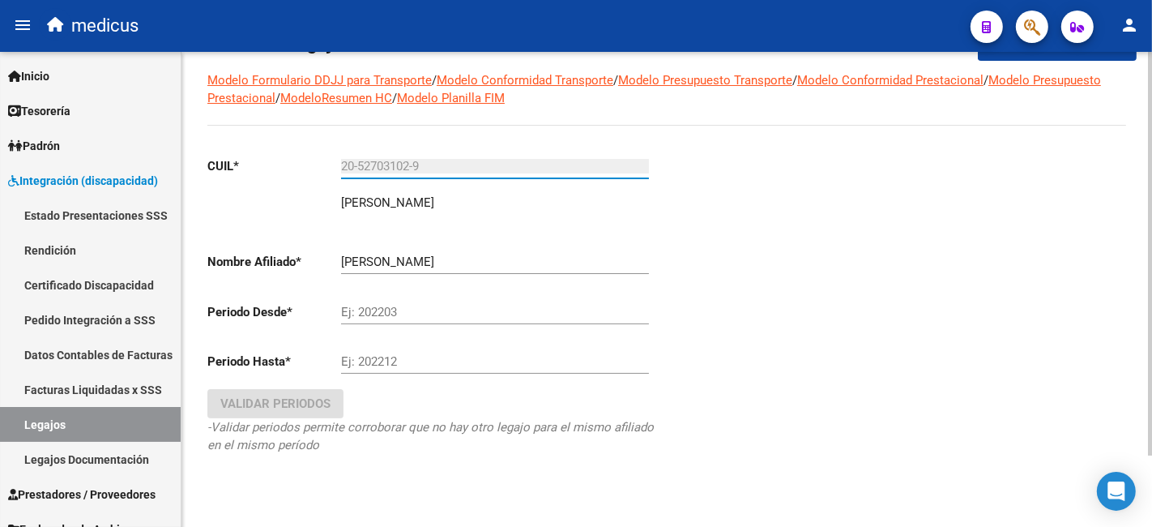
scroll to position [83, 0]
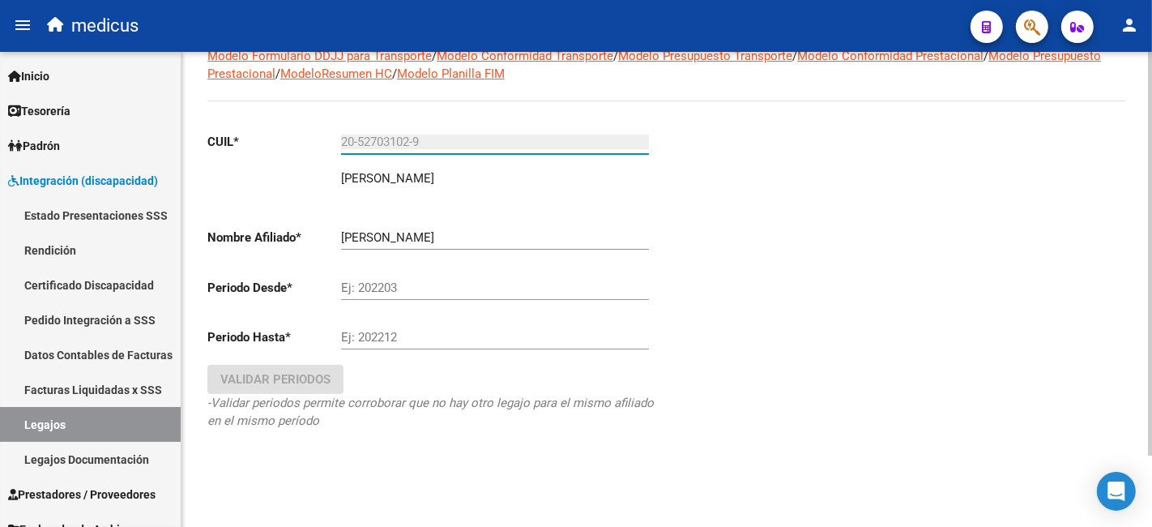
type input "20-52703102-9"
click at [387, 288] on input "Ej: 202203" at bounding box center [495, 287] width 308 height 15
click at [387, 279] on div "Ej: 202203" at bounding box center [495, 282] width 308 height 35
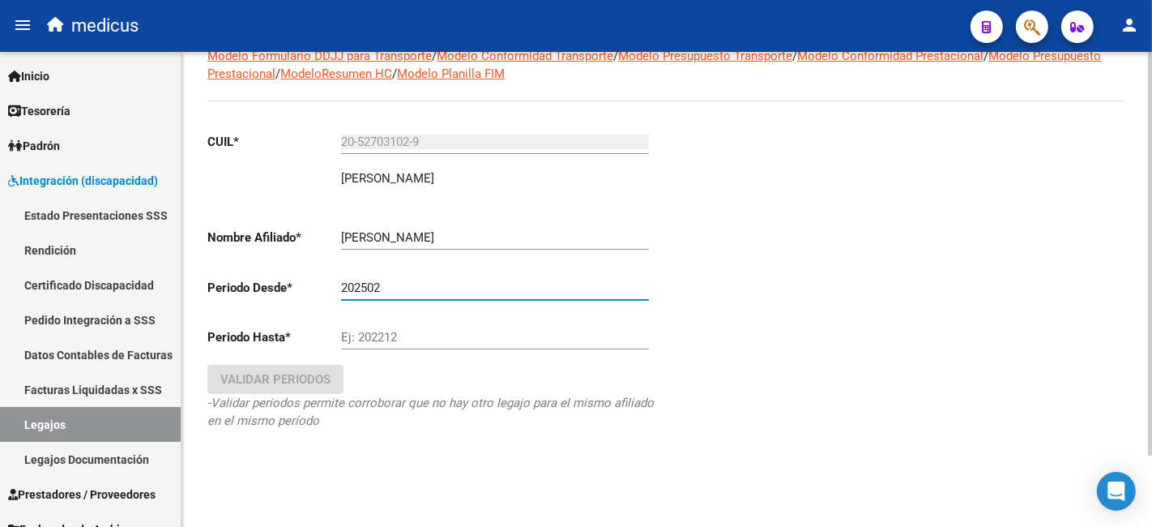
type input "202502"
click at [372, 336] on input "Ej: 202212" at bounding box center [495, 337] width 308 height 15
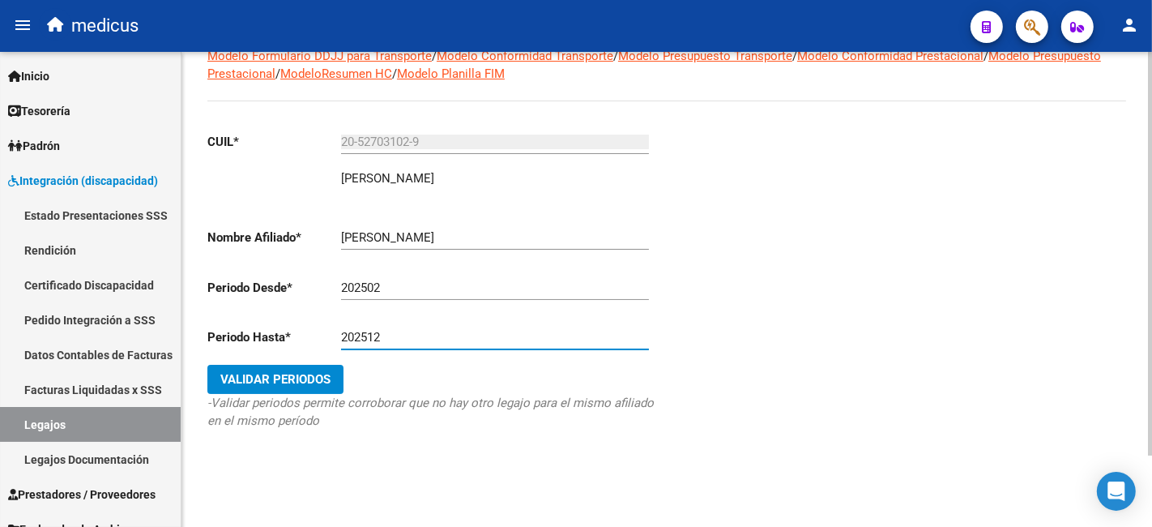
type input "202512"
click at [245, 381] on span "Validar Periodos" at bounding box center [275, 379] width 110 height 15
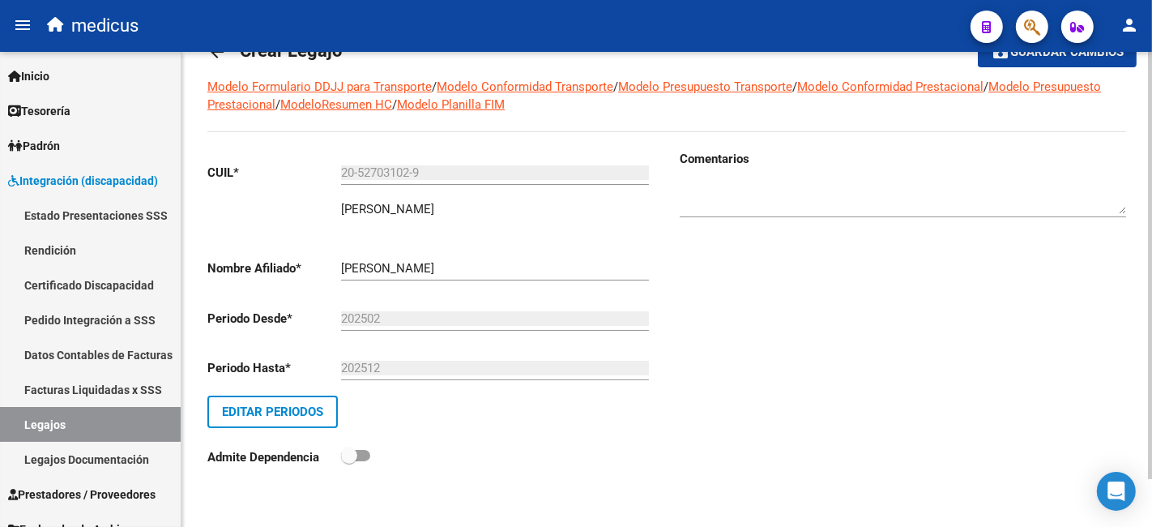
scroll to position [0, 0]
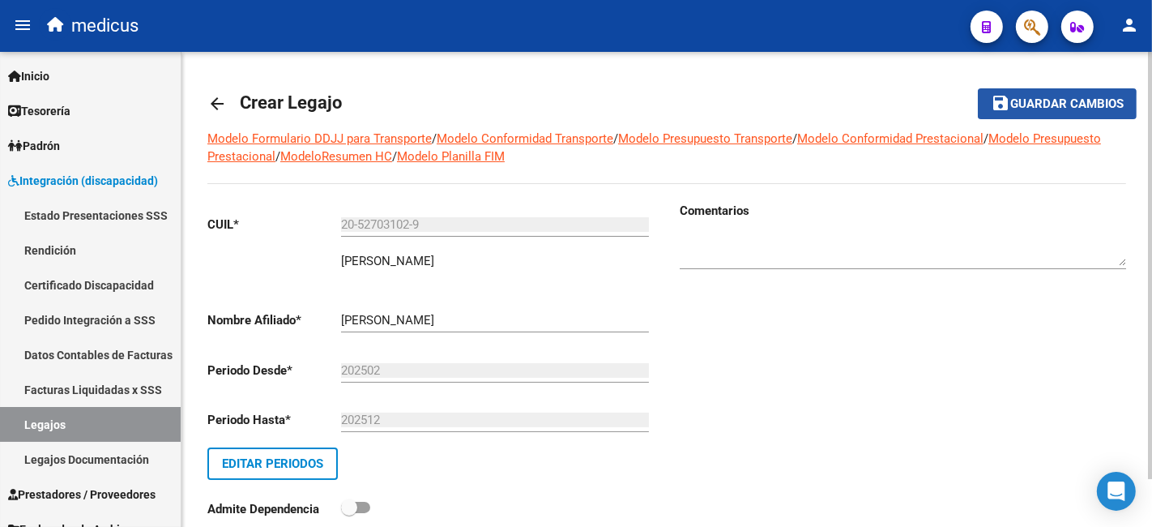
click at [1014, 109] on span "Guardar cambios" at bounding box center [1067, 104] width 113 height 15
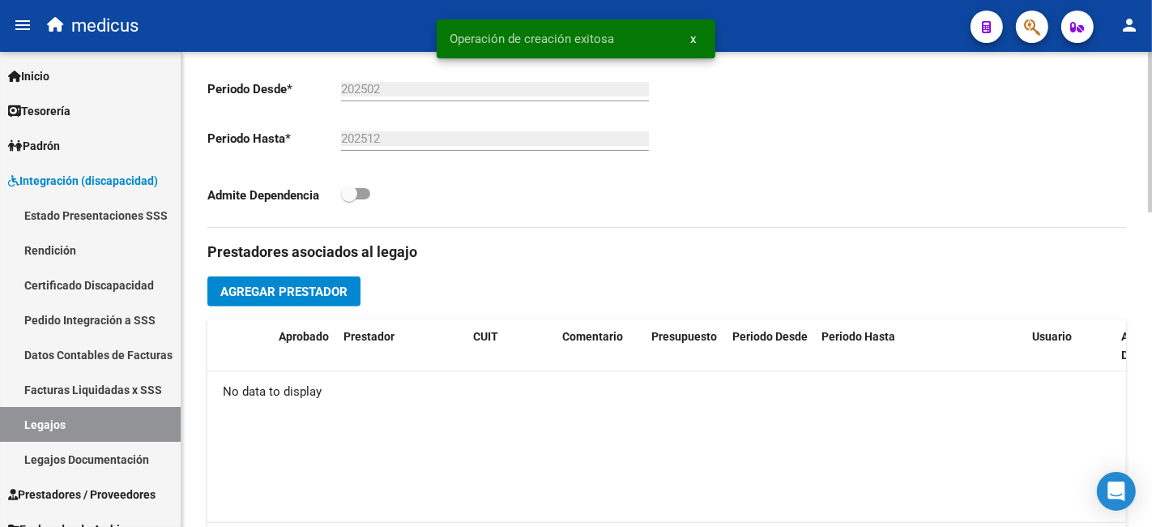
scroll to position [930, 0]
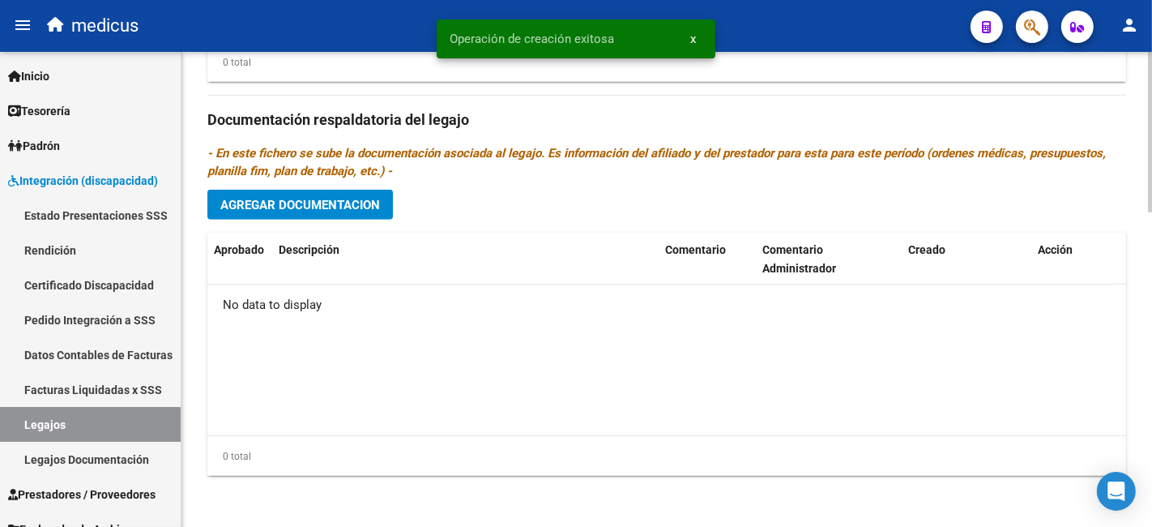
click at [328, 194] on button "Agregar Documentacion" at bounding box center [300, 205] width 186 height 30
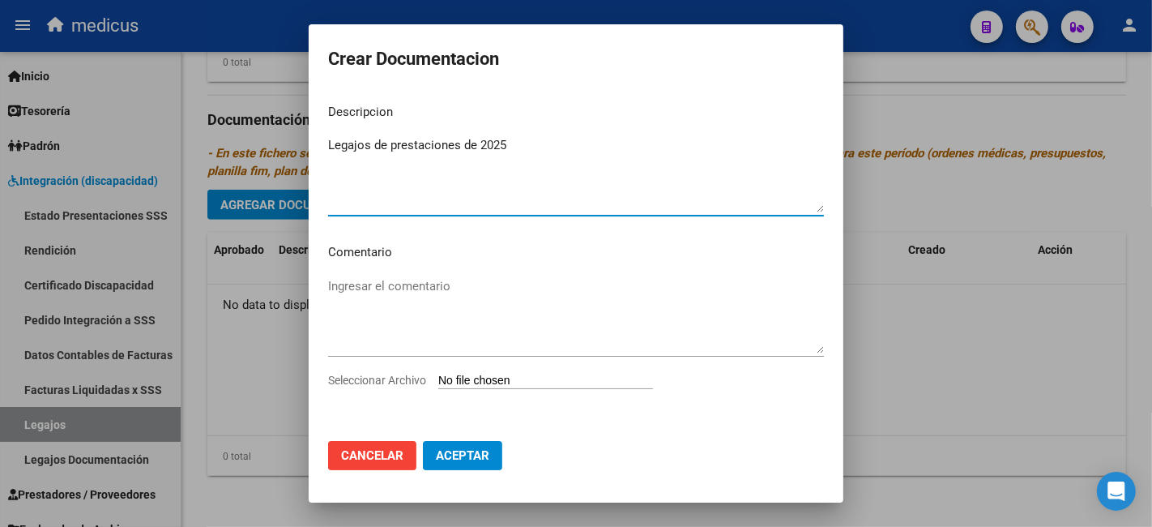
type textarea "Legajos de prestaciones de 2025"
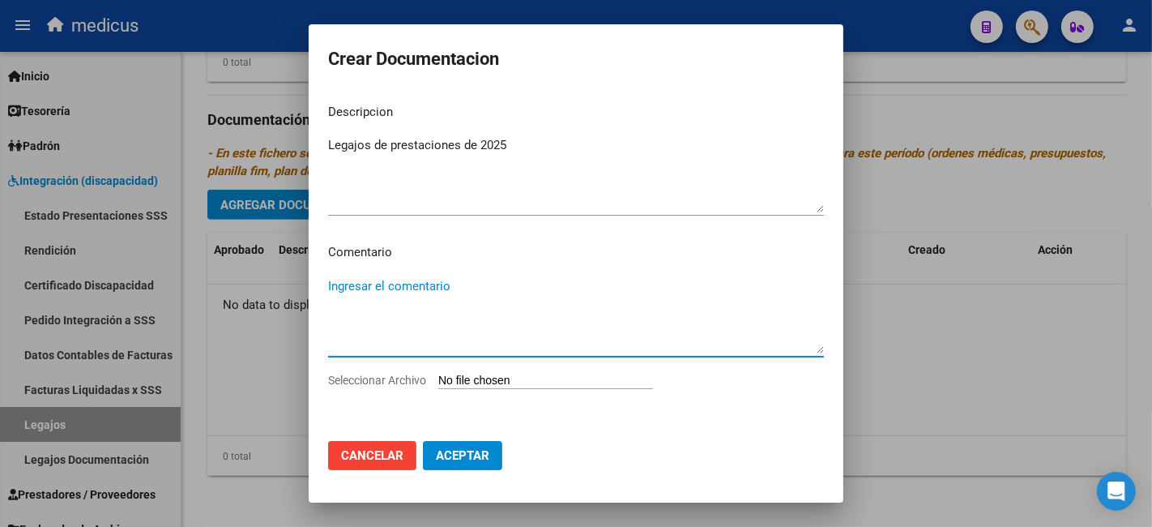
click at [454, 301] on textarea "Ingresar el comentario" at bounding box center [576, 315] width 496 height 76
click at [474, 378] on input "Seleccionar Archivo" at bounding box center [545, 381] width 215 height 15
type input "C:\fakepath\[PERSON_NAME] 20527031029 1 SI CUD (2).pdf"
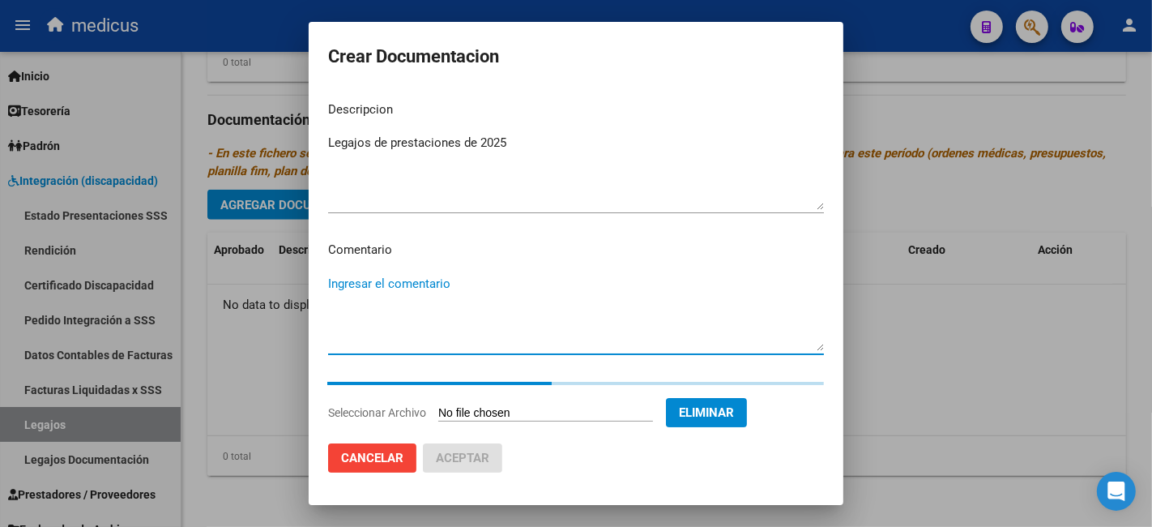
click at [455, 285] on textarea "Ingresar el comentario" at bounding box center [576, 313] width 496 height 76
click at [622, 276] on textarea "Ingresar el comentario" at bounding box center [576, 313] width 496 height 76
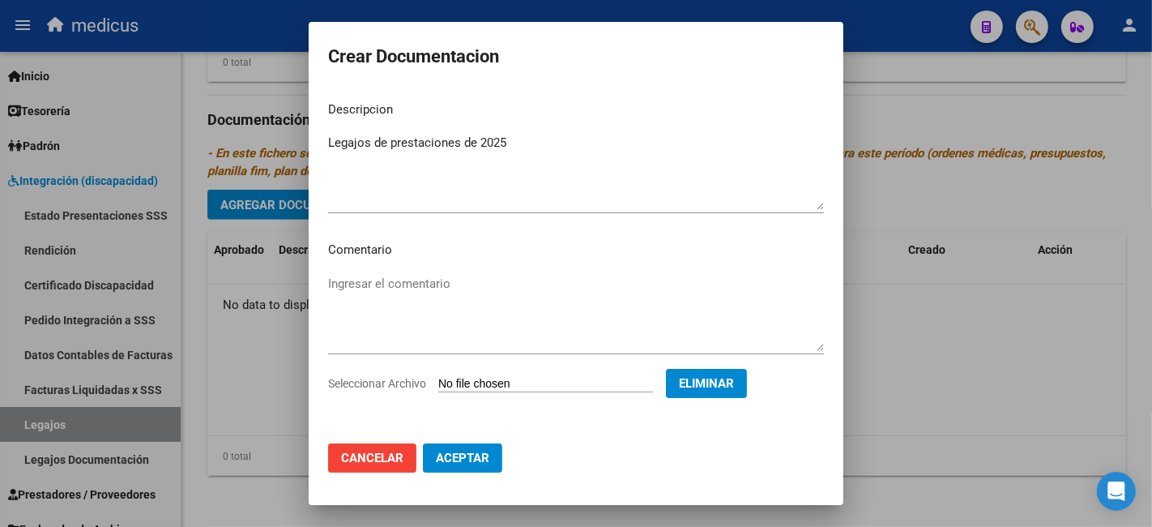
click at [549, 200] on textarea "Legajos de prestaciones de 2025" at bounding box center [576, 172] width 496 height 76
click at [417, 190] on textarea "Legajos de prestaciones de 2025" at bounding box center [576, 172] width 496 height 76
click at [443, 286] on textarea "Ingresar el comentario" at bounding box center [576, 313] width 496 height 76
click at [436, 291] on textarea "Ingresar el comentario" at bounding box center [576, 313] width 496 height 76
click at [410, 284] on textarea "Ingresar el comentario" at bounding box center [576, 313] width 496 height 76
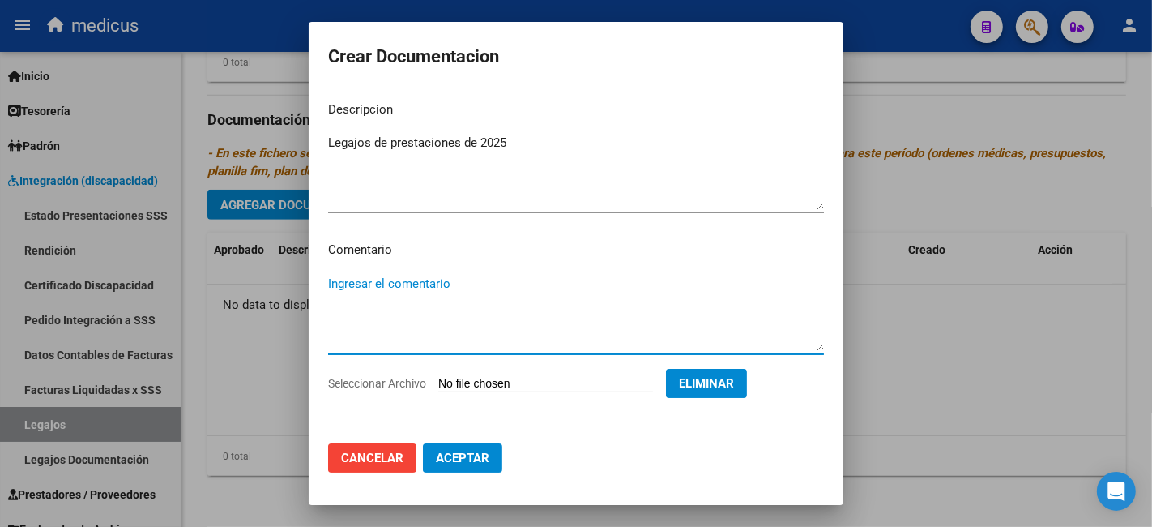
paste textarea "PSICOLOGIA"
type textarea "PSICOLOGIA"
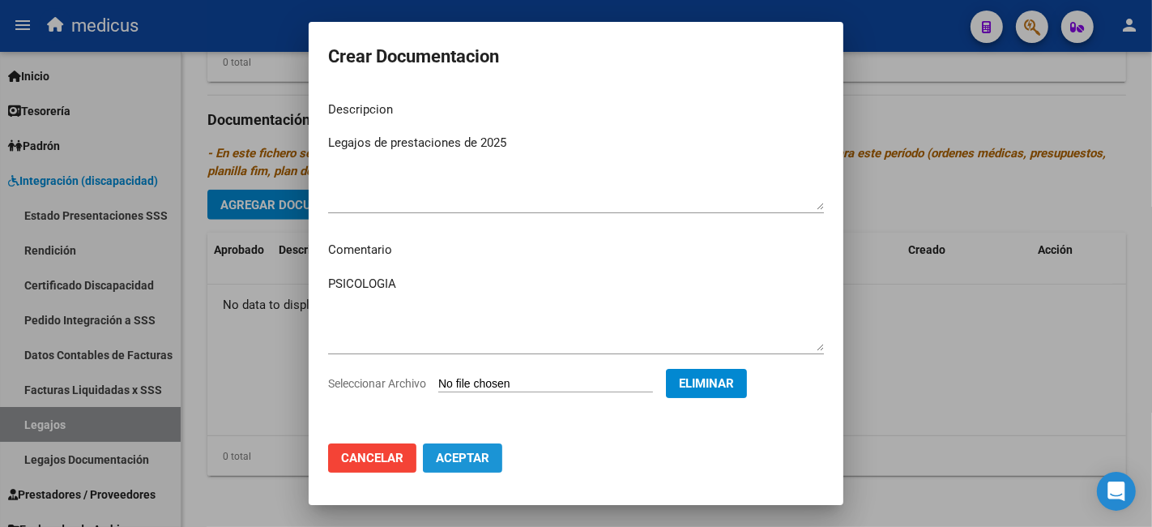
click at [451, 455] on span "Aceptar" at bounding box center [462, 458] width 53 height 15
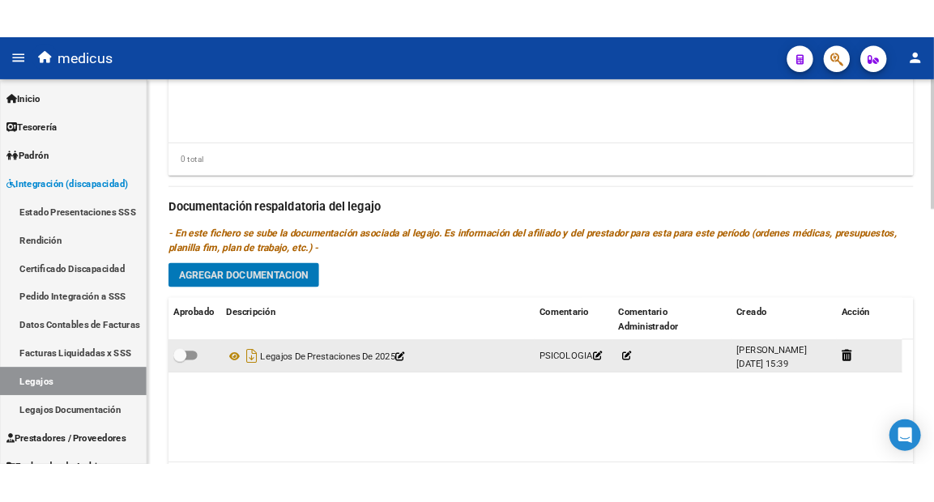
scroll to position [661, 0]
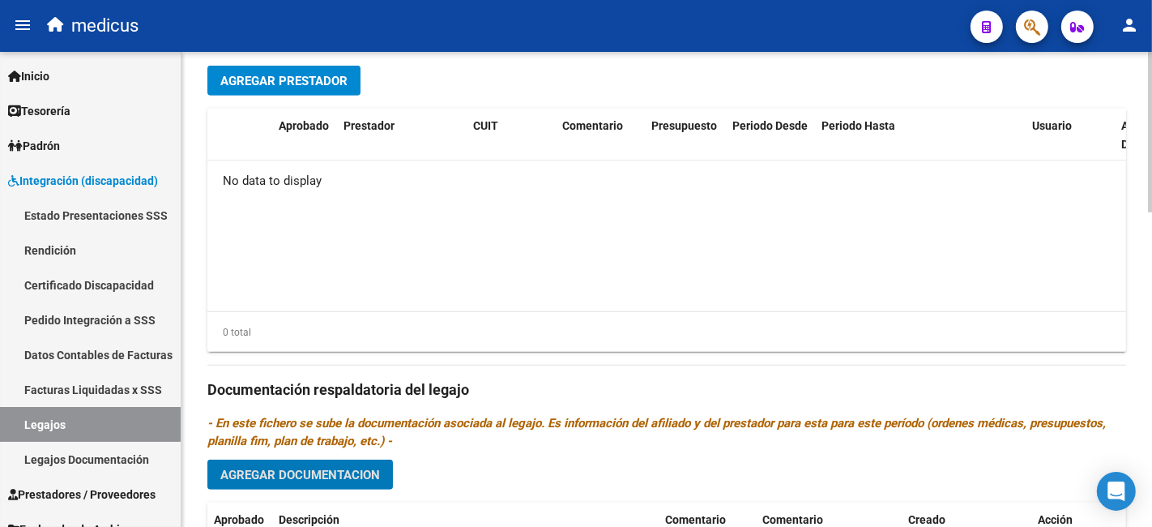
click at [289, 75] on span "Agregar Prestador" at bounding box center [283, 81] width 127 height 15
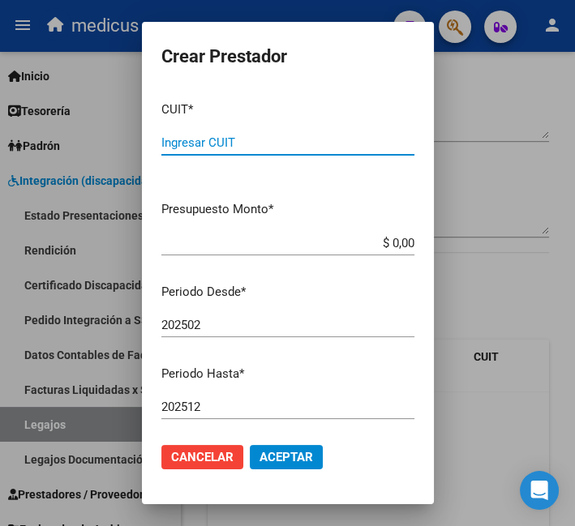
scroll to position [884, 0]
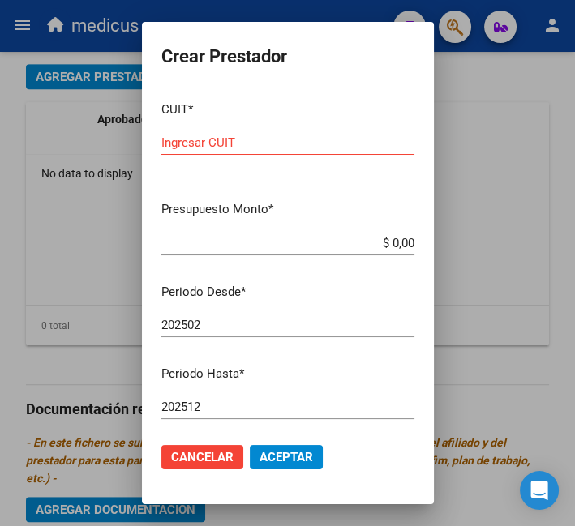
click at [288, 139] on input "Ingresar CUIT" at bounding box center [287, 142] width 253 height 15
paste input "27-26688748-0"
type input "27-26688748-0"
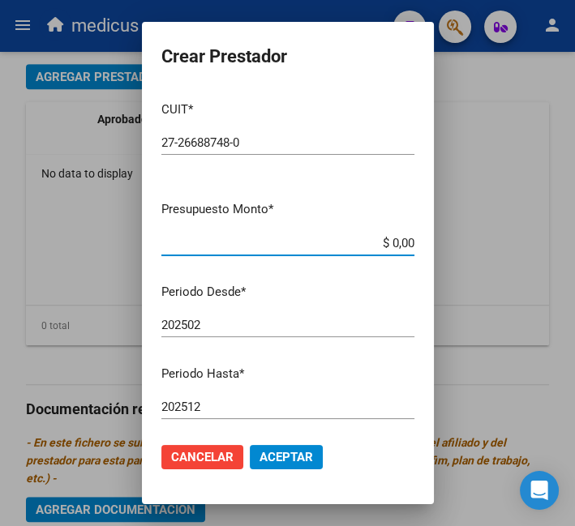
click at [277, 238] on input "$ 0,00" at bounding box center [287, 243] width 253 height 15
drag, startPoint x: 398, startPoint y: 242, endPoint x: 352, endPoint y: 241, distance: 46.2
click at [352, 241] on input "$ 0,00" at bounding box center [287, 243] width 253 height 15
paste input "98.964,88"
type input "$ 98.964,88"
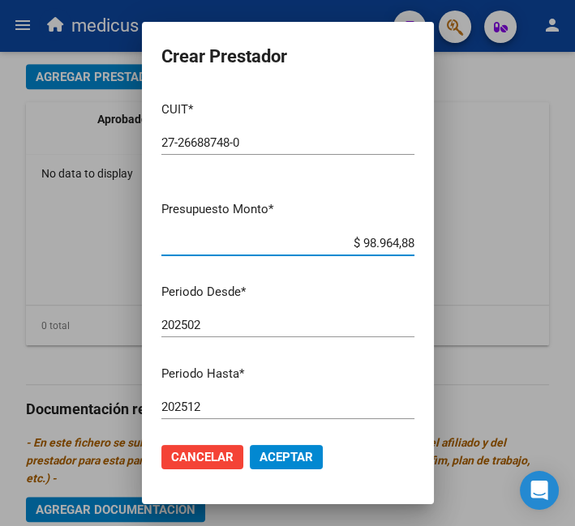
click at [268, 327] on input "202502" at bounding box center [287, 325] width 253 height 15
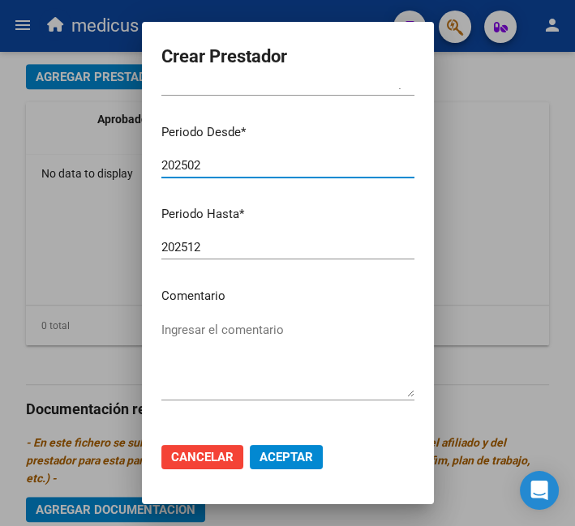
scroll to position [212, 0]
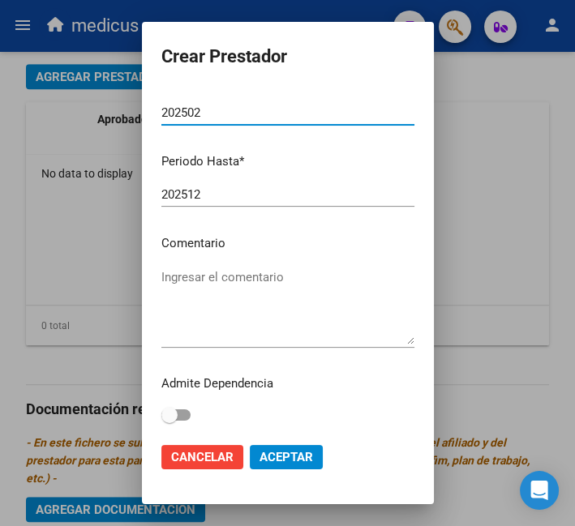
click at [227, 302] on textarea "Ingresar el comentario" at bounding box center [287, 306] width 253 height 76
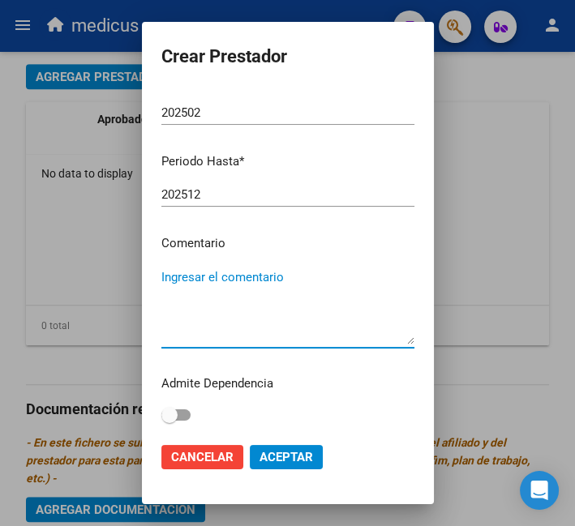
click at [311, 287] on textarea "Ingresar el comentario" at bounding box center [287, 306] width 253 height 76
click at [328, 289] on textarea "Ingresar el comentario" at bounding box center [287, 306] width 253 height 76
click at [250, 305] on textarea "Ingresar el comentario" at bounding box center [287, 306] width 253 height 76
paste textarea "PSICOLOGIA"
type textarea "PSICOLOGIA"
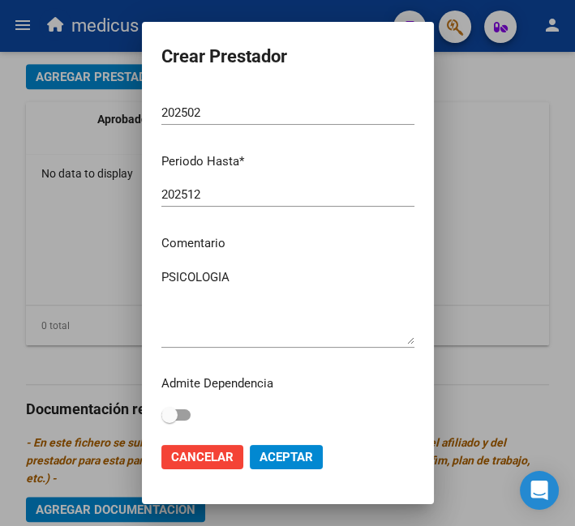
click at [295, 441] on mat-dialog-actions "Cancelar Aceptar" at bounding box center [287, 457] width 253 height 55
click at [296, 452] on span "Aceptar" at bounding box center [285, 457] width 53 height 15
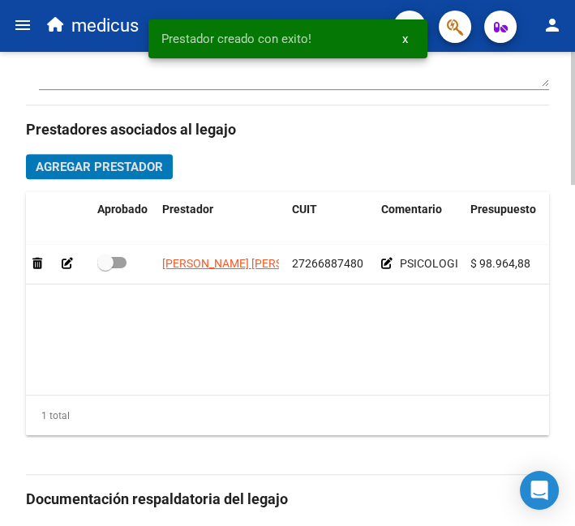
click at [111, 262] on span at bounding box center [105, 262] width 16 height 16
click at [105, 268] on input "checkbox" at bounding box center [105, 268] width 1 height 1
checkbox input "true"
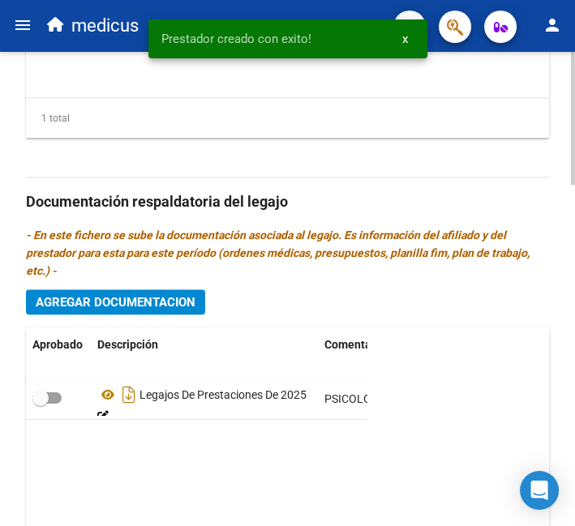
scroll to position [1216, 0]
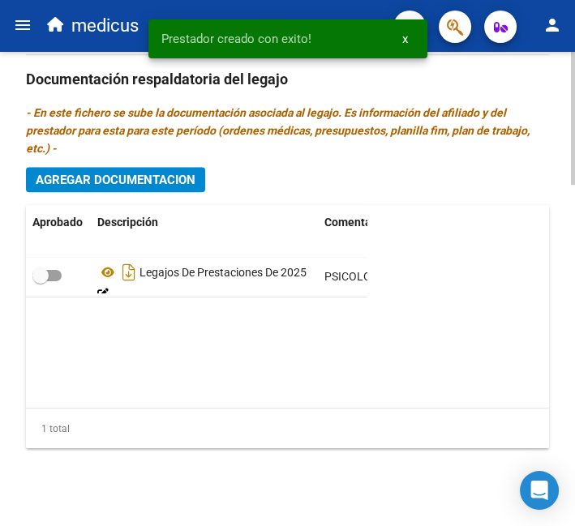
click at [49, 271] on span at bounding box center [46, 275] width 29 height 11
click at [41, 281] on input "checkbox" at bounding box center [40, 281] width 1 height 1
checkbox input "true"
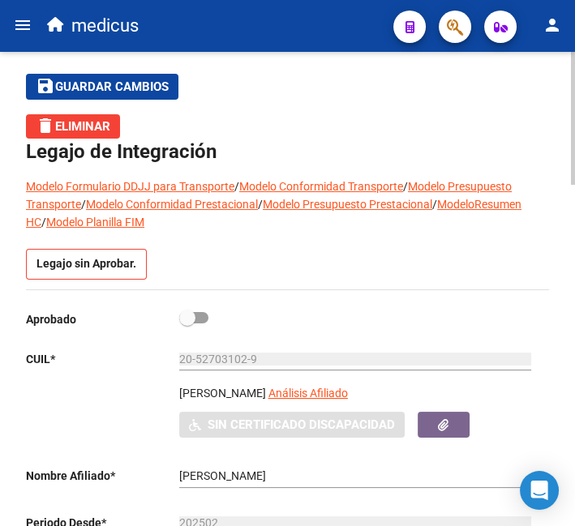
scroll to position [0, 0]
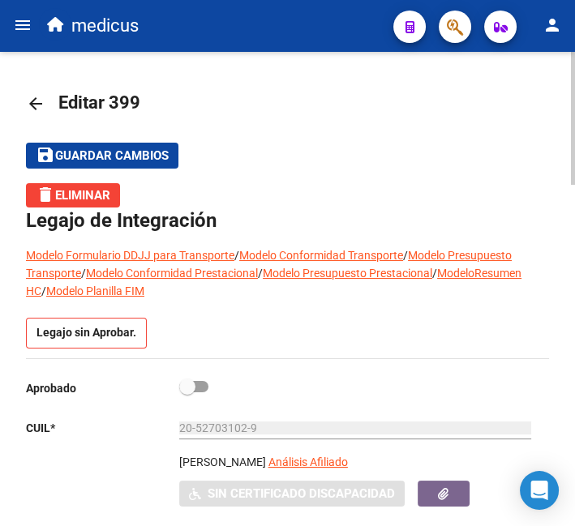
click at [138, 154] on span "Guardar cambios" at bounding box center [111, 156] width 113 height 15
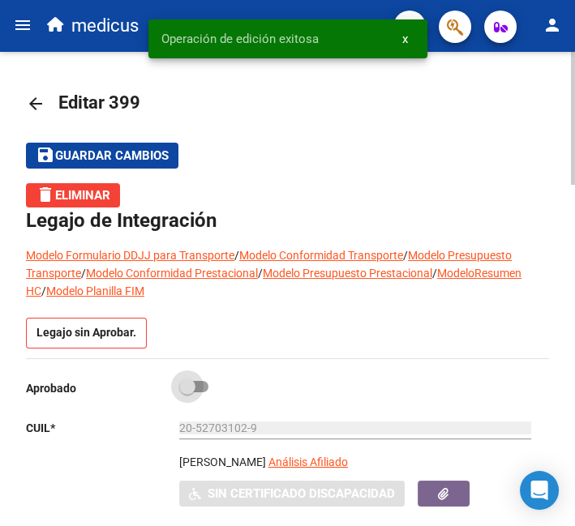
click at [188, 387] on span at bounding box center [187, 386] width 16 height 16
click at [187, 392] on input "checkbox" at bounding box center [186, 392] width 1 height 1
checkbox input "true"
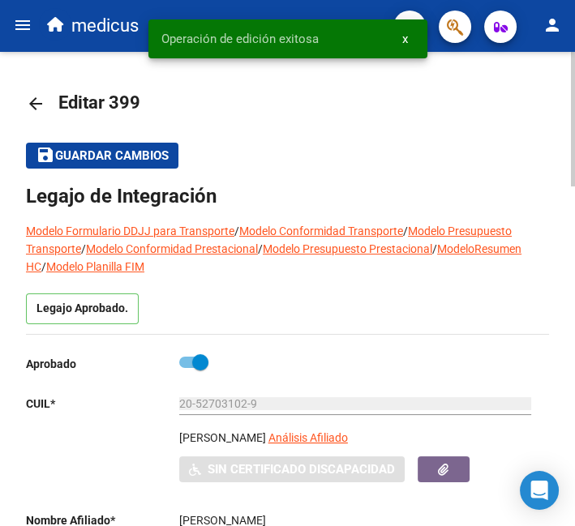
click at [143, 156] on span "Guardar cambios" at bounding box center [111, 156] width 113 height 15
click at [32, 108] on mat-icon "arrow_back" at bounding box center [35, 103] width 19 height 19
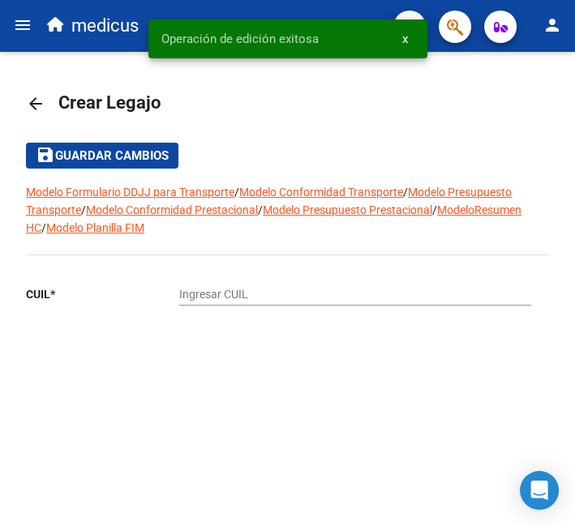
drag, startPoint x: 293, startPoint y: 38, endPoint x: 185, endPoint y: 40, distance: 108.6
click at [185, 40] on span "Operación de edición exitosa" at bounding box center [239, 39] width 157 height 16
click at [233, 36] on span "Operación de edición exitosa" at bounding box center [239, 39] width 157 height 16
drag, startPoint x: 324, startPoint y: 45, endPoint x: 177, endPoint y: 58, distance: 148.1
click at [177, 58] on div "Operación de edición exitosa x" at bounding box center [288, 39] width 318 height 78
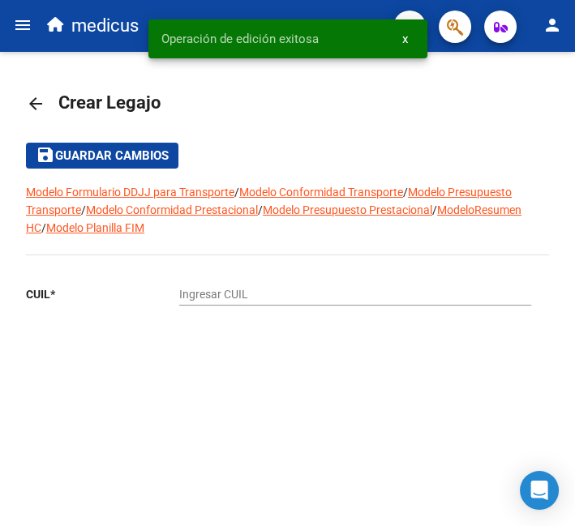
drag, startPoint x: 187, startPoint y: 202, endPoint x: 95, endPoint y: 90, distance: 145.1
click at [98, 88] on div "arrow_back Crear Legajo save Guardar cambios Modelo Formulario DDJJ para Transp…" at bounding box center [287, 241] width 523 height 326
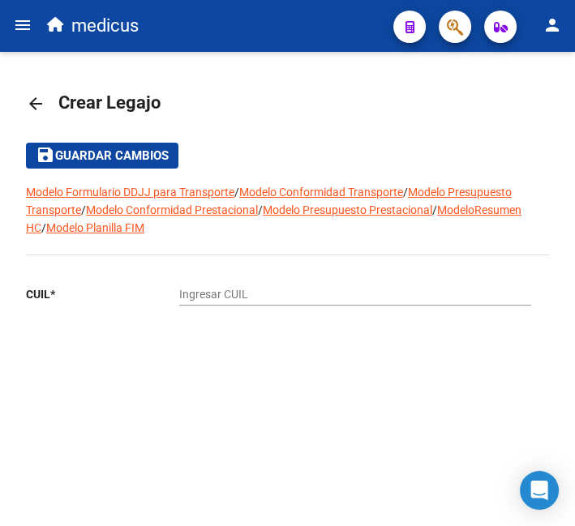
drag, startPoint x: 90, startPoint y: 110, endPoint x: 184, endPoint y: 259, distance: 176.3
click at [184, 277] on div "arrow_back Crear Legajo save Guardar cambios Modelo Formulario DDJJ para Transp…" at bounding box center [287, 241] width 523 height 326
click at [184, 259] on div "Modelo Formulario DDJJ para Transporte / Modelo Conformidad Transporte / Modelo…" at bounding box center [287, 293] width 523 height 220
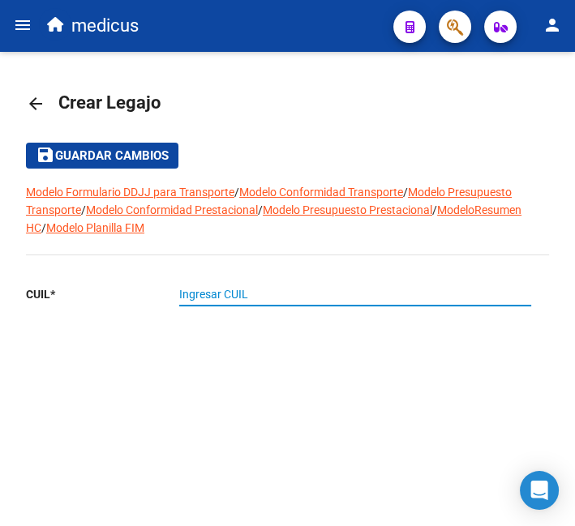
drag, startPoint x: 212, startPoint y: 300, endPoint x: 126, endPoint y: 103, distance: 214.5
click at [129, 105] on div "arrow_back Crear Legajo save Guardar cambios Modelo Formulario DDJJ para Transp…" at bounding box center [287, 241] width 523 height 326
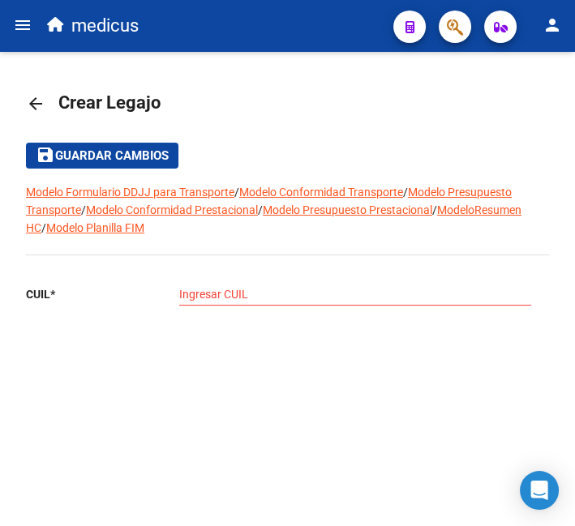
drag, startPoint x: 125, startPoint y: 102, endPoint x: 201, endPoint y: 323, distance: 233.2
click at [201, 323] on div "arrow_back Crear Legajo save Guardar cambios Modelo Formulario DDJJ para Transp…" at bounding box center [287, 241] width 523 height 326
click at [201, 322] on div at bounding box center [357, 328] width 357 height 18
click at [359, 310] on div "Ingresar CUIL" at bounding box center [355, 296] width 352 height 46
drag, startPoint x: 310, startPoint y: 212, endPoint x: 322, endPoint y: 358, distance: 146.3
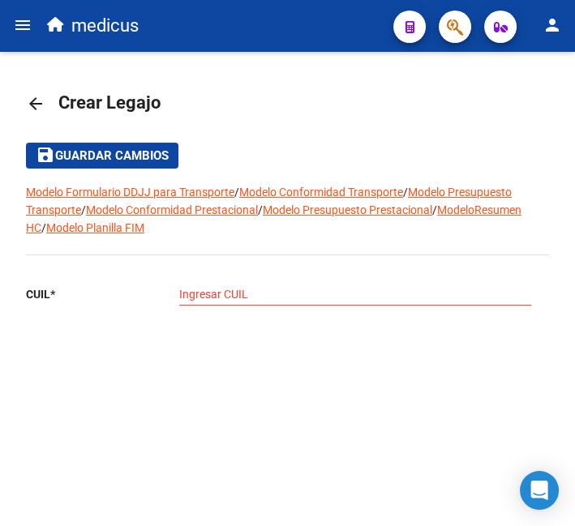
click at [322, 357] on div "arrow_back Crear Legajo save Guardar cambios Modelo Formulario DDJJ para Transp…" at bounding box center [287, 241] width 523 height 326
click at [322, 358] on div "CUIL * Ingresar CUIL" at bounding box center [281, 332] width 510 height 118
drag, startPoint x: 211, startPoint y: 148, endPoint x: 122, endPoint y: 175, distance: 92.5
click at [239, 220] on div "arrow_back Crear Legajo save Guardar cambios Modelo Formulario DDJJ para Transp…" at bounding box center [287, 241] width 523 height 326
click at [40, 100] on mat-icon "arrow_back" at bounding box center [35, 103] width 19 height 19
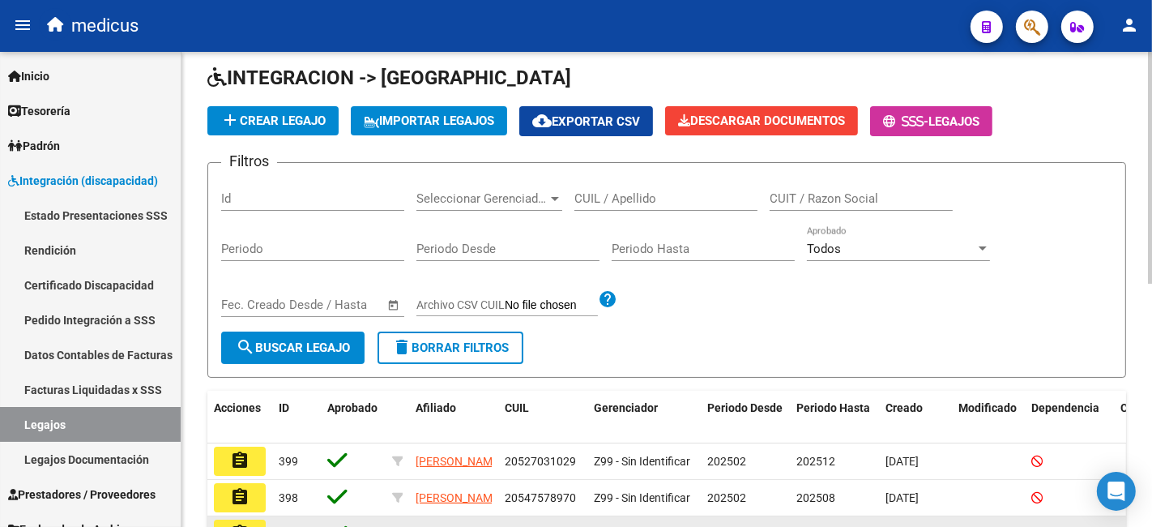
scroll to position [180, 0]
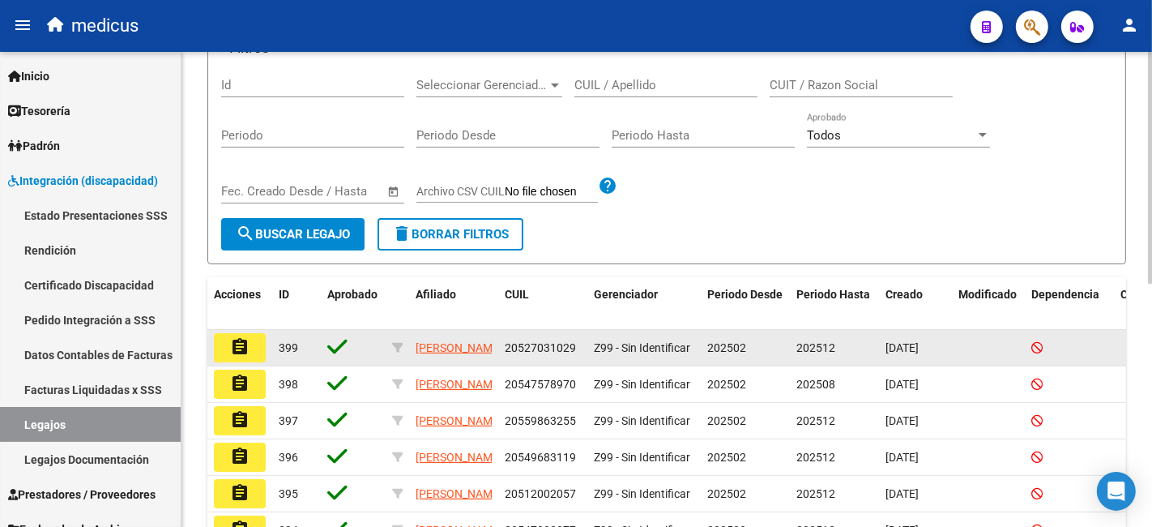
click at [236, 336] on button "assignment" at bounding box center [240, 347] width 52 height 29
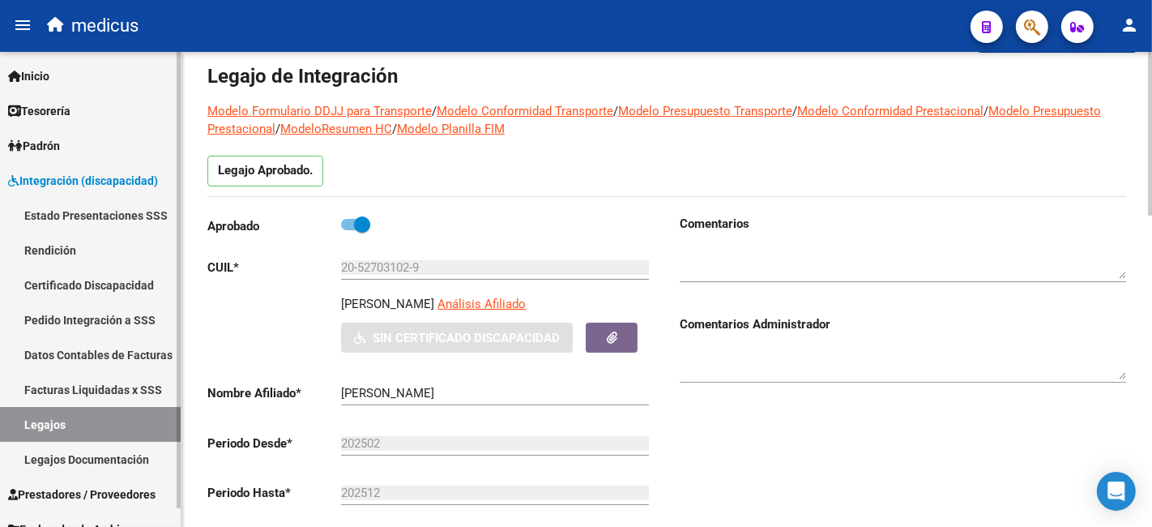
scroll to position [90, 0]
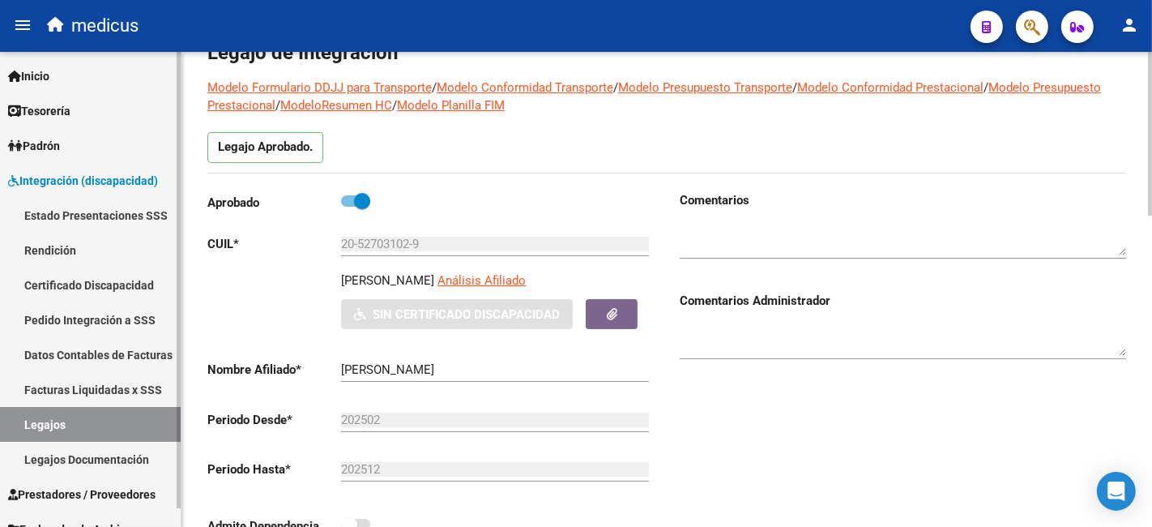
click at [123, 291] on link "Certificado Discapacidad" at bounding box center [90, 284] width 181 height 35
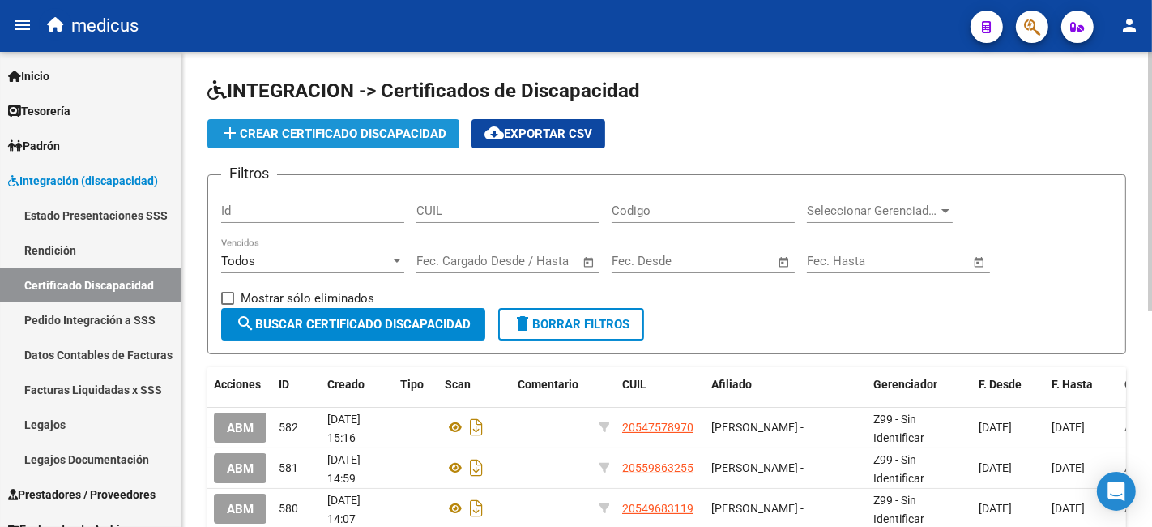
click at [394, 132] on span "add Crear Certificado Discapacidad" at bounding box center [333, 133] width 226 height 15
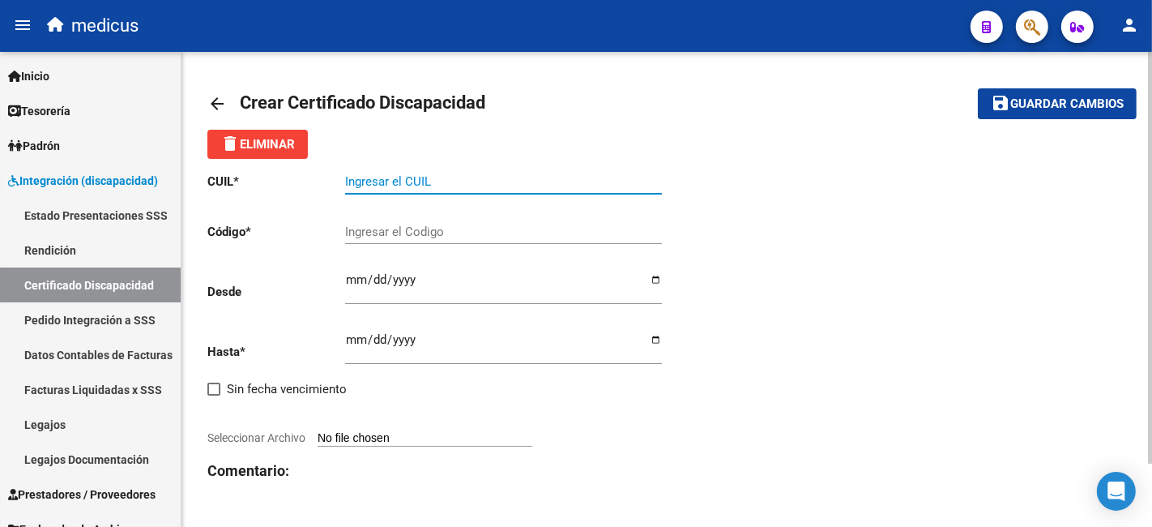
click at [379, 181] on input "Ingresar el CUIL" at bounding box center [503, 181] width 317 height 15
click at [555, 196] on div "Ingresar el CUIL" at bounding box center [503, 184] width 317 height 50
click at [537, 181] on input "Ingresar el CUIL" at bounding box center [503, 181] width 317 height 15
paste input "20-52703102-9"
type input "20-52703102-9"
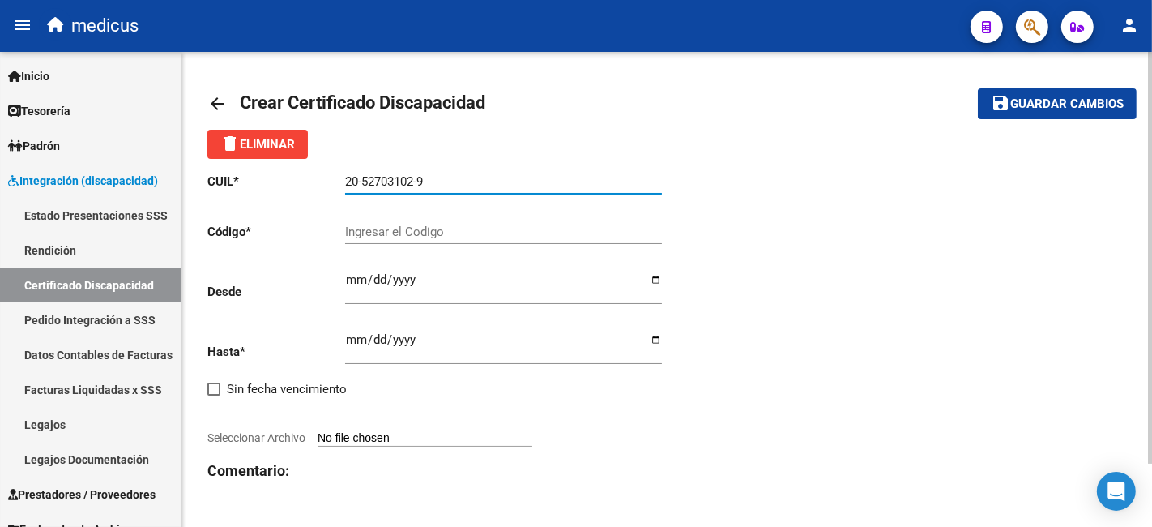
click at [470, 229] on input "Ingresar el Codigo" at bounding box center [503, 231] width 317 height 15
click at [579, 241] on div "Ingresar el Codigo" at bounding box center [503, 226] width 317 height 35
click at [558, 228] on input "Ingresar el Codigo" at bounding box center [503, 231] width 317 height 15
paste input "ARG02000527031022023071320250713CBA536"
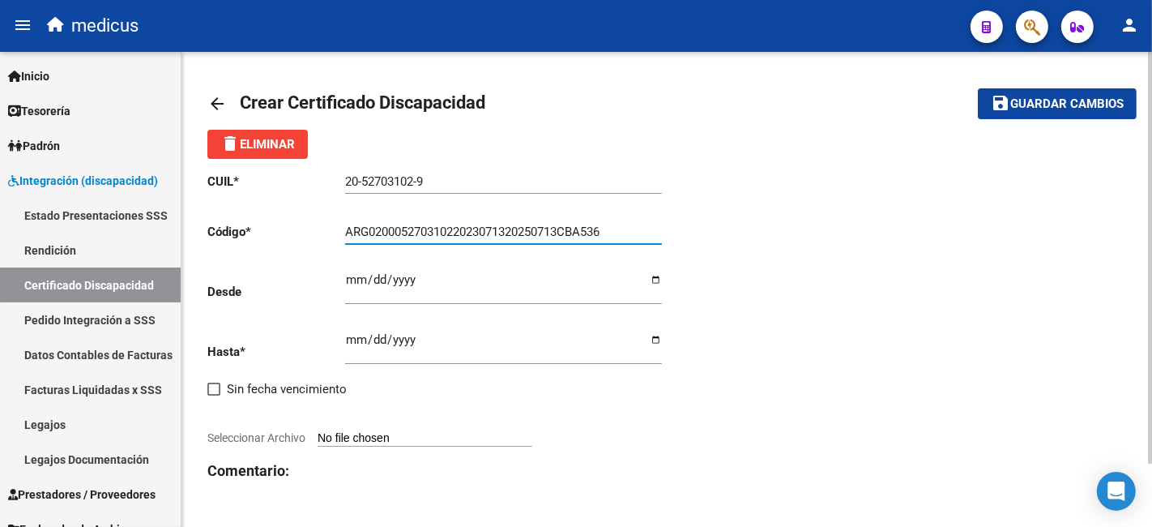
type input "ARG02000527031022023071320250713CBA536"
click at [635, 289] on input "Ingresar fec. Desde" at bounding box center [503, 286] width 317 height 26
click at [553, 462] on h3 "Comentario:" at bounding box center [437, 471] width 460 height 23
click at [407, 283] on input "0202-07-13" at bounding box center [503, 286] width 317 height 26
type input "[DATE]"
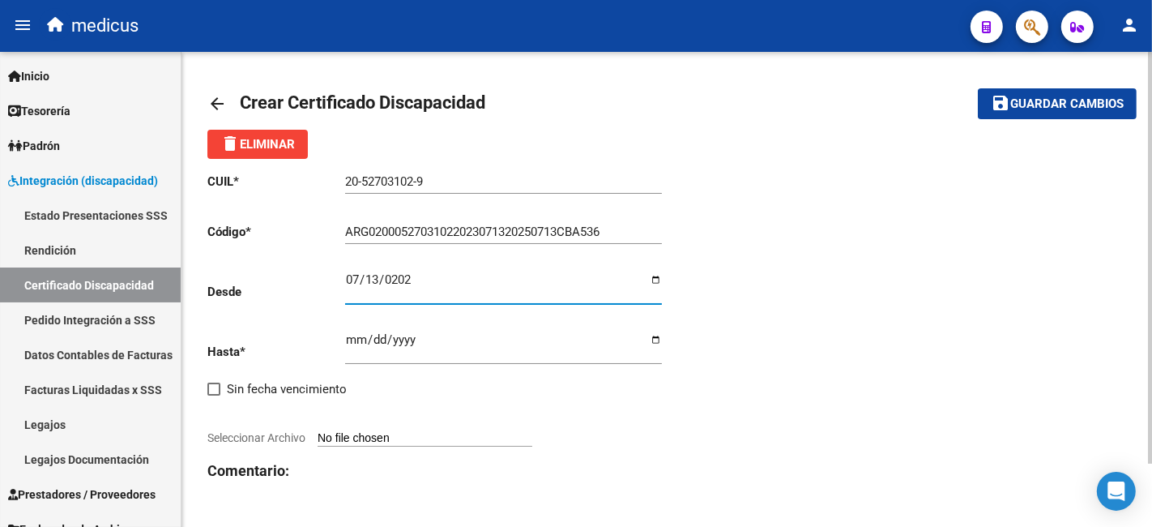
click at [347, 337] on input "Ingresar fec. Hasta" at bounding box center [503, 346] width 317 height 26
click at [536, 471] on h3 "Comentario:" at bounding box center [437, 471] width 460 height 23
click at [356, 339] on input "Ingresar fec. Hasta" at bounding box center [503, 346] width 317 height 26
type input "0007-09-13"
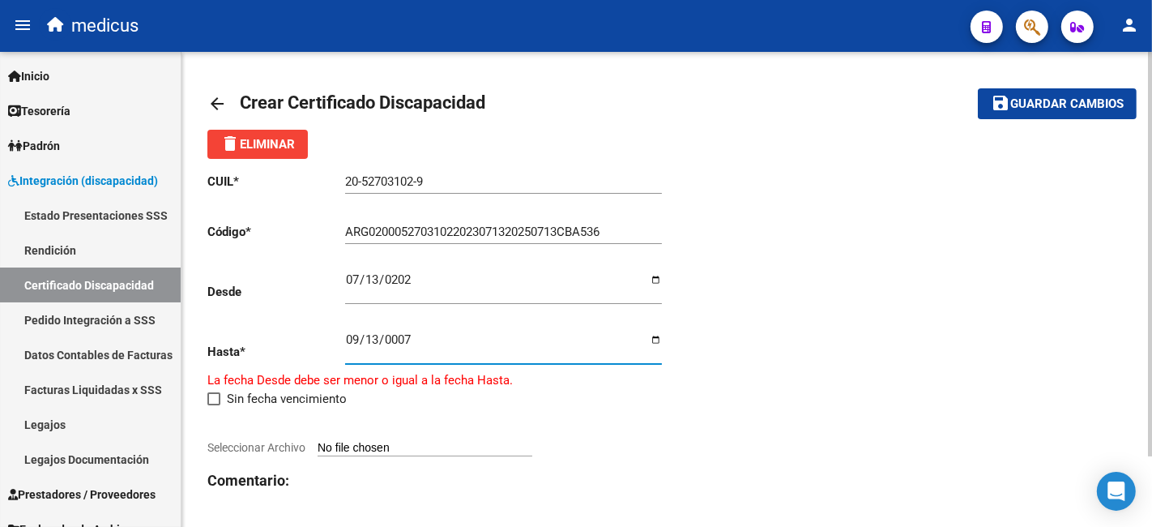
click at [371, 345] on input "0007-09-13" at bounding box center [503, 346] width 317 height 26
click at [561, 420] on div "CUIL * 20-52703102-9 Ingresar el CUIL Código * ARG02000527031022023071320250713…" at bounding box center [437, 364] width 460 height 411
click at [393, 348] on input "0007-07-13" at bounding box center [503, 346] width 317 height 26
click at [410, 341] on input "0007-07-13" at bounding box center [503, 346] width 317 height 26
type input "[DATE]"
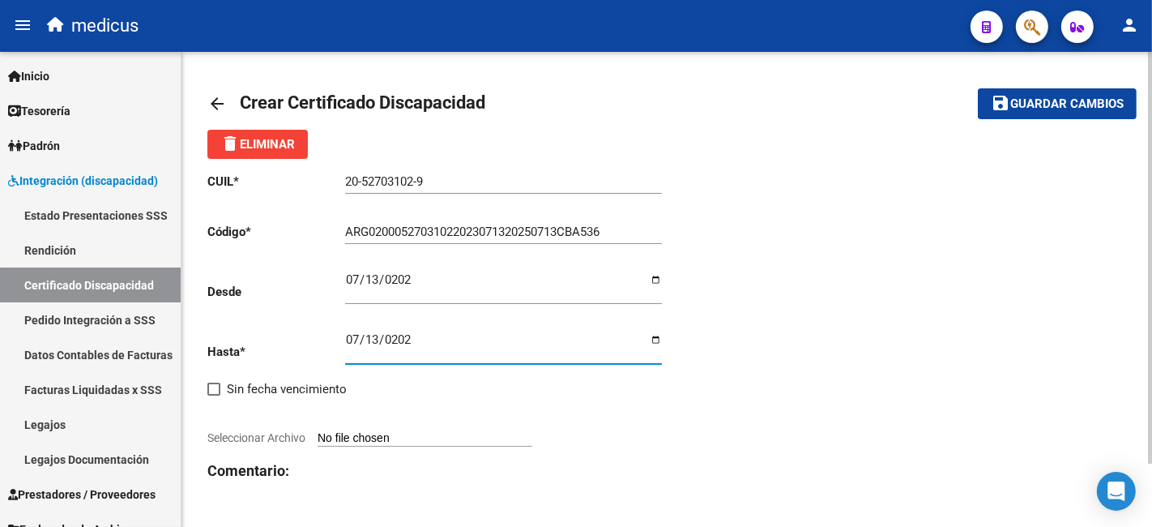
scroll to position [72, 0]
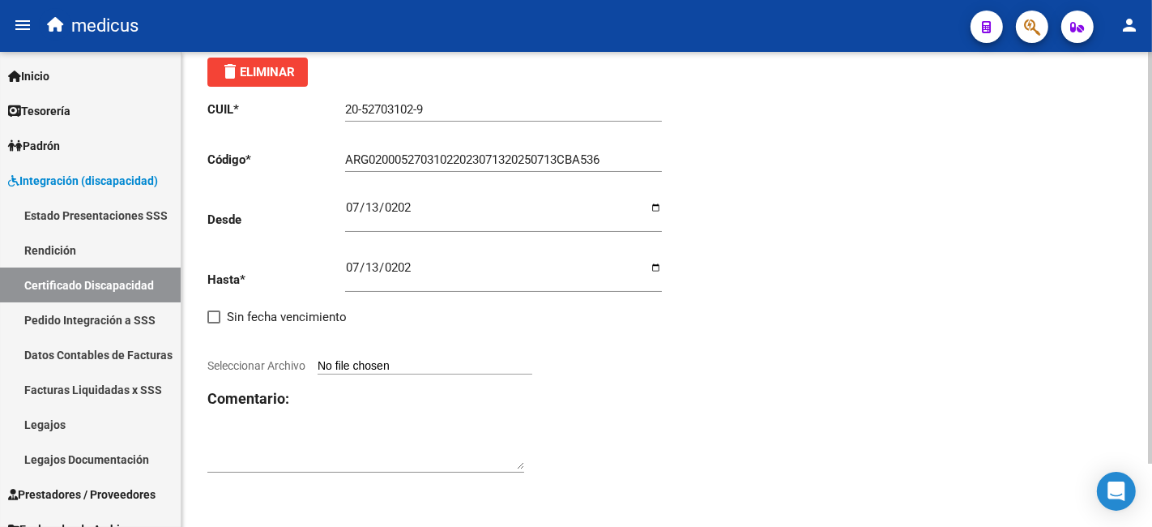
click at [377, 360] on input "Seleccionar Archivo" at bounding box center [425, 366] width 215 height 15
type input "C:\fakepath\CUD.pdf"
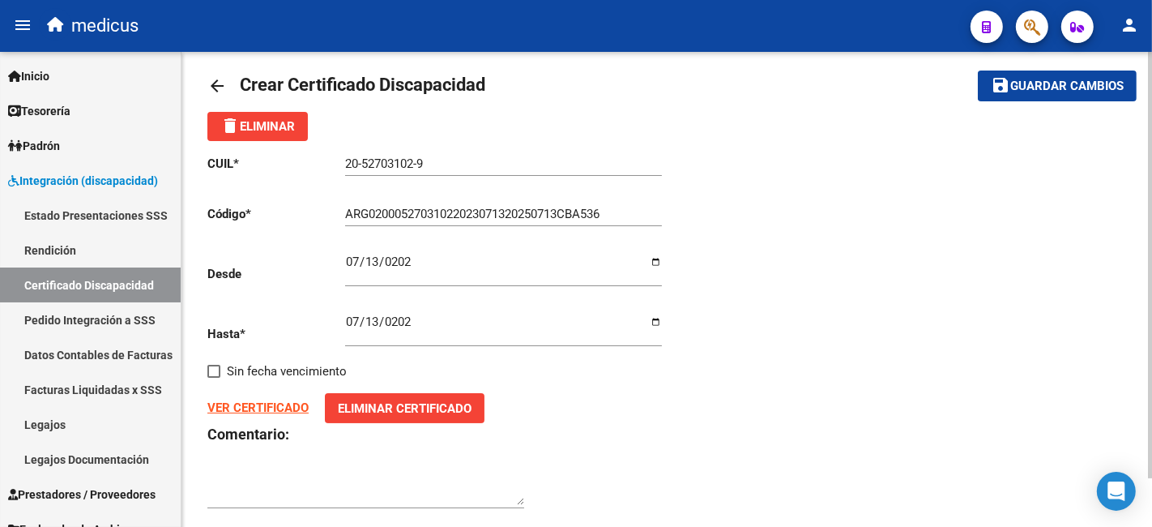
scroll to position [0, 0]
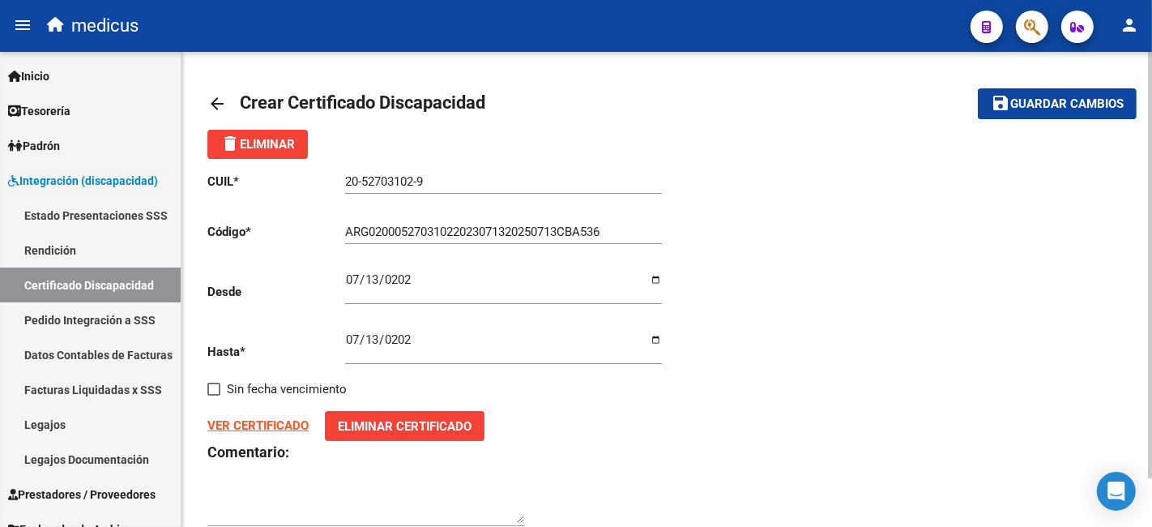
click at [1037, 109] on span "Guardar cambios" at bounding box center [1067, 104] width 113 height 15
click at [1067, 99] on span "Guardar cambios" at bounding box center [1067, 104] width 113 height 15
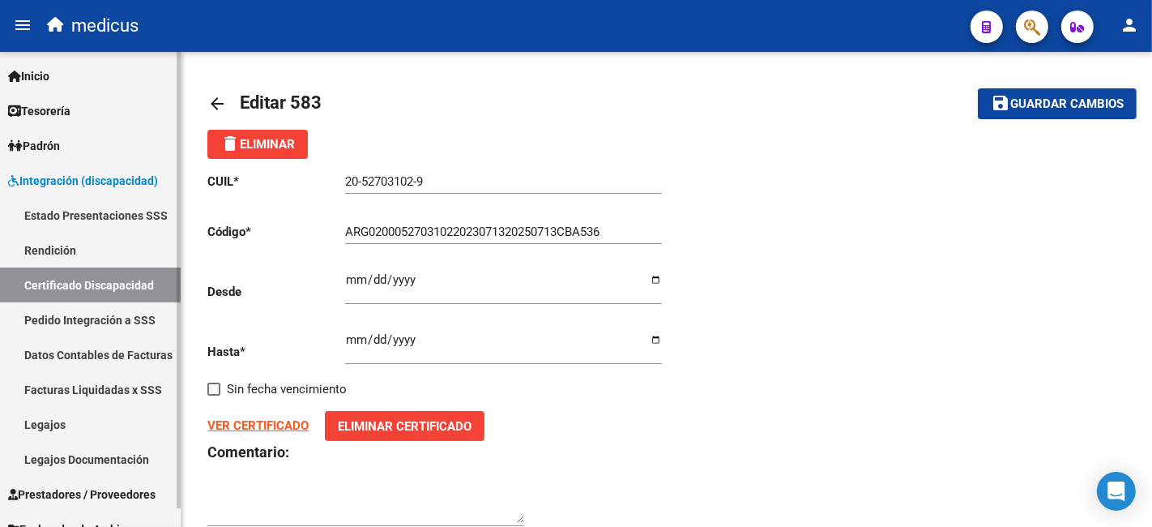
click at [116, 284] on link "Certificado Discapacidad" at bounding box center [90, 284] width 181 height 35
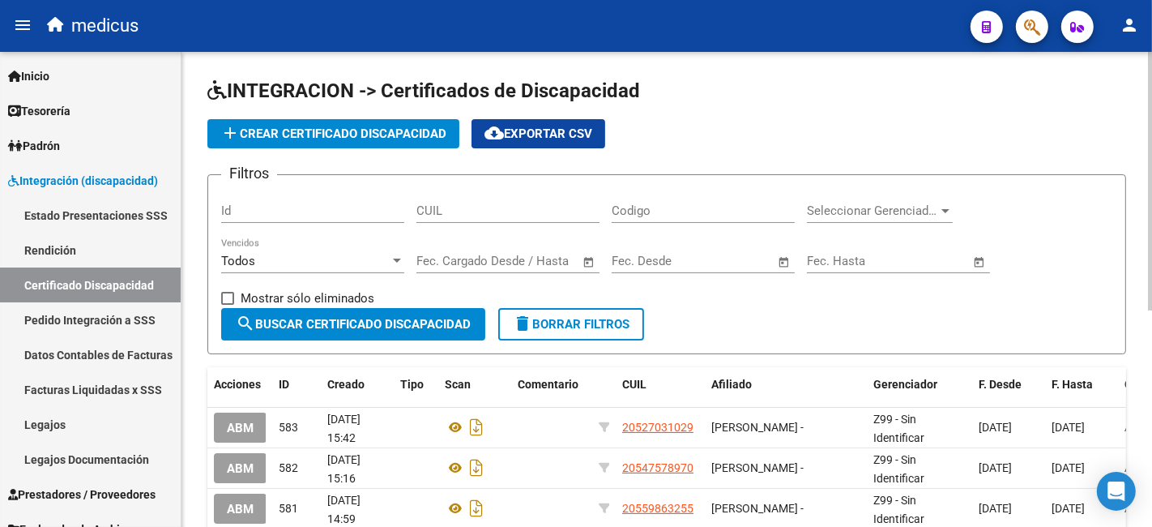
click at [382, 203] on input "Id" at bounding box center [312, 210] width 183 height 15
click at [318, 211] on input "Id" at bounding box center [312, 210] width 183 height 15
